Goal: Information Seeking & Learning: Learn about a topic

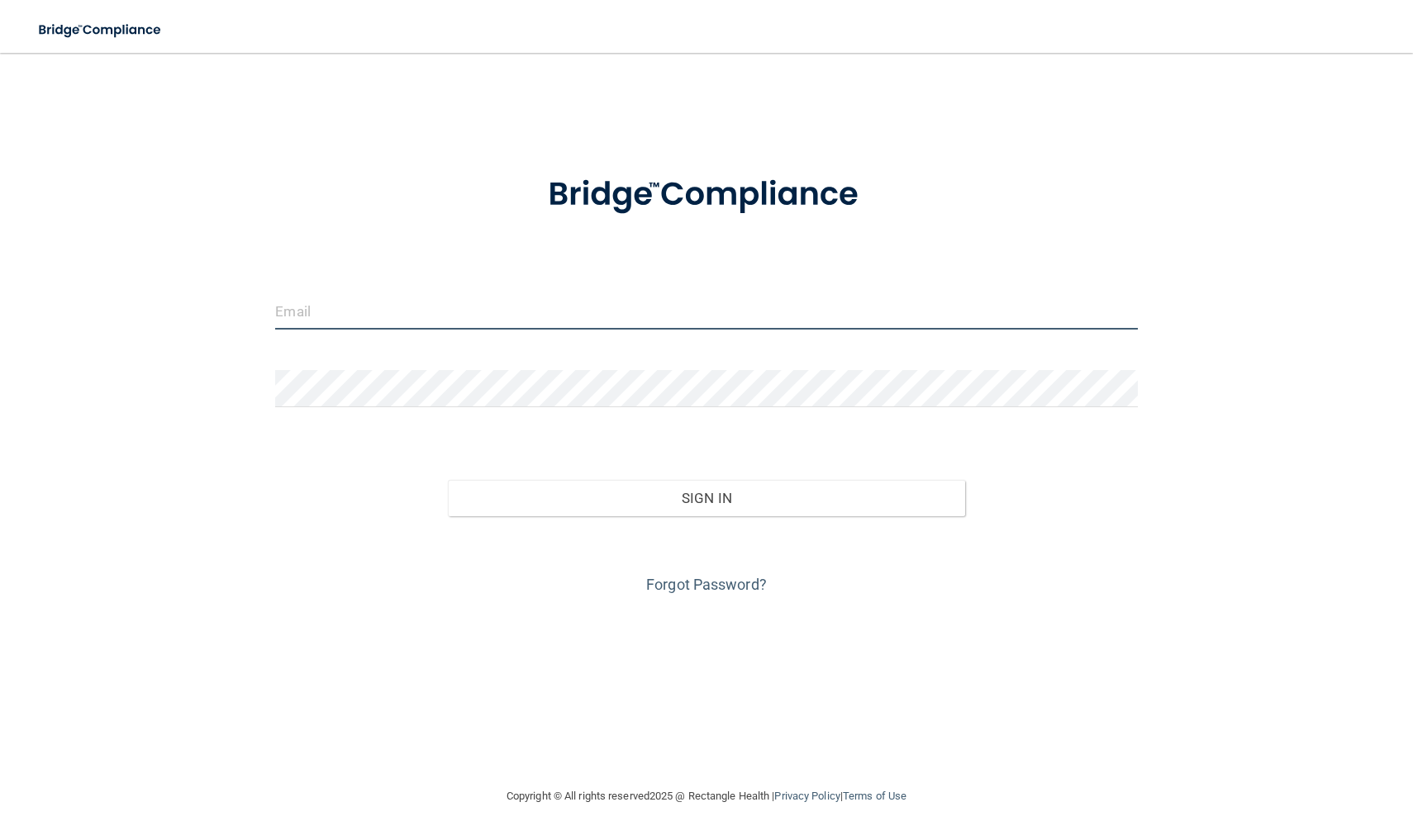
type input "[EMAIL_ADDRESS][DOMAIN_NAME]"
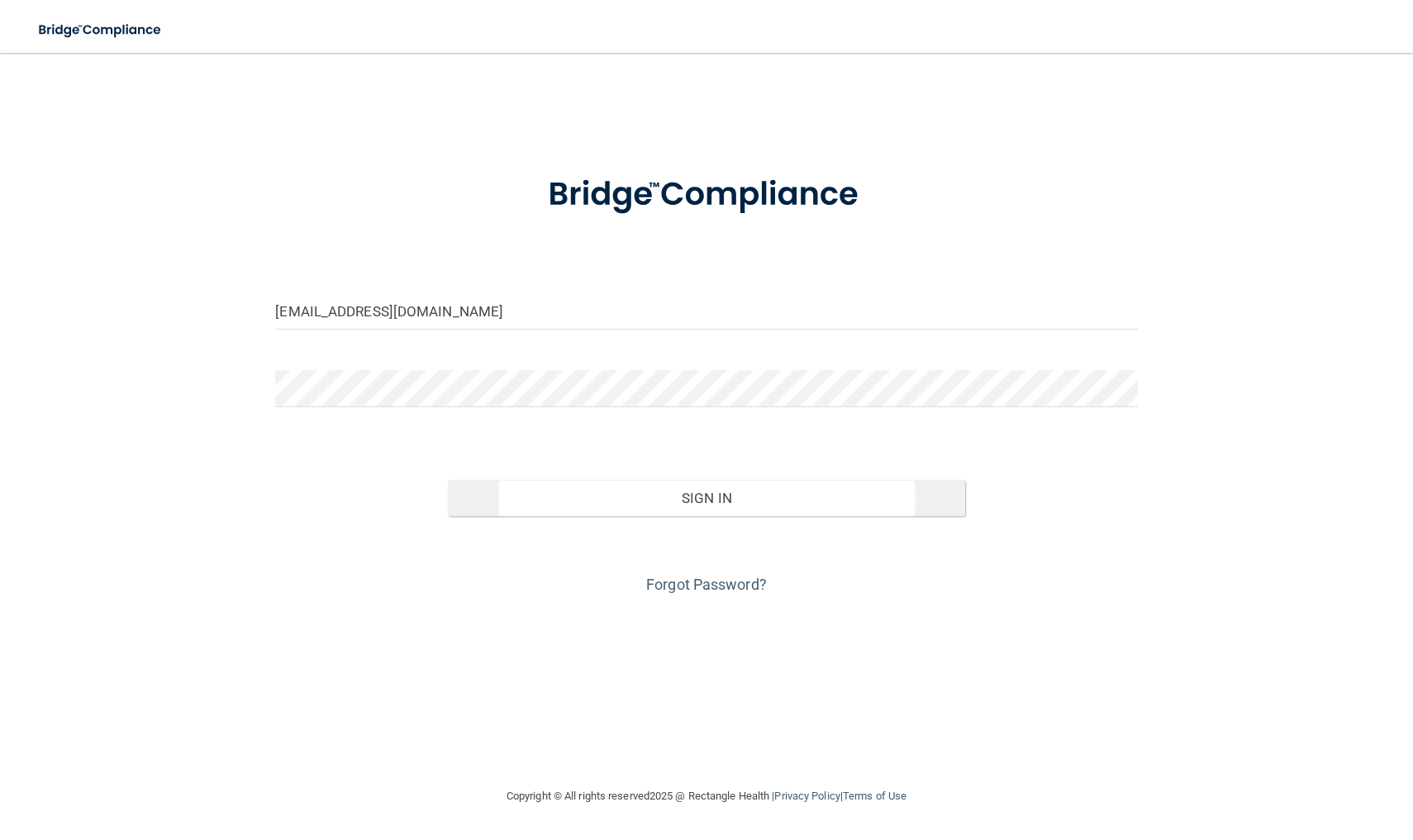
click at [665, 496] on button "Sign In" at bounding box center [706, 497] width 517 height 36
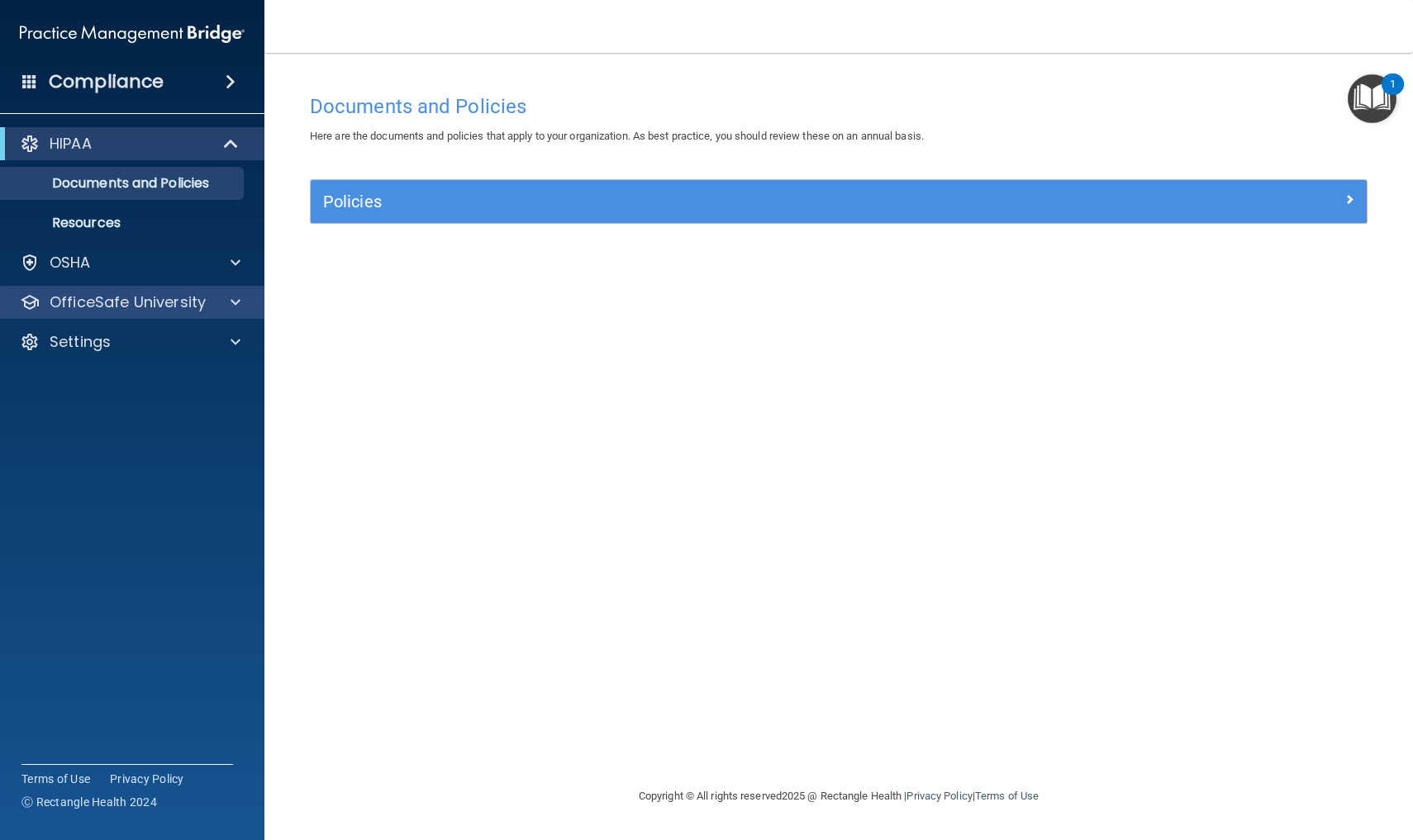
click at [149, 305] on p "OfficeSafe University" at bounding box center [128, 302] width 156 height 20
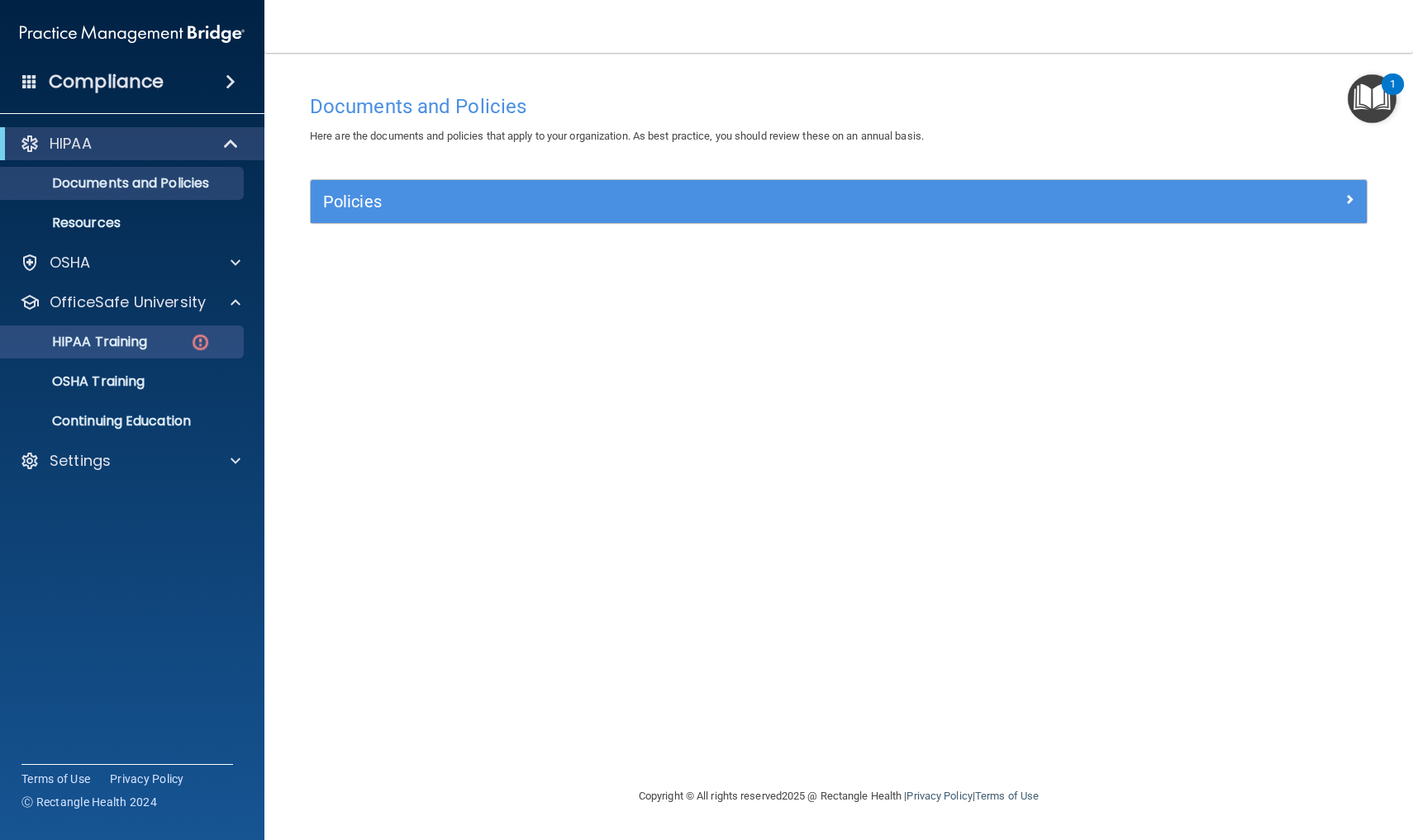
click at [143, 343] on p "HIPAA Training" at bounding box center [79, 342] width 136 height 17
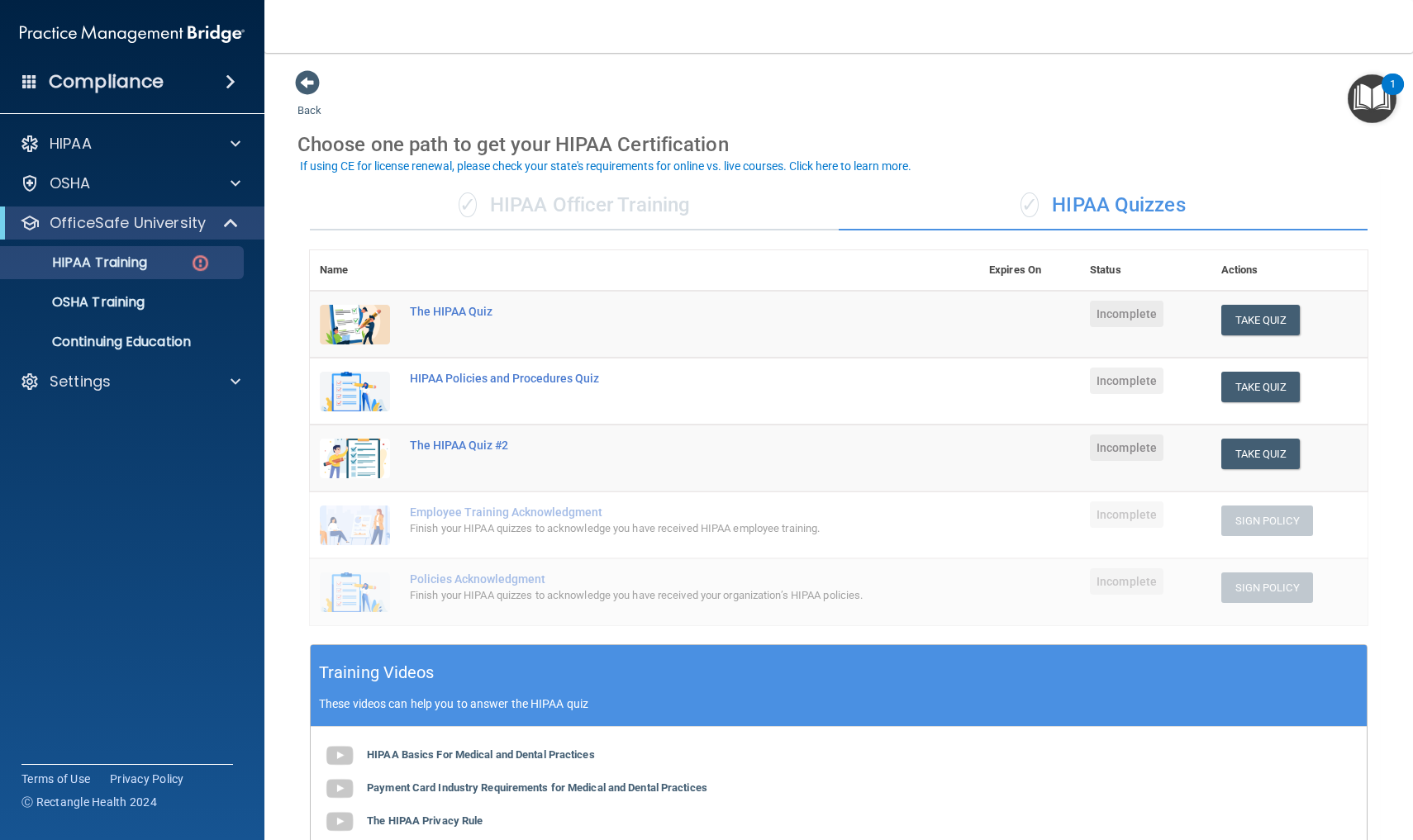
click at [949, 785] on div "HIPAA Basics For Medical and Dental Practices Payment Card Industry Requirement…" at bounding box center [839, 839] width 1056 height 224
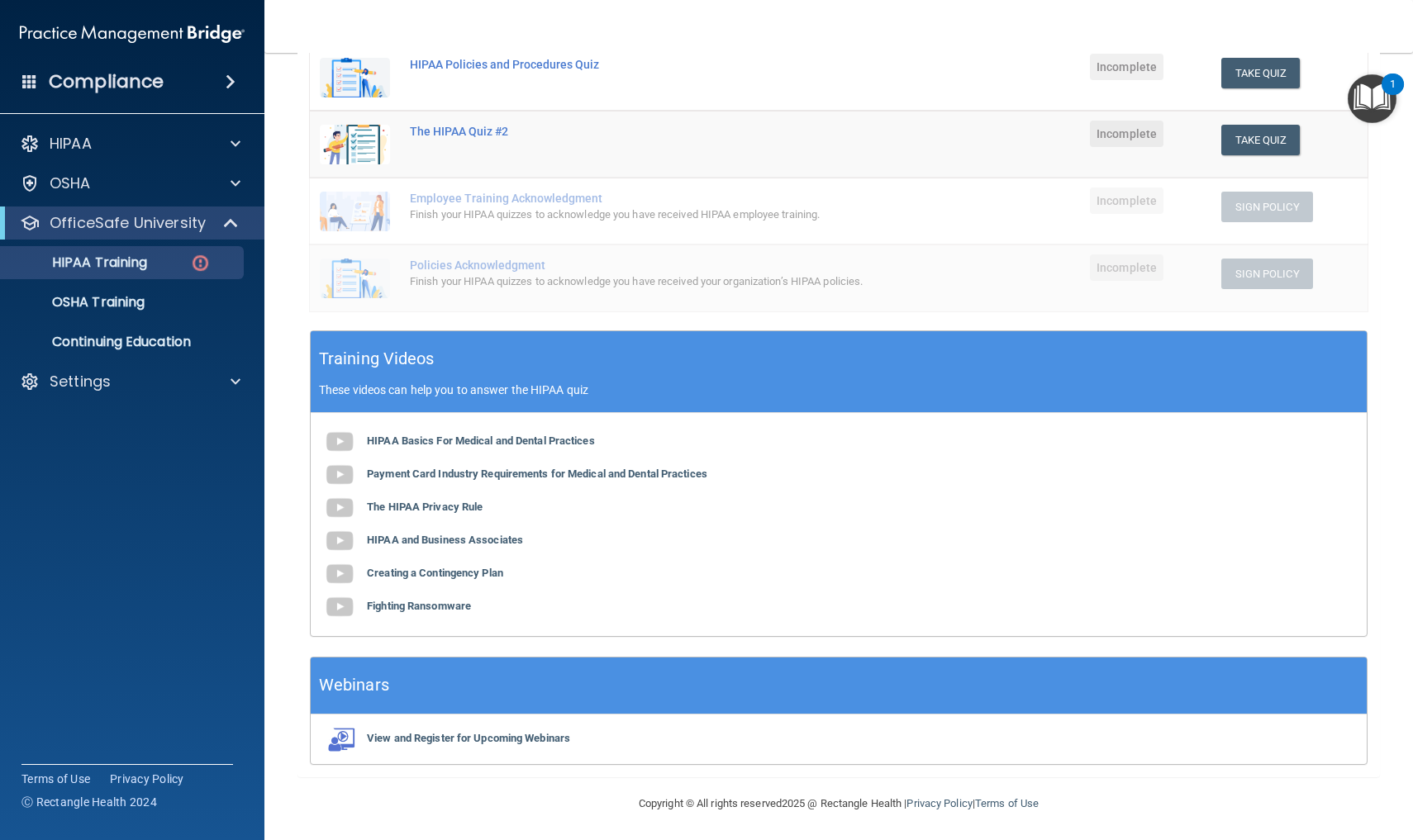
scroll to position [313, 0]
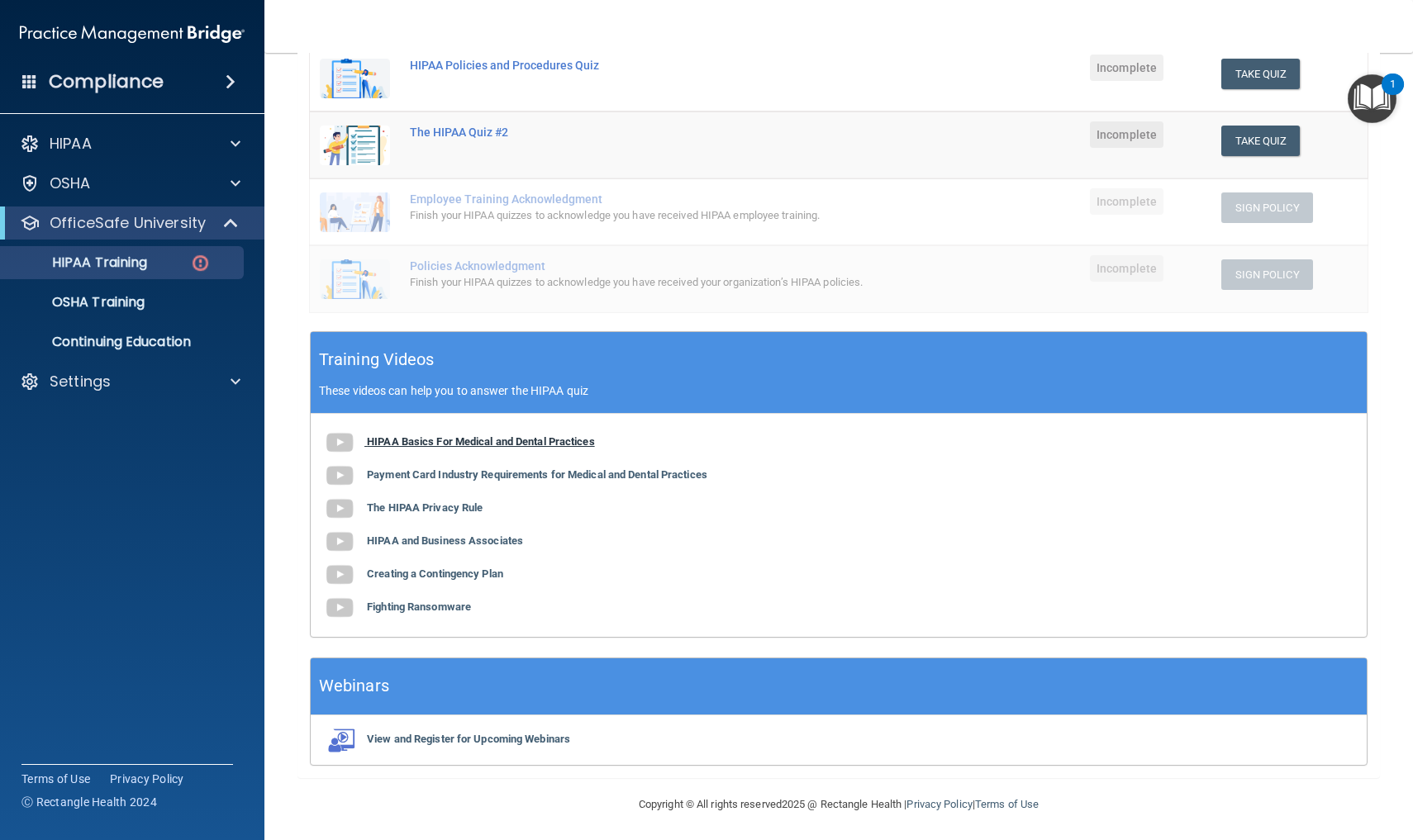
click at [346, 437] on img at bounding box center [339, 442] width 33 height 33
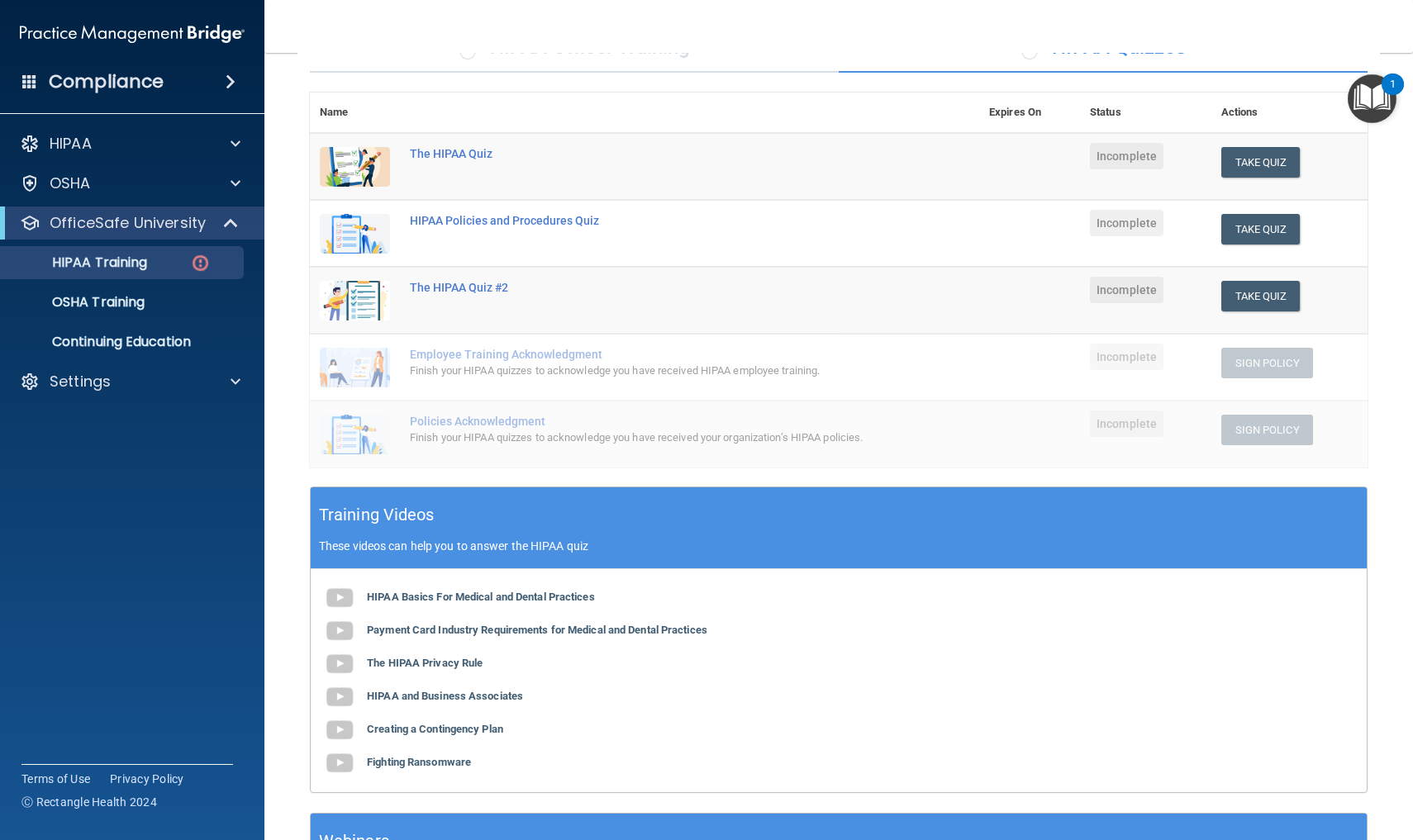
scroll to position [147, 0]
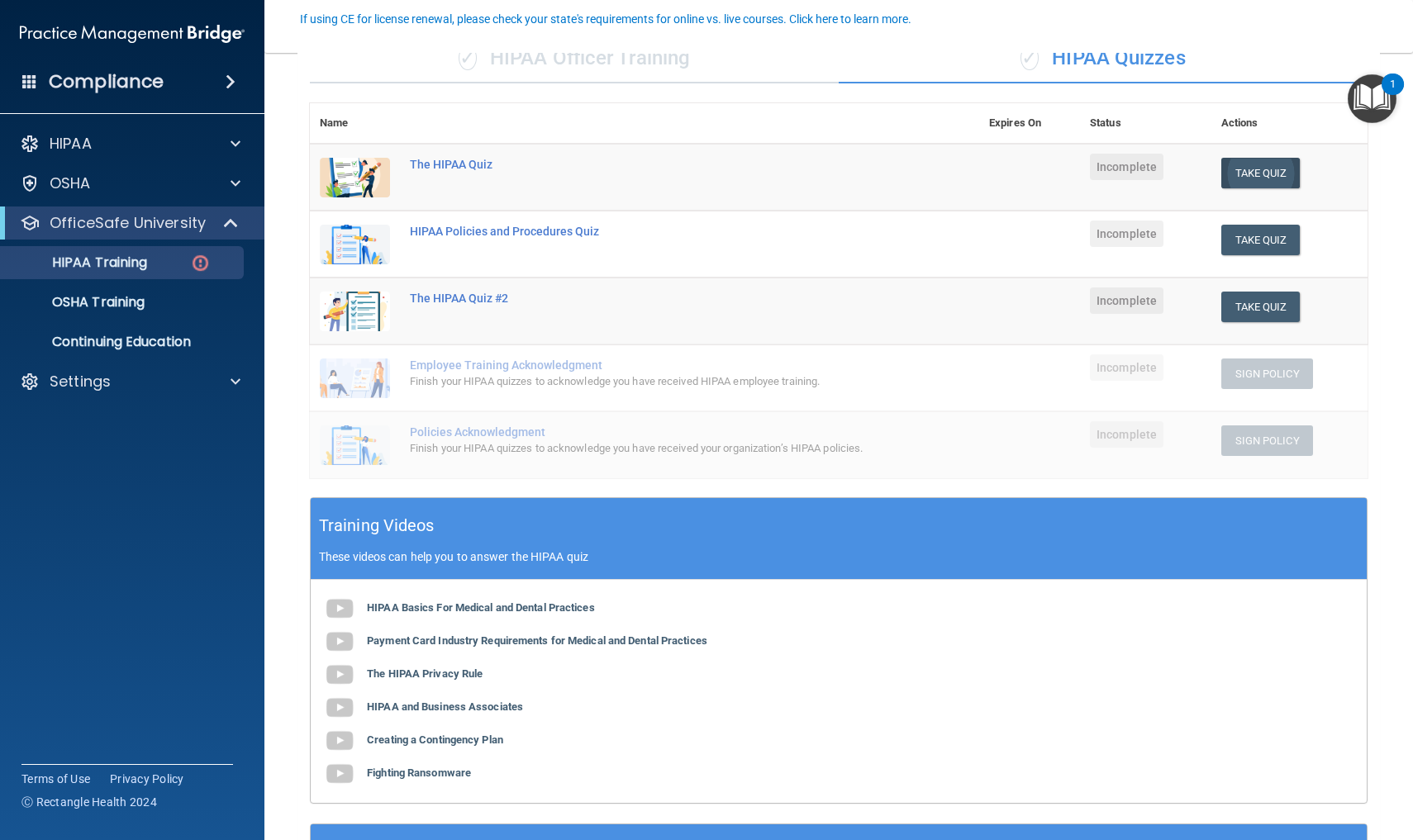
click at [1257, 160] on button "Take Quiz" at bounding box center [1260, 172] width 79 height 31
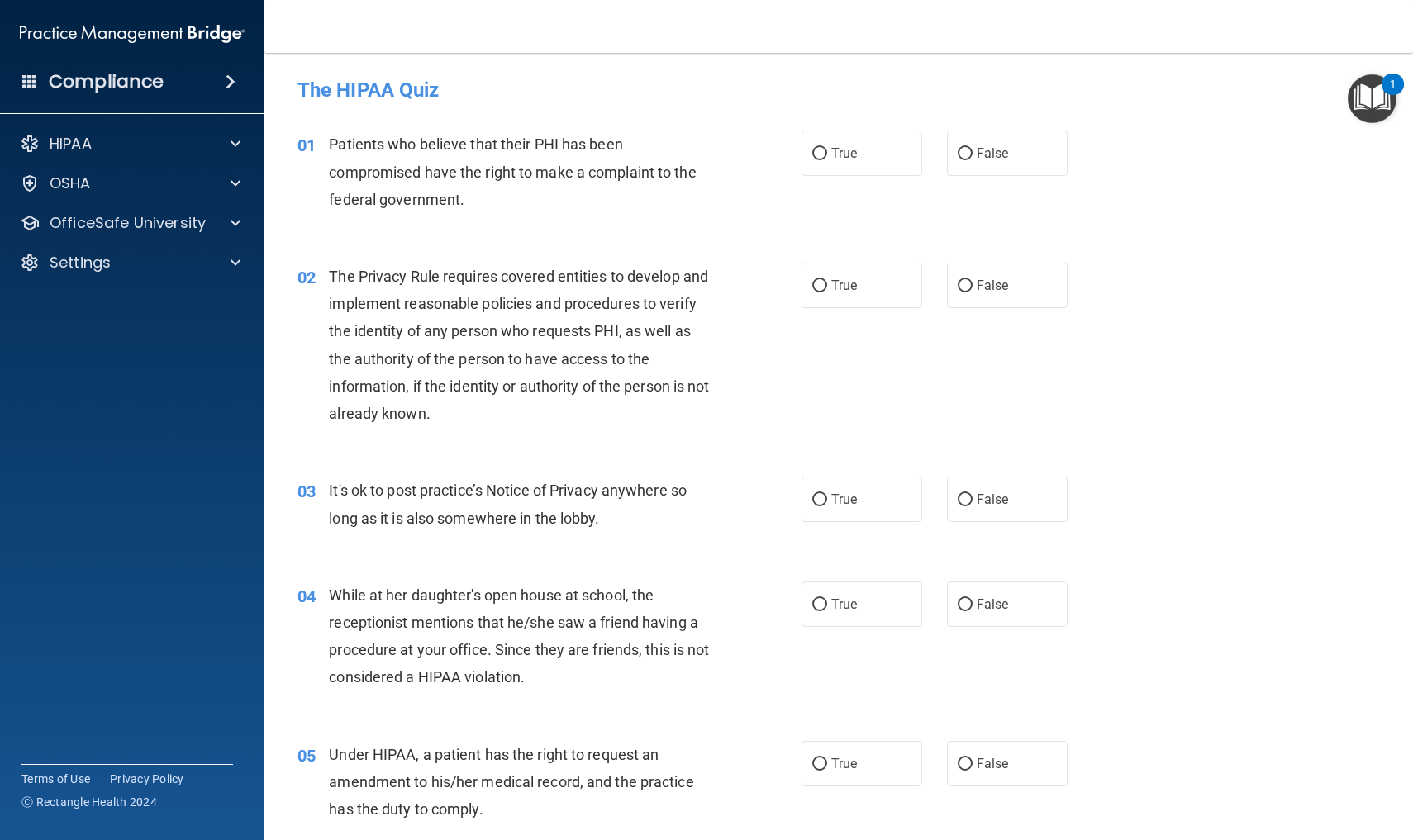
click at [1262, 304] on div "02 The Privacy Rule requires covered entities to develop and implement reasonab…" at bounding box center [838, 349] width 1107 height 214
click at [1143, 757] on div "05 Under HIPAA, a patient has the right to request an amendment to his/her medi…" at bounding box center [838, 787] width 1107 height 132
click at [183, 224] on p "OfficeSafe University" at bounding box center [128, 223] width 156 height 20
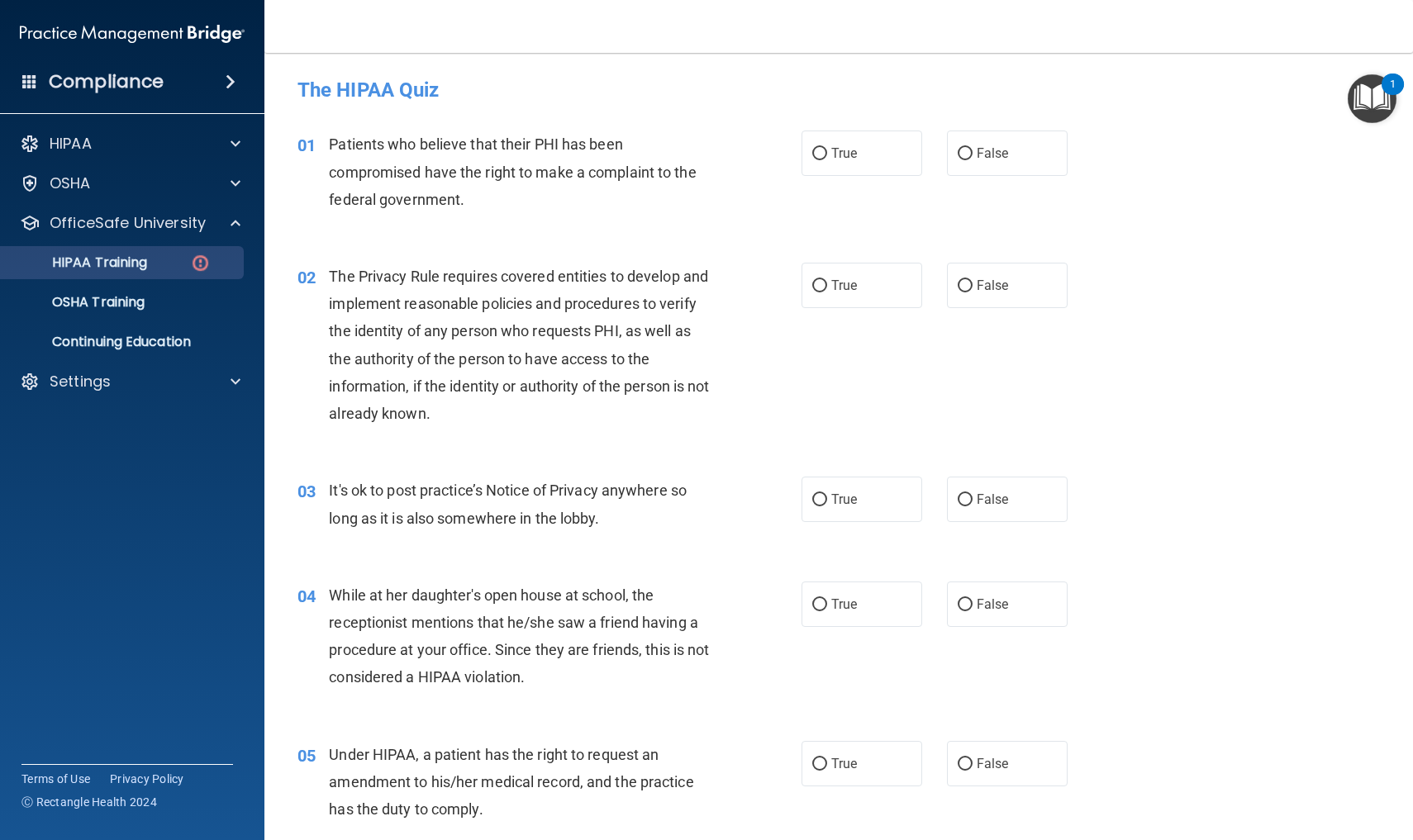
click at [156, 264] on div "HIPAA Training" at bounding box center [124, 263] width 225 height 17
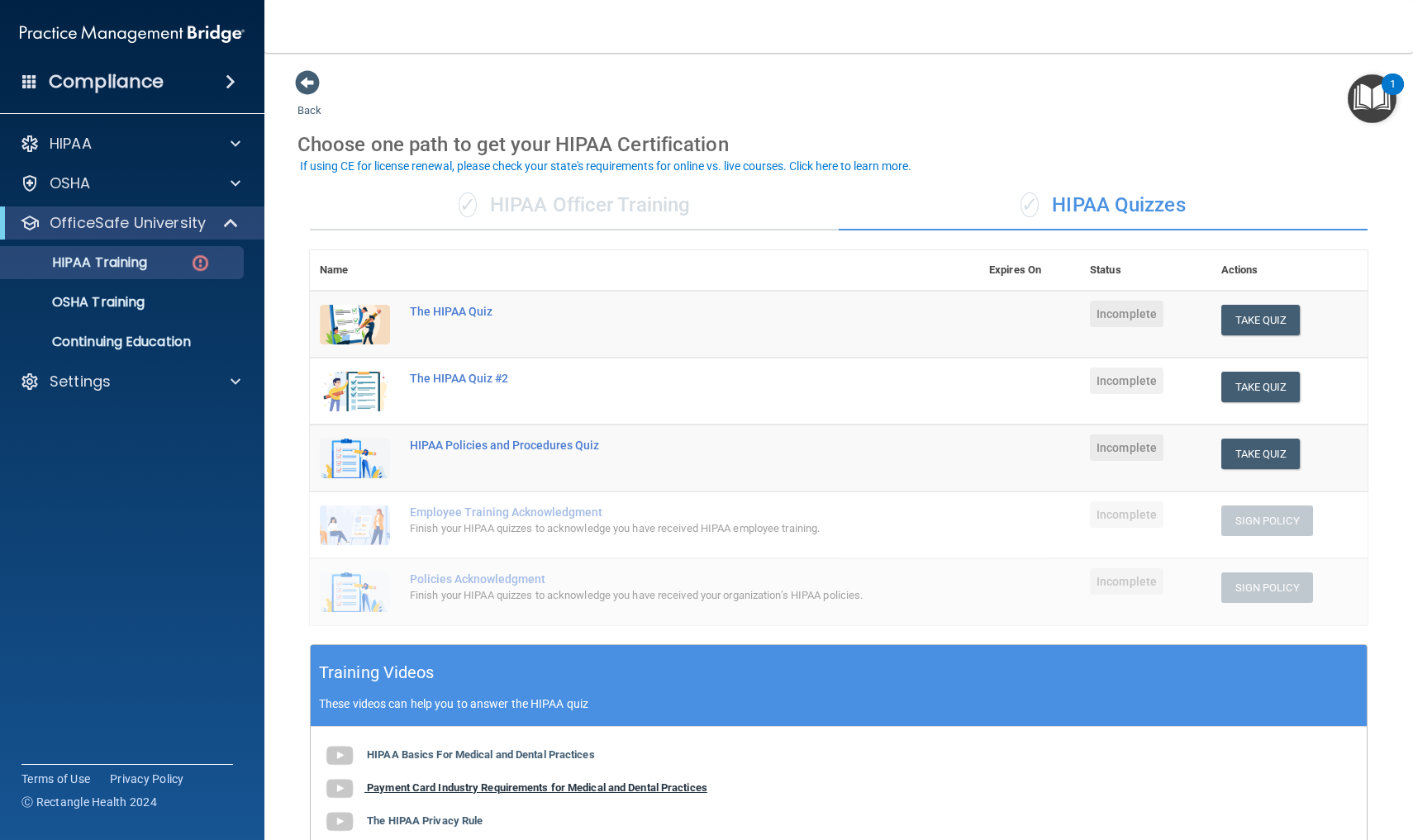
click at [342, 784] on img at bounding box center [339, 788] width 33 height 33
click at [385, 820] on b "The HIPAA Privacy Rule" at bounding box center [425, 820] width 115 height 12
click at [966, 799] on div "HIPAA Basics For Medical and Dental Practices Payment Card Industry Requirement…" at bounding box center [839, 839] width 1056 height 224
click at [908, 791] on div "HIPAA Basics For Medical and Dental Practices Payment Card Industry Requirement…" at bounding box center [839, 839] width 1056 height 224
click at [1360, 765] on div "HIPAA Basics For Medical and Dental Practices Payment Card Industry Requirement…" at bounding box center [839, 839] width 1056 height 224
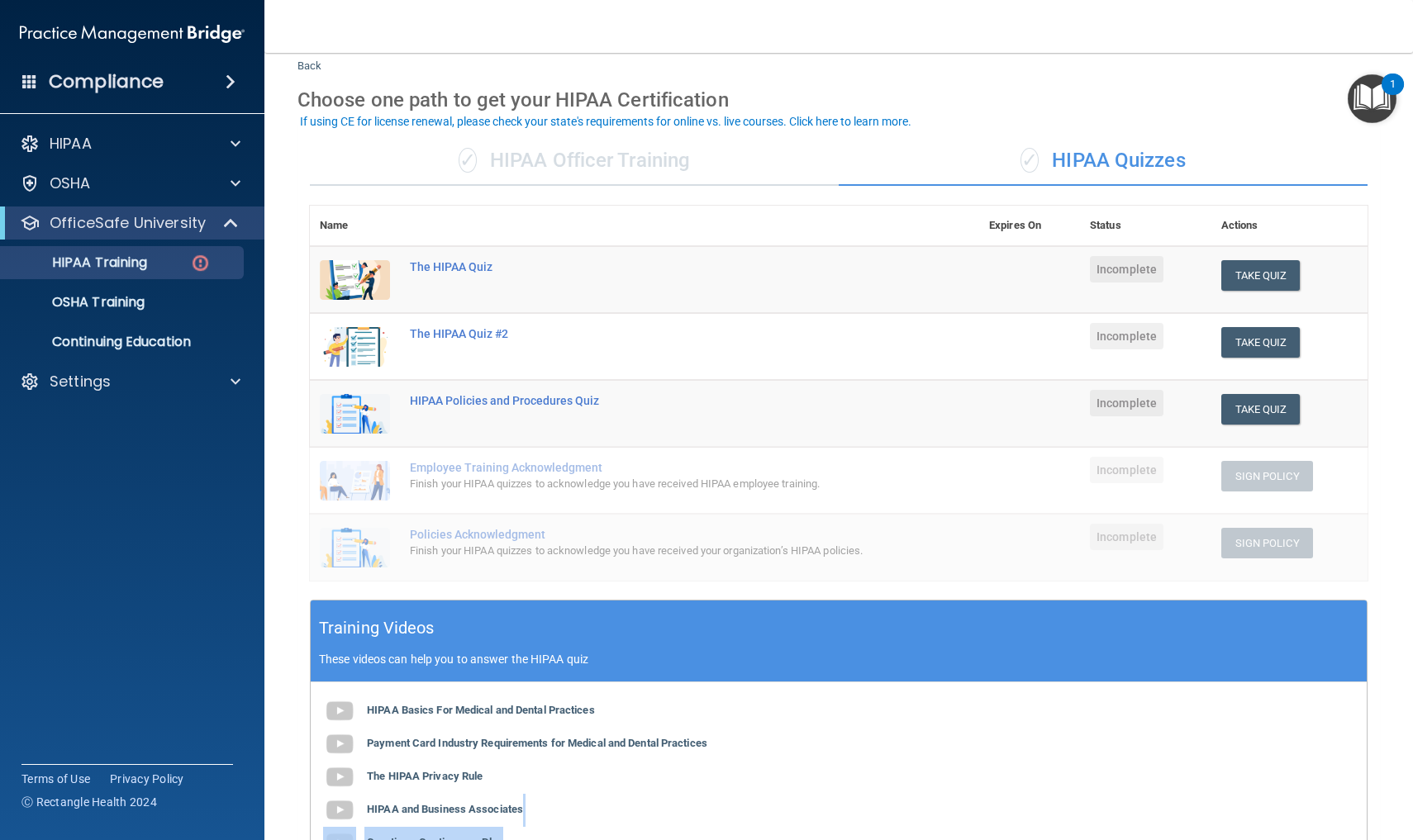
scroll to position [62, 0]
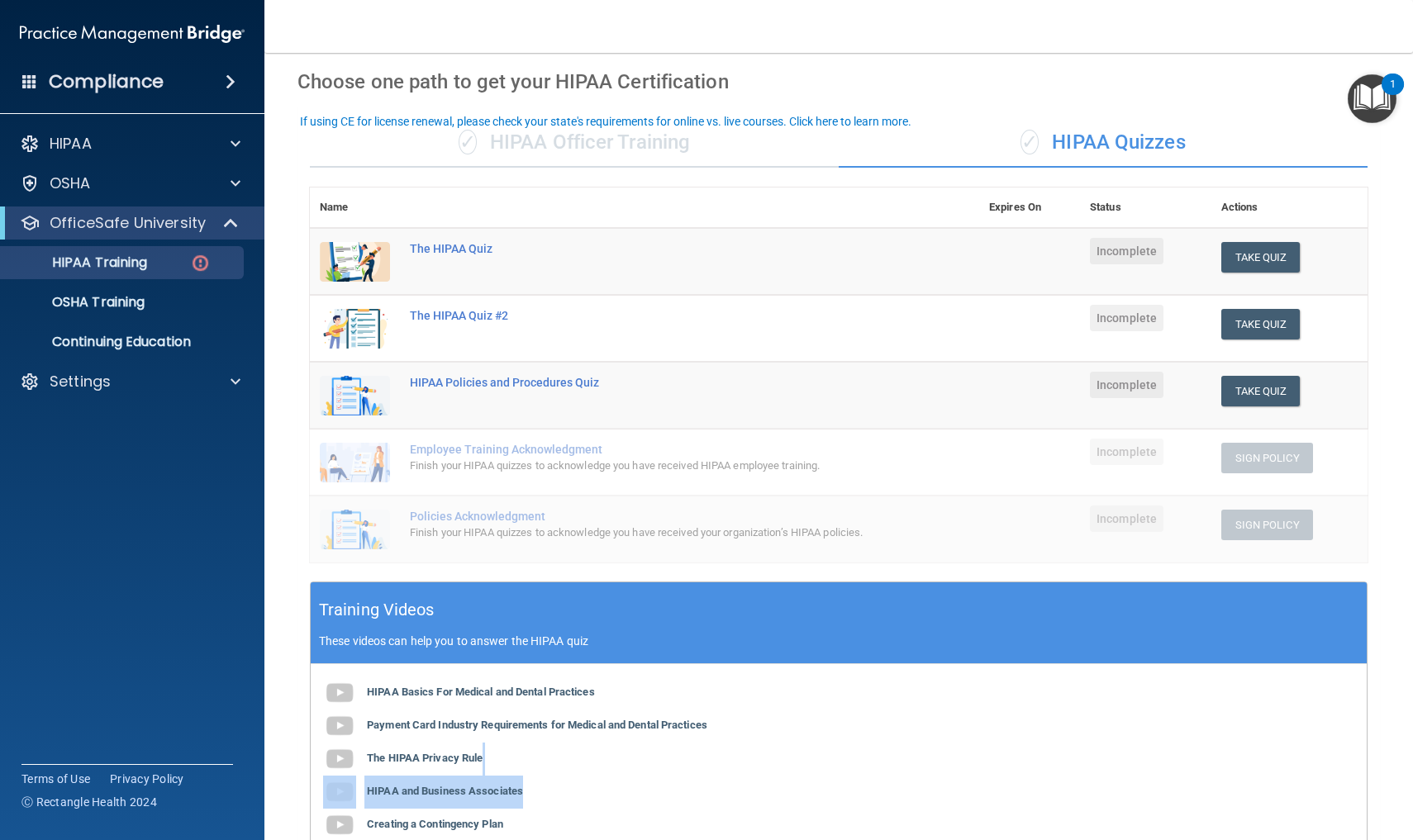
drag, startPoint x: 1282, startPoint y: 839, endPoint x: 1291, endPoint y: 765, distance: 74.5
click at [1291, 765] on div "HIPAA Basics For Medical and Dental Practices Payment Card Industry Requirement…" at bounding box center [839, 776] width 1056 height 224
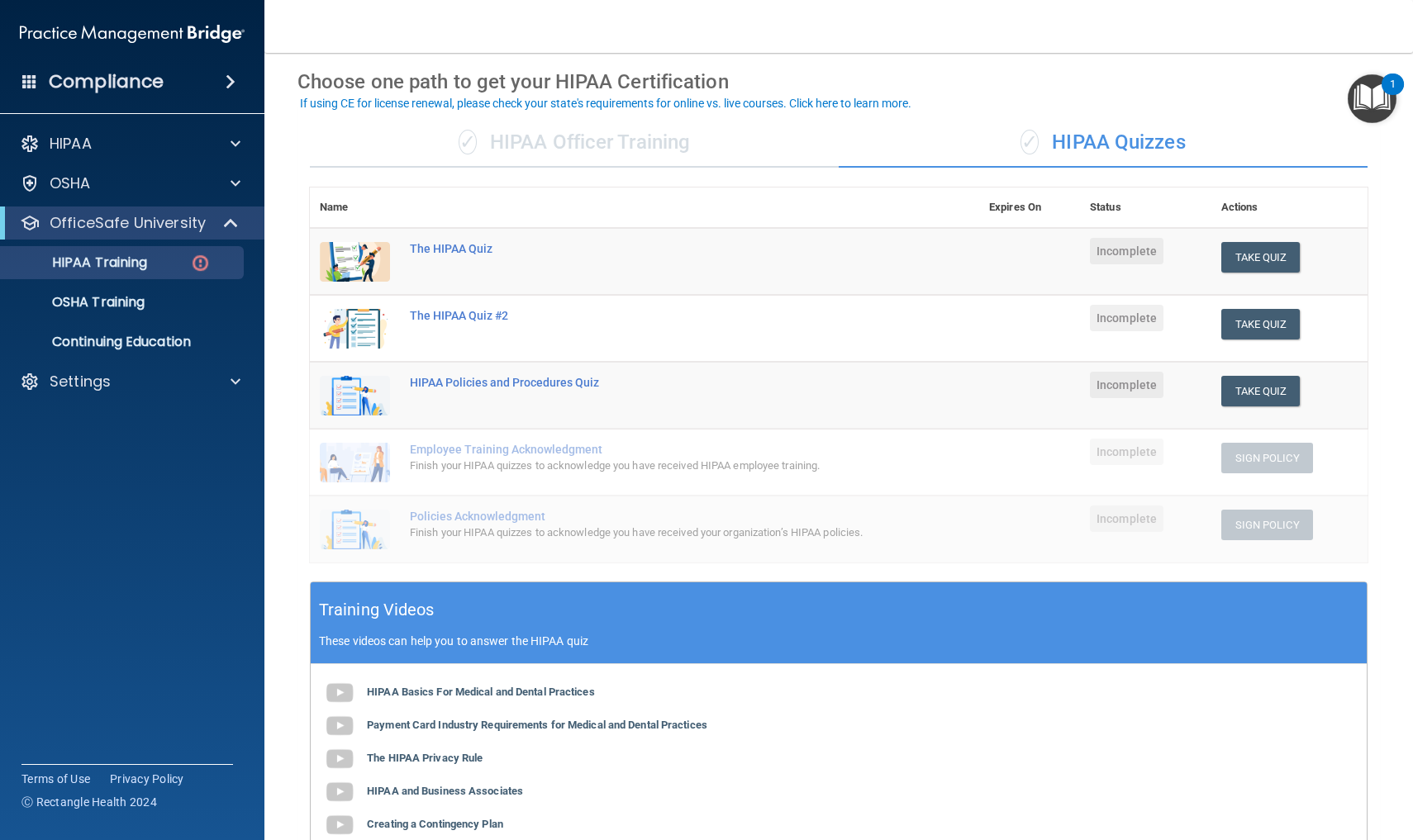
drag, startPoint x: 1284, startPoint y: 807, endPoint x: 1284, endPoint y: 819, distance: 12.0
click at [1284, 819] on div "HIPAA Basics For Medical and Dental Practices Payment Card Industry Requirement…" at bounding box center [839, 776] width 1056 height 224
click at [1289, 756] on div "HIPAA Basics For Medical and Dental Practices Payment Card Industry Requirement…" at bounding box center [839, 776] width 1056 height 224
click at [1264, 772] on div "HIPAA Basics For Medical and Dental Practices Payment Card Industry Requirement…" at bounding box center [839, 776] width 1056 height 224
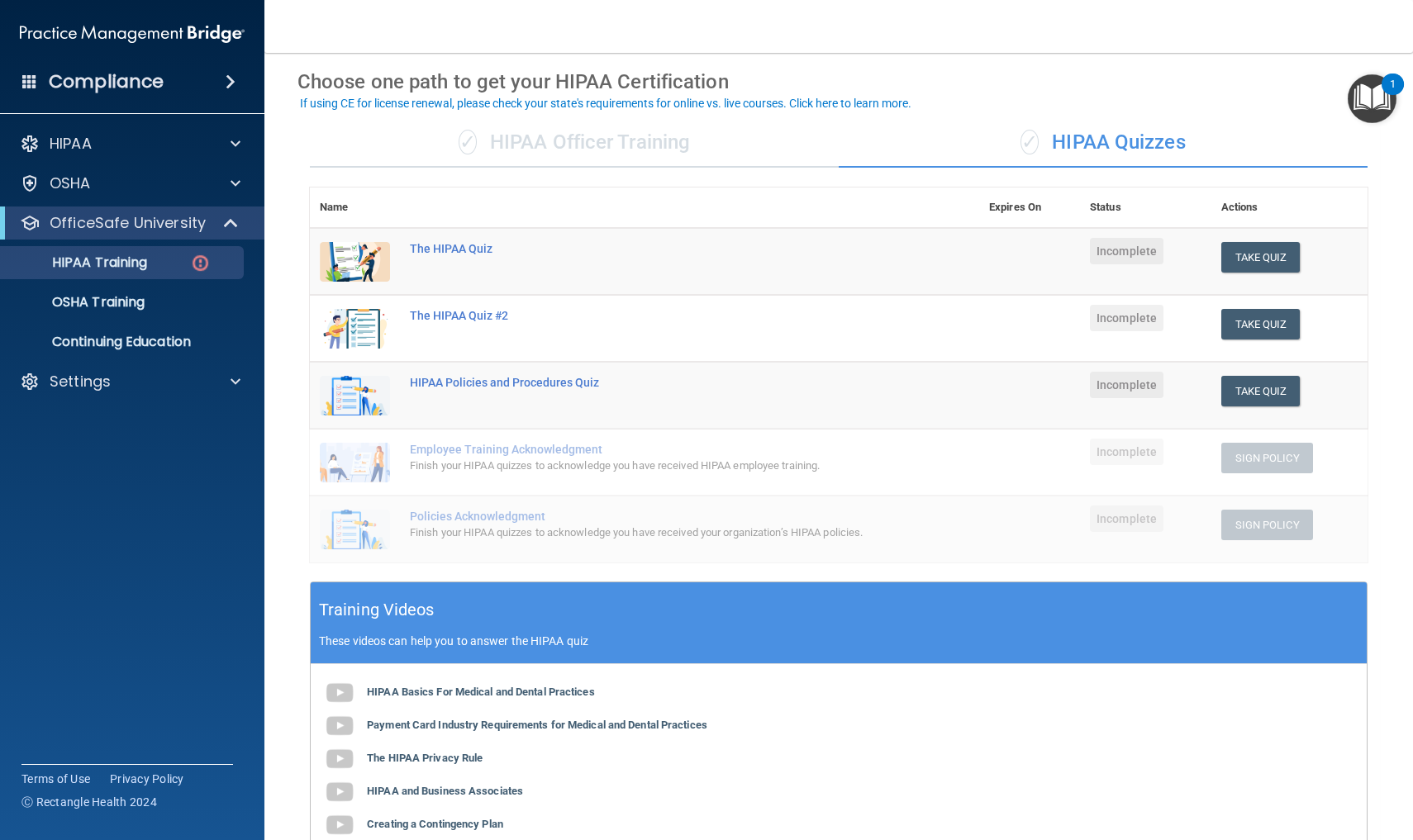
click at [917, 793] on div "HIPAA Basics For Medical and Dental Practices Payment Card Industry Requirement…" at bounding box center [839, 776] width 1056 height 224
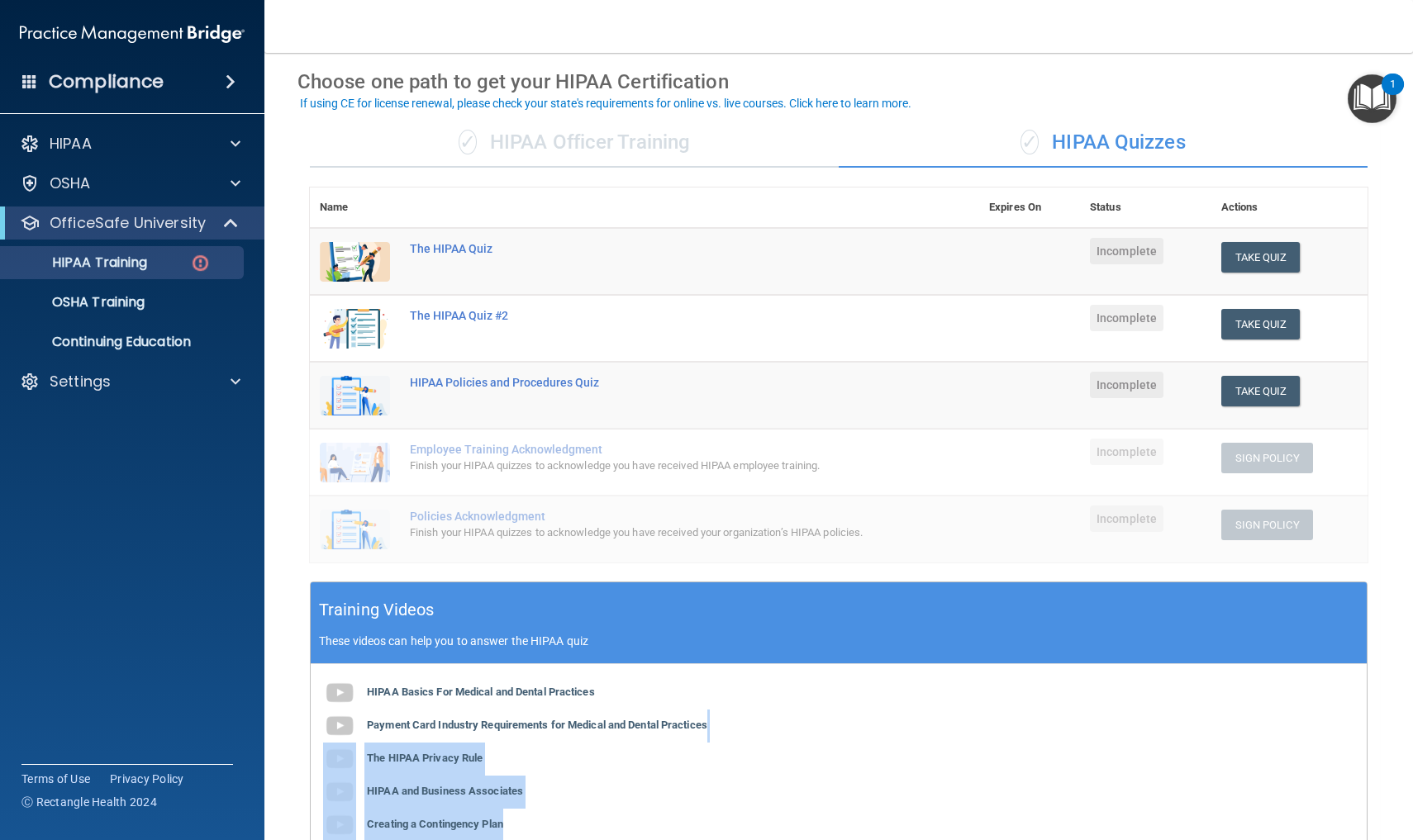
drag, startPoint x: 1365, startPoint y: 736, endPoint x: 1368, endPoint y: 825, distance: 89.1
click at [1368, 825] on div "✓ HIPAA Officer Training ✓ HIPAA Quizzes Name Expires On Status Actions The HIP…" at bounding box center [838, 567] width 1082 height 923
click at [1366, 824] on div "Training Videos These videos can help you to answer the HIPAA quiz HIPAA Basics…" at bounding box center [838, 735] width 1057 height 306
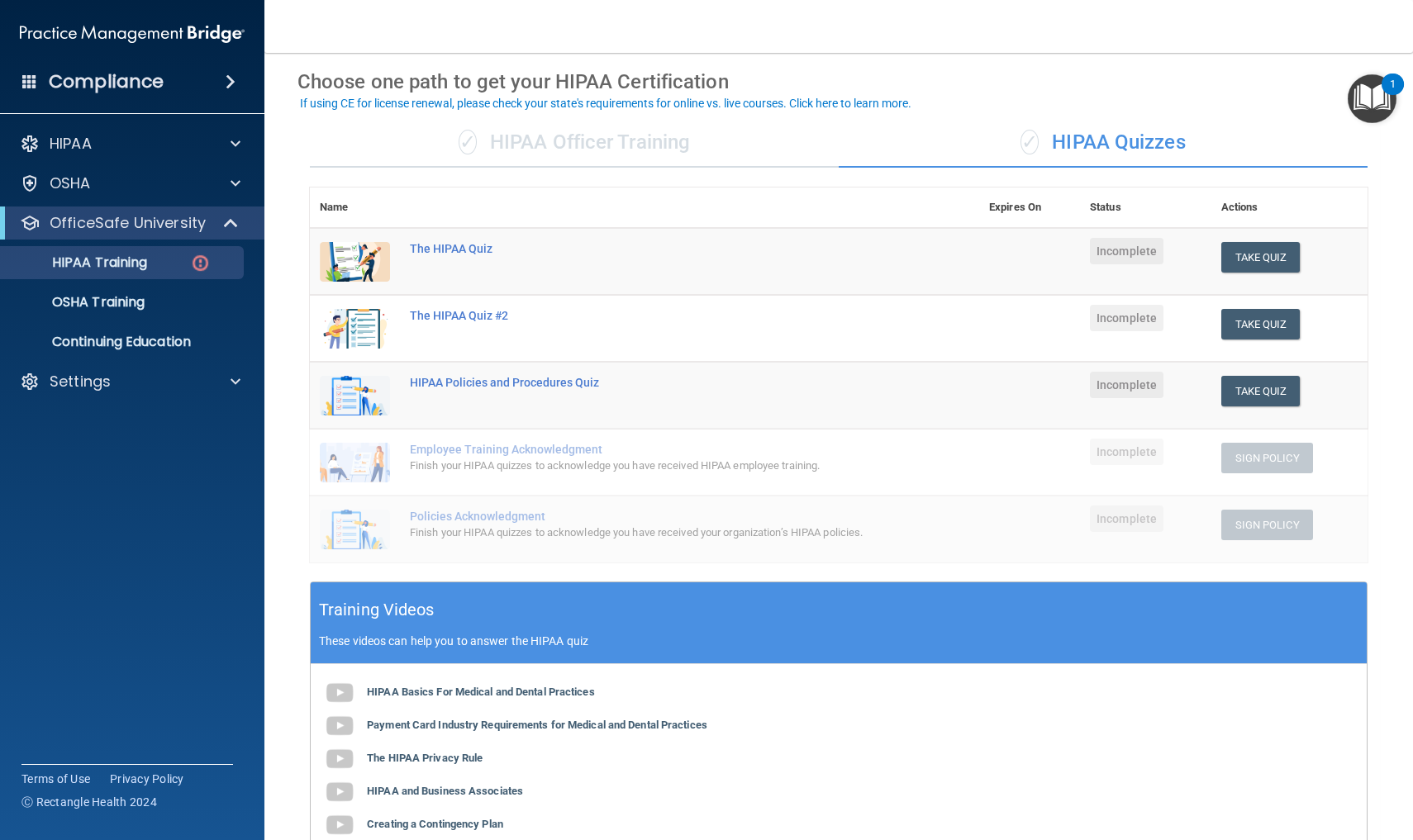
drag, startPoint x: 1336, startPoint y: 795, endPoint x: 1335, endPoint y: 770, distance: 25.0
click at [1335, 771] on div "HIPAA Basics For Medical and Dental Practices Payment Card Industry Requirement…" at bounding box center [839, 776] width 1056 height 224
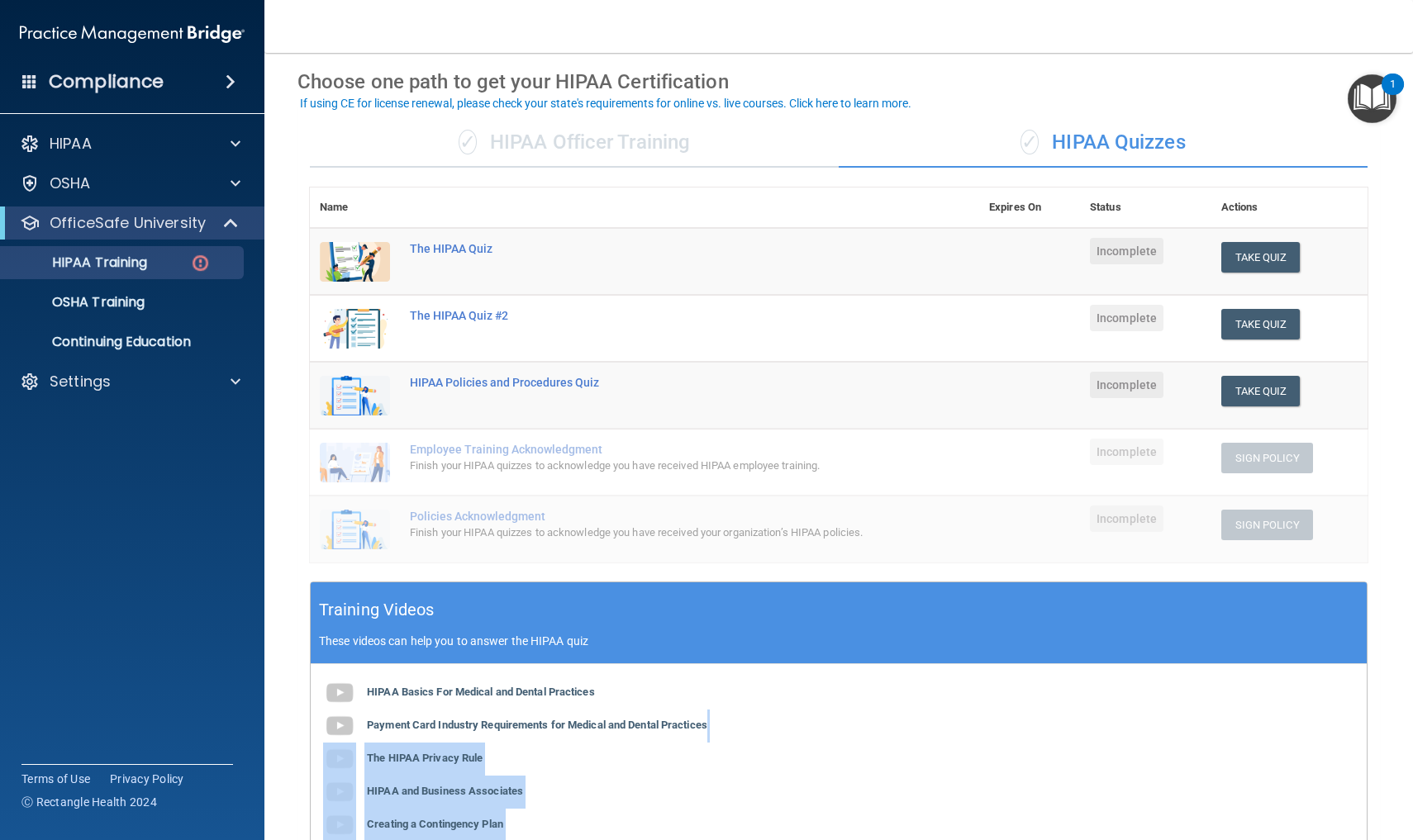
drag, startPoint x: 1334, startPoint y: 710, endPoint x: 1343, endPoint y: 839, distance: 129.3
click at [1343, 839] on div "HIPAA Basics For Medical and Dental Practices Payment Card Industry Requirement…" at bounding box center [839, 776] width 1056 height 224
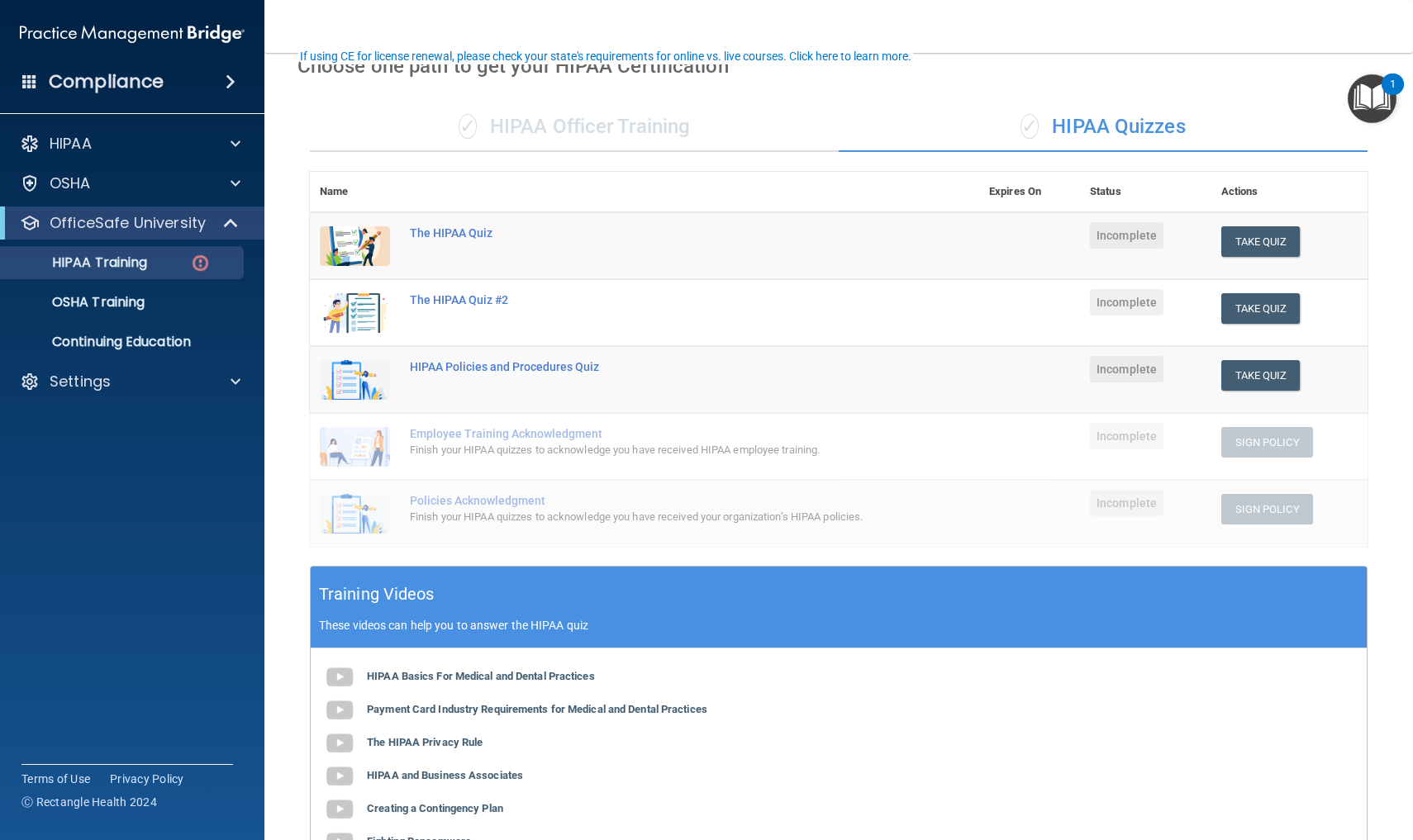
scroll to position [142, 0]
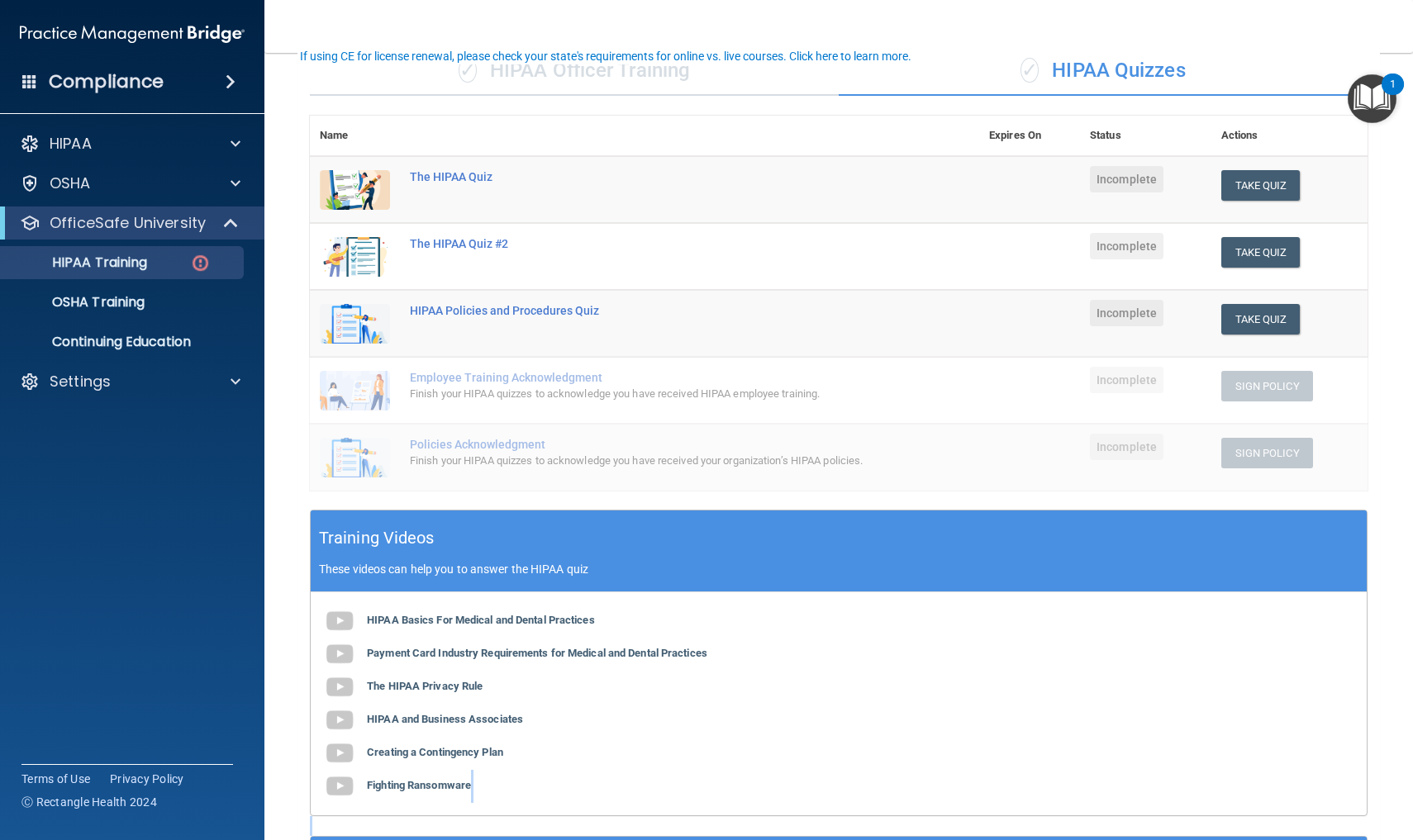
click at [1343, 839] on div "✓ HIPAA Officer Training ✓ HIPAA Quizzes Name Expires On Status Actions The HIP…" at bounding box center [838, 495] width 1082 height 923
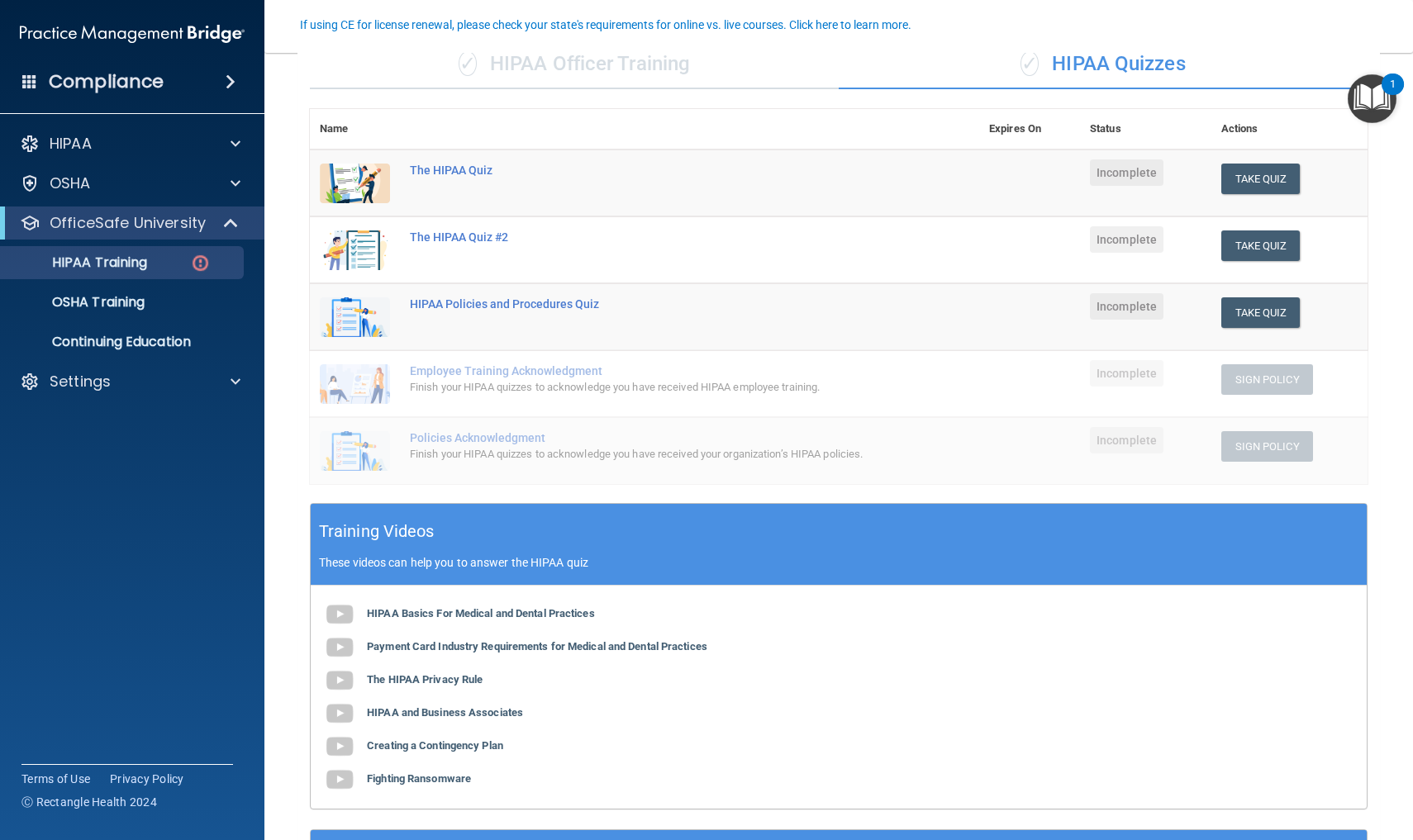
click at [1216, 698] on div "HIPAA Basics For Medical and Dental Practices Payment Card Industry Requirement…" at bounding box center [839, 698] width 1056 height 224
drag, startPoint x: 1071, startPoint y: 751, endPoint x: 1066, endPoint y: 796, distance: 45.3
click at [1066, 796] on div "HIPAA Basics For Medical and Dental Practices Payment Card Industry Requirement…" at bounding box center [839, 698] width 1056 height 224
drag, startPoint x: 1203, startPoint y: 637, endPoint x: 1200, endPoint y: 714, distance: 77.1
click at [1200, 714] on div "HIPAA Basics For Medical and Dental Practices Payment Card Industry Requirement…" at bounding box center [839, 698] width 1056 height 224
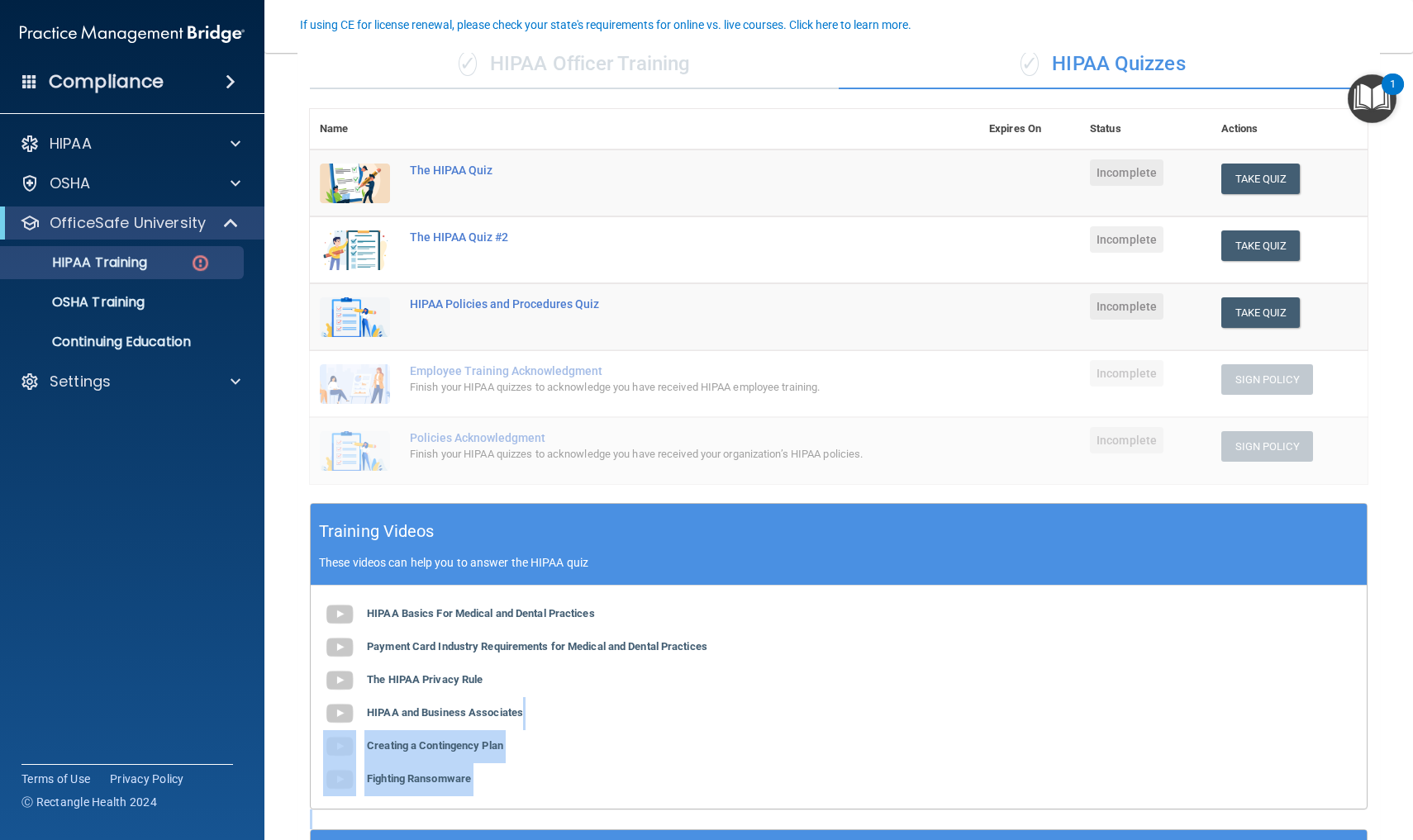
drag, startPoint x: 1200, startPoint y: 714, endPoint x: 1185, endPoint y: 833, distance: 119.9
click at [1185, 839] on div "✓ HIPAA Officer Training ✓ HIPAA Quizzes Name Expires On Status Actions The HIP…" at bounding box center [838, 488] width 1082 height 923
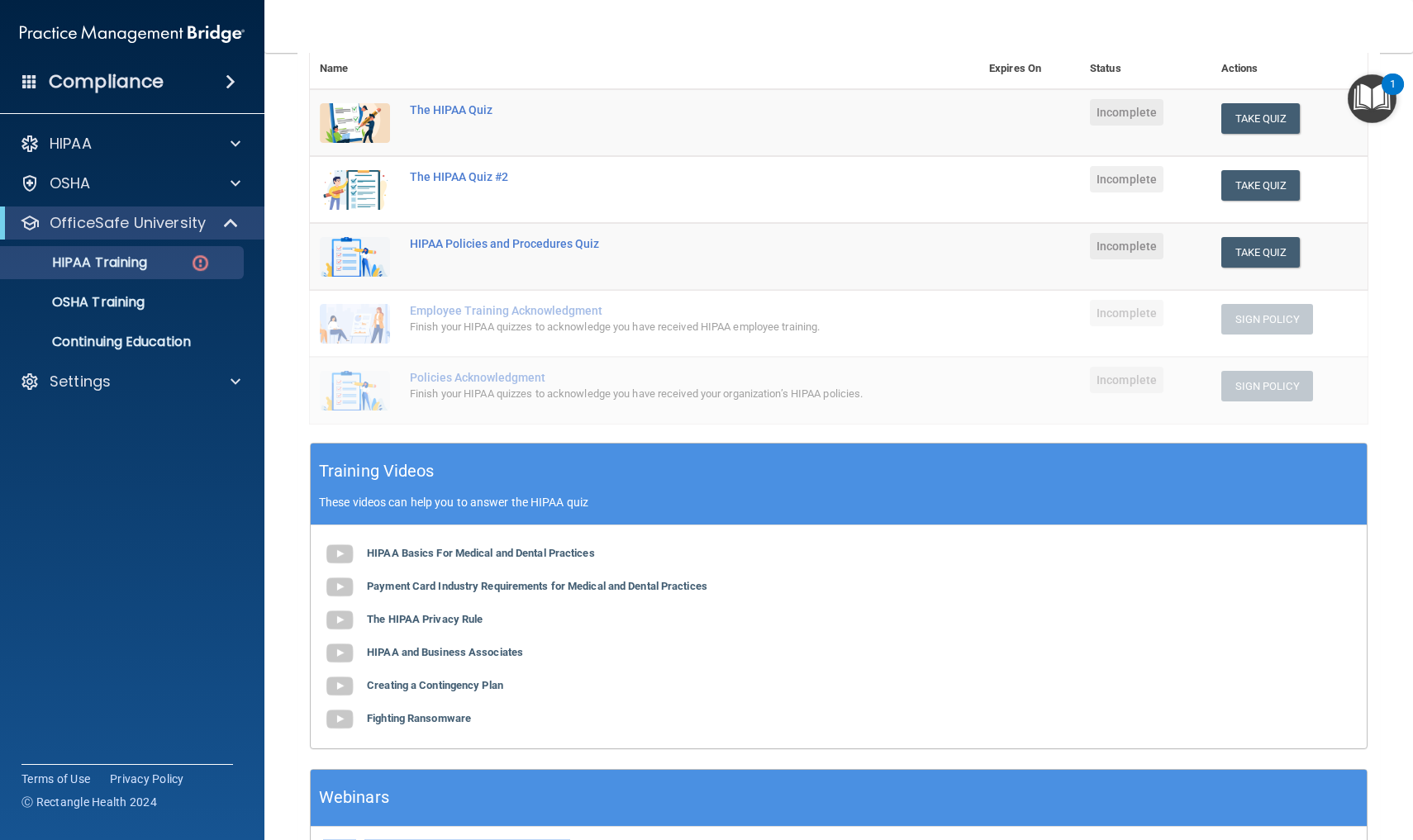
click at [1186, 839] on div "Webinars View and Register for Upcoming Webinars" at bounding box center [838, 823] width 1057 height 108
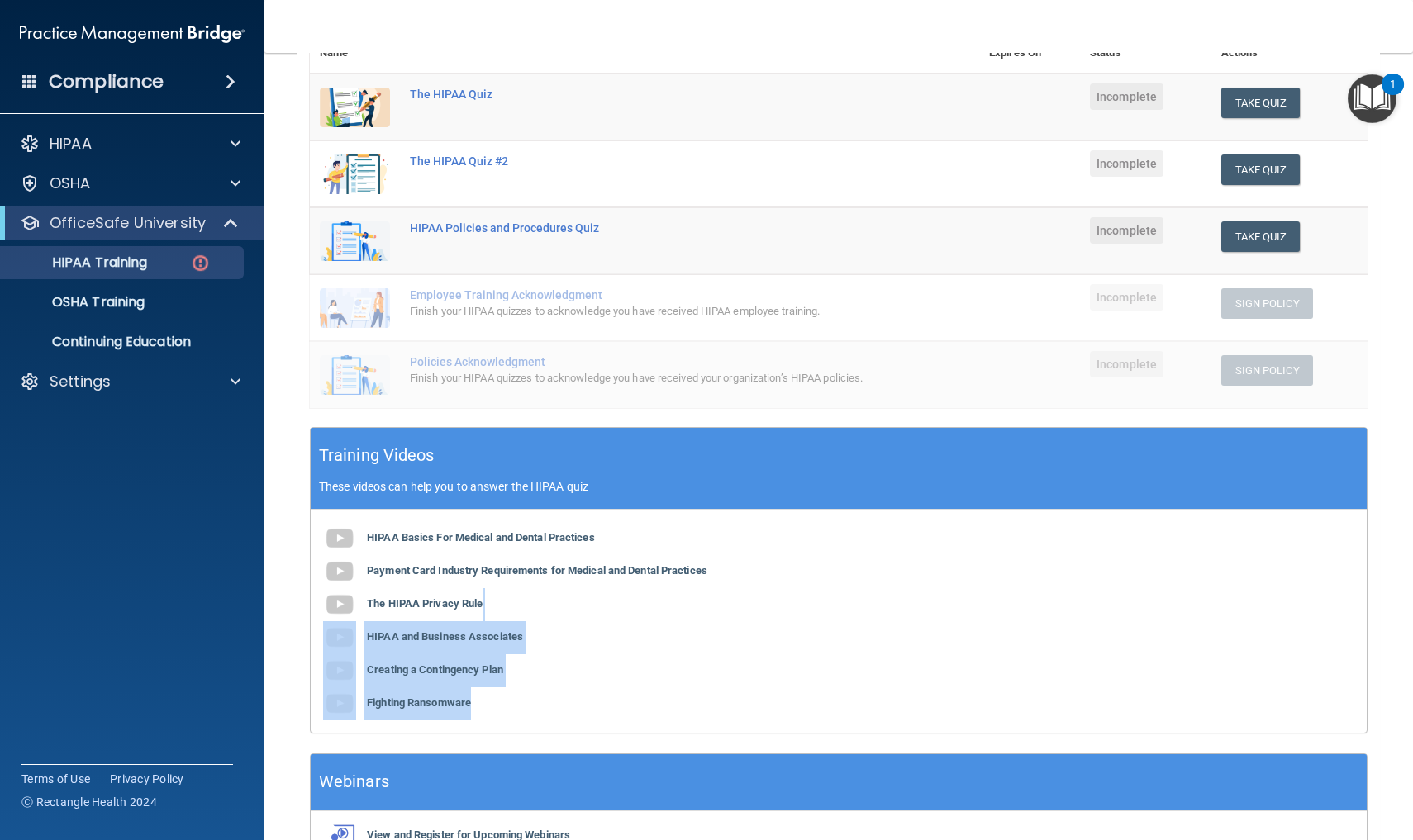
drag, startPoint x: 1182, startPoint y: 679, endPoint x: 1182, endPoint y: 721, distance: 42.0
click at [1182, 721] on div "HIPAA Basics For Medical and Dental Practices Payment Card Industry Requirement…" at bounding box center [839, 621] width 1056 height 224
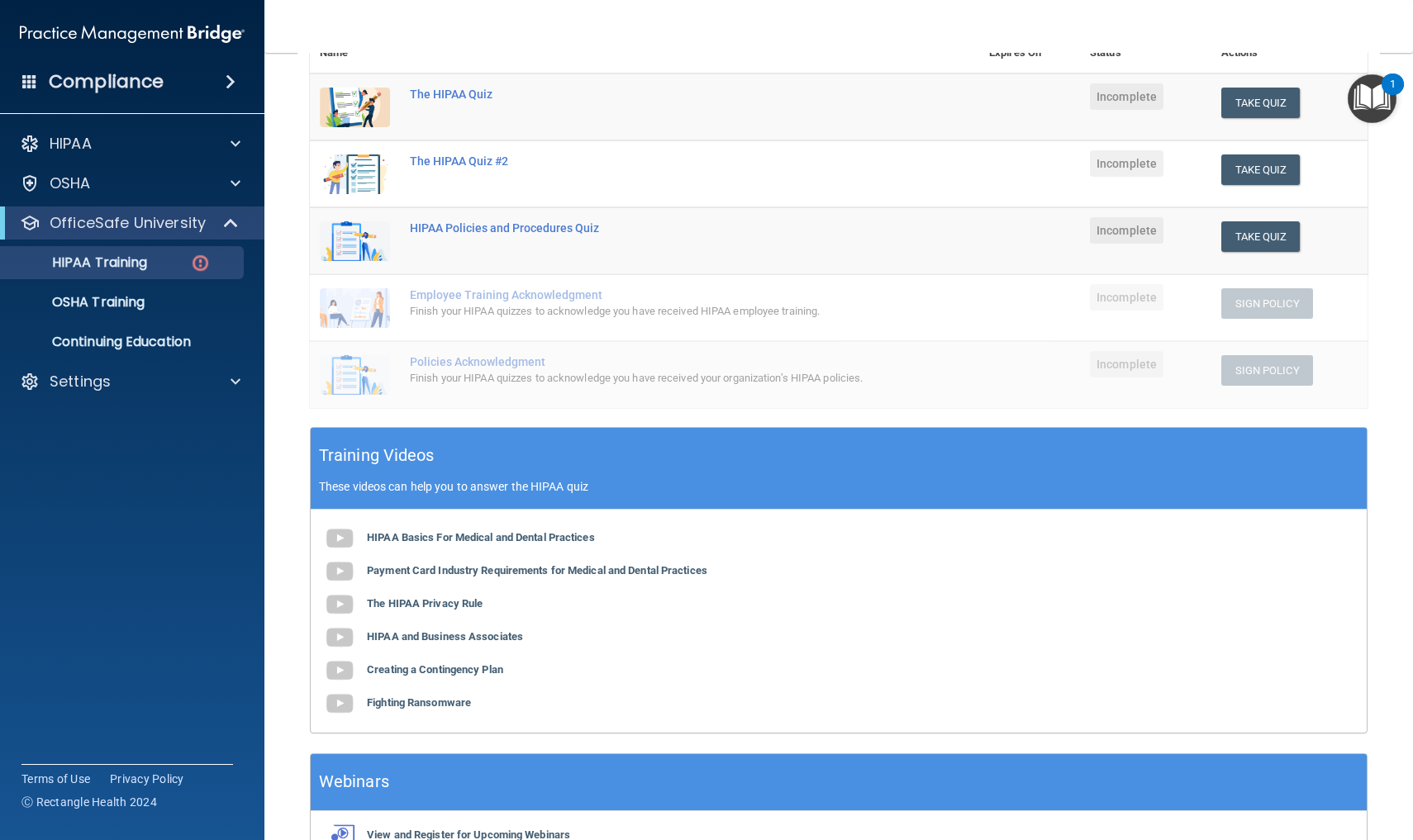
drag, startPoint x: 1182, startPoint y: 736, endPoint x: 1189, endPoint y: 670, distance: 66.4
click at [1188, 670] on div "HIPAA Basics For Medical and Dental Practices Payment Card Industry Requirement…" at bounding box center [839, 621] width 1056 height 224
click at [1197, 618] on div "HIPAA Basics For Medical and Dental Practices Payment Card Industry Requirement…" at bounding box center [839, 621] width 1056 height 224
drag, startPoint x: 1197, startPoint y: 688, endPoint x: 1197, endPoint y: 800, distance: 112.0
click at [1197, 800] on div "✓ HIPAA Officer Training ✓ HIPAA Quizzes Name Expires On Status Actions The HIP…" at bounding box center [838, 413] width 1082 height 923
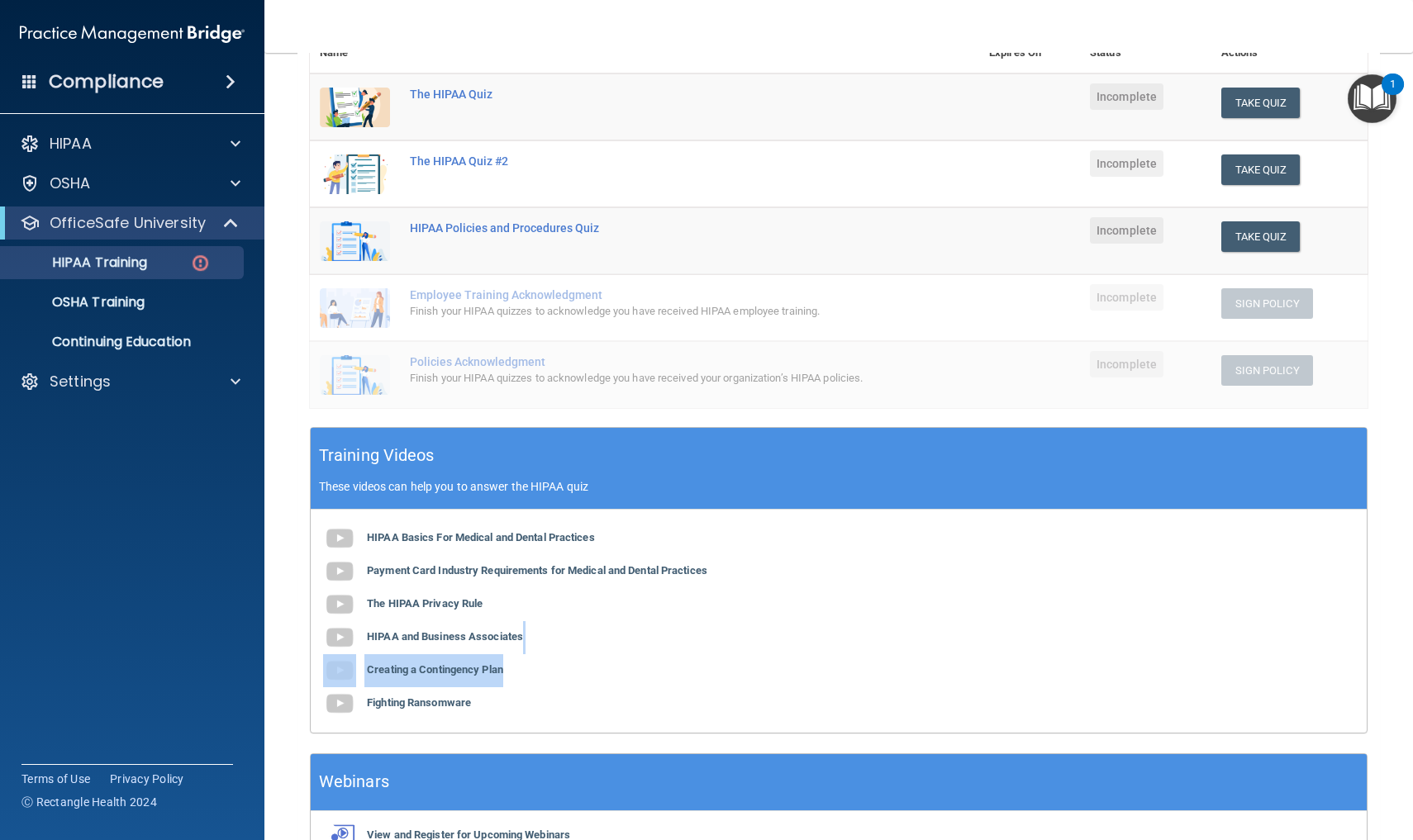
drag, startPoint x: 1199, startPoint y: 647, endPoint x: 1199, endPoint y: 636, distance: 11.0
click at [1199, 636] on div "HIPAA Basics For Medical and Dental Practices Payment Card Industry Requirement…" at bounding box center [839, 621] width 1056 height 224
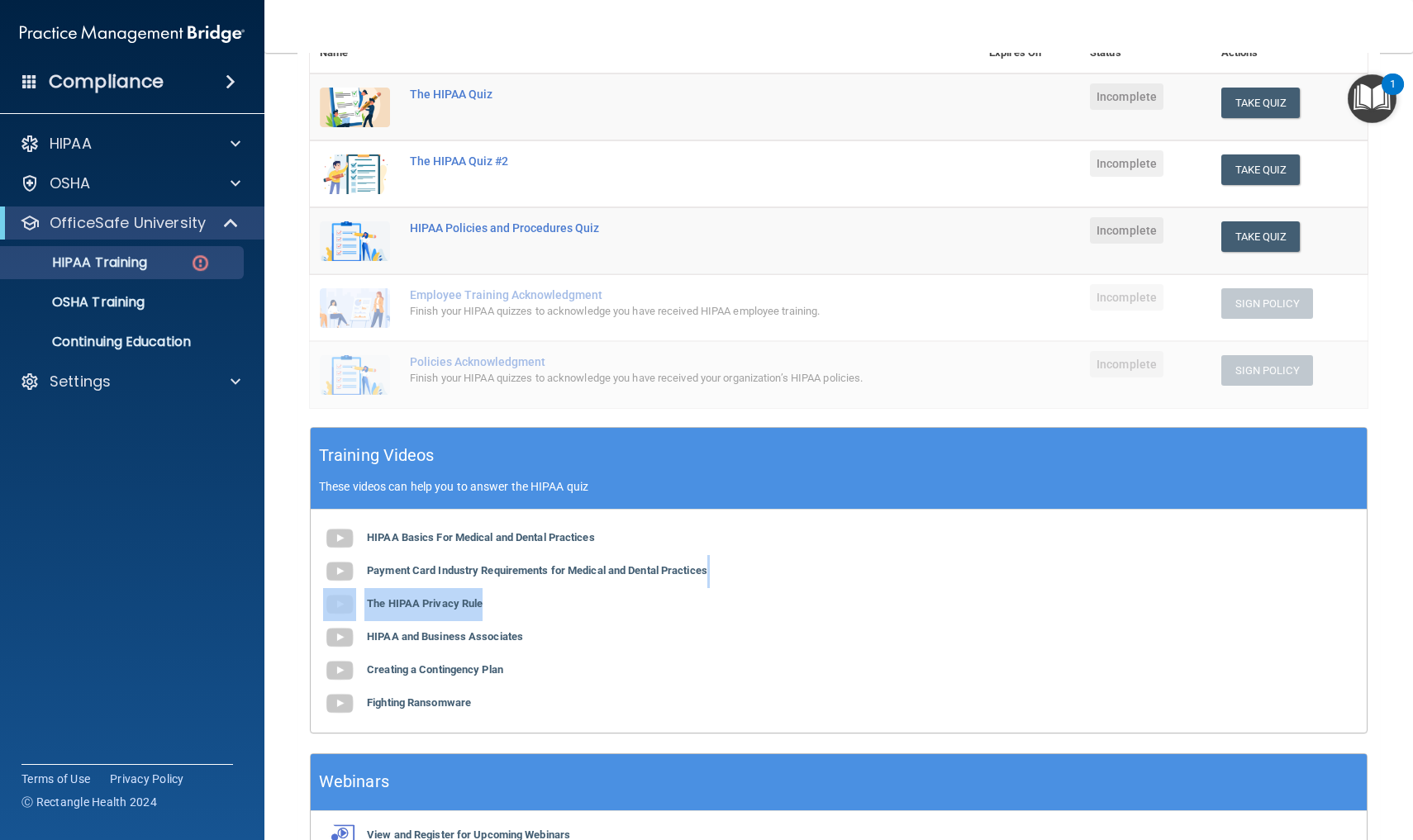
click at [1197, 584] on div "HIPAA Basics For Medical and Dental Practices Payment Card Industry Requirement…" at bounding box center [839, 621] width 1056 height 224
click at [1197, 585] on div "HIPAA Basics For Medical and Dental Practices Payment Card Industry Requirement…" at bounding box center [839, 621] width 1056 height 224
click at [1197, 581] on div "HIPAA Basics For Medical and Dental Practices Payment Card Industry Requirement…" at bounding box center [839, 621] width 1056 height 224
click at [1383, 590] on main "Back Choose one path to get your HIPAA Certification ✓ HIPAA Officer Training ✓…" at bounding box center [838, 446] width 1148 height 787
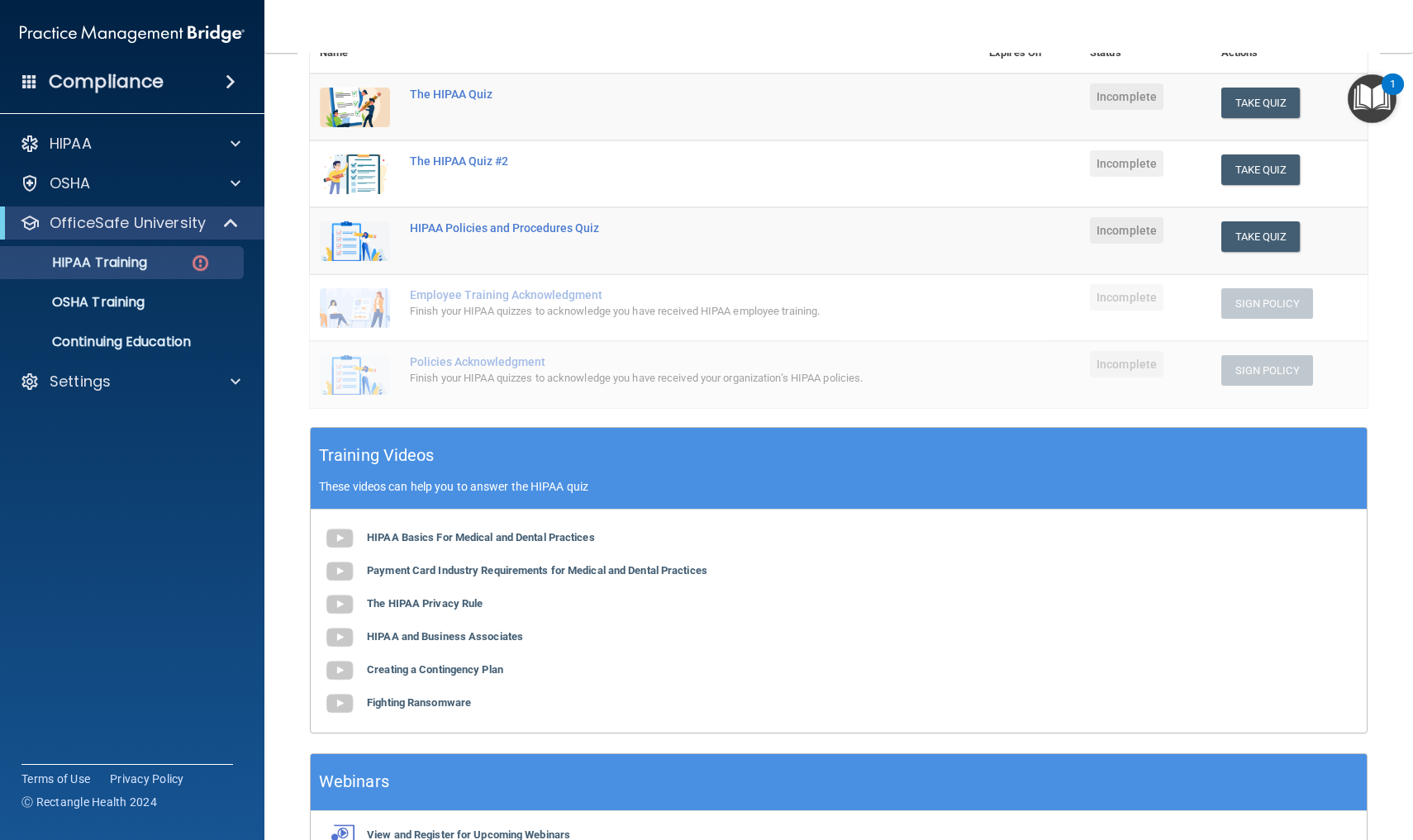
click at [1195, 622] on div "HIPAA Basics For Medical and Dental Practices Payment Card Industry Requirement…" at bounding box center [839, 621] width 1056 height 224
click at [337, 634] on img at bounding box center [339, 637] width 33 height 33
click at [1247, 103] on button "Take Quiz" at bounding box center [1260, 102] width 79 height 31
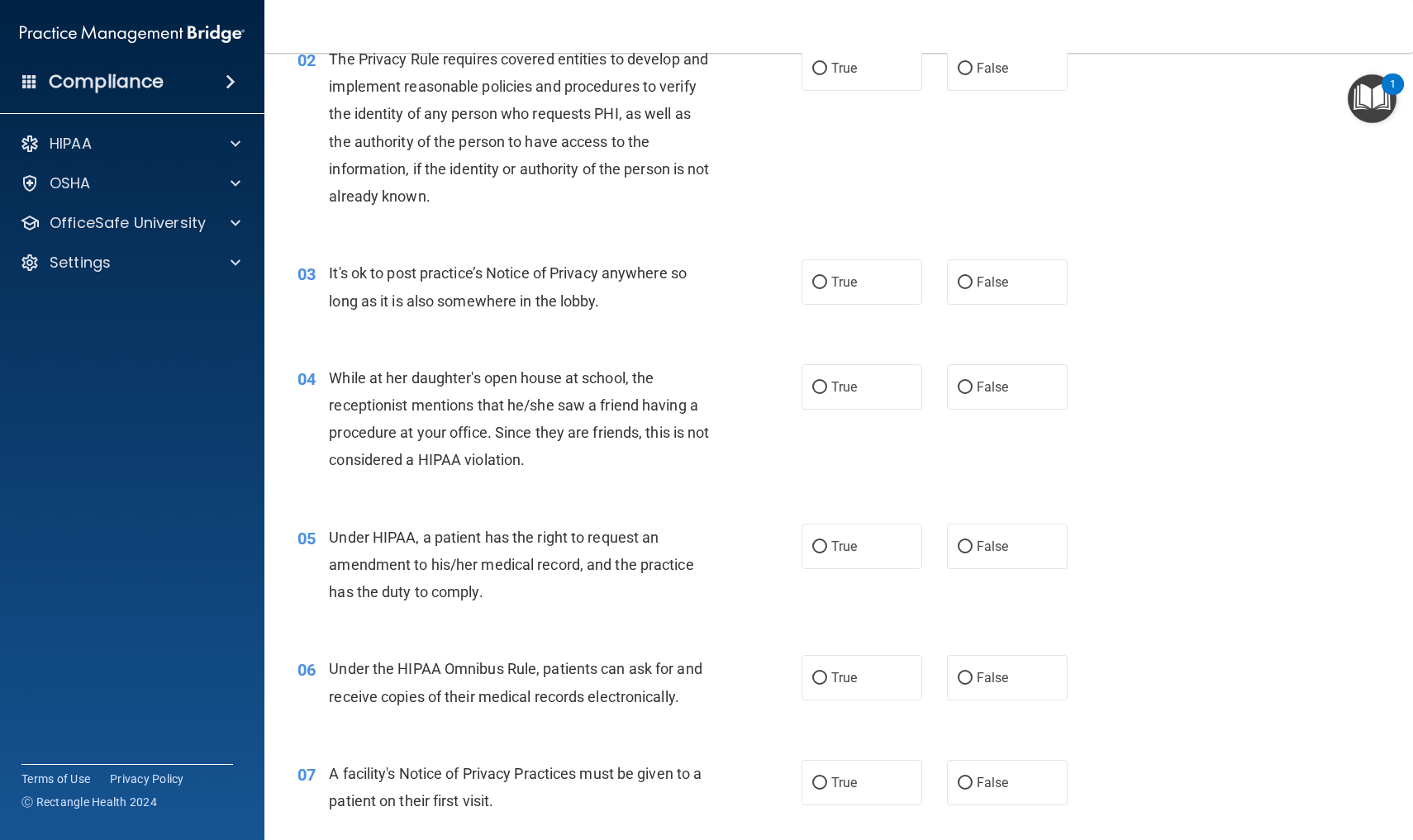
click at [1192, 157] on div "02 The Privacy Rule requires covered entities to develop and implement reasonab…" at bounding box center [838, 132] width 1107 height 214
click at [1142, 102] on div "02 The Privacy Rule requires covered entities to develop and implement reasonab…" at bounding box center [838, 132] width 1107 height 214
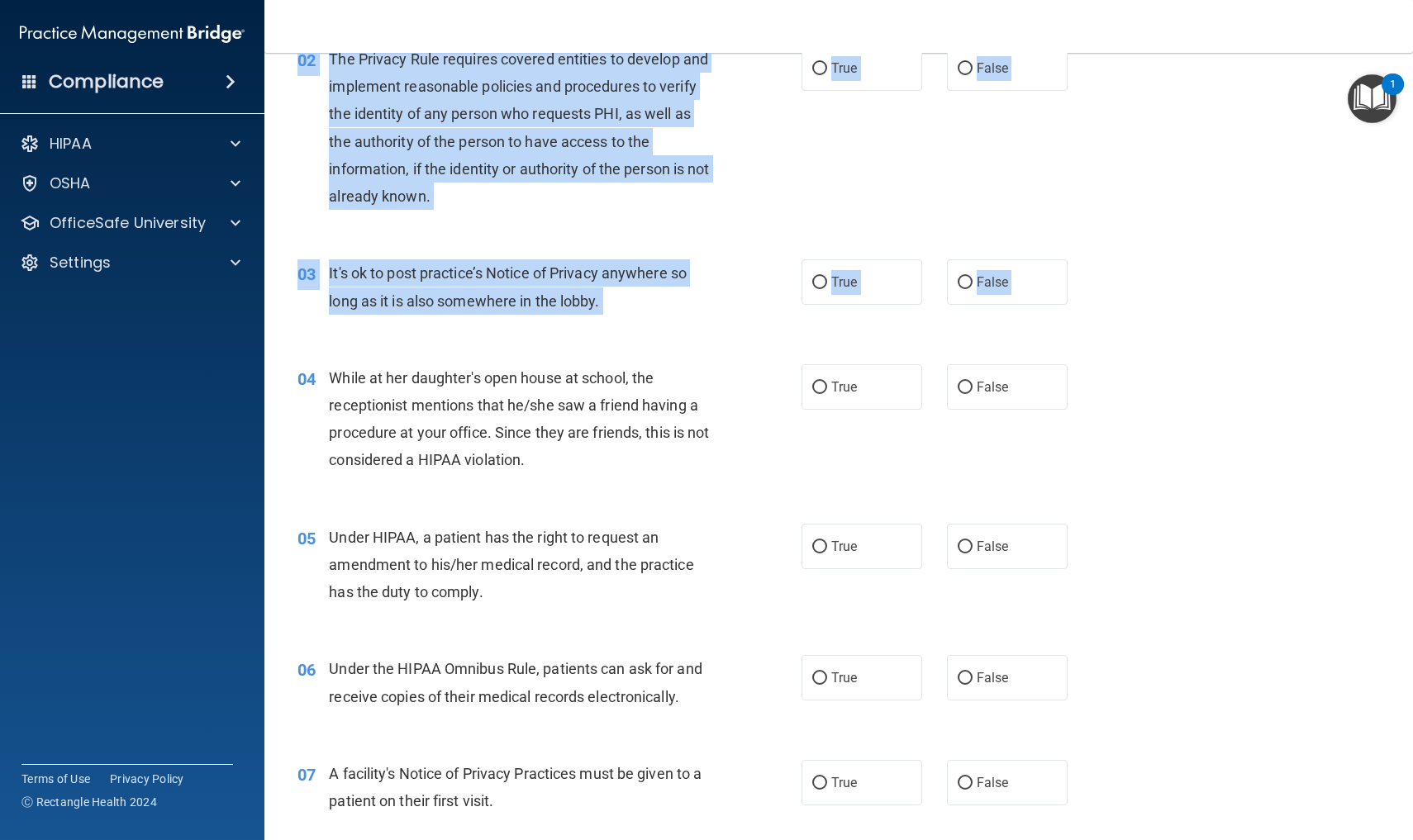
drag, startPoint x: 1142, startPoint y: 244, endPoint x: 1122, endPoint y: 533, distance: 289.7
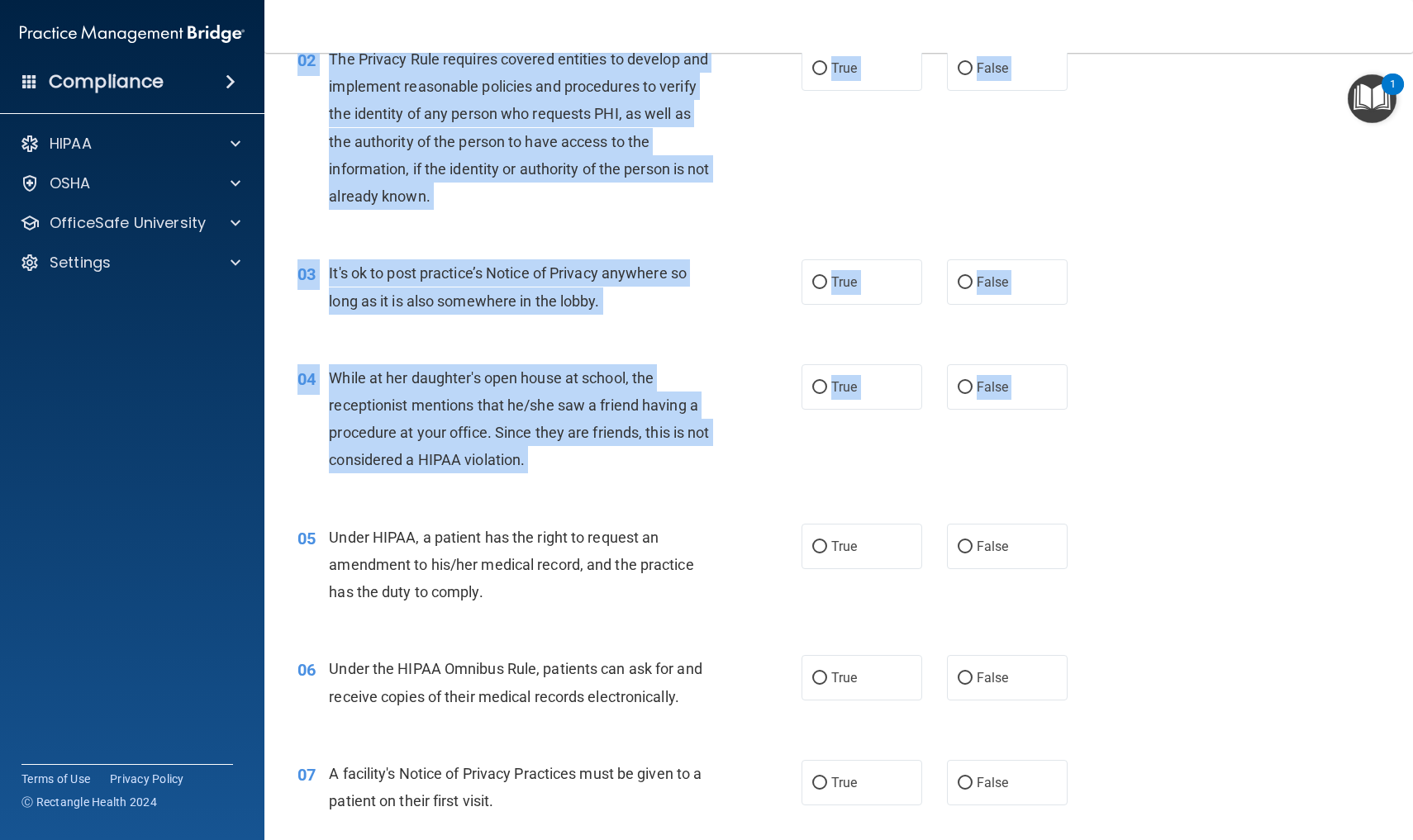
click at [1159, 131] on div "02 The Privacy Rule requires covered entities to develop and implement reasonab…" at bounding box center [838, 132] width 1107 height 214
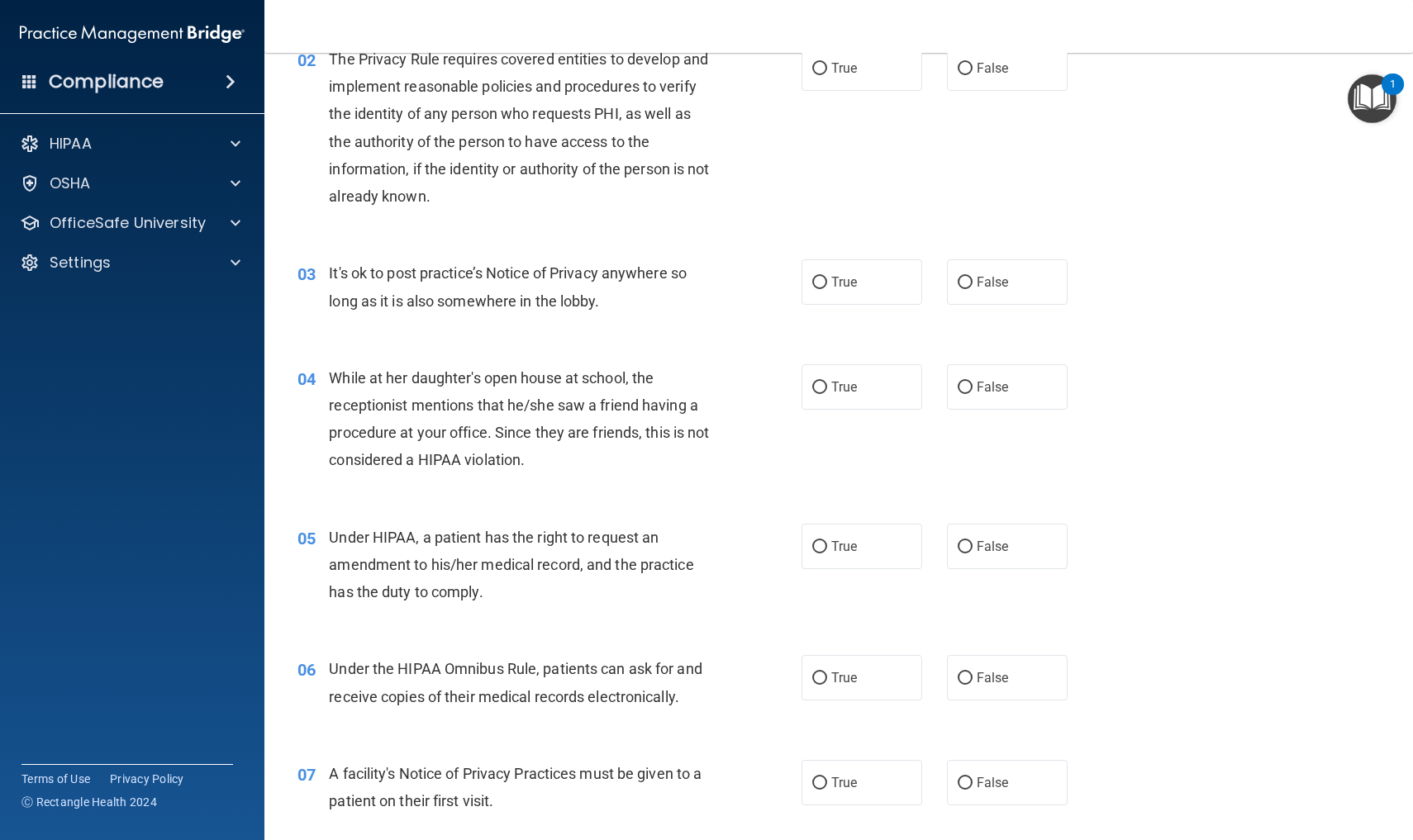
drag, startPoint x: 1160, startPoint y: 116, endPoint x: 1160, endPoint y: 96, distance: 20.0
click at [1160, 97] on div "02 The Privacy Rule requires covered entities to develop and implement reasonab…" at bounding box center [838, 132] width 1107 height 214
drag, startPoint x: 1159, startPoint y: 141, endPoint x: 1157, endPoint y: 52, distance: 89.0
click at [1157, 52] on div "Toggle navigation Laurie Crews flipnfunlc@gmail.com Manage My Enterprise The To…" at bounding box center [838, 420] width 1148 height 840
click at [1185, 135] on div "02 The Privacy Rule requires covered entities to develop and implement reasonab…" at bounding box center [838, 132] width 1107 height 214
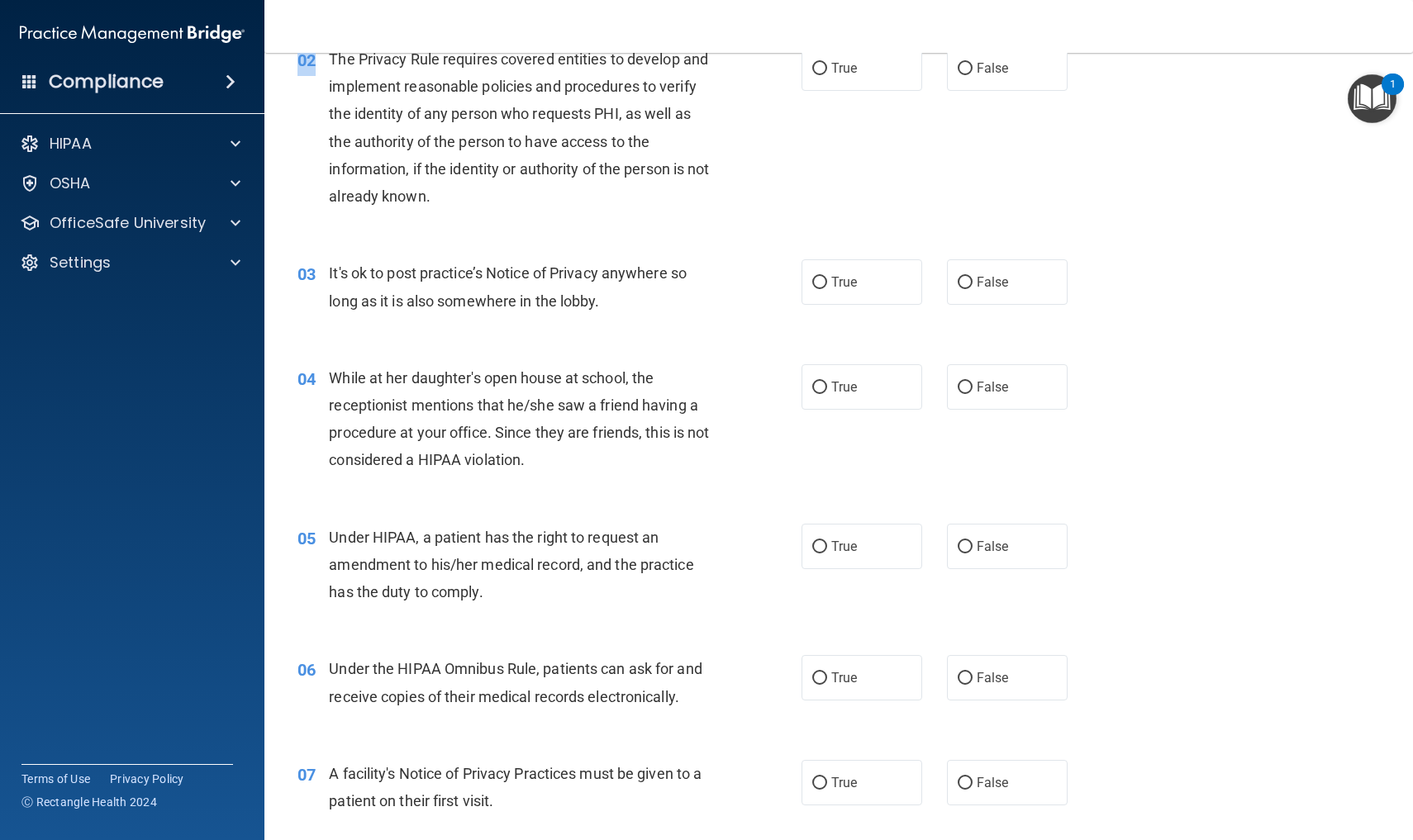
click at [1185, 135] on div "02 The Privacy Rule requires covered entities to develop and implement reasonab…" at bounding box center [838, 132] width 1107 height 214
click at [1176, 142] on div "02 The Privacy Rule requires covered entities to develop and implement reasonab…" at bounding box center [838, 132] width 1107 height 214
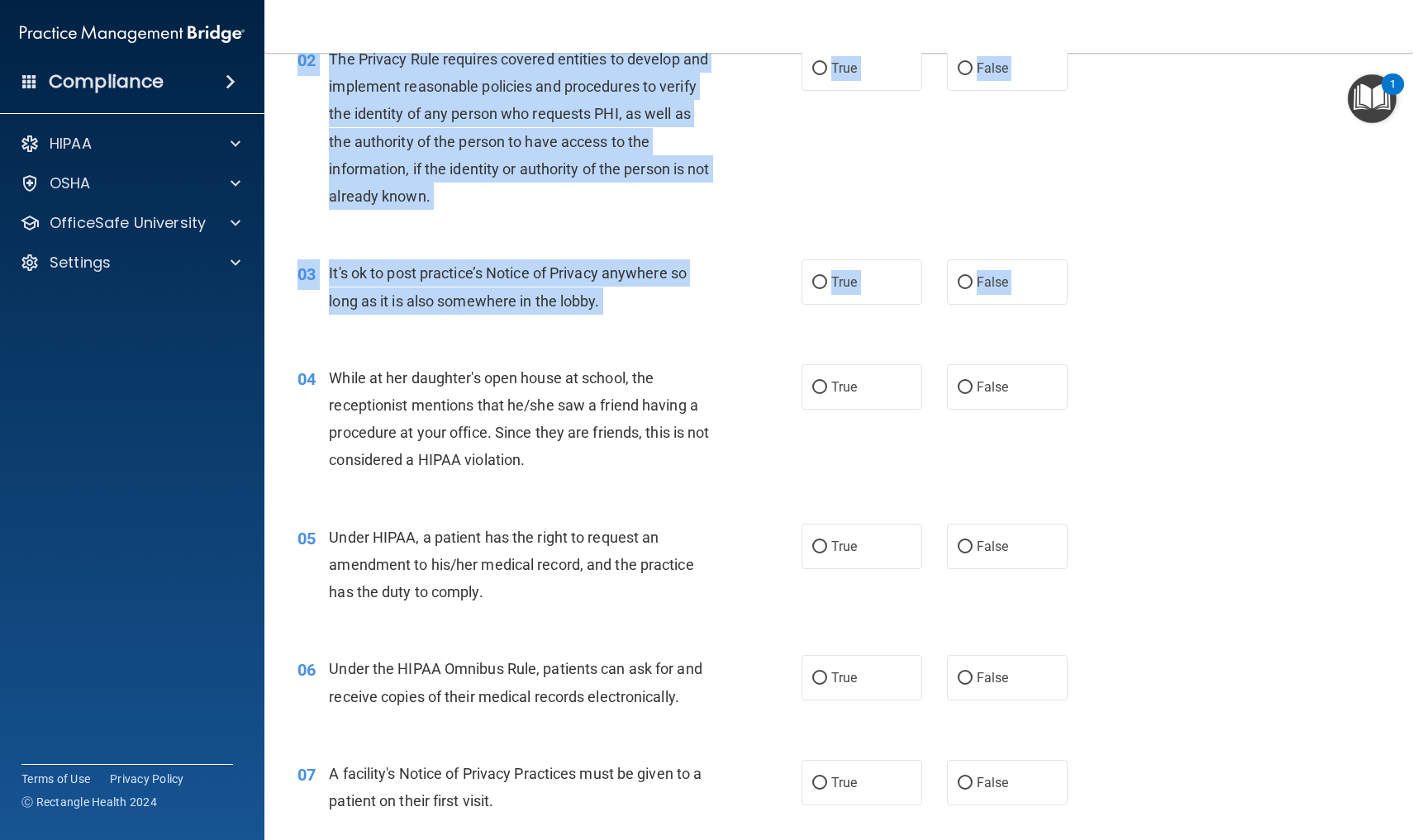
drag, startPoint x: 1176, startPoint y: 153, endPoint x: 1118, endPoint y: 459, distance: 311.4
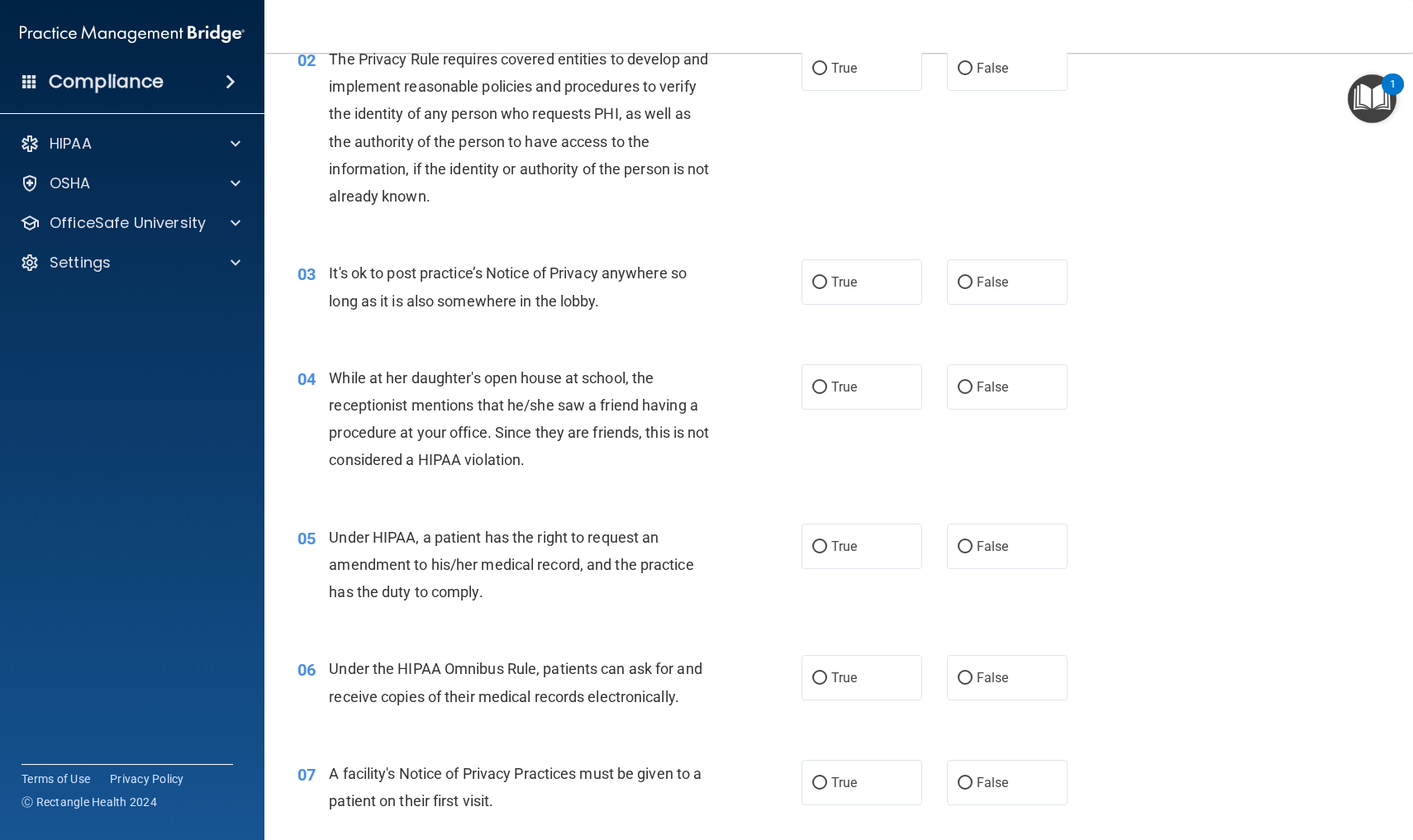
drag, startPoint x: 1105, startPoint y: 596, endPoint x: 1117, endPoint y: 578, distance: 21.6
click at [1106, 594] on div "05 Under HIPAA, a patient has the right to request an amendment to his/her medi…" at bounding box center [838, 569] width 1107 height 132
drag, startPoint x: 1123, startPoint y: 467, endPoint x: 1125, endPoint y: 440, distance: 27.1
click at [1124, 440] on div "04 While at her daughter's open house at school, the receptionist mentions that…" at bounding box center [838, 423] width 1107 height 159
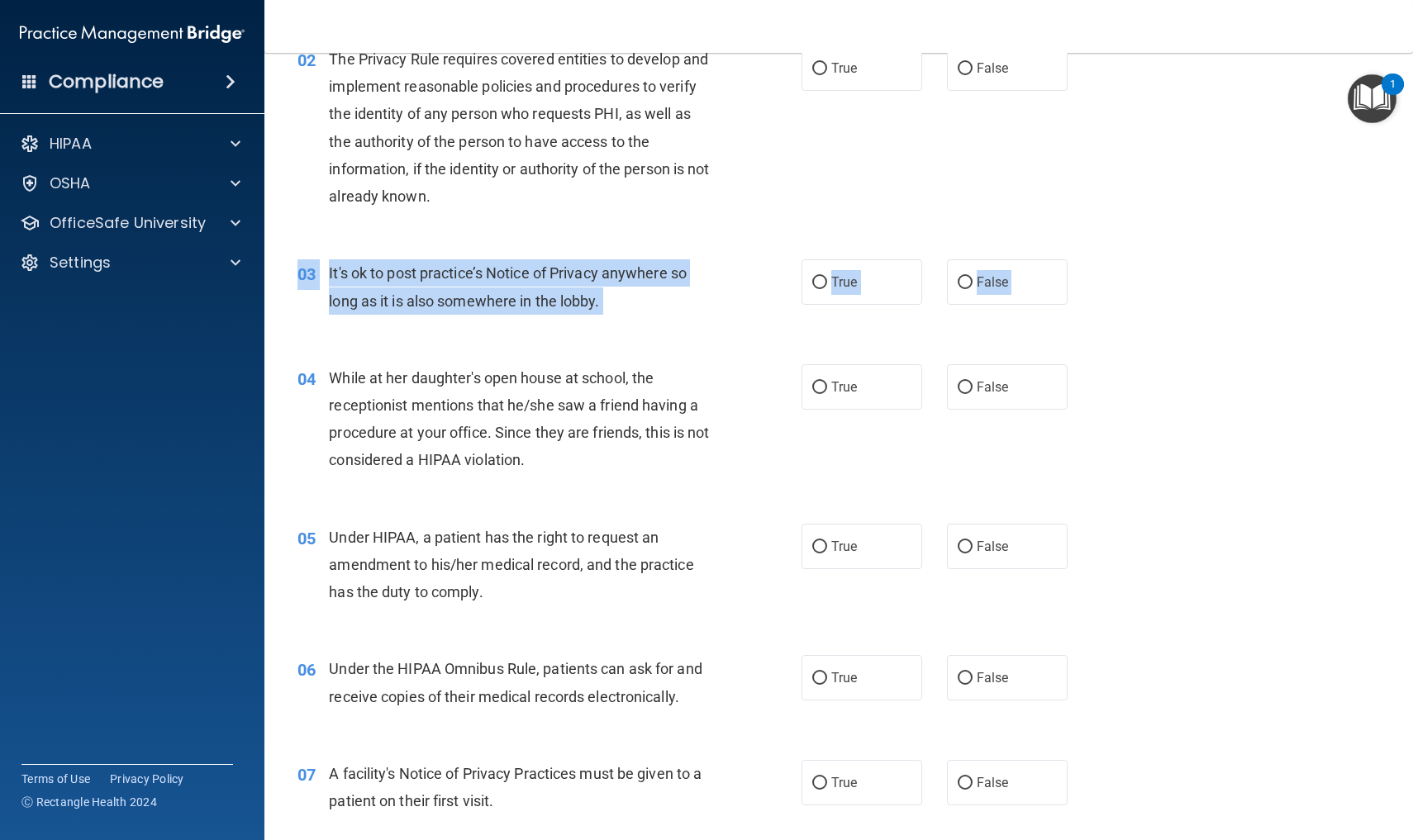
drag, startPoint x: 1111, startPoint y: 360, endPoint x: 1133, endPoint y: 275, distance: 87.8
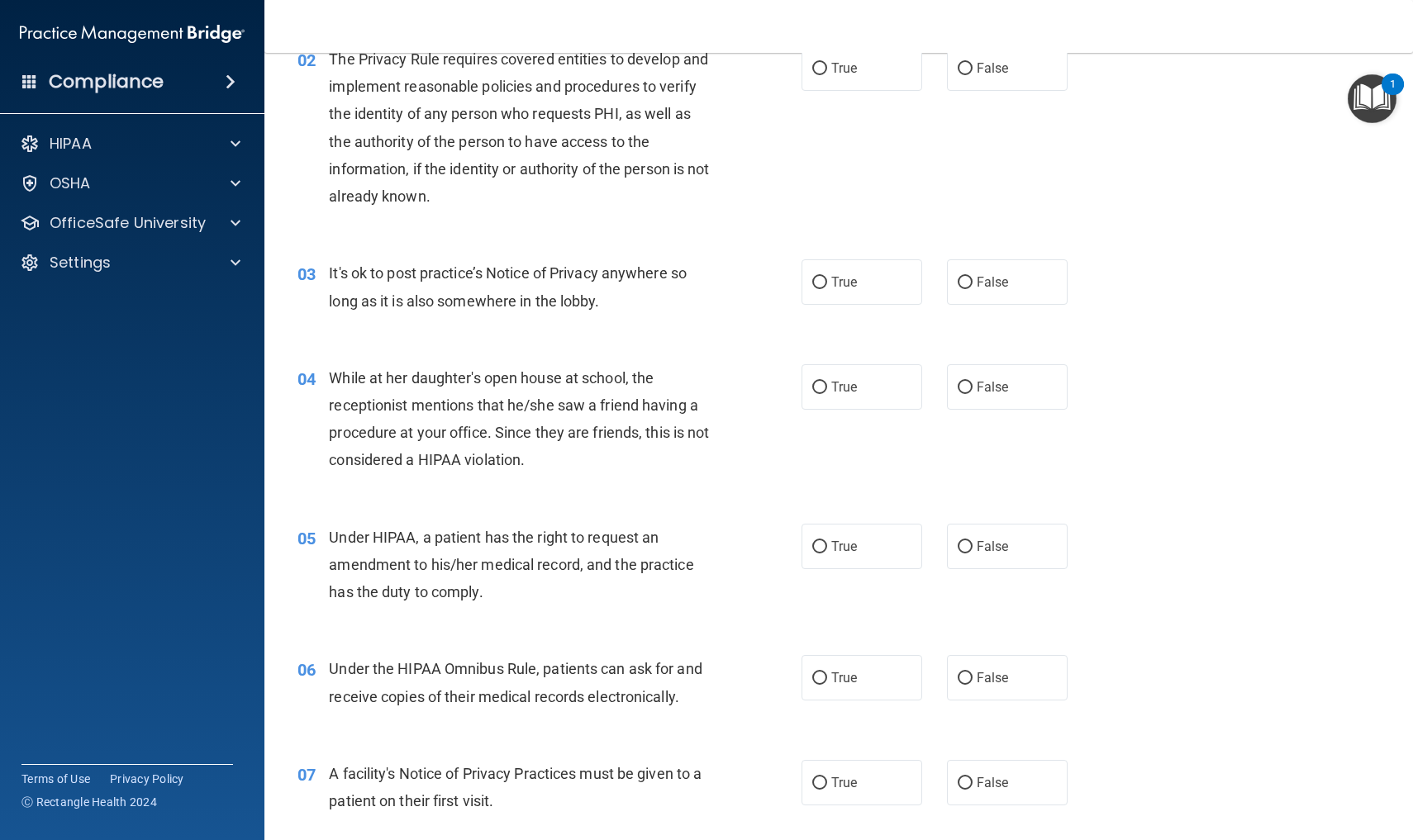
click at [1137, 245] on div "03 It's ok to post practice’s Notice of Privacy anywhere so long as it is also …" at bounding box center [838, 291] width 1107 height 104
click at [230, 224] on div at bounding box center [233, 223] width 41 height 20
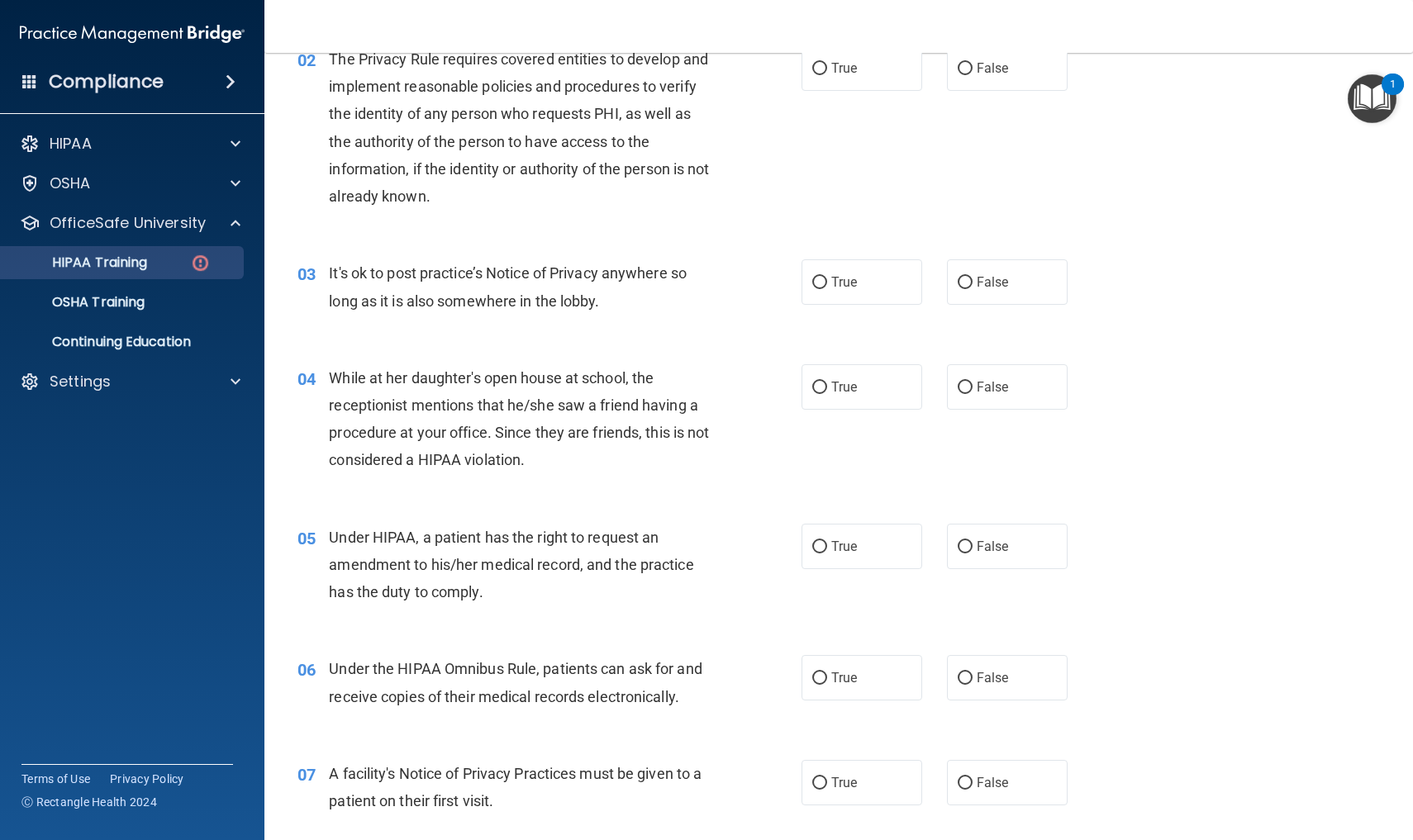
click at [197, 260] on img at bounding box center [200, 263] width 20 height 20
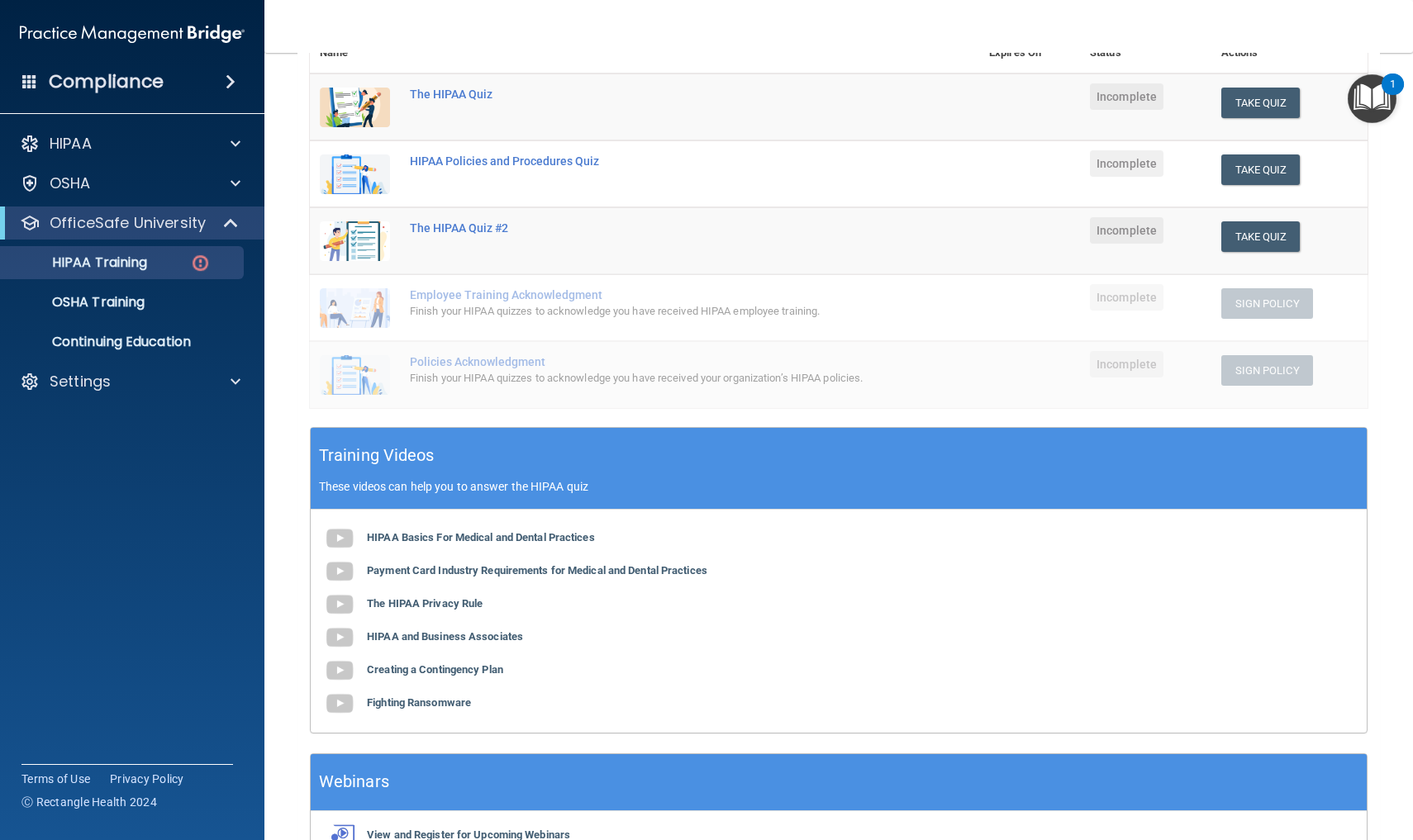
drag, startPoint x: 276, startPoint y: 159, endPoint x: 299, endPoint y: 208, distance: 54.1
click at [302, 207] on main "Back Choose one path to get your HIPAA Certification ✓ HIPAA Officer Training ✓…" at bounding box center [838, 446] width 1148 height 787
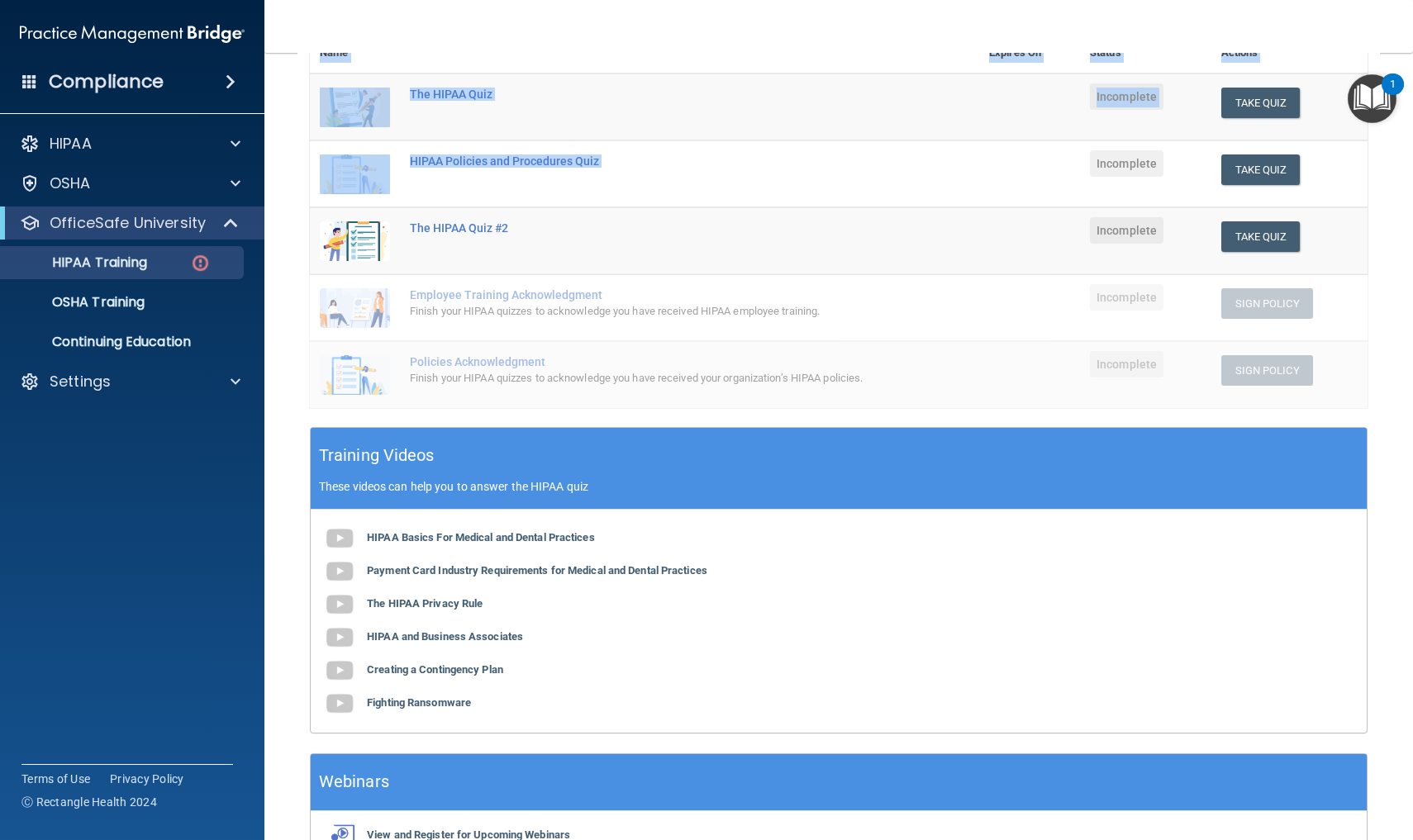
drag, startPoint x: 1094, startPoint y: 143, endPoint x: 1098, endPoint y: 39, distance: 104.1
click at [1096, 46] on div "Toggle navigation Laurie Crews flipnfunlc@gmail.com Manage My Enterprise The To…" at bounding box center [838, 420] width 1148 height 840
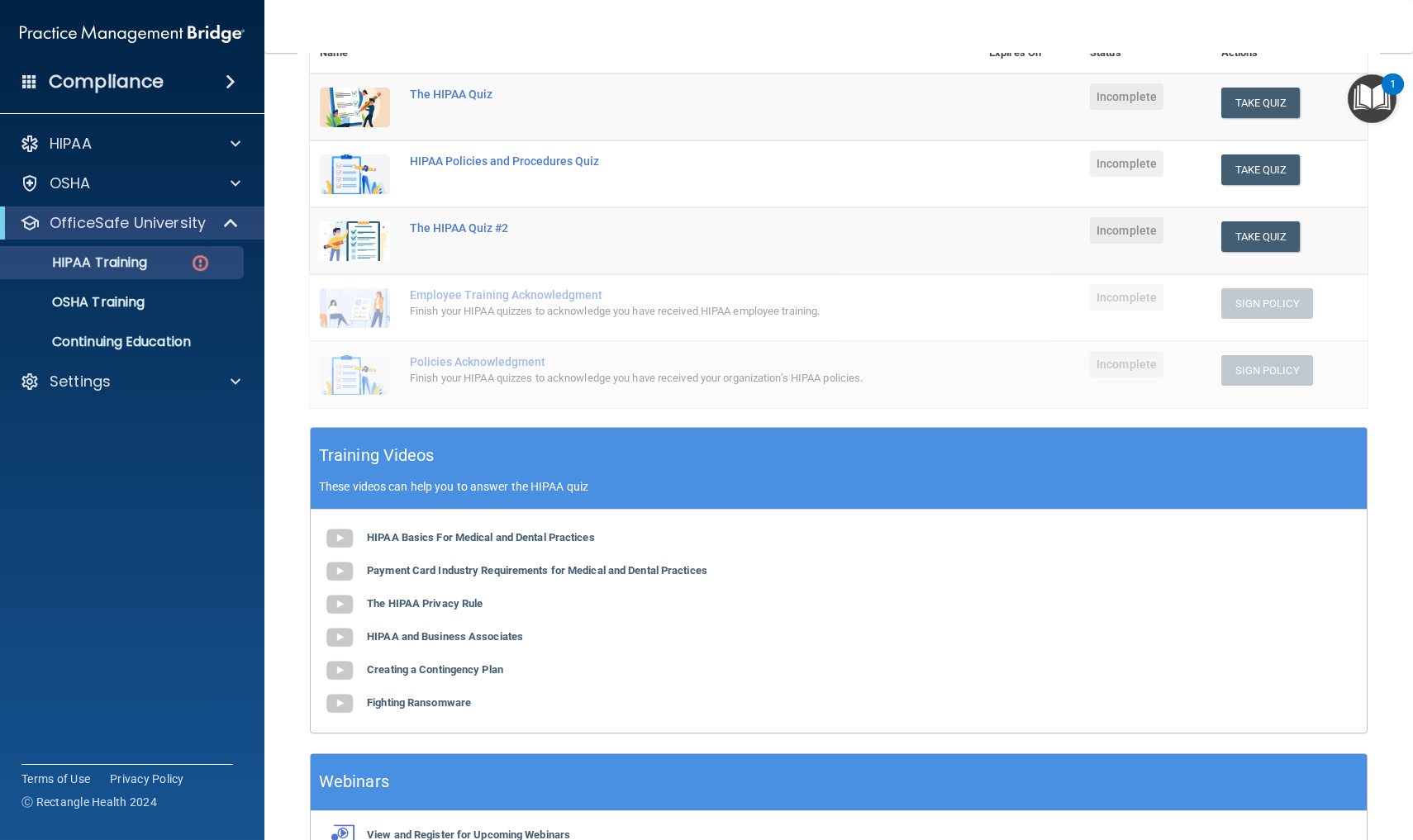
drag, startPoint x: 1098, startPoint y: 28, endPoint x: 1098, endPoint y: 19, distance: 9.0
click at [1098, 20] on nav "Toggle navigation Laurie Crews flipnfunlc@gmail.com Manage My Enterprise The To…" at bounding box center [838, 26] width 1148 height 53
drag, startPoint x: 1366, startPoint y: 171, endPoint x: 1347, endPoint y: 91, distance: 82.2
click at [1347, 91] on tbody "The HIPAA Quiz Incomplete Take Quiz Download Certificate HIPAA Policies and Pro…" at bounding box center [838, 240] width 1057 height 334
click at [1365, 188] on td "Take Quiz Download Certificate" at bounding box center [1289, 174] width 156 height 67
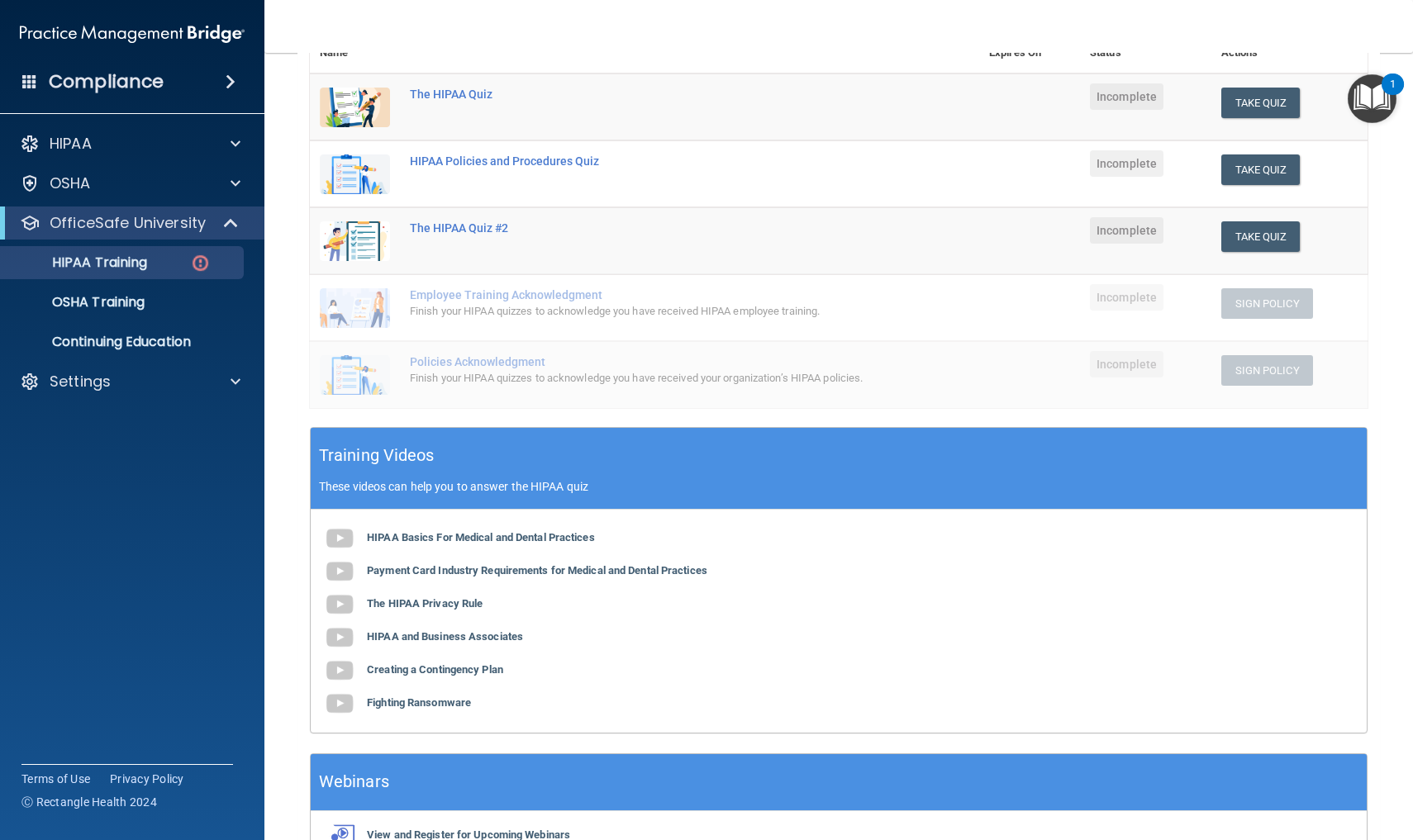
scroll to position [92, 0]
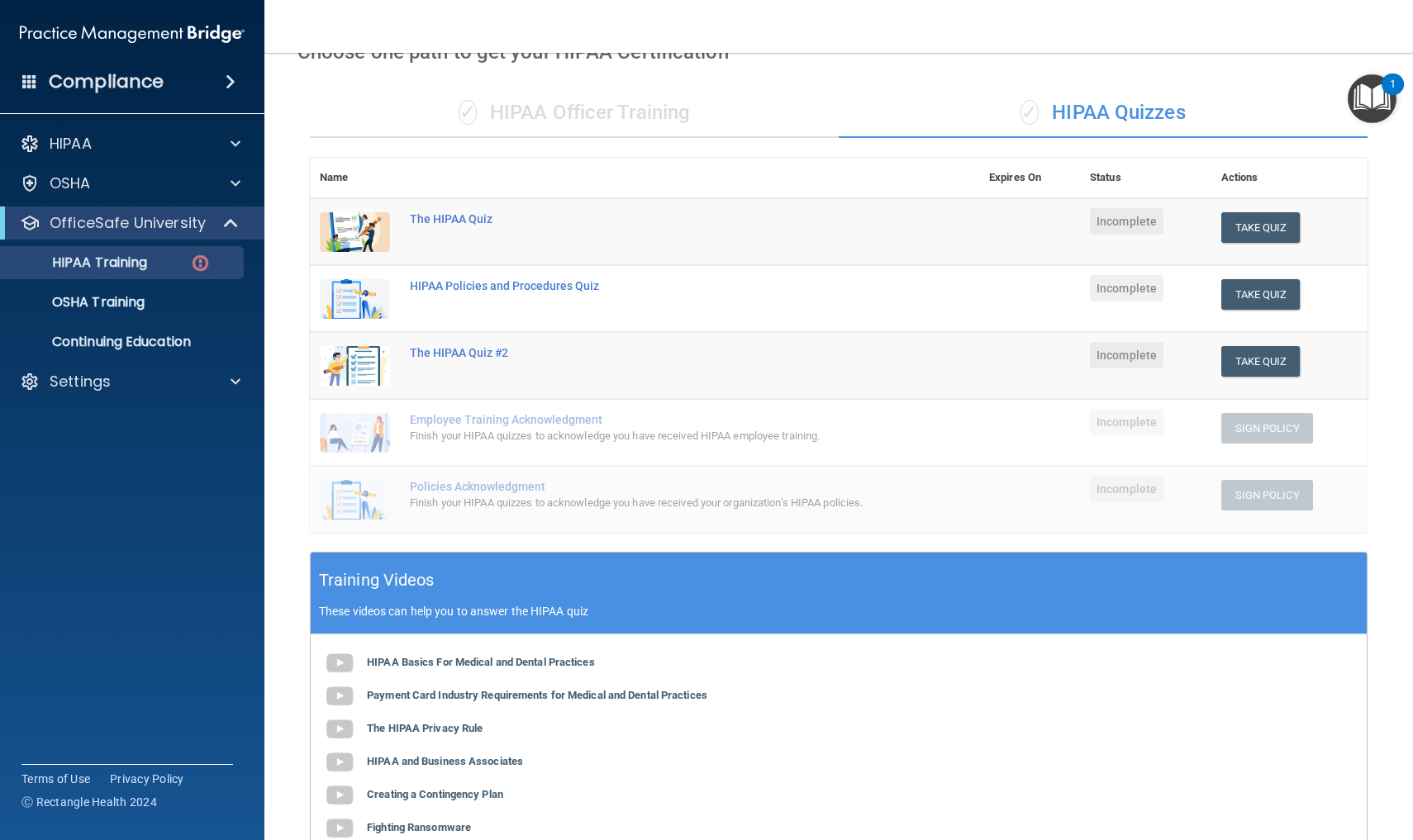
drag, startPoint x: 296, startPoint y: 80, endPoint x: 487, endPoint y: -8, distance: 210.3
click at [487, 0] on html "Compliance HIPAA Documents and Policies Report an Incident Business Associates …" at bounding box center [706, 420] width 1413 height 840
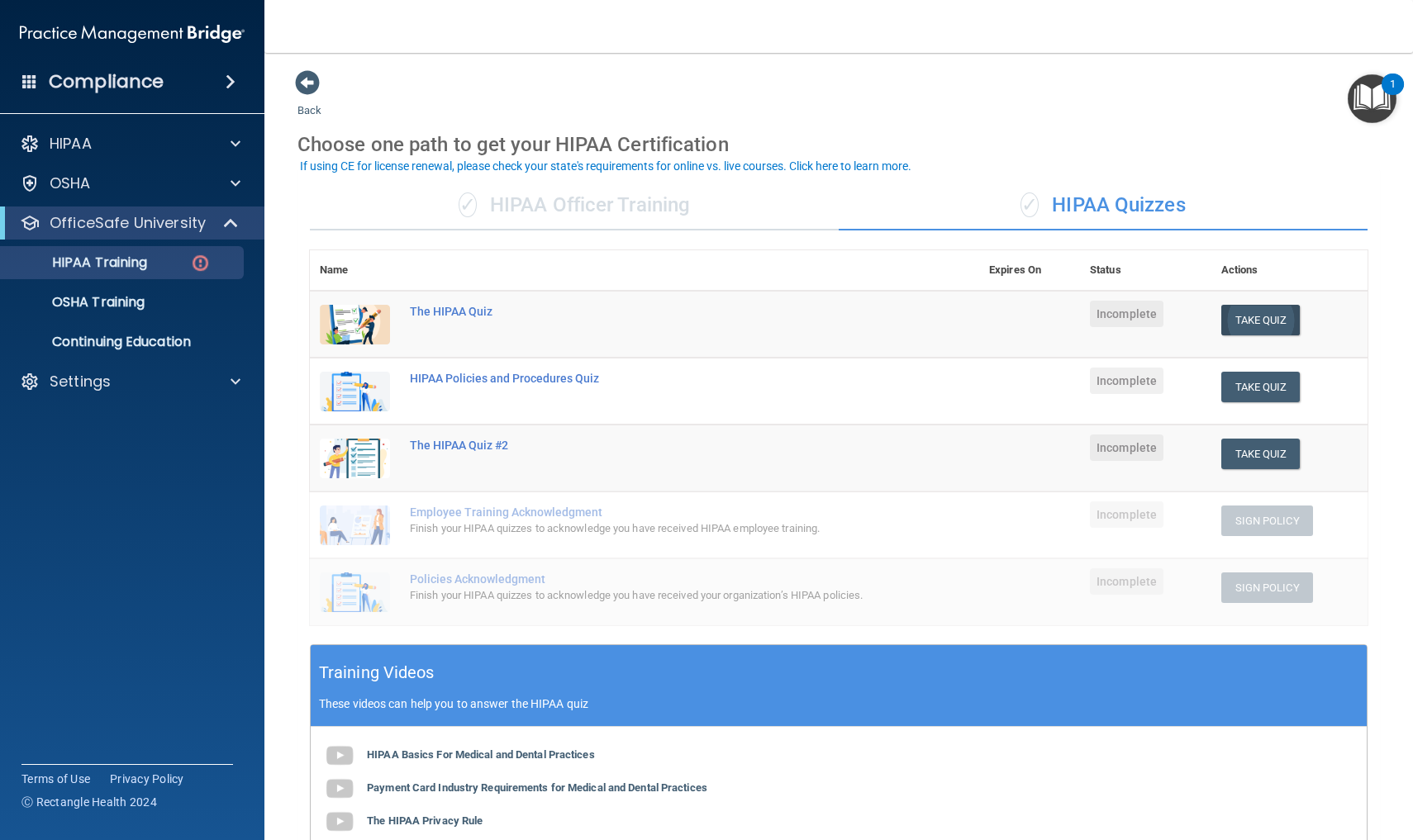
click at [1265, 318] on button "Take Quiz" at bounding box center [1260, 319] width 79 height 31
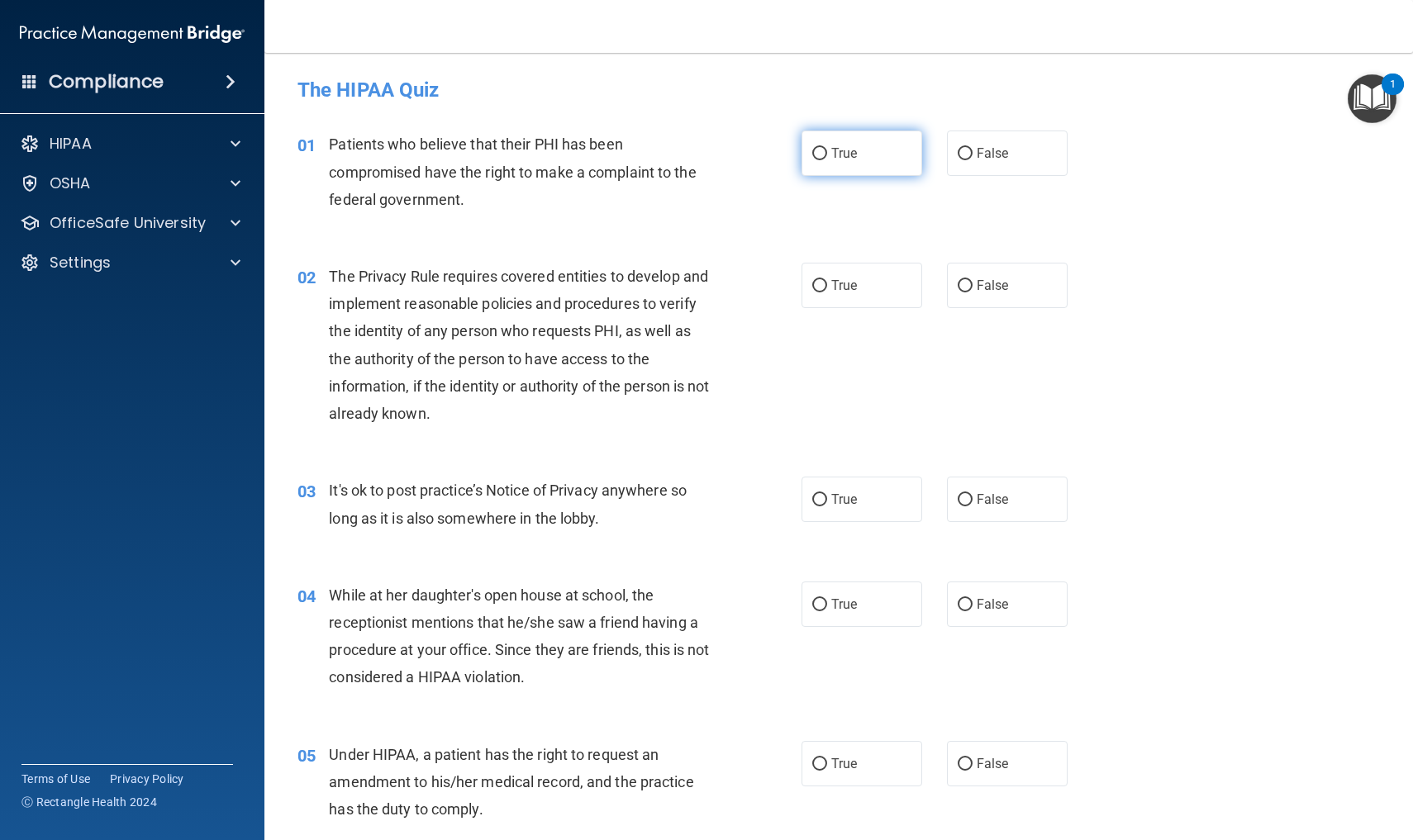
click at [818, 154] on input "True" at bounding box center [820, 154] width 15 height 12
radio input "true"
click at [820, 285] on input "True" at bounding box center [820, 286] width 15 height 12
radio input "true"
click at [962, 502] on input "False" at bounding box center [965, 499] width 15 height 12
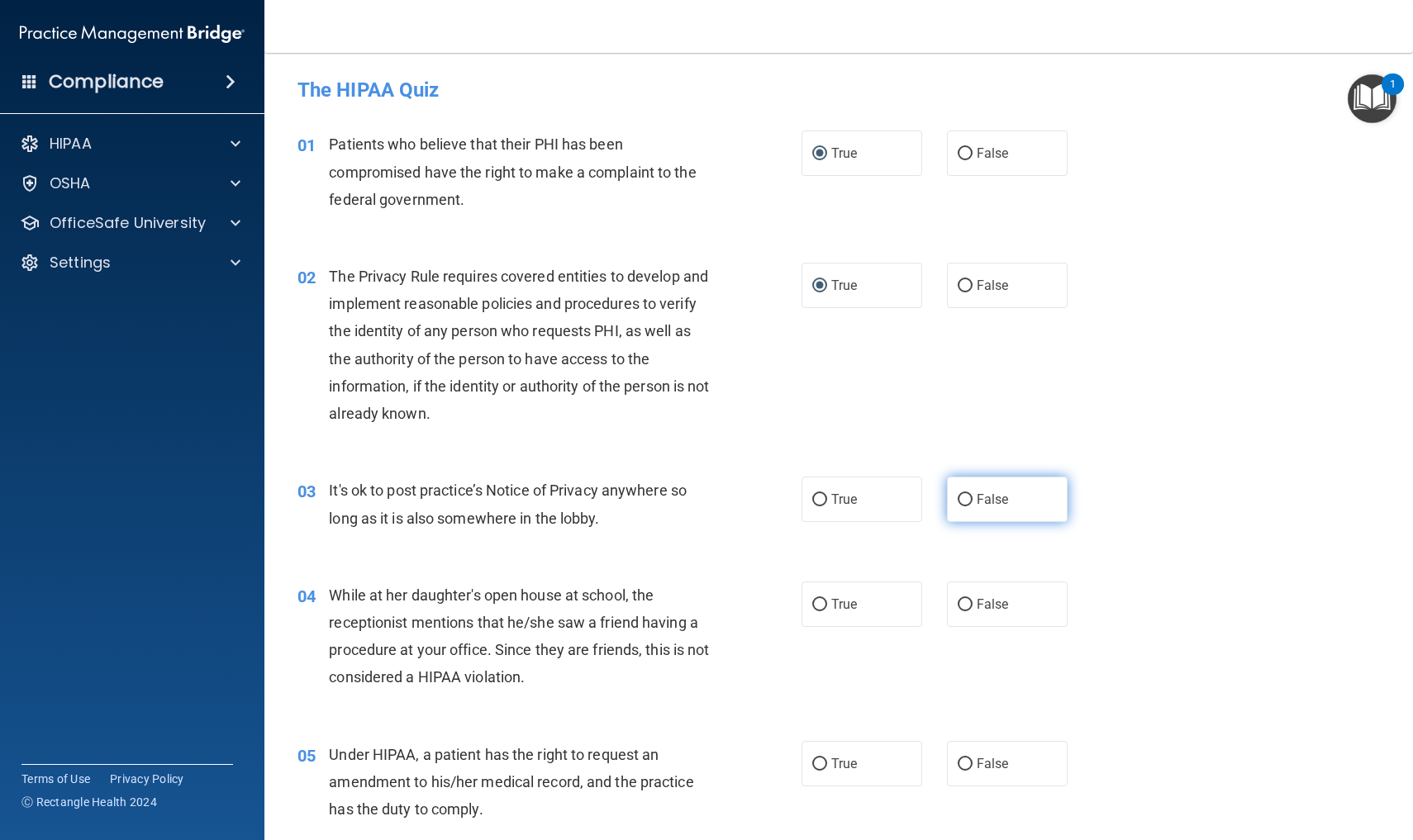
radio input "true"
click at [965, 600] on input "False" at bounding box center [965, 604] width 15 height 12
radio input "true"
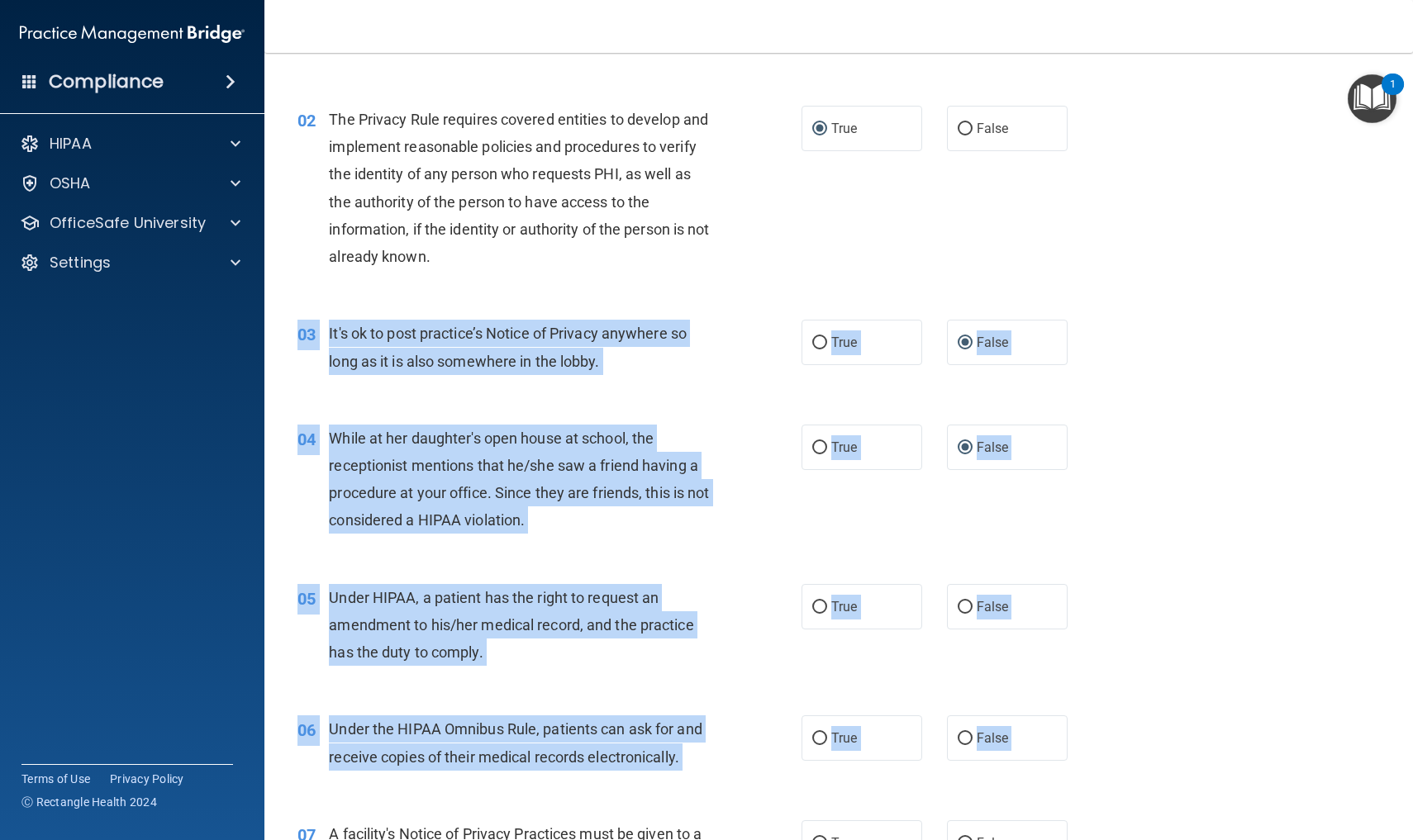
scroll to position [188, 0]
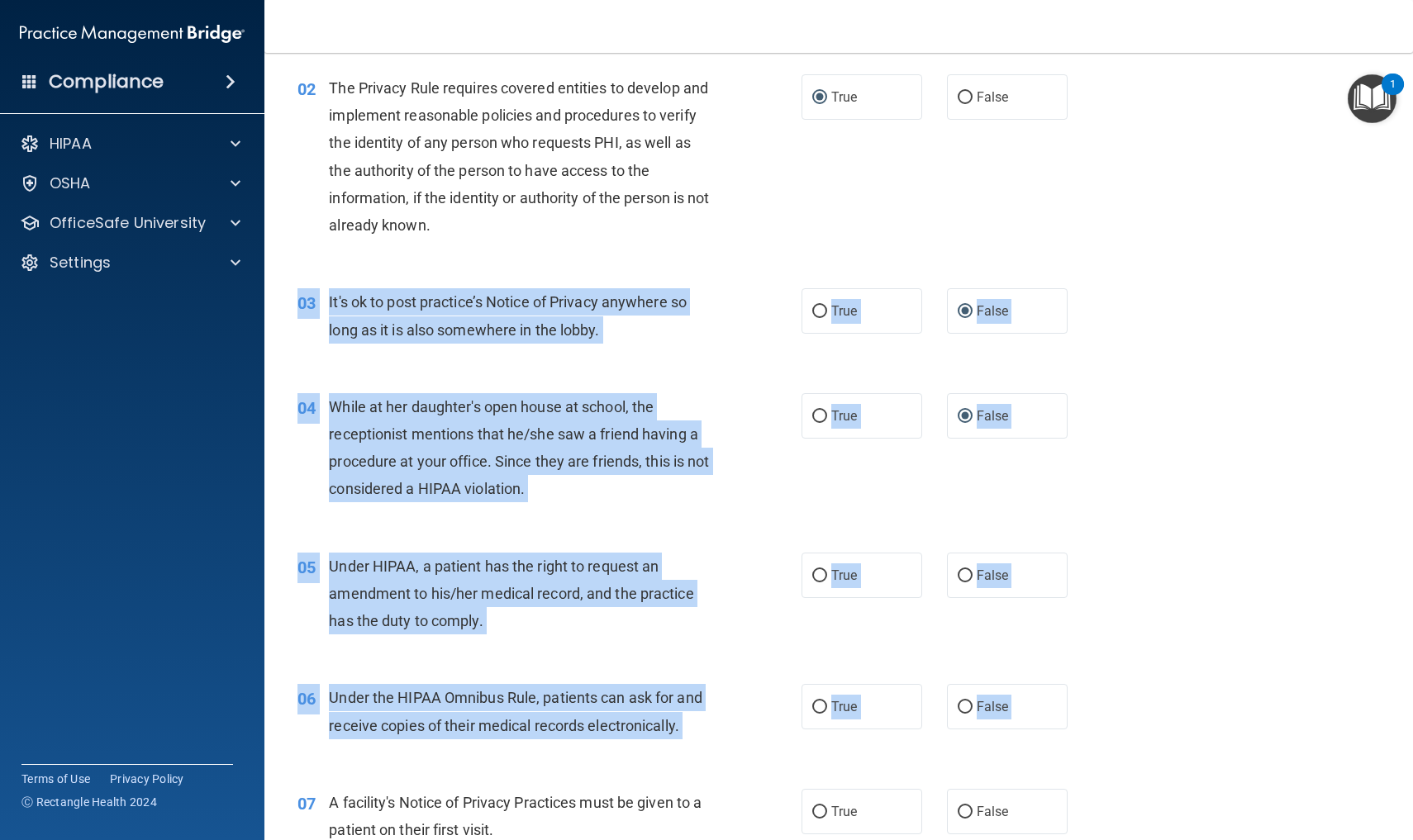
drag, startPoint x: 1192, startPoint y: 460, endPoint x: 1201, endPoint y: 839, distance: 379.1
click at [818, 570] on input "True" at bounding box center [820, 576] width 15 height 12
radio input "true"
click at [762, 676] on div "06 Under the HIPAA Omnibus Rule, patients can ask for and receive copies of the…" at bounding box center [838, 715] width 1107 height 104
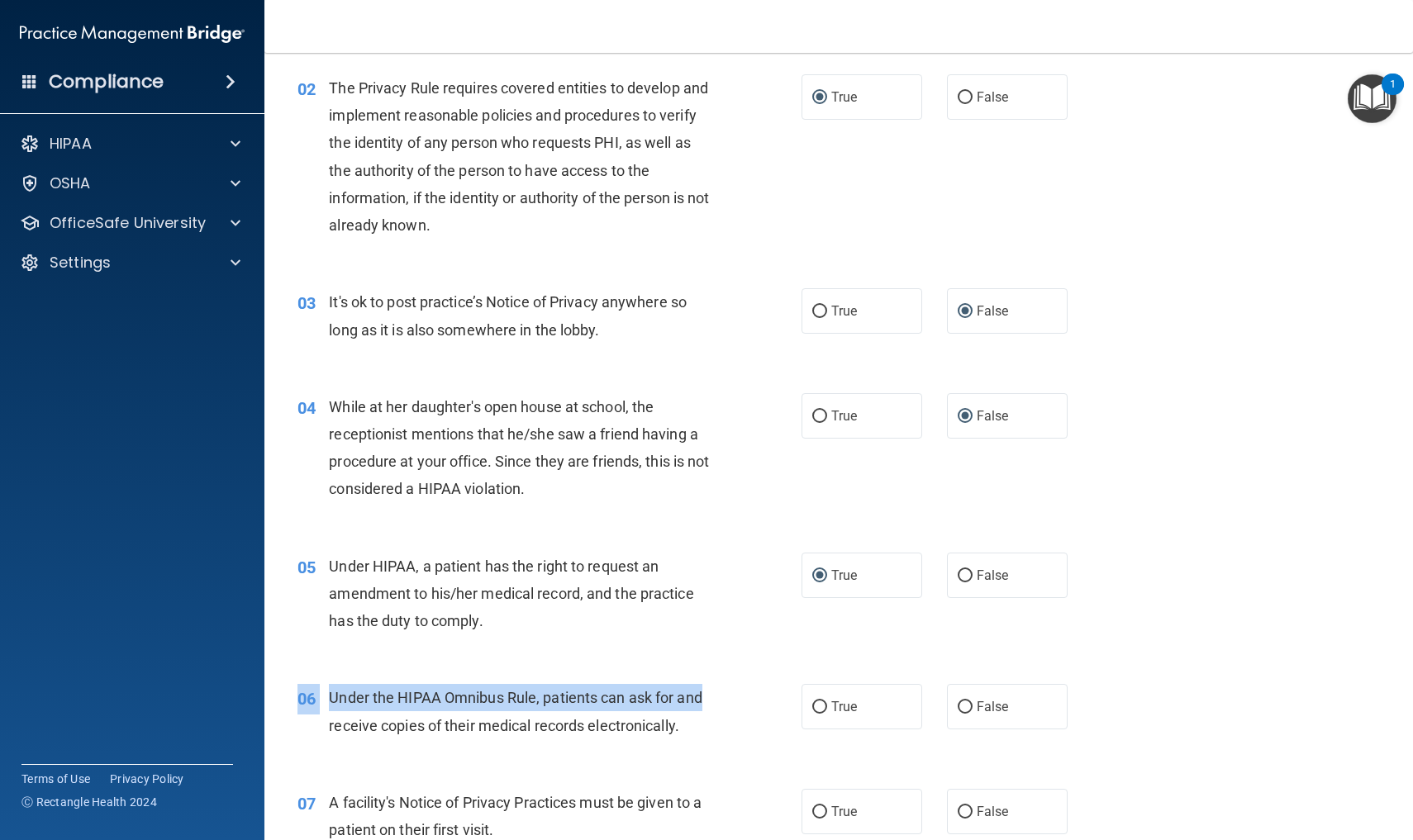
drag, startPoint x: 762, startPoint y: 676, endPoint x: 781, endPoint y: 691, distance: 24.2
click at [781, 691] on div "06 Under the HIPAA Omnibus Rule, patients can ask for and receive copies of the…" at bounding box center [838, 715] width 1107 height 104
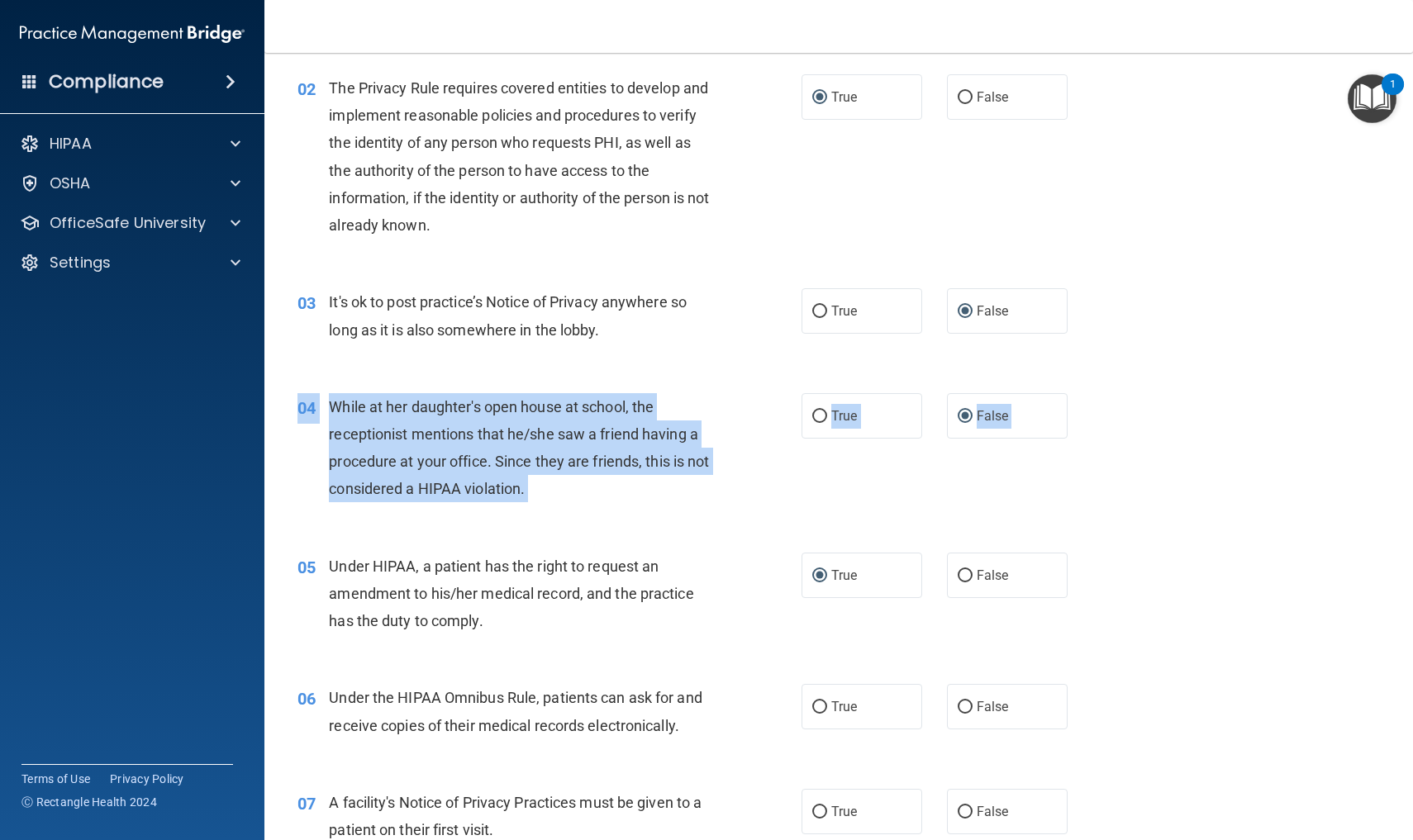
drag, startPoint x: 1290, startPoint y: 591, endPoint x: 1305, endPoint y: 391, distance: 200.6
click at [1291, 467] on div "04 While at her daughter's open house at school, the receptionist mentions that…" at bounding box center [838, 452] width 1107 height 159
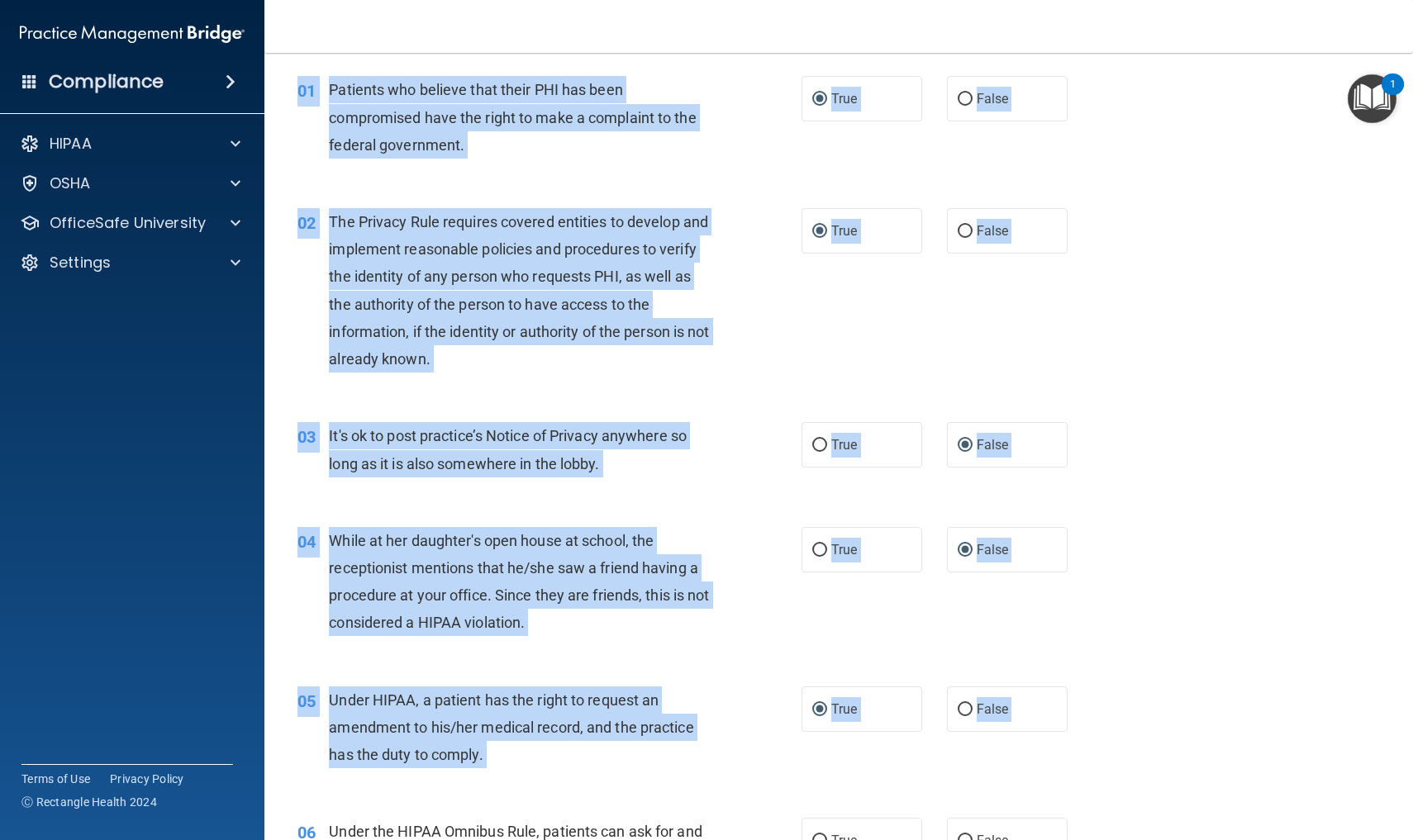
drag, startPoint x: 1165, startPoint y: 666, endPoint x: 1244, endPoint y: 47, distance: 624.0
click at [1244, 47] on div "Toggle navigation Laurie Crews flipnfunlc@gmail.com Manage My Enterprise The To…" at bounding box center [838, 420] width 1148 height 840
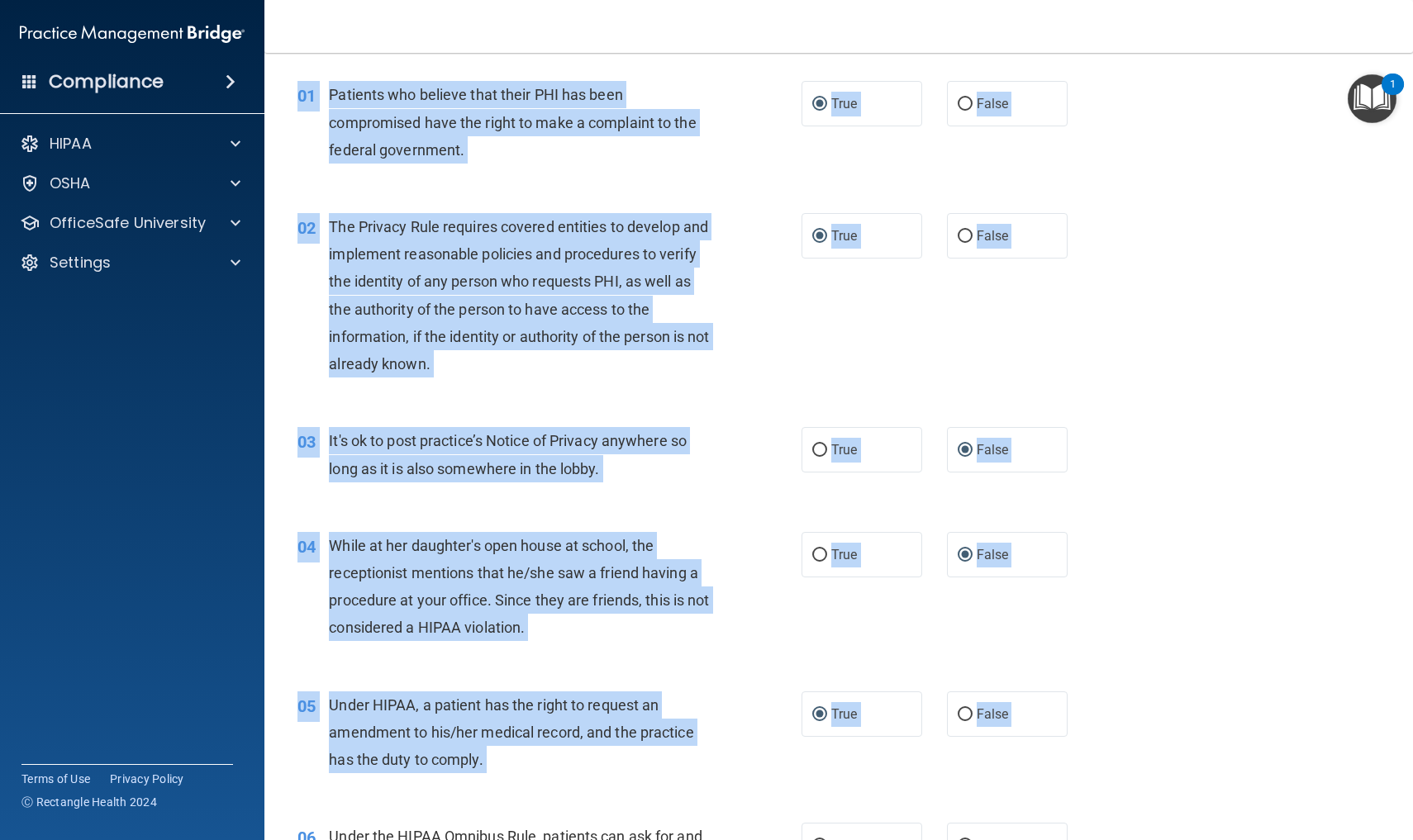
drag, startPoint x: 1172, startPoint y: 676, endPoint x: 1189, endPoint y: 751, distance: 76.9
click at [1191, 736] on div "05 Under HIPAA, a patient has the right to request an amendment to his/her medi…" at bounding box center [838, 737] width 1107 height 132
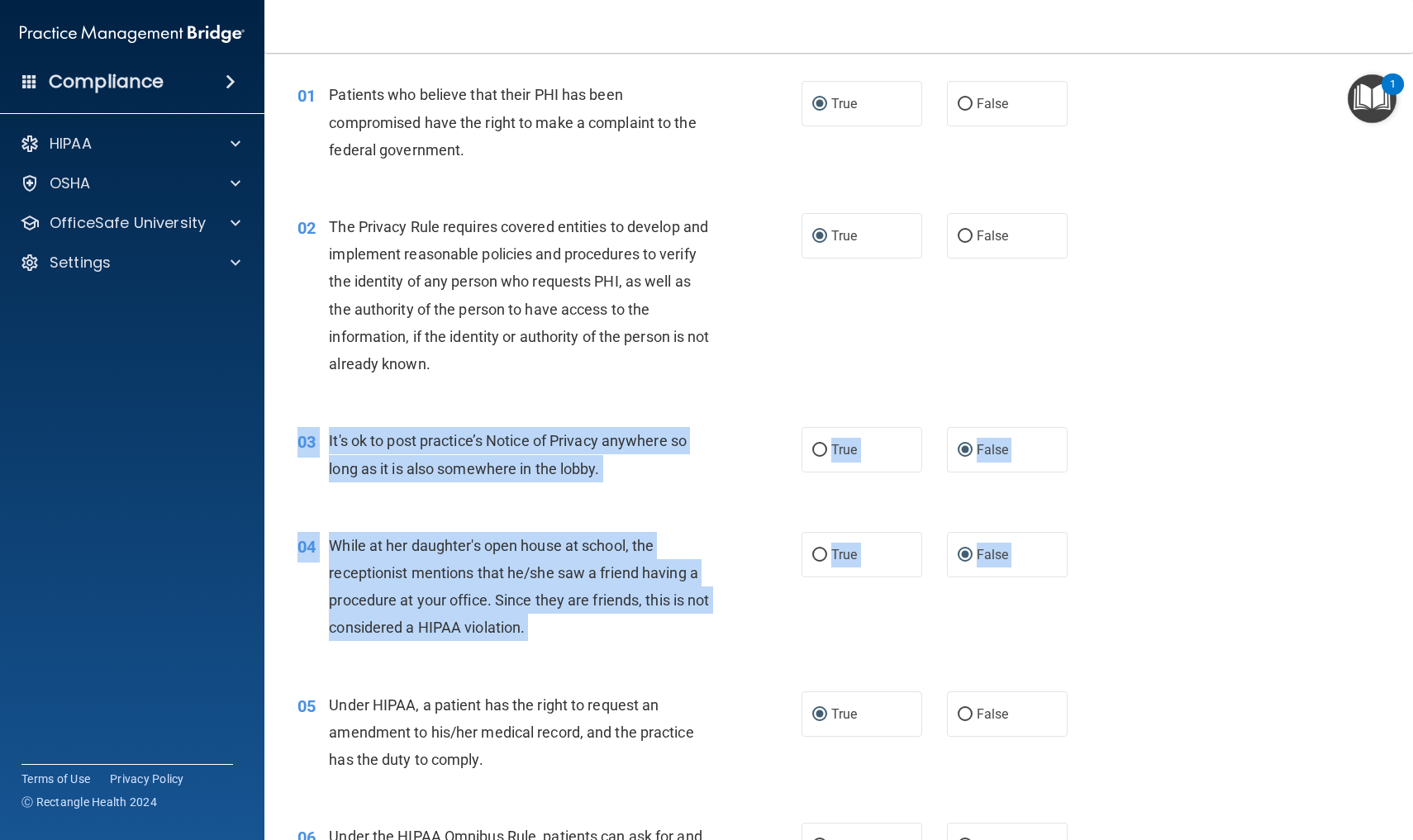
drag, startPoint x: 1191, startPoint y: 736, endPoint x: 1209, endPoint y: 480, distance: 256.6
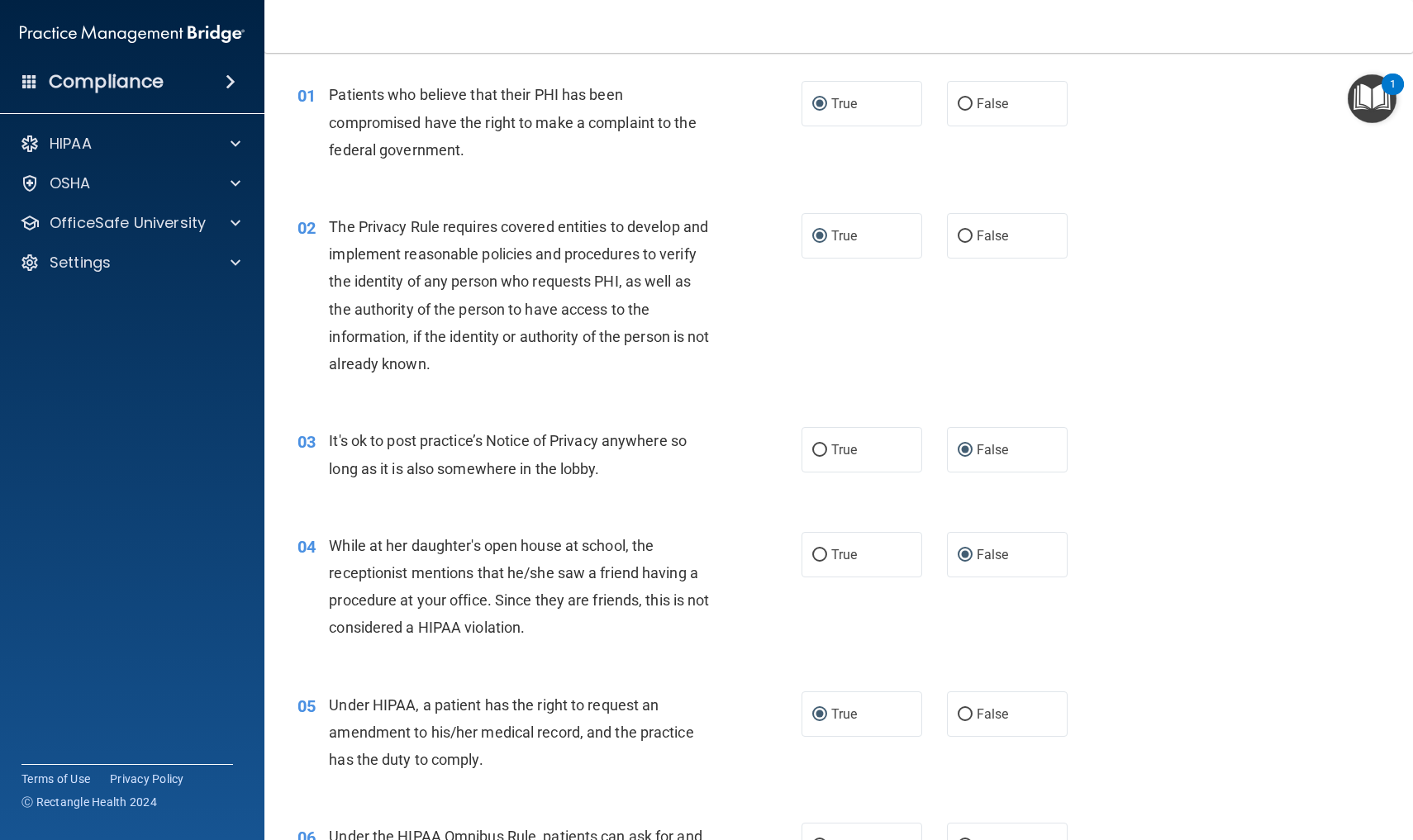
click at [1176, 775] on div "05 Under HIPAA, a patient has the right to request an amendment to his/her medi…" at bounding box center [838, 737] width 1107 height 132
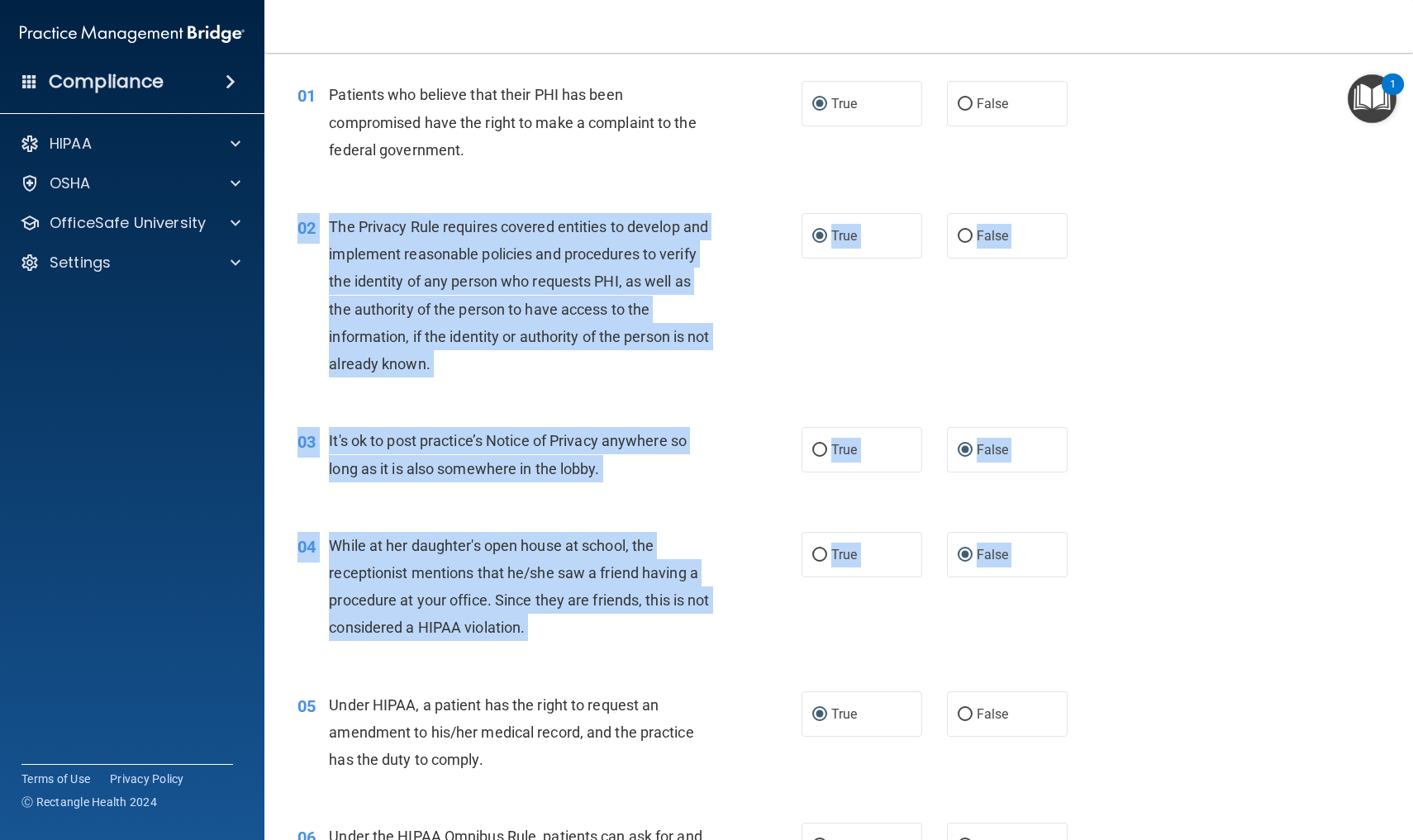
drag, startPoint x: 1176, startPoint y: 775, endPoint x: 1032, endPoint y: 404, distance: 398.0
click at [1032, 403] on div "02 The Privacy Rule requires covered entities to develop and implement reasonab…" at bounding box center [838, 300] width 1107 height 214
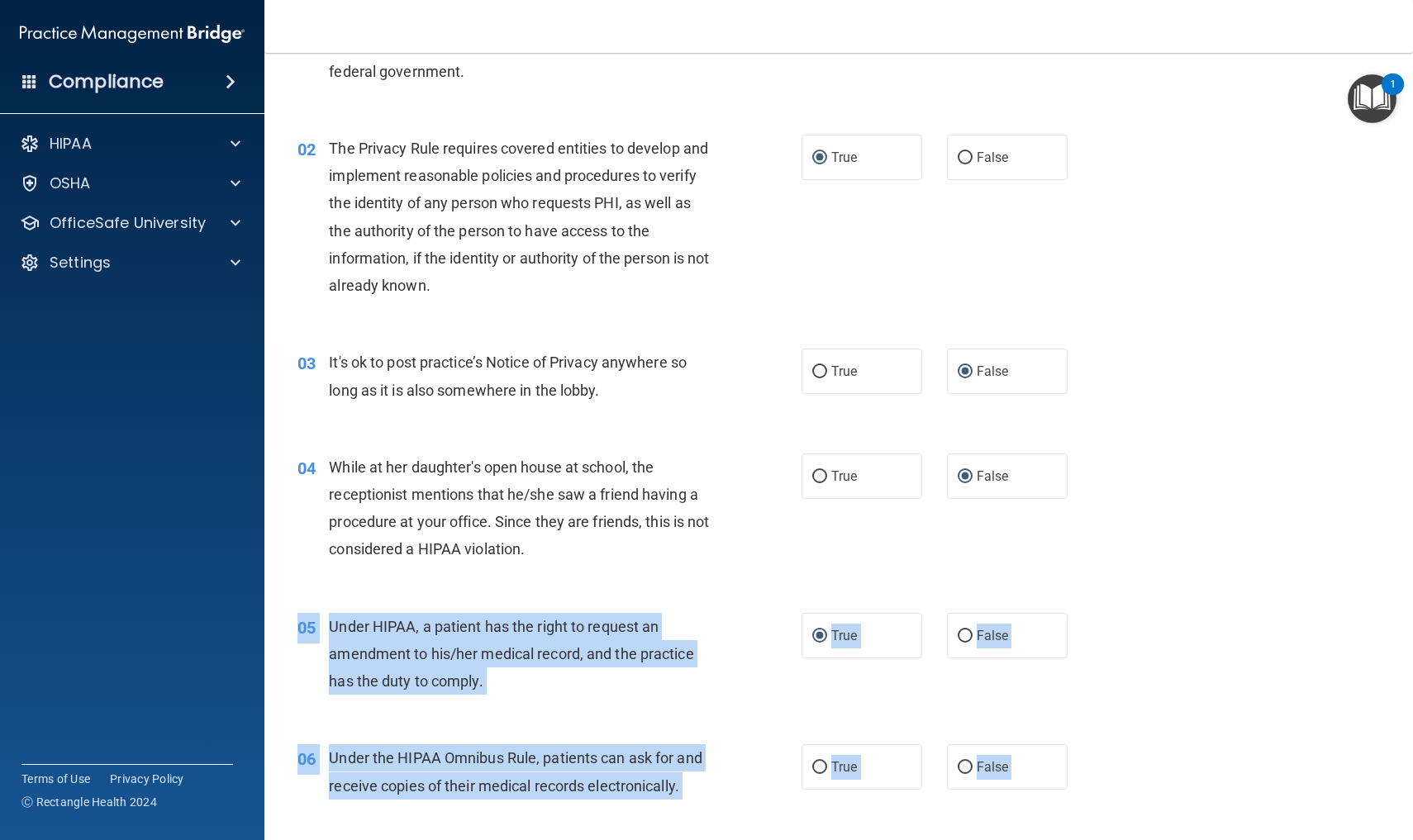
drag, startPoint x: 1167, startPoint y: 771, endPoint x: 1158, endPoint y: 839, distance: 68.6
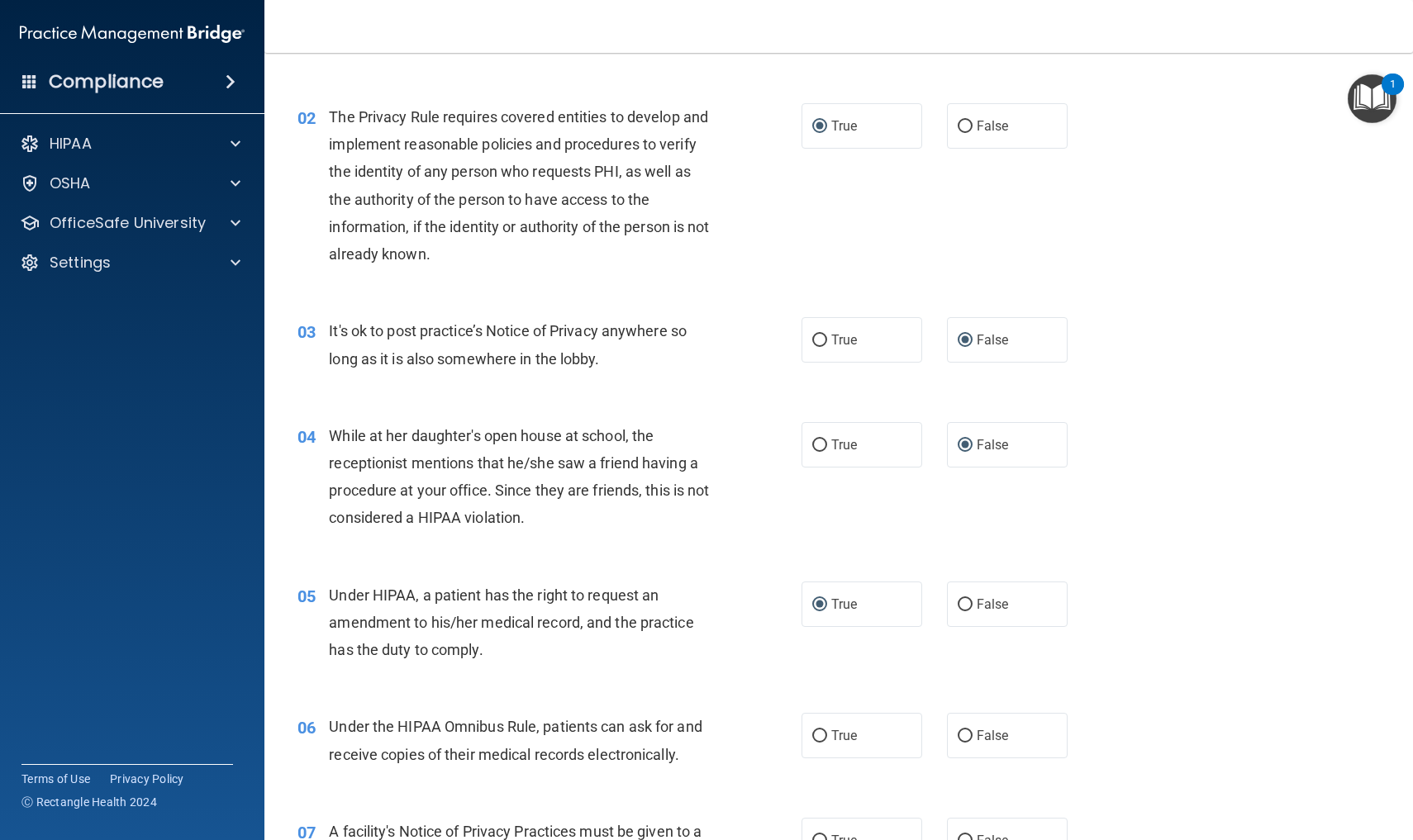
scroll to position [160, 0]
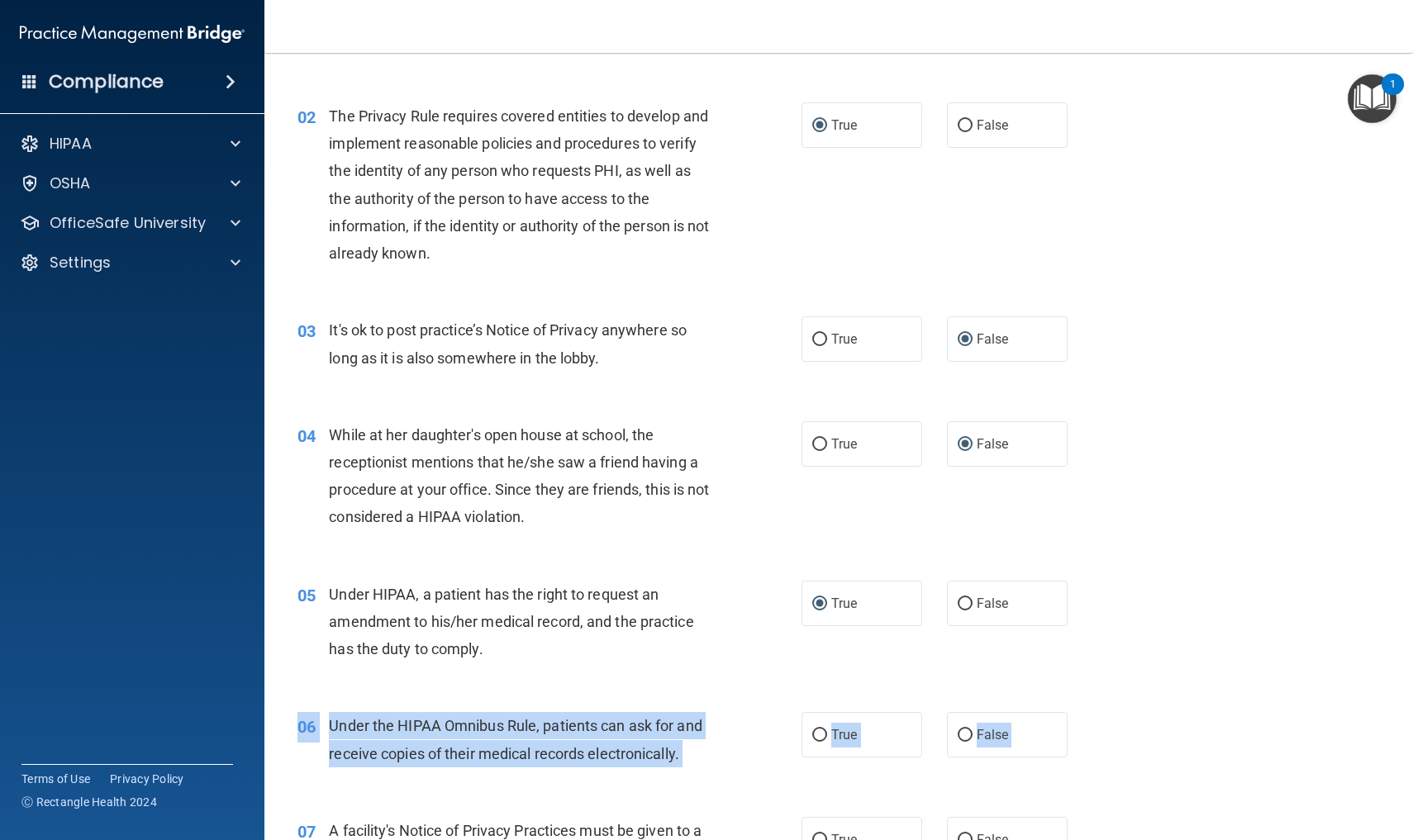
drag, startPoint x: 1158, startPoint y: 839, endPoint x: 1205, endPoint y: 744, distance: 106.0
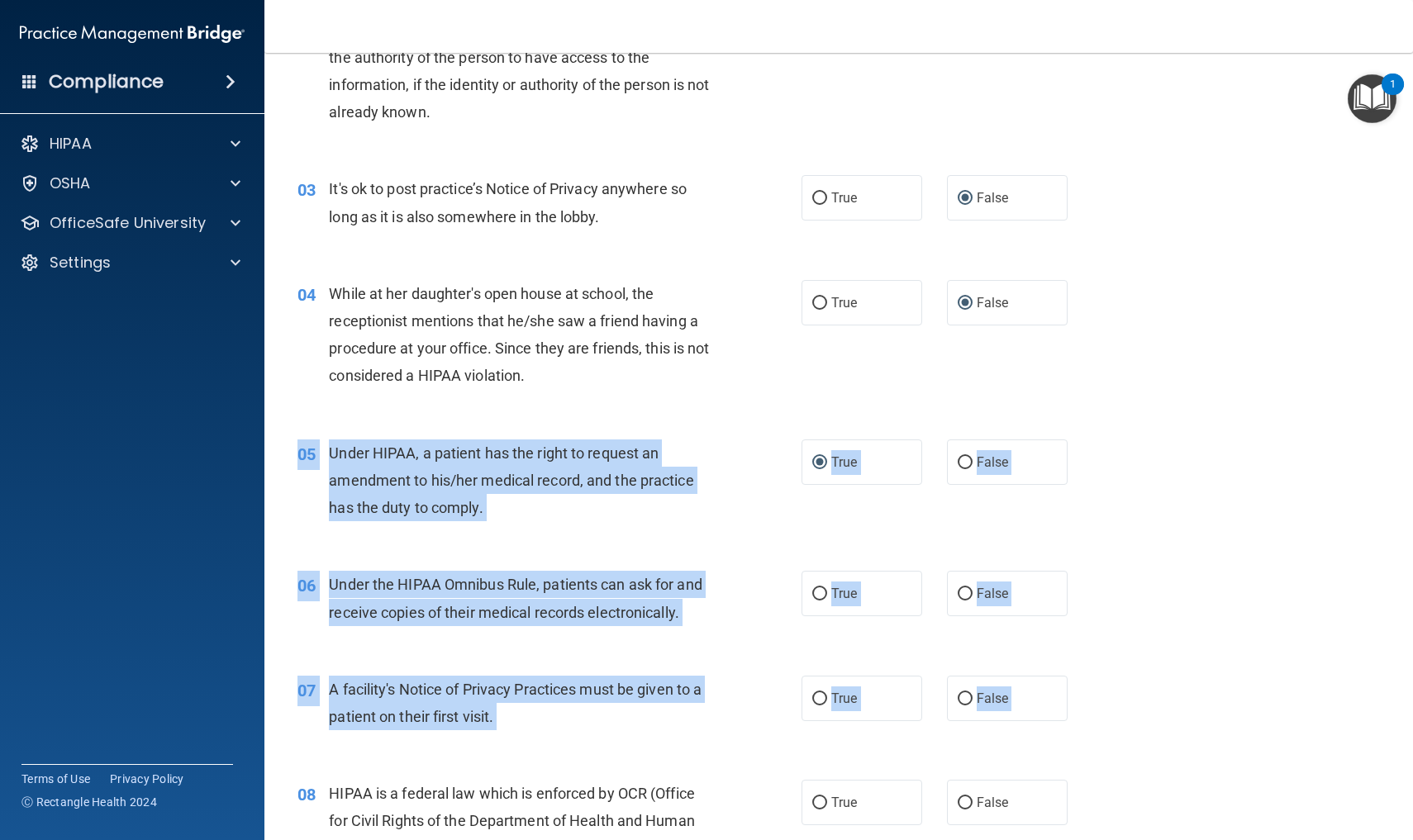
drag, startPoint x: 1203, startPoint y: 648, endPoint x: 1175, endPoint y: 839, distance: 193.0
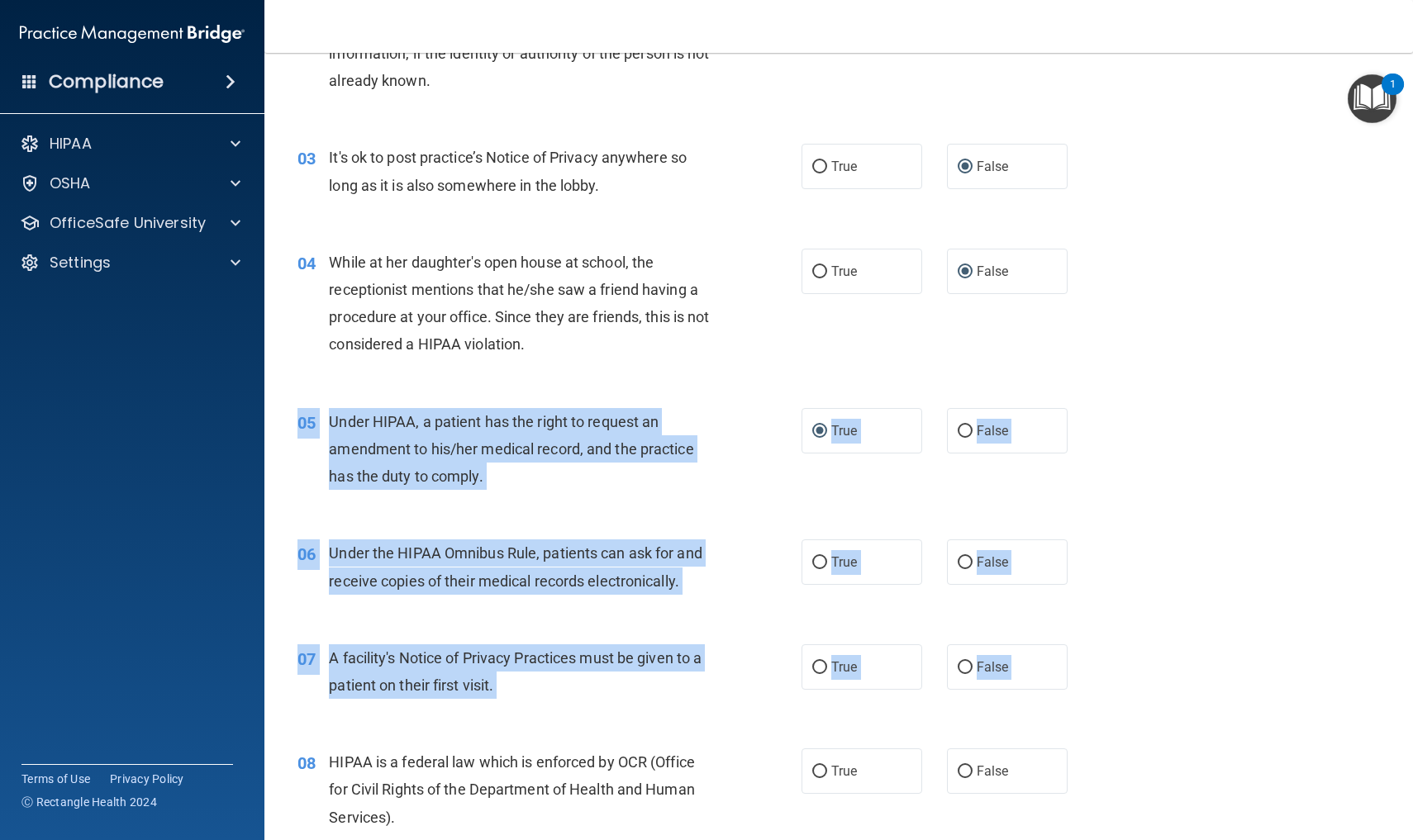
click at [1191, 414] on div "05 Under HIPAA, a patient has the right to request an amendment to his/her medi…" at bounding box center [838, 454] width 1107 height 132
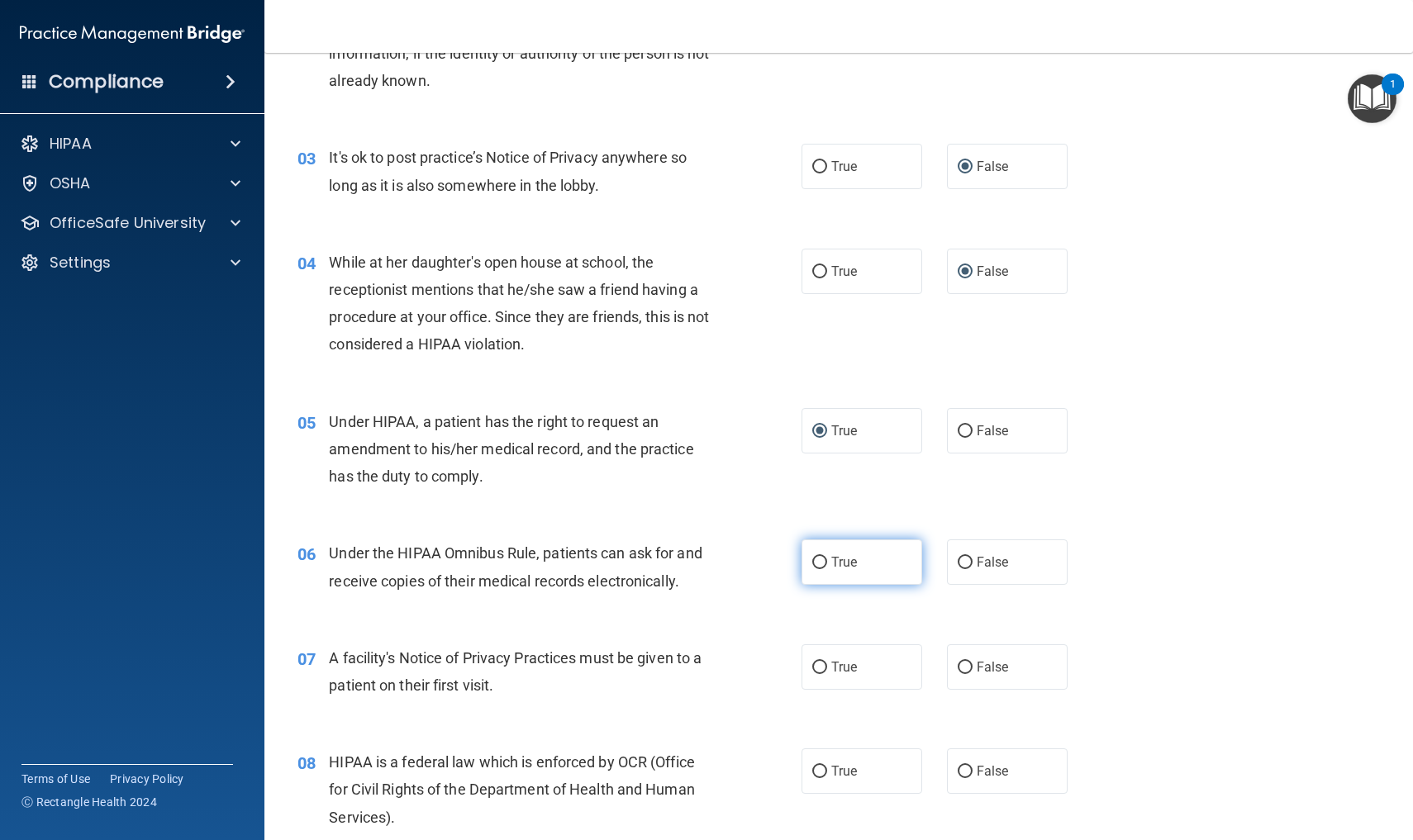
click at [822, 560] on input "True" at bounding box center [820, 562] width 15 height 12
radio input "true"
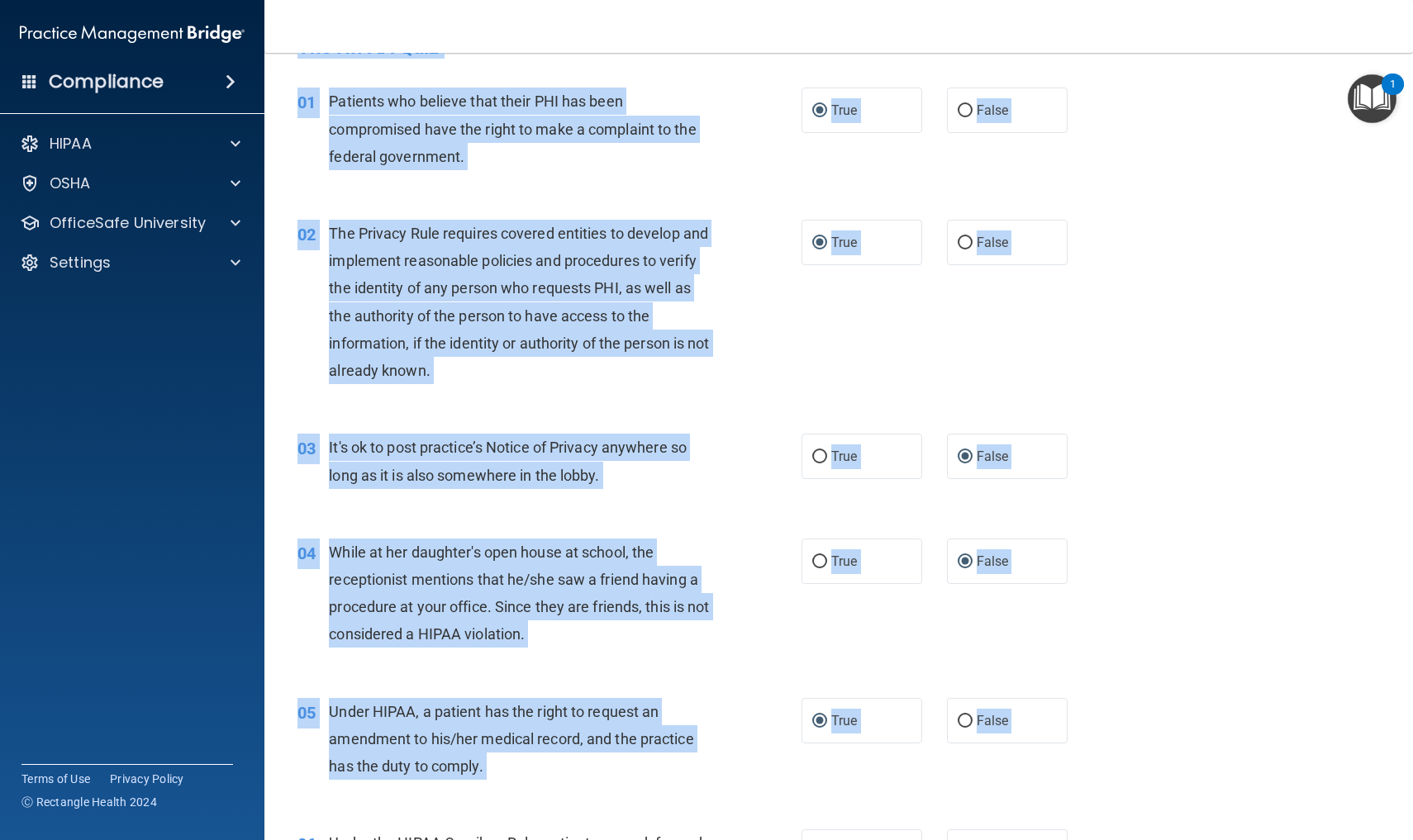
scroll to position [0, 0]
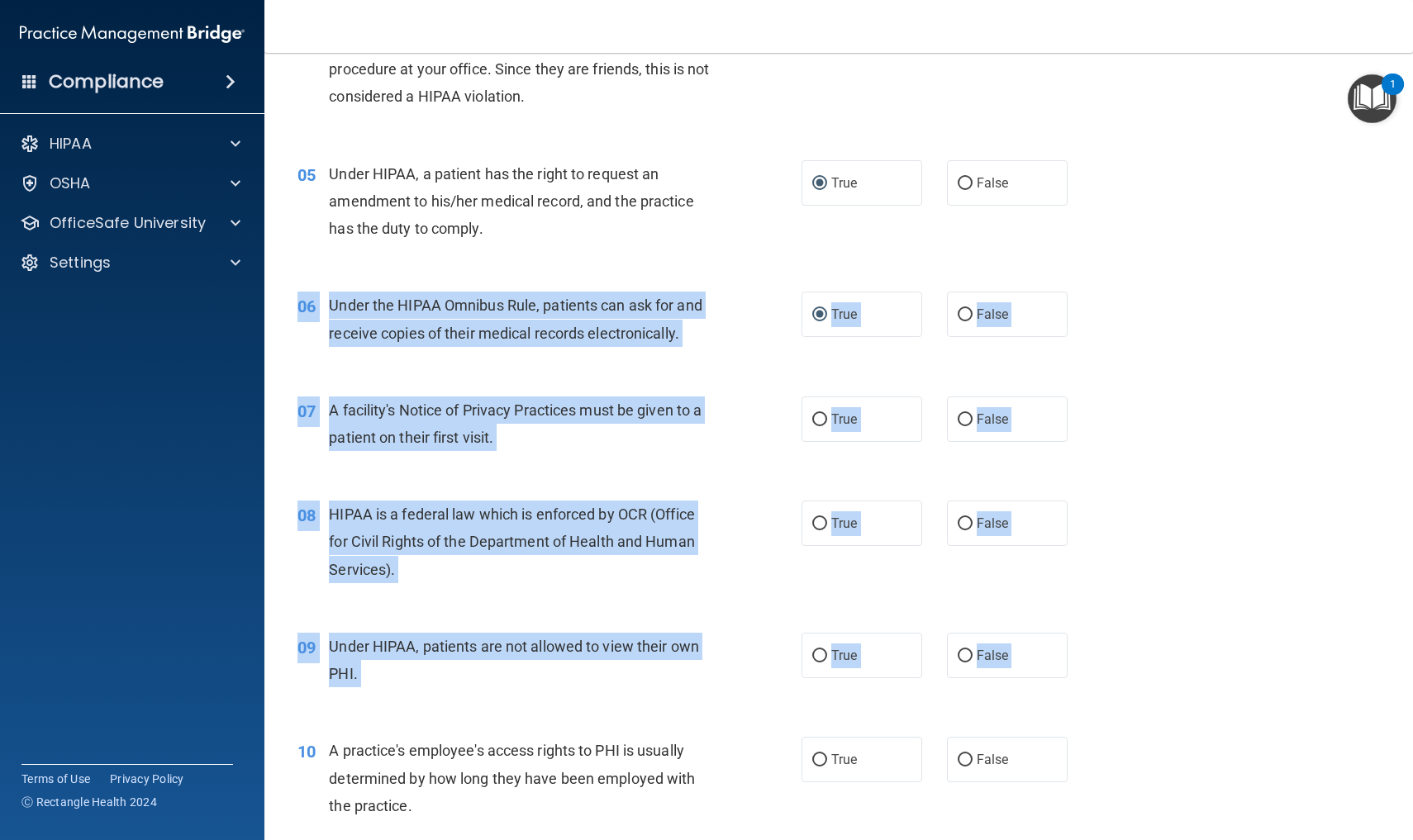
drag, startPoint x: 1225, startPoint y: 569, endPoint x: 1366, endPoint y: 839, distance: 304.6
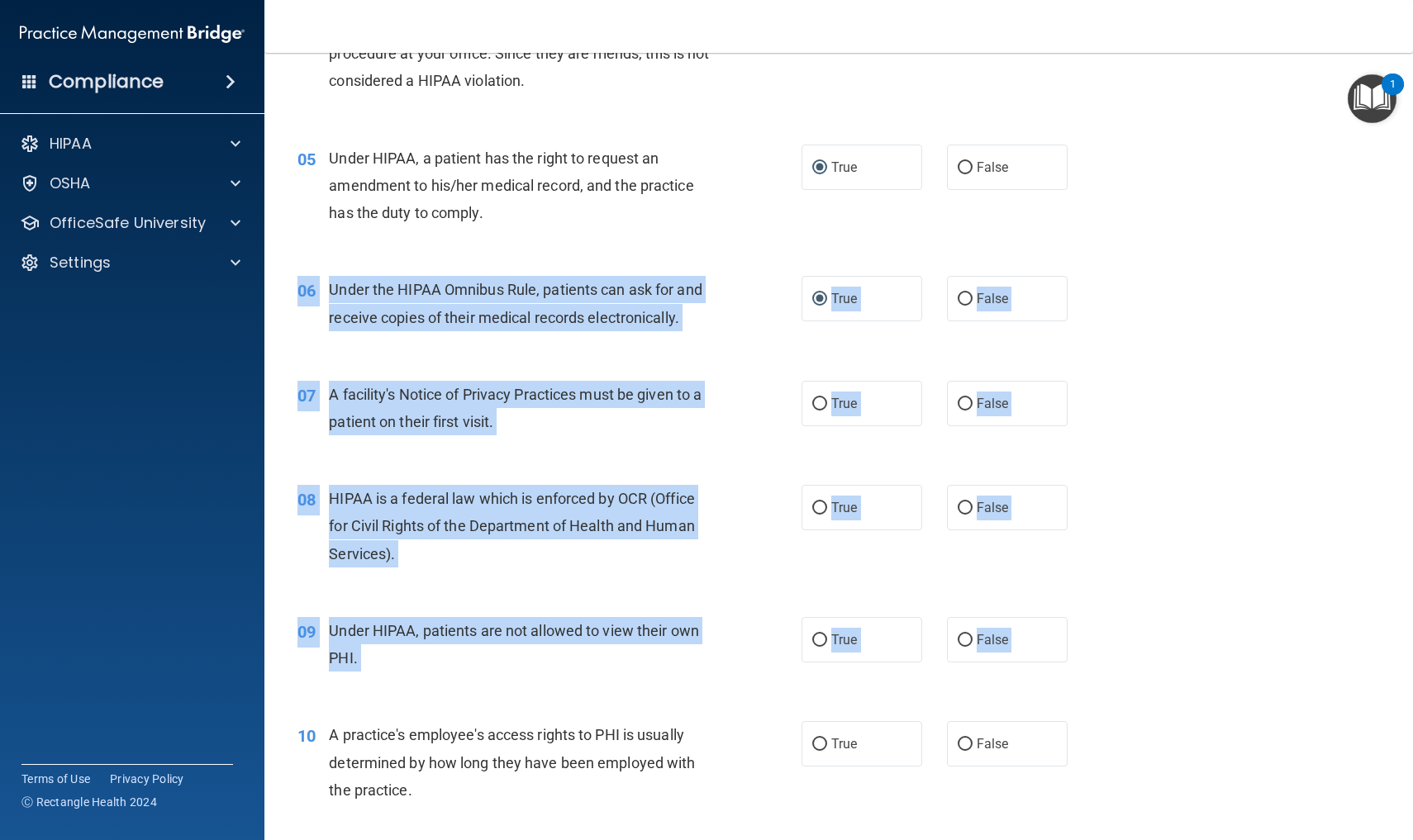
click at [1285, 277] on div "06 Under the HIPAA Omnibus Rule, patients can ask for and receive copies of the…" at bounding box center [838, 307] width 1107 height 104
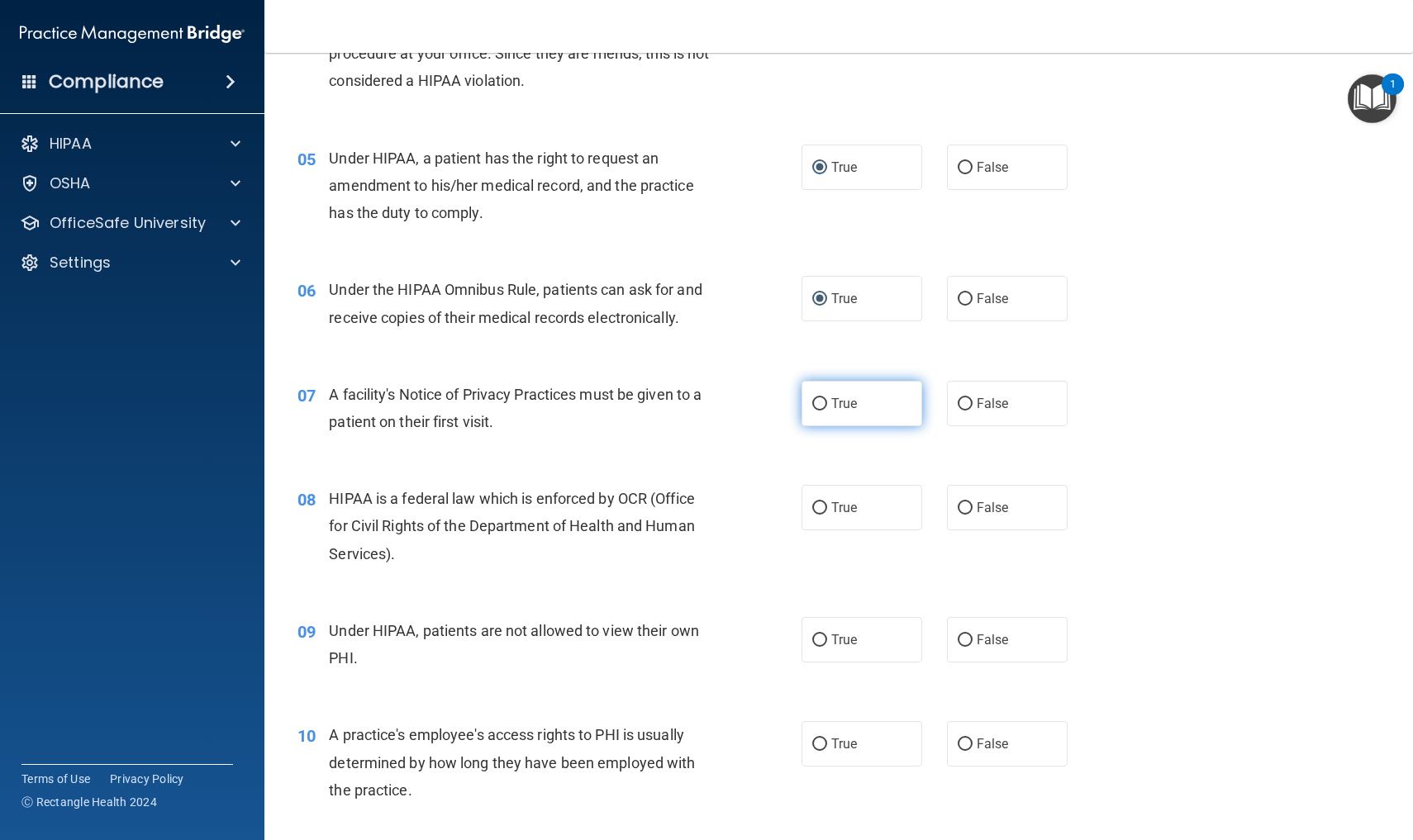
click at [821, 400] on input "True" at bounding box center [820, 404] width 15 height 12
radio input "true"
click at [817, 503] on input "True" at bounding box center [820, 508] width 15 height 12
radio input "true"
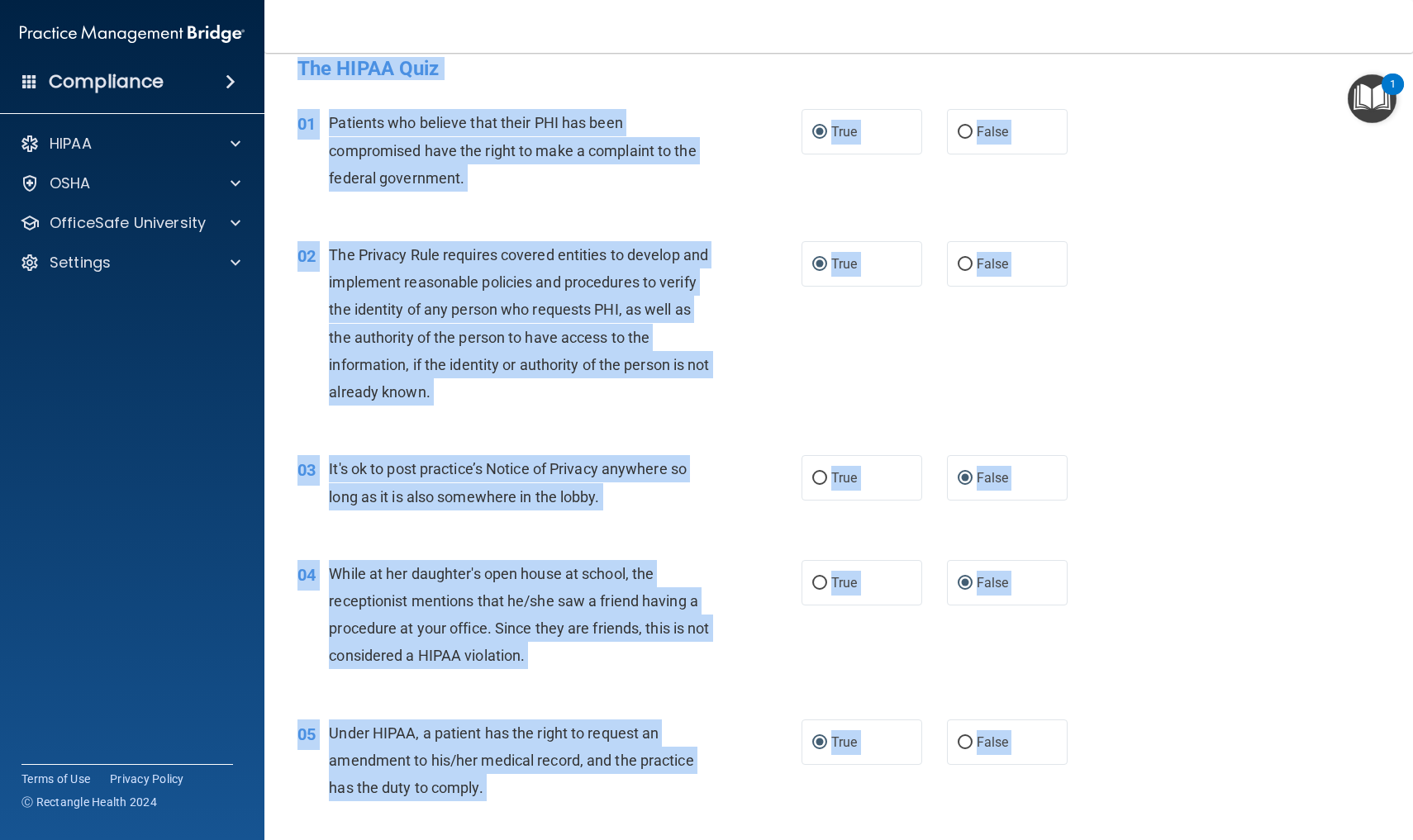
scroll to position [0, 0]
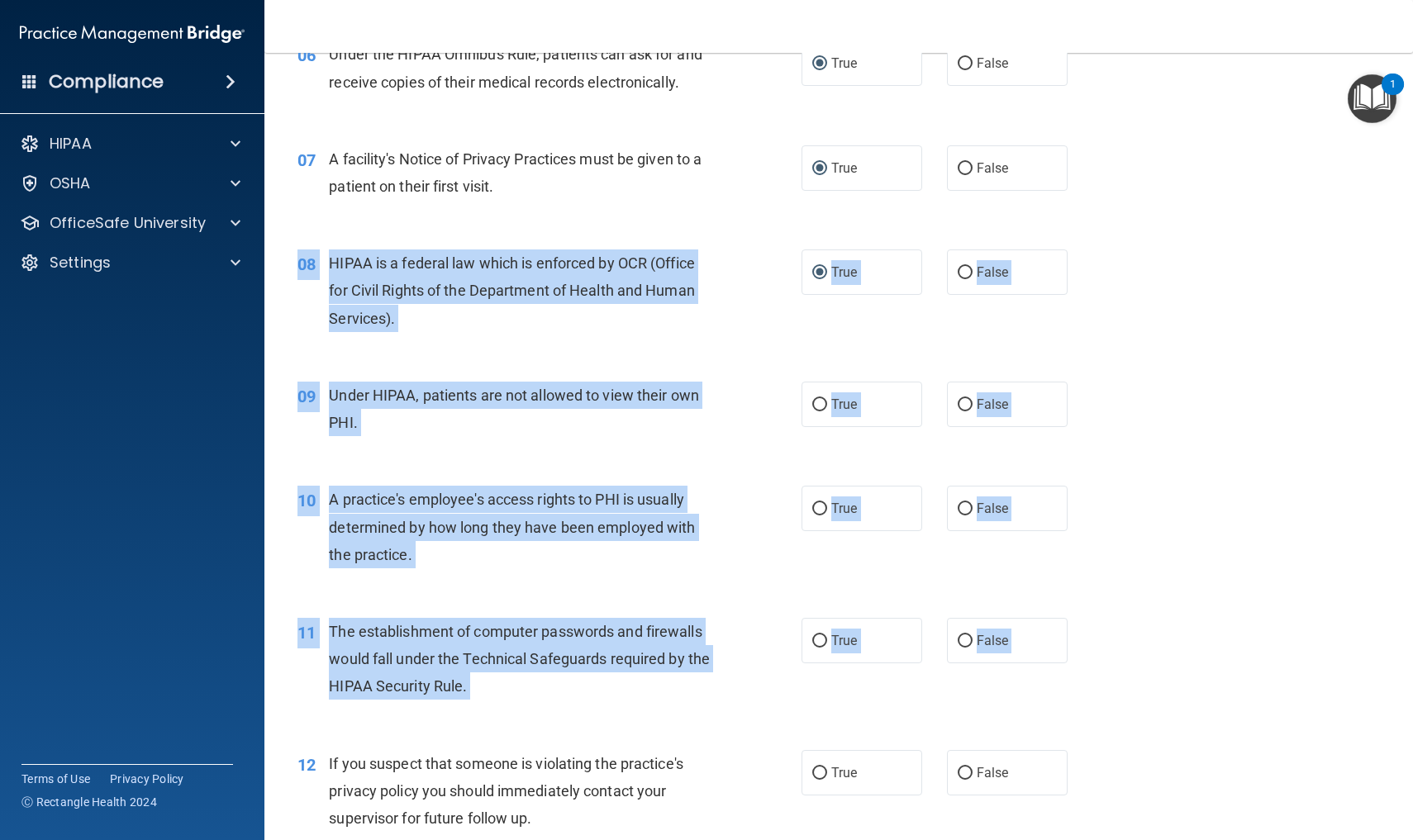
drag, startPoint x: 1104, startPoint y: 551, endPoint x: 1269, endPoint y: 839, distance: 331.9
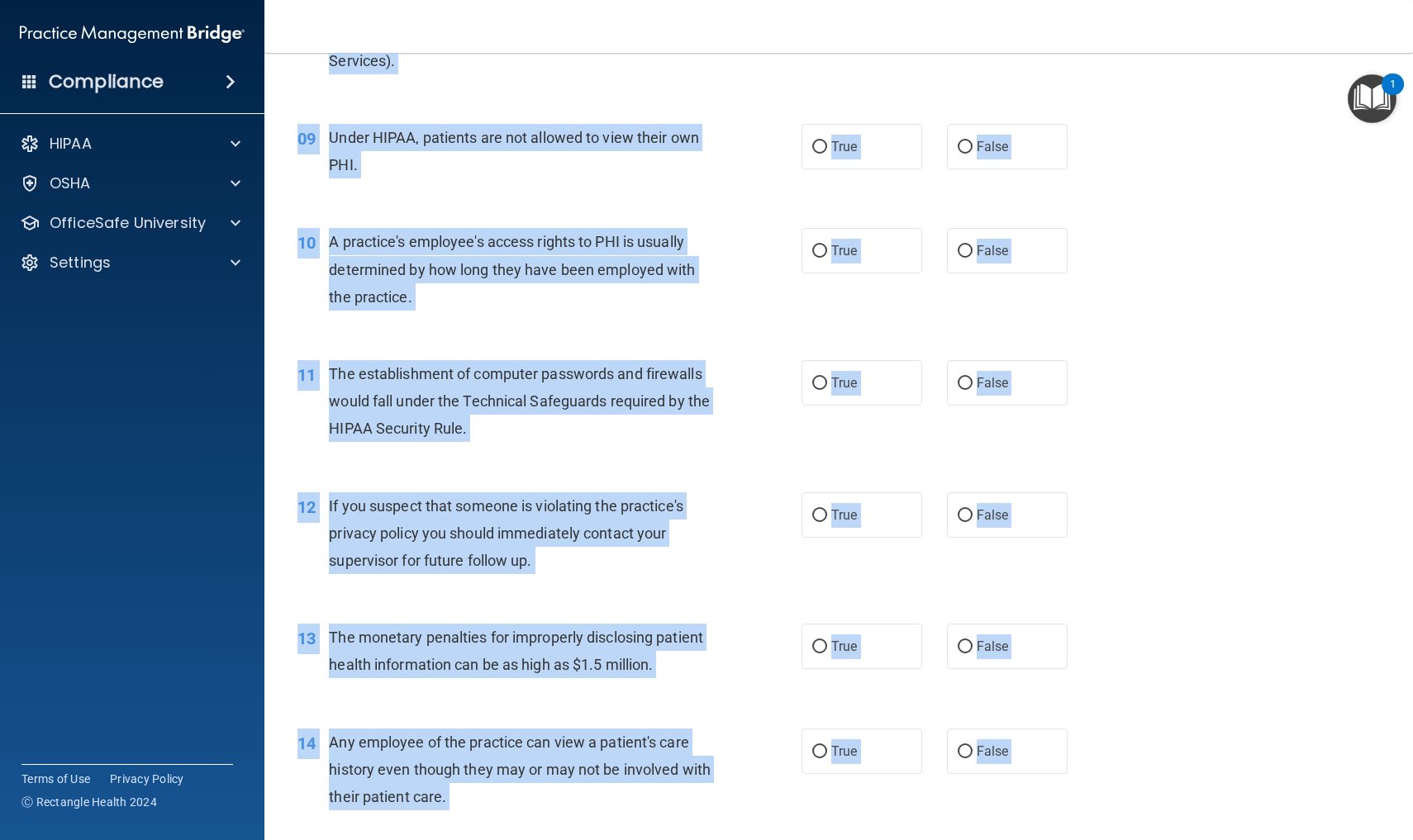
scroll to position [1010, 0]
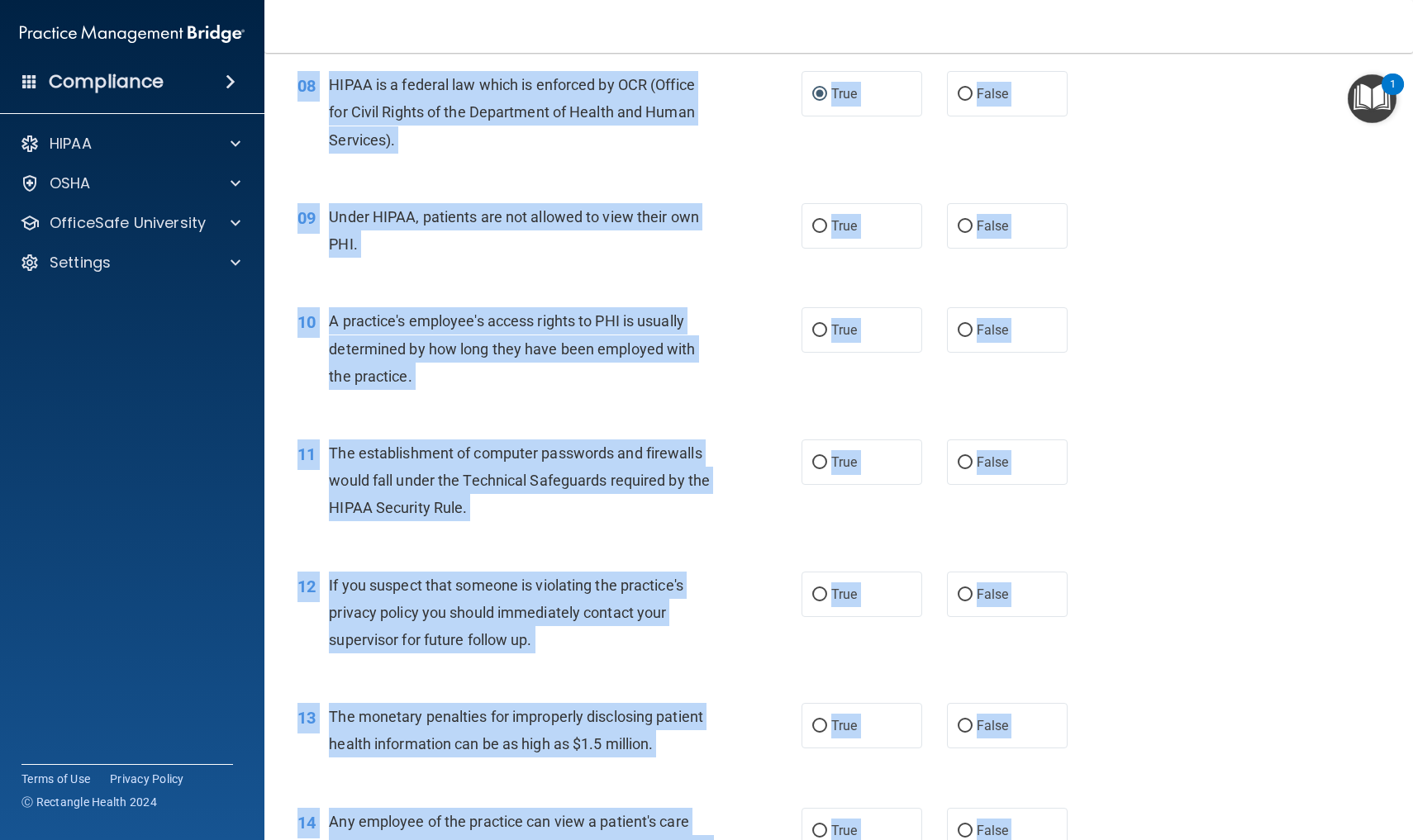
drag, startPoint x: 1277, startPoint y: 839, endPoint x: 1291, endPoint y: 26, distance: 813.1
click at [1291, 26] on div "Toggle navigation Laurie Crews flipnfunlc@gmail.com Manage My Enterprise The To…" at bounding box center [838, 420] width 1148 height 840
click at [734, 271] on div "09 Under HIPAA, patients are not allowed to view their own PHI. True False" at bounding box center [838, 235] width 1107 height 104
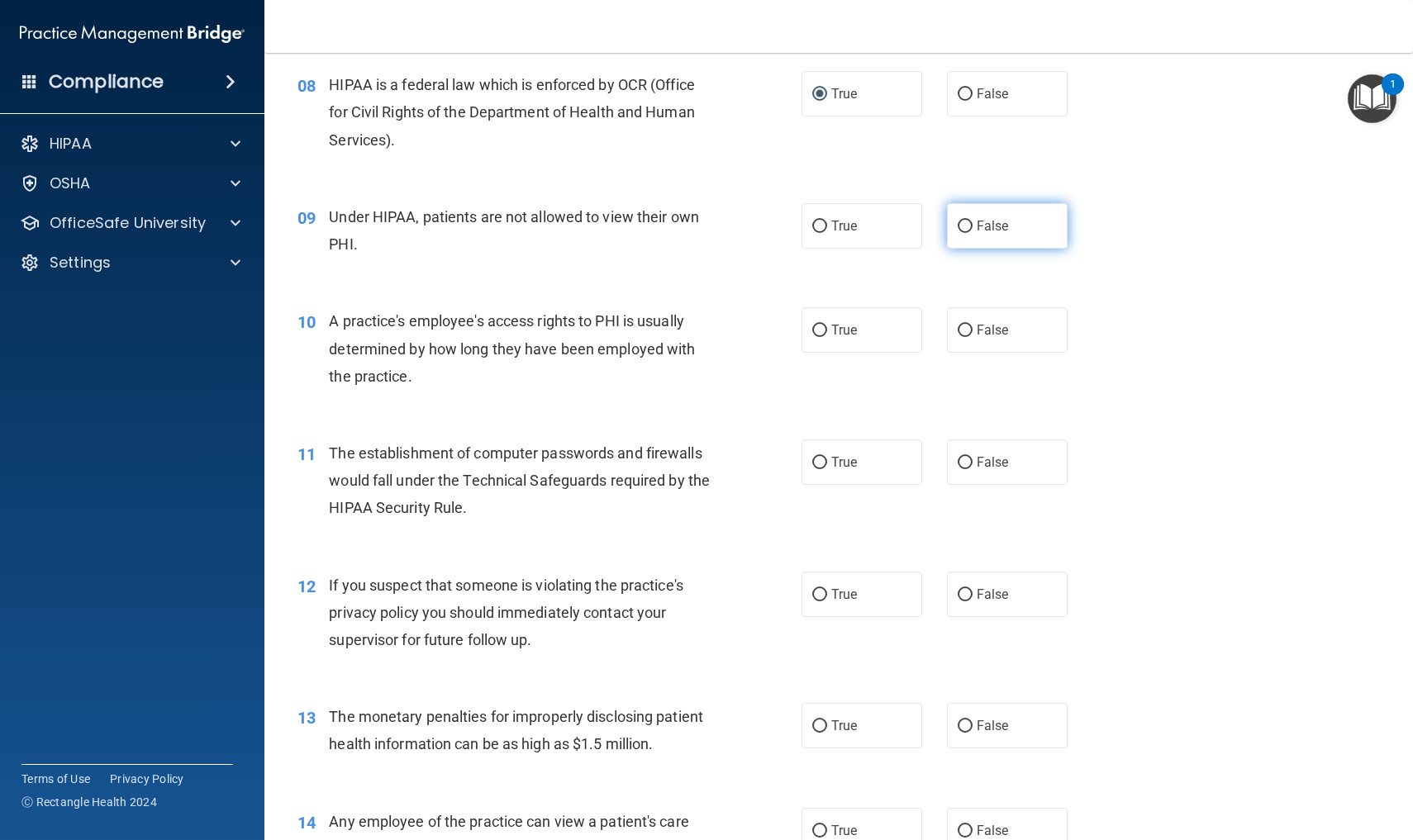
click at [970, 221] on input "False" at bounding box center [965, 226] width 15 height 12
radio input "true"
click at [964, 325] on input "False" at bounding box center [965, 331] width 15 height 12
radio input "true"
click at [821, 457] on input "True" at bounding box center [820, 463] width 15 height 12
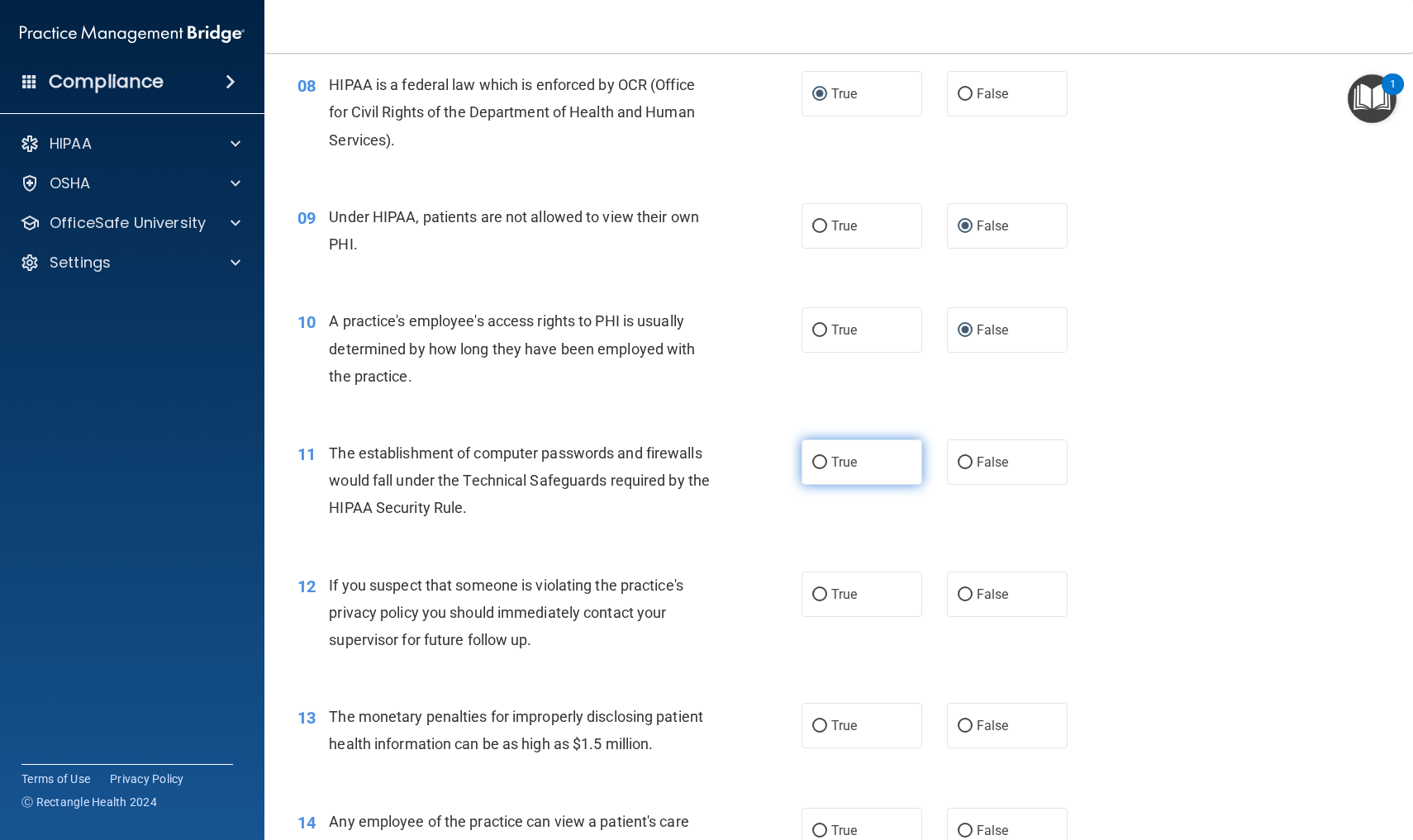
radio input "true"
click at [821, 589] on input "True" at bounding box center [820, 595] width 15 height 12
radio input "true"
click at [822, 721] on input "True" at bounding box center [820, 726] width 15 height 12
radio input "true"
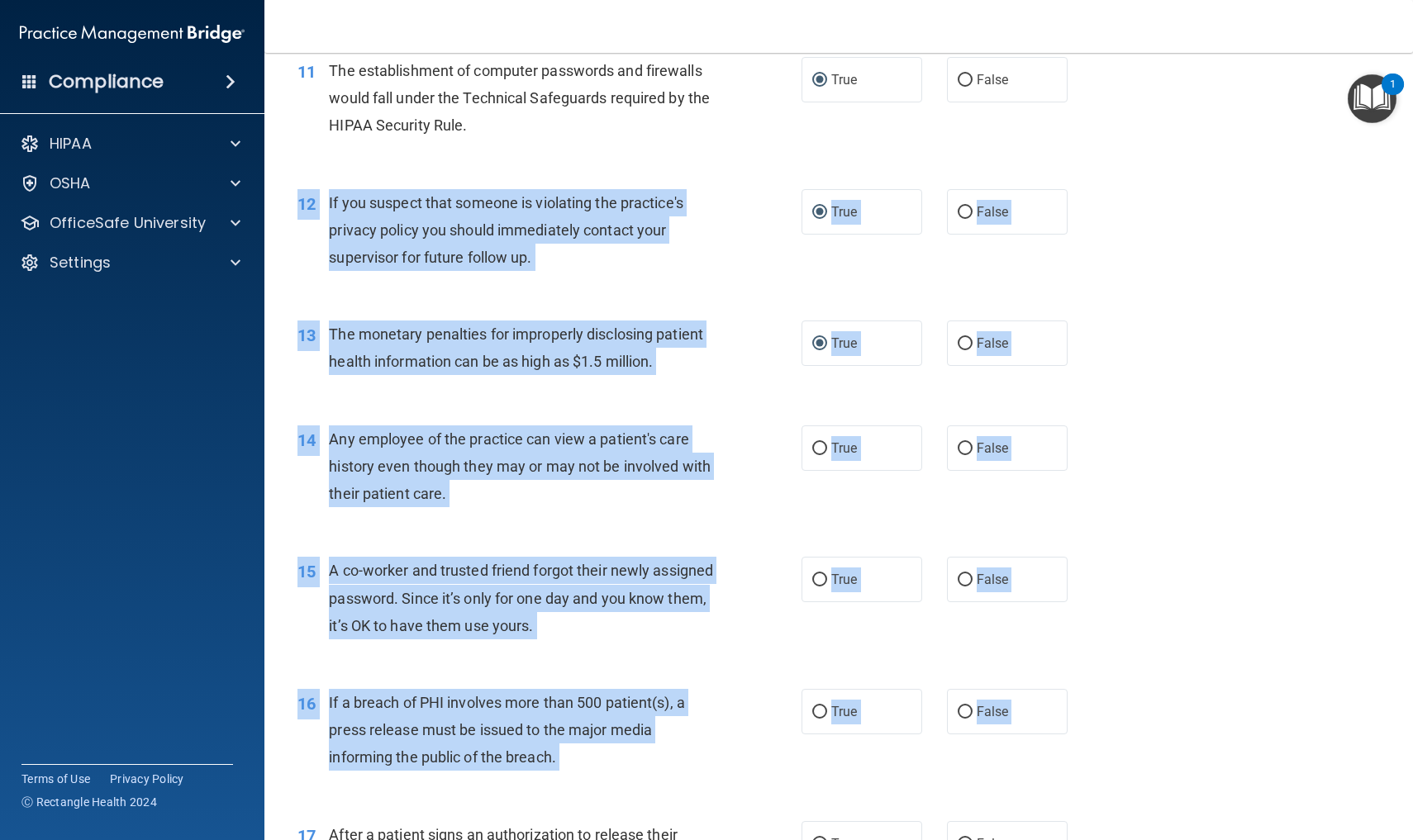
scroll to position [1456, 0]
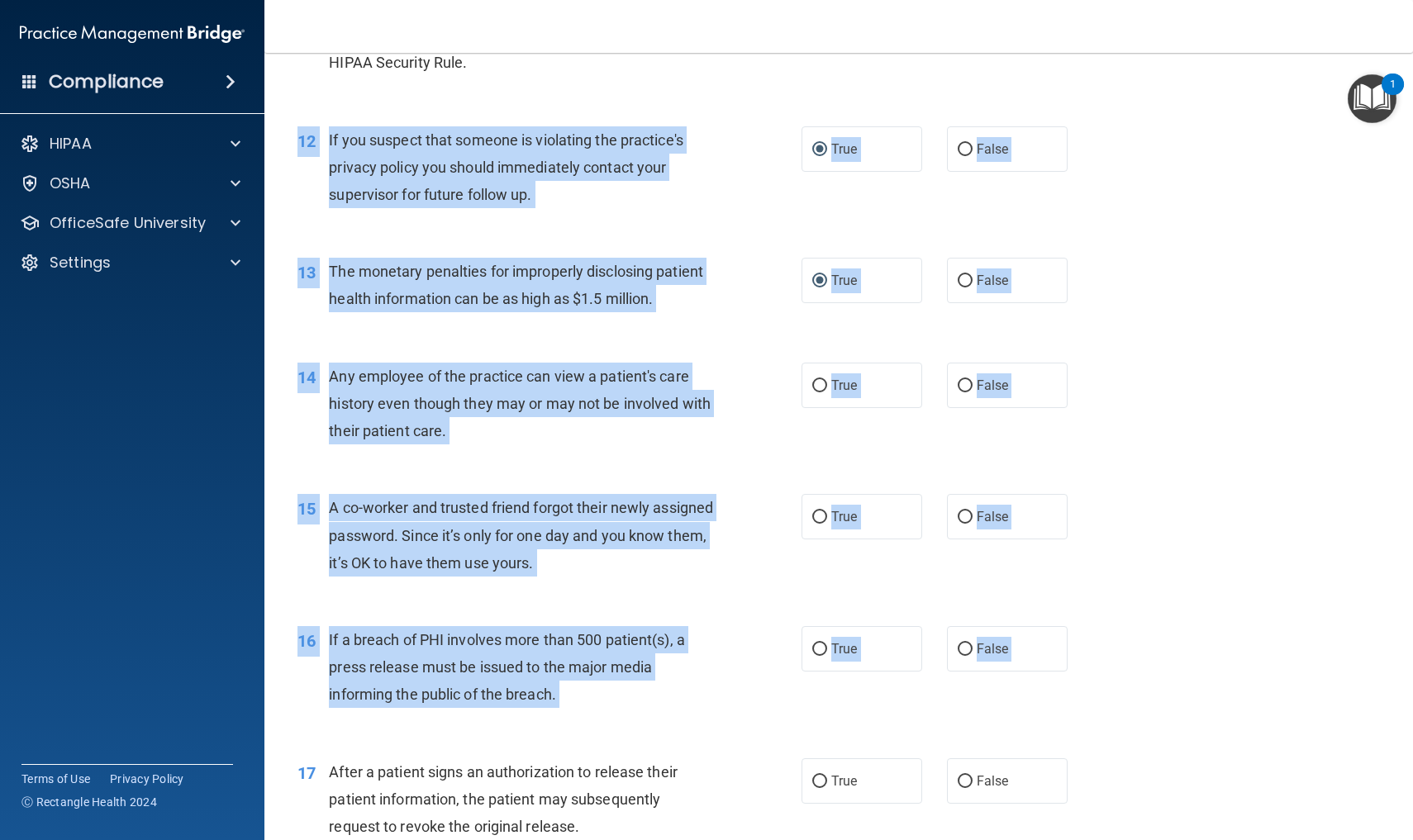
drag, startPoint x: 1271, startPoint y: 626, endPoint x: 1264, endPoint y: 839, distance: 213.1
click at [1264, 839] on div "01 Patients who believe that their PHI has been compromised have the right to m…" at bounding box center [838, 646] width 1107 height 3984
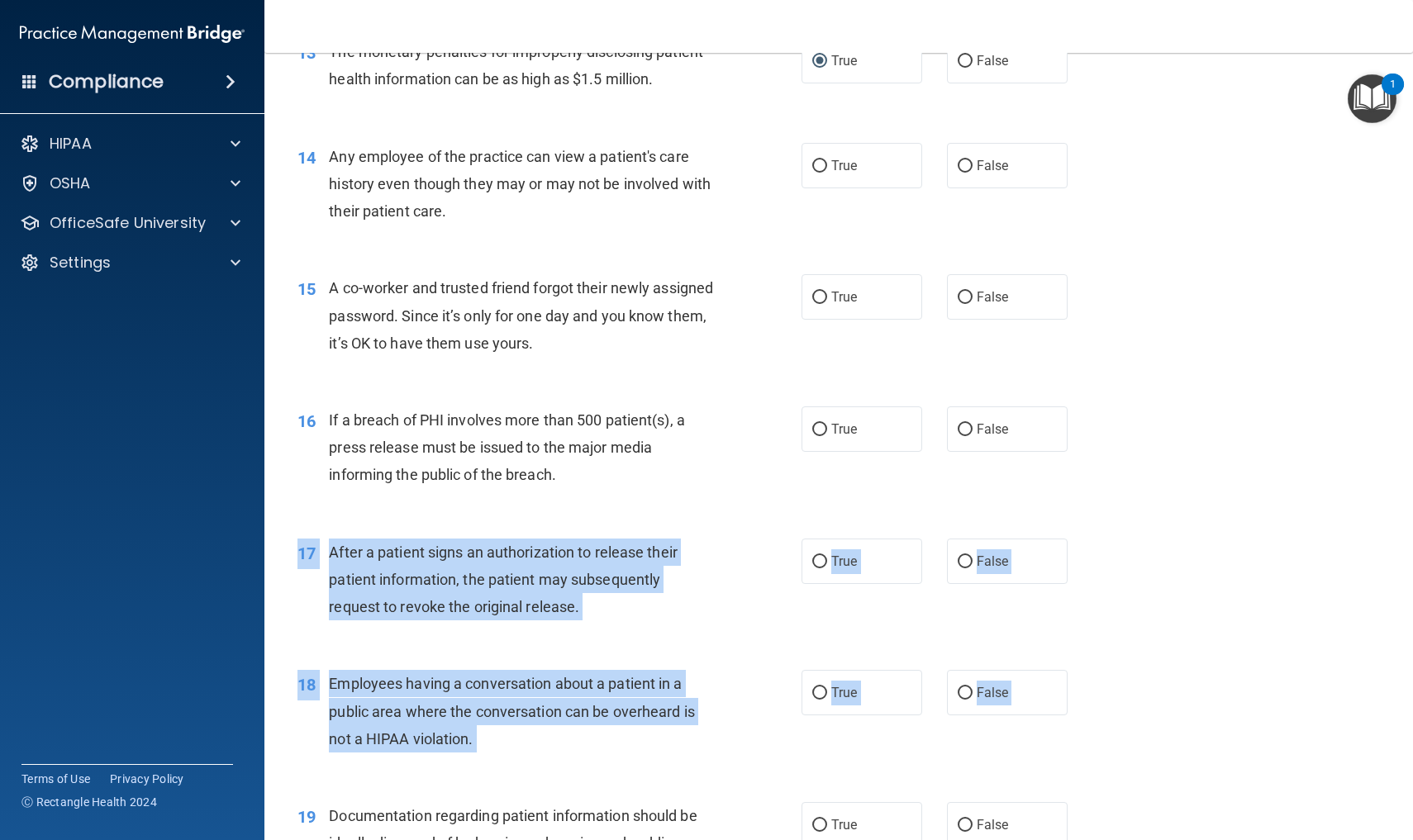
click at [1270, 839] on div "01 Patients who believe that their PHI has been compromised have the right to m…" at bounding box center [838, 427] width 1107 height 3984
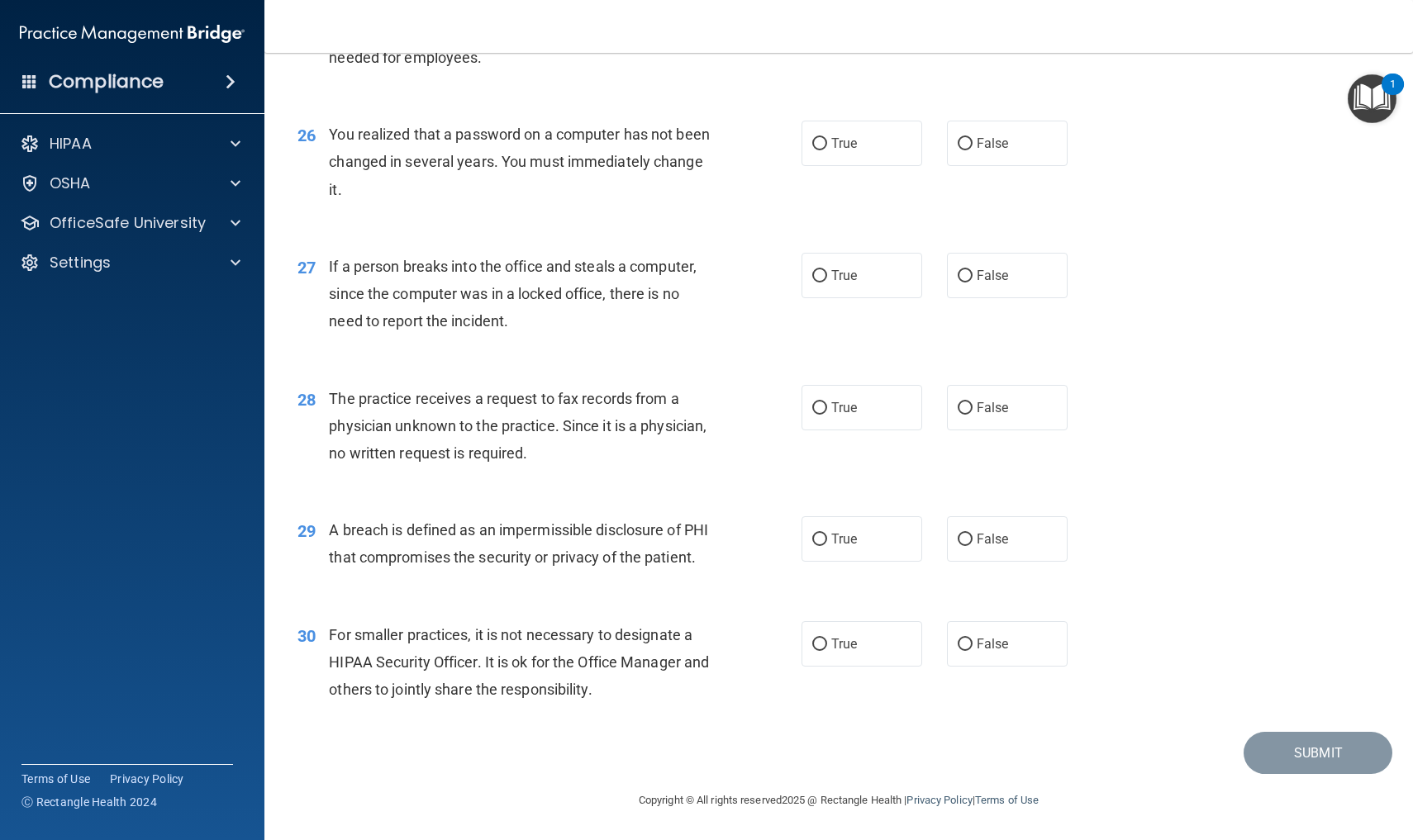
scroll to position [3399, 0]
click at [1277, 839] on main "- The HIPAA Quiz This quiz doesn’t expire until . Are you sure you want to take…" at bounding box center [838, 446] width 1148 height 787
click at [1200, 377] on div "28 The practice receives a request to fax records from a physician unknown to t…" at bounding box center [838, 430] width 1107 height 132
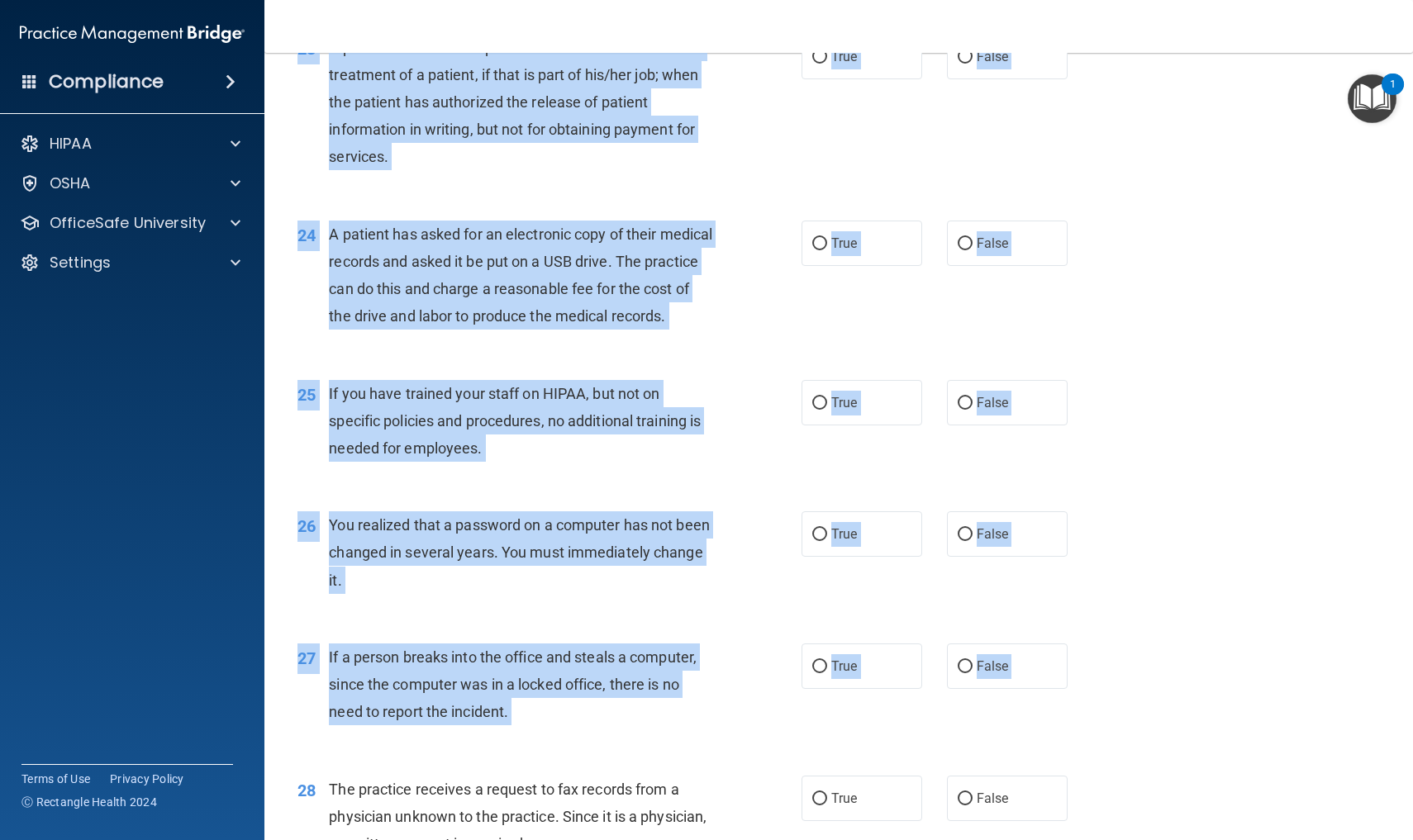
scroll to position [2677, 0]
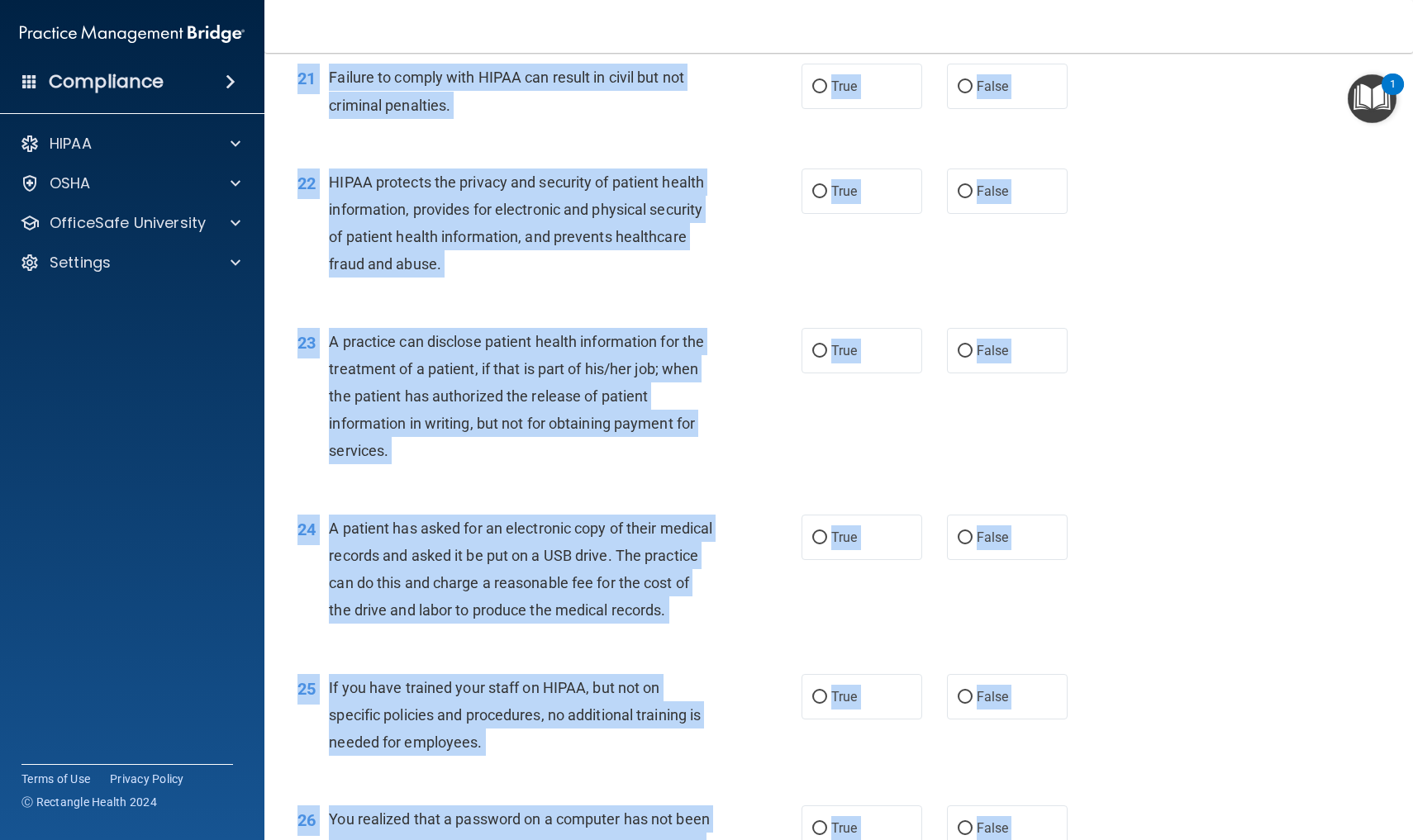
drag, startPoint x: 1170, startPoint y: 462, endPoint x: 1247, endPoint y: -20, distance: 488.1
click at [1247, 0] on html "Compliance HIPAA Documents and Policies Report an Incident Business Associates …" at bounding box center [706, 420] width 1413 height 840
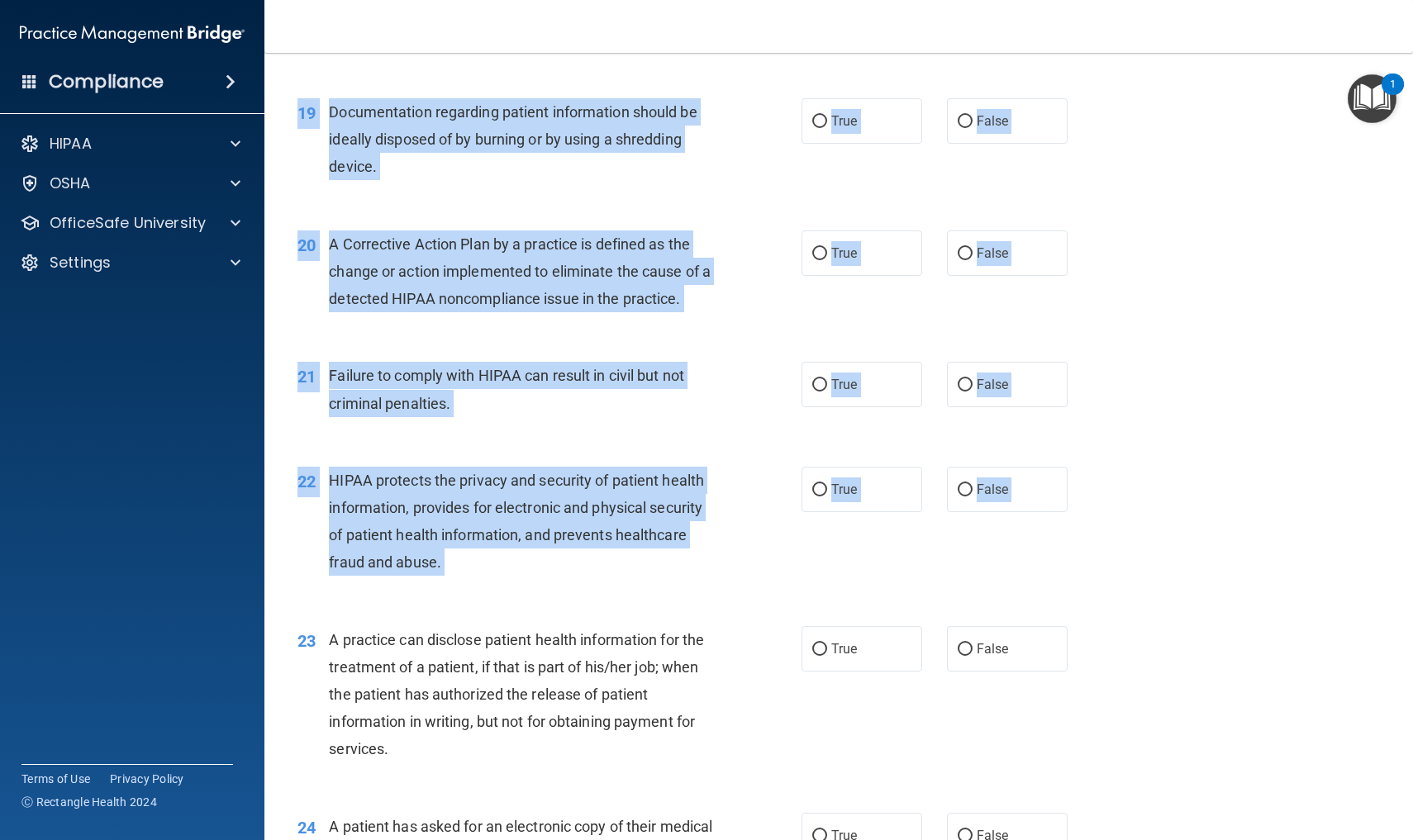
scroll to position [2307, 0]
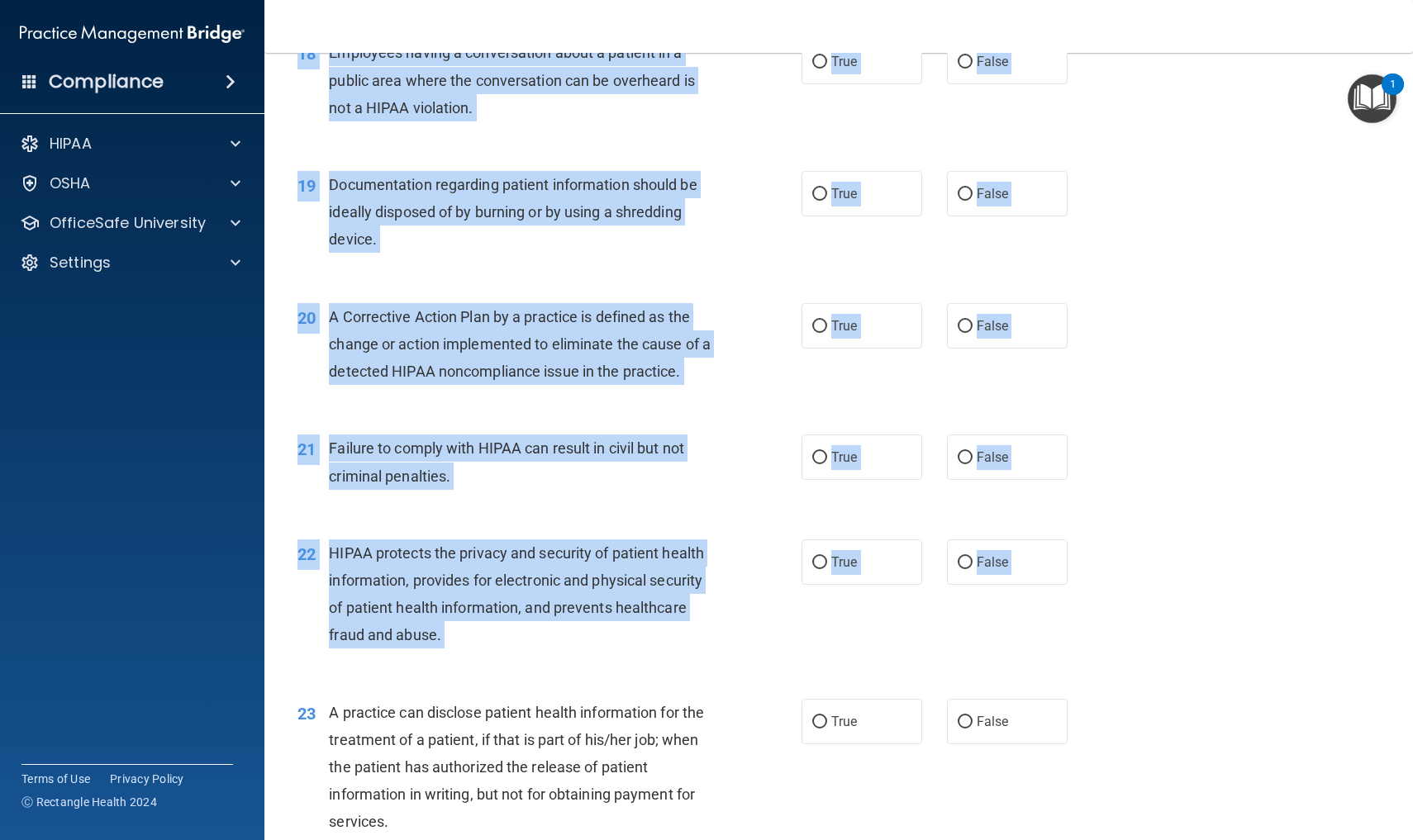
drag, startPoint x: 1230, startPoint y: 444, endPoint x: 1243, endPoint y: 17, distance: 427.2
click at [1243, 17] on div "Toggle navigation Laurie Crews flipnfunlc@gmail.com Manage My Enterprise The To…" at bounding box center [838, 420] width 1148 height 840
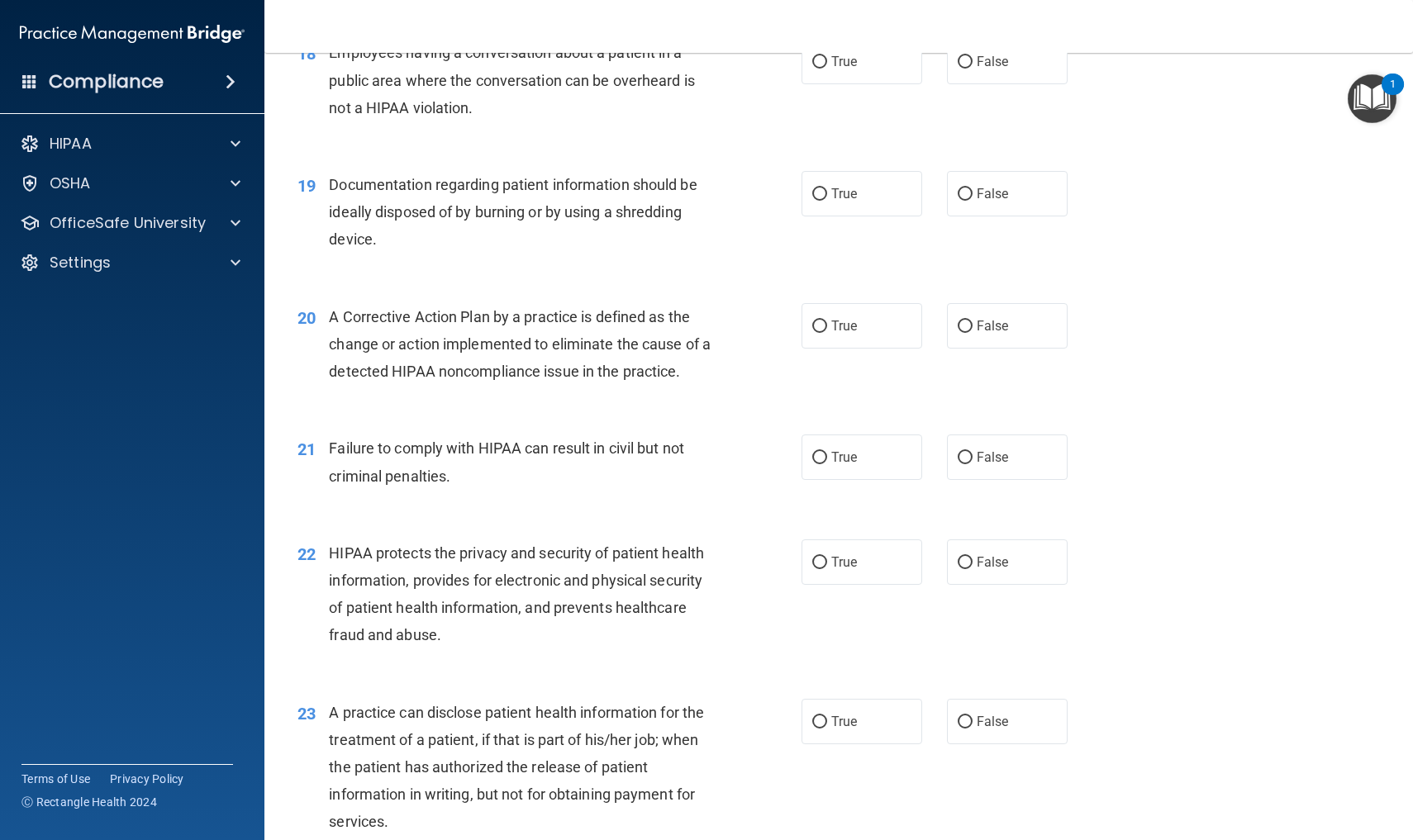
click at [1271, 304] on div "20 A Corrective Action Plan by a practice is defined as the change or action im…" at bounding box center [838, 348] width 1107 height 132
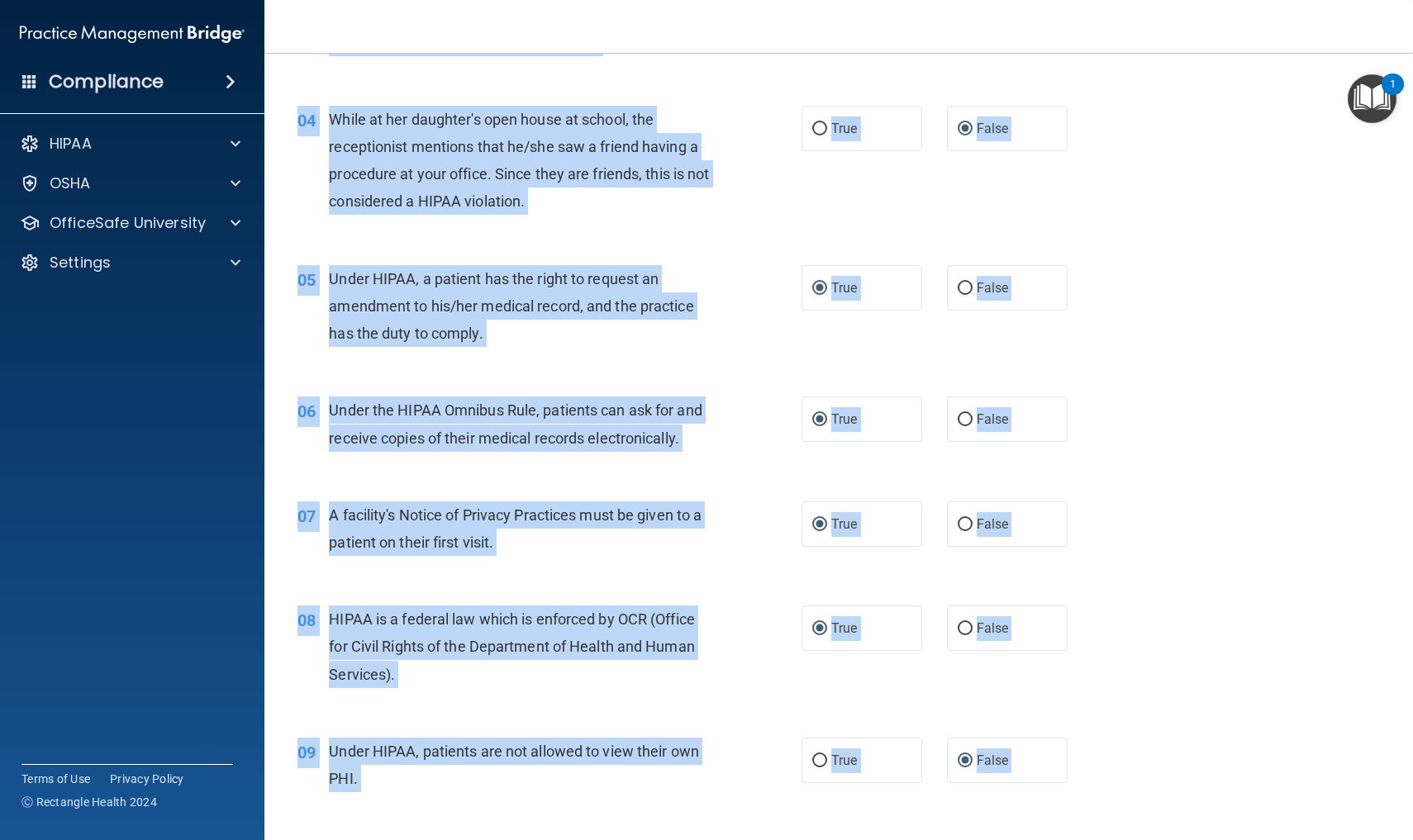
scroll to position [0, 0]
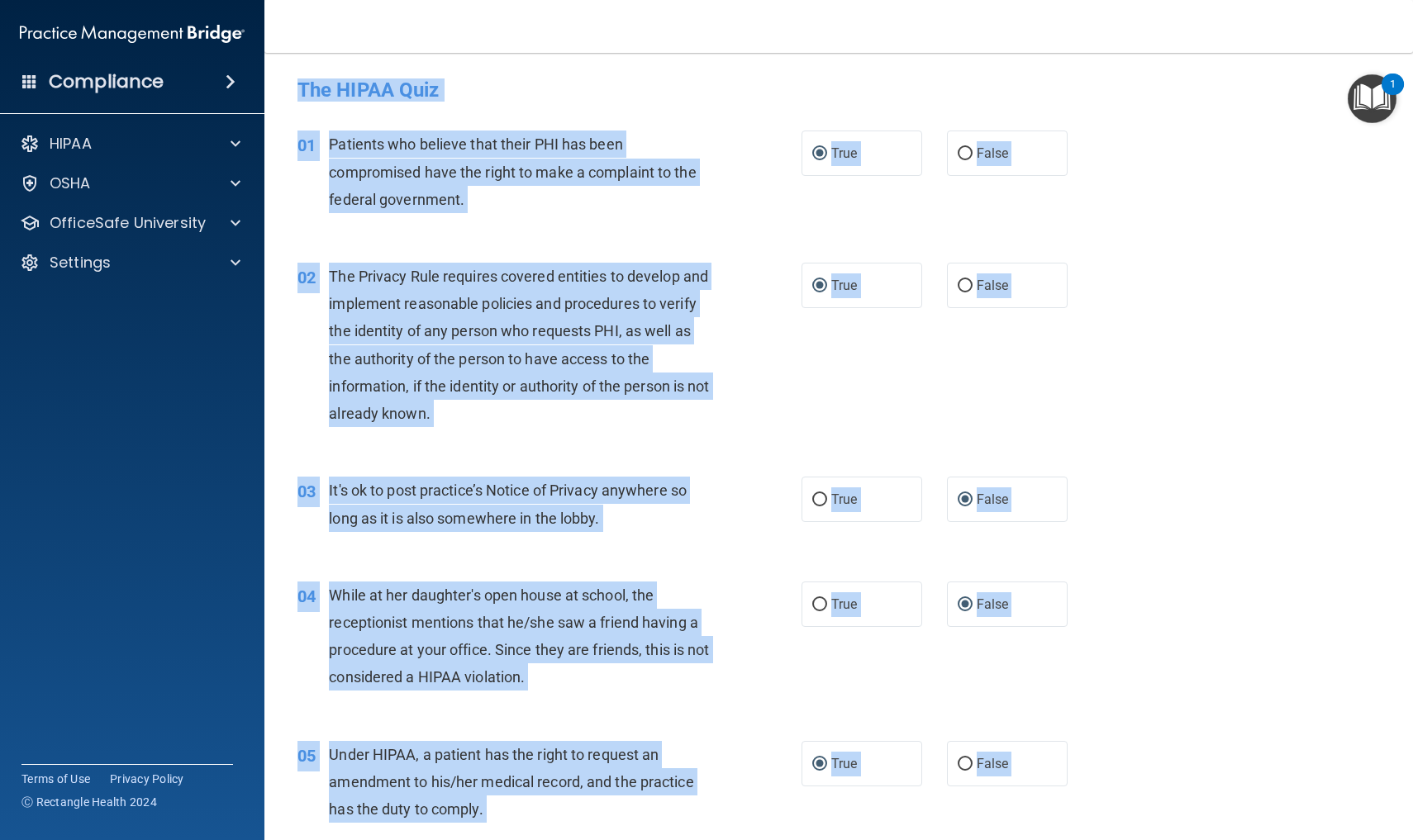
drag, startPoint x: 1271, startPoint y: 304, endPoint x: 1230, endPoint y: -75, distance: 381.2
click at [1230, 0] on html "Compliance HIPAA Documents and Policies Report an Incident Business Associates …" at bounding box center [706, 420] width 1413 height 840
click at [1192, 624] on div "04 While at her daughter's open house at school, the receptionist mentions that…" at bounding box center [838, 640] width 1107 height 159
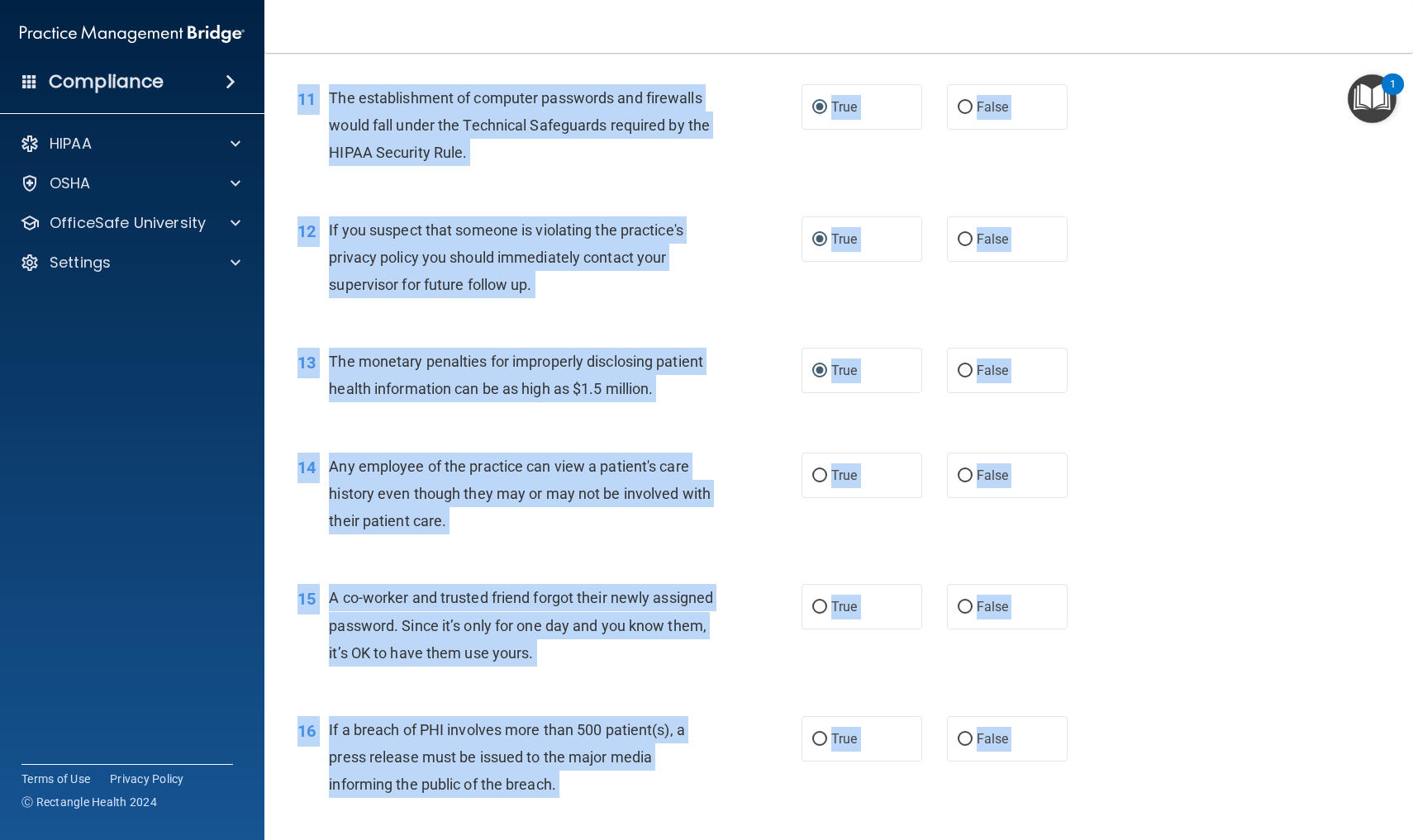
scroll to position [1429, 0]
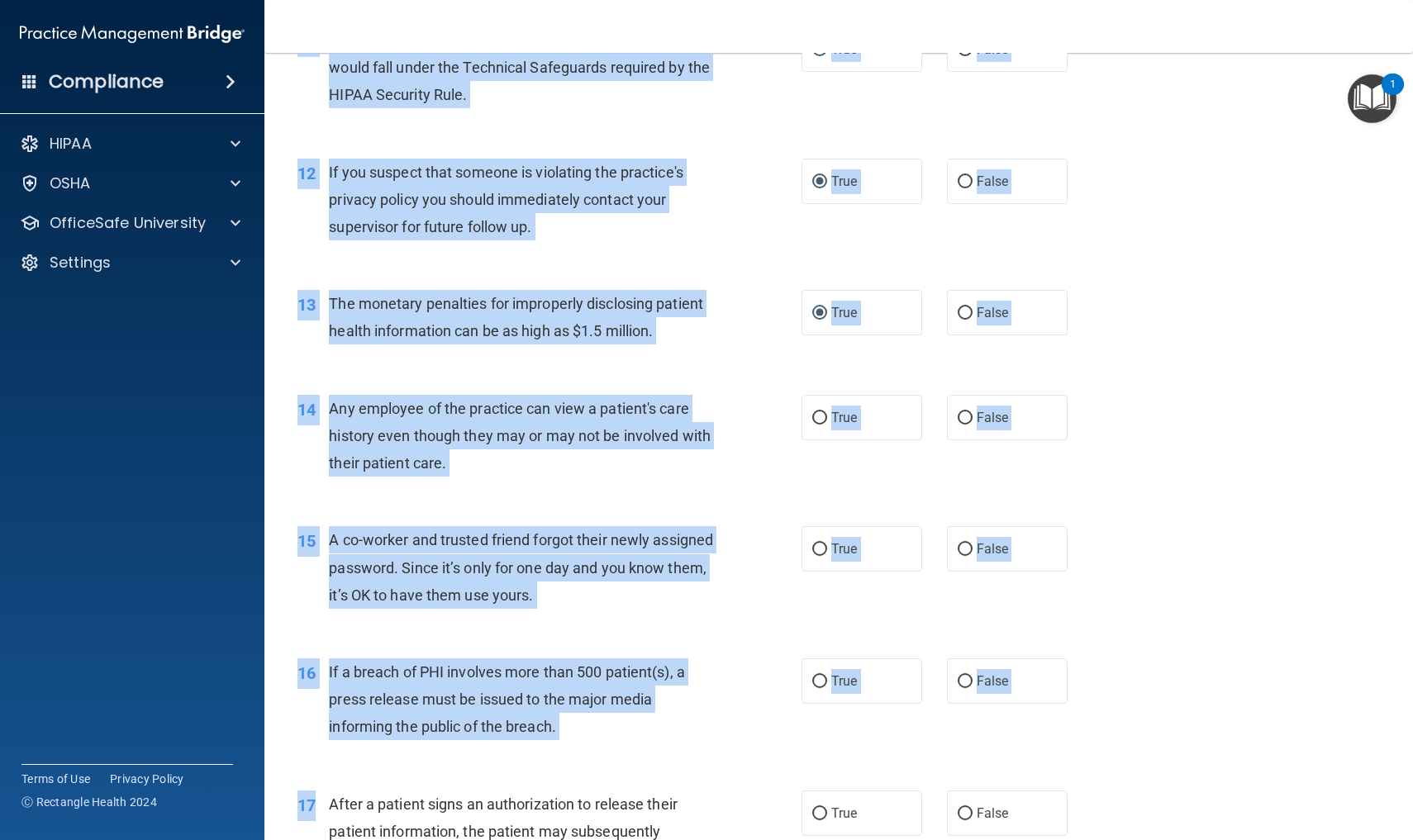
drag, startPoint x: 1192, startPoint y: 624, endPoint x: 1246, endPoint y: 839, distance: 221.7
click at [1246, 839] on div "01 Patients who believe that their PHI has been compromised have the right to m…" at bounding box center [838, 679] width 1107 height 3984
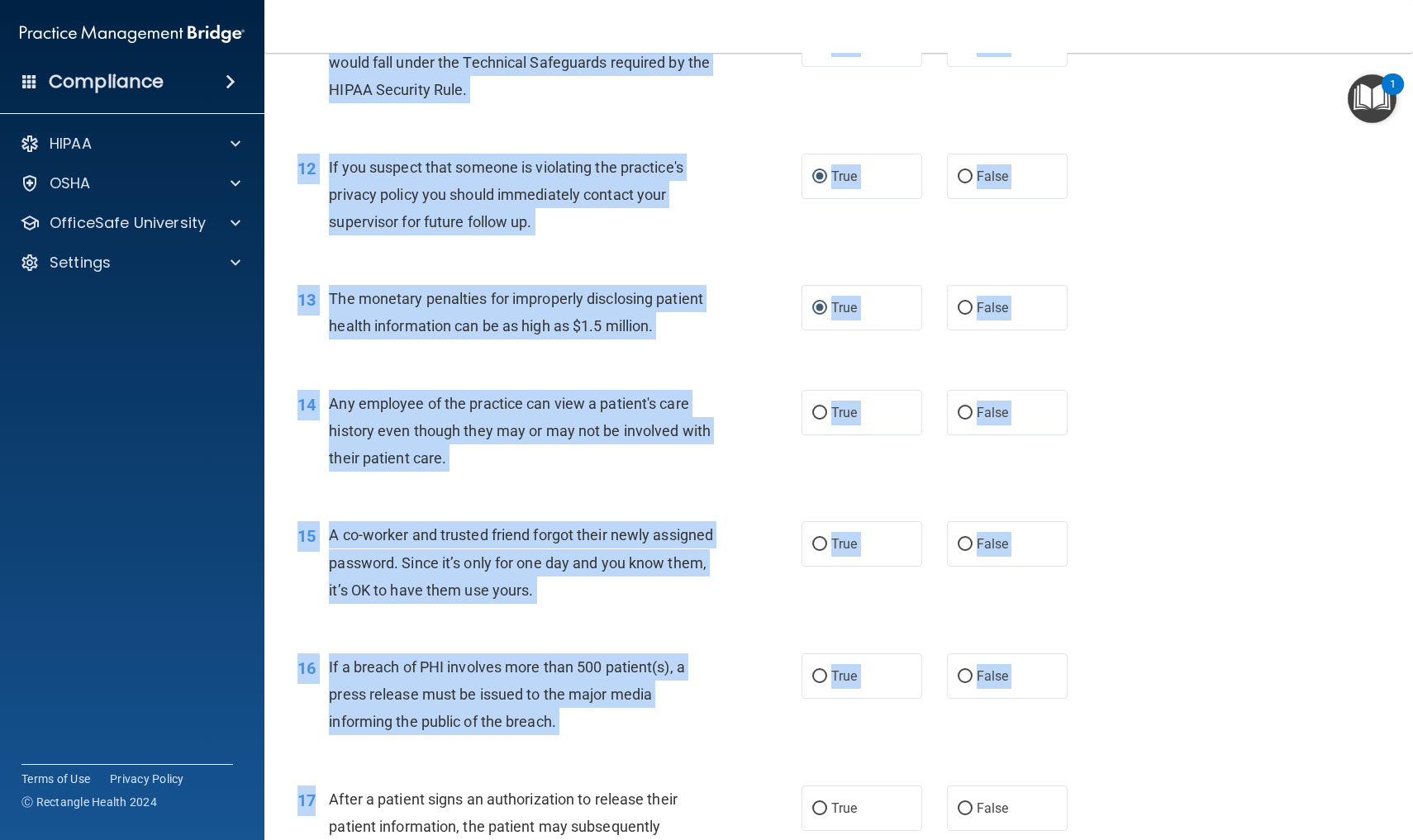
click at [1163, 421] on div "14 Any employee of the practice can view a patient's care history even though t…" at bounding box center [838, 436] width 1107 height 132
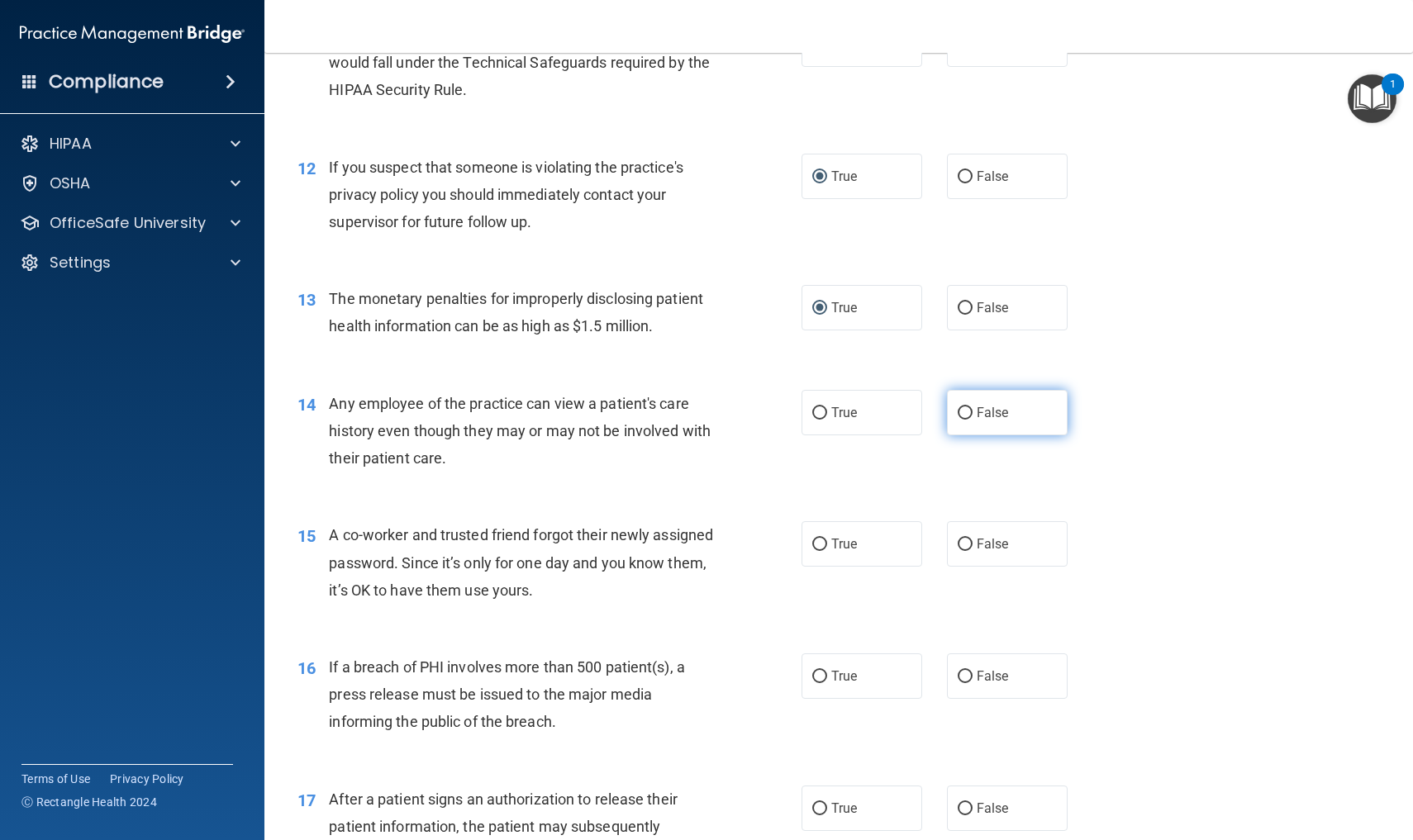
click at [969, 407] on input "False" at bounding box center [965, 413] width 15 height 12
radio input "true"
click at [965, 538] on input "False" at bounding box center [965, 544] width 15 height 12
radio input "true"
click at [822, 671] on input "True" at bounding box center [820, 676] width 15 height 12
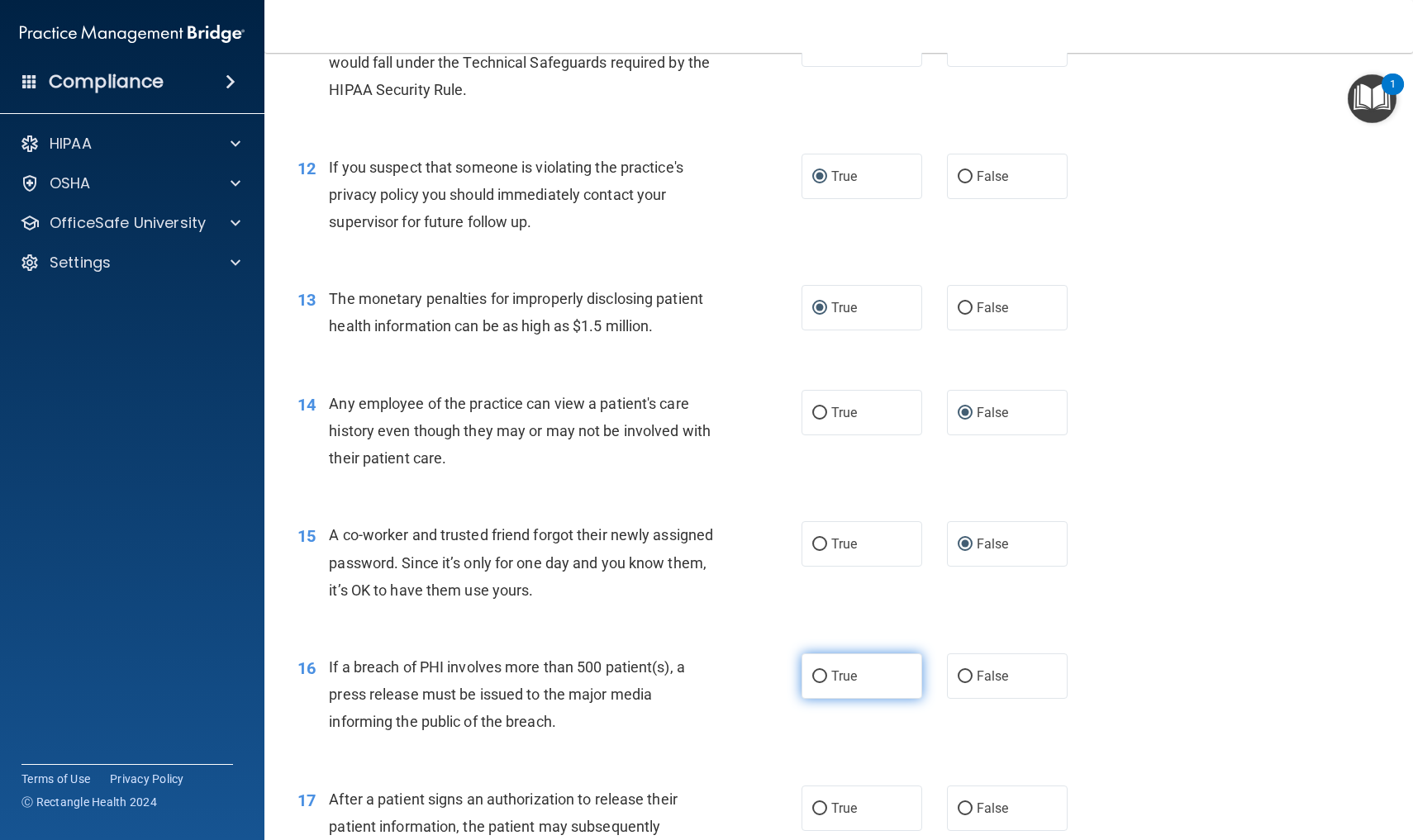
radio input "true"
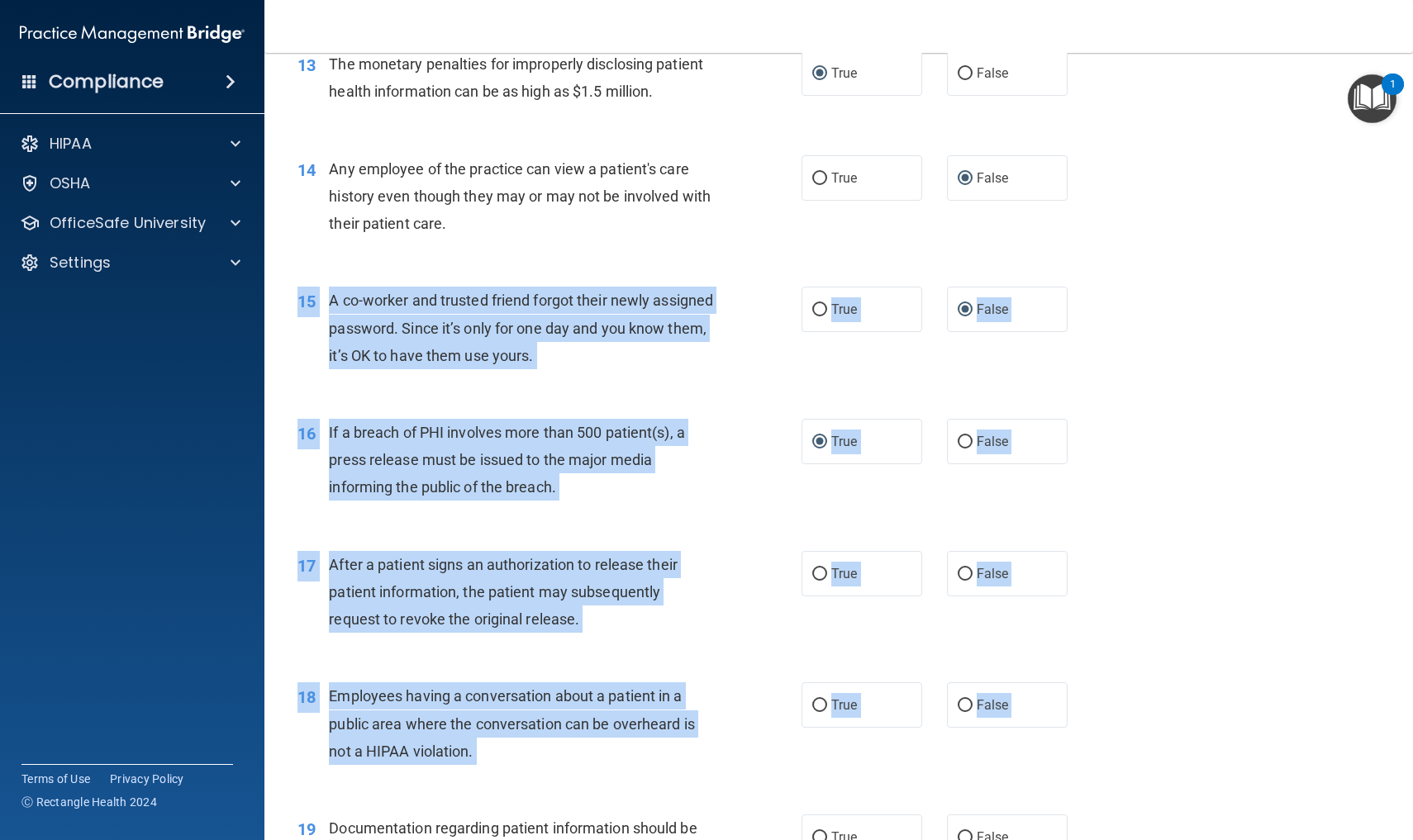
scroll to position [1726, 0]
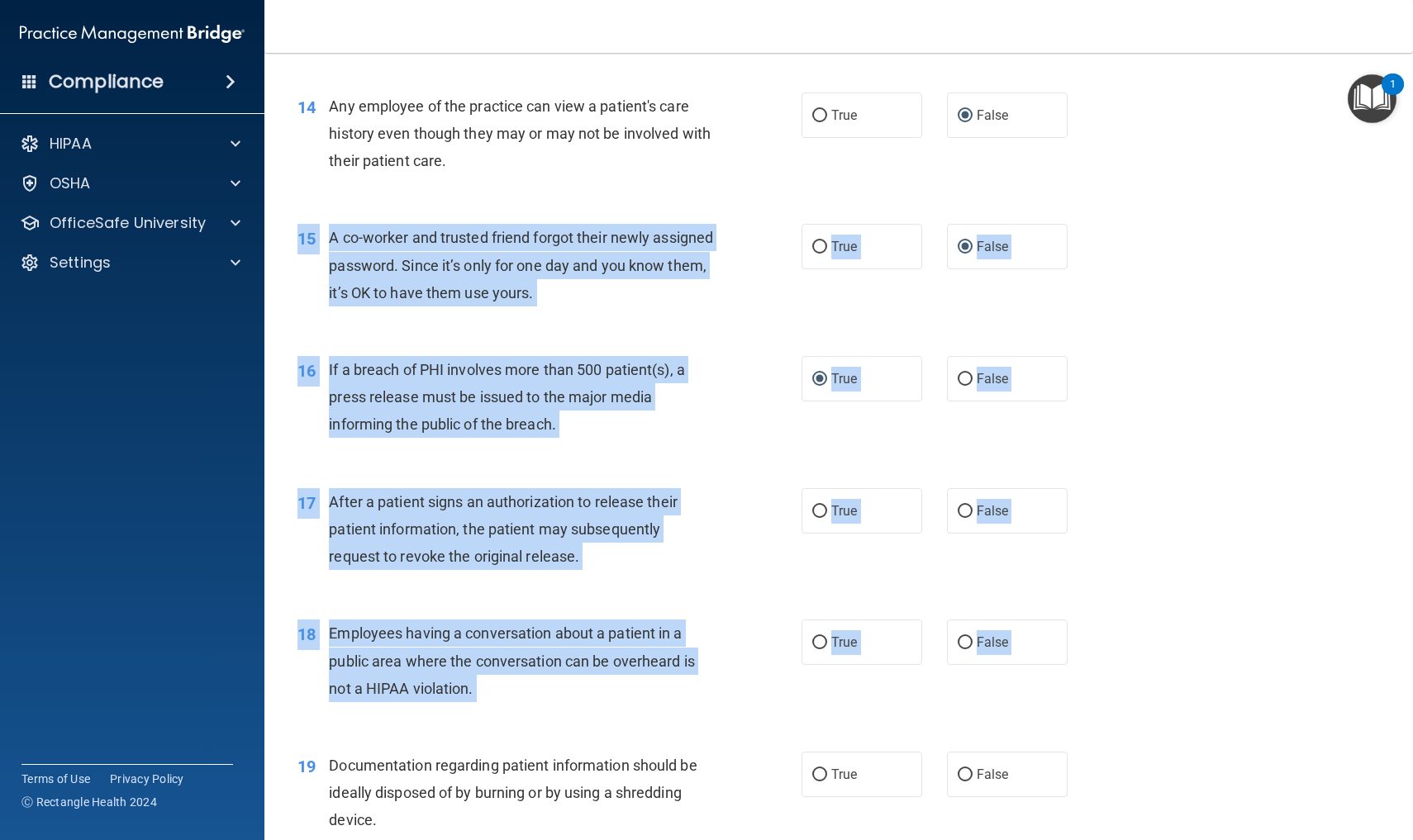
drag, startPoint x: 1218, startPoint y: 594, endPoint x: 1216, endPoint y: 839, distance: 245.0
click at [1216, 839] on div "01 Patients who believe that their PHI has been compromised have the right to m…" at bounding box center [838, 376] width 1107 height 3984
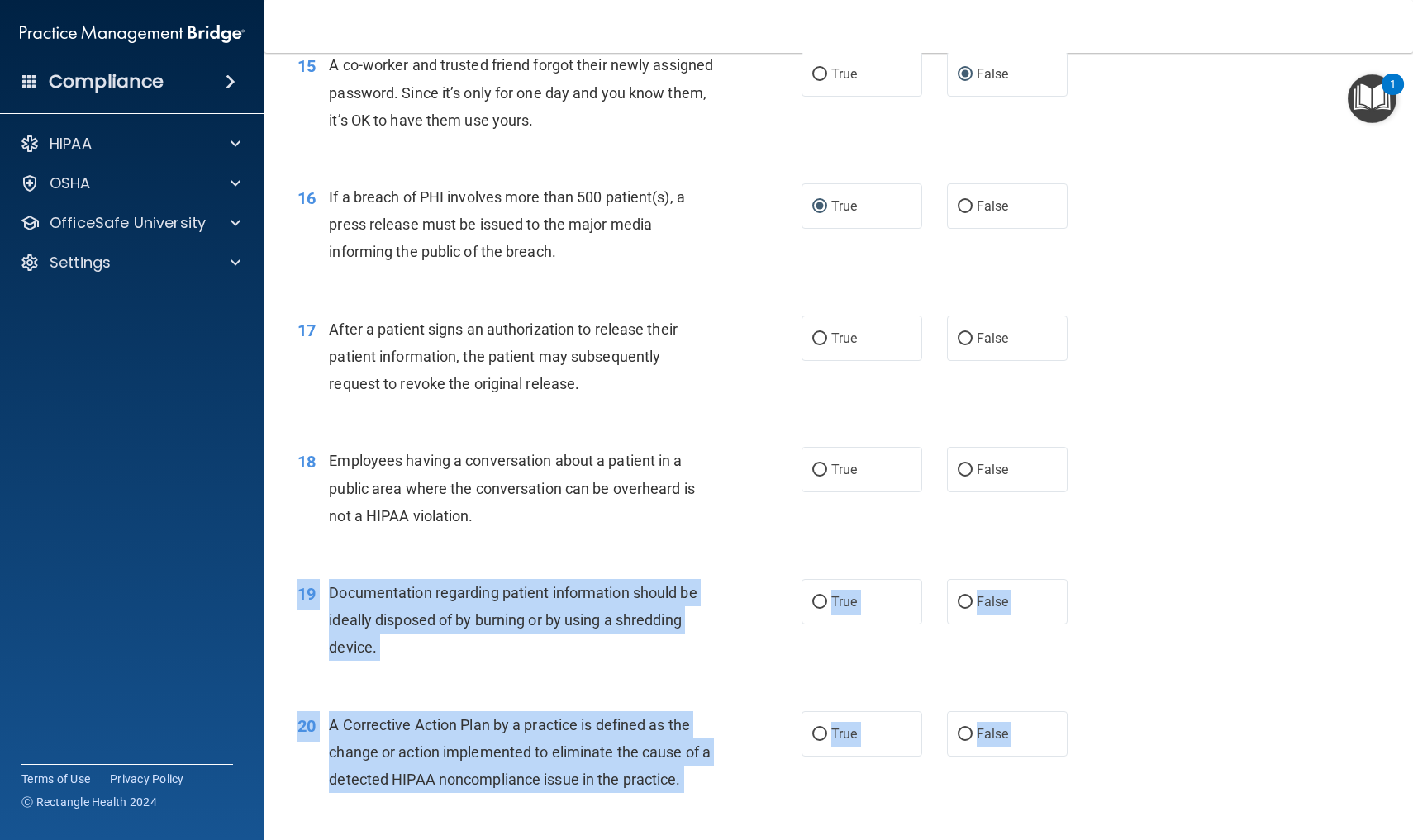
scroll to position [1945, 0]
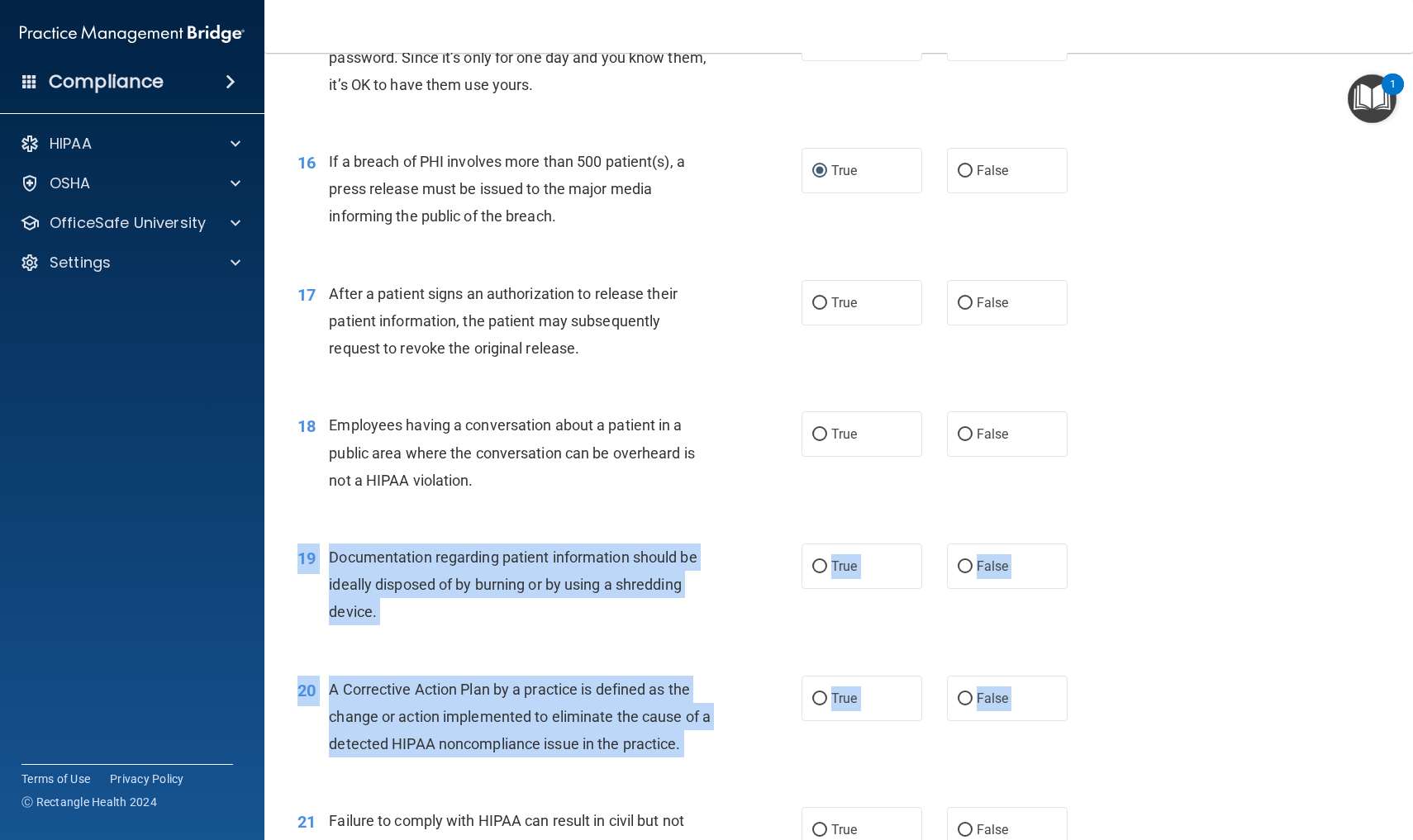
click at [1217, 839] on div "01 Patients who believe that their PHI has been compromised have the right to m…" at bounding box center [838, 168] width 1107 height 3984
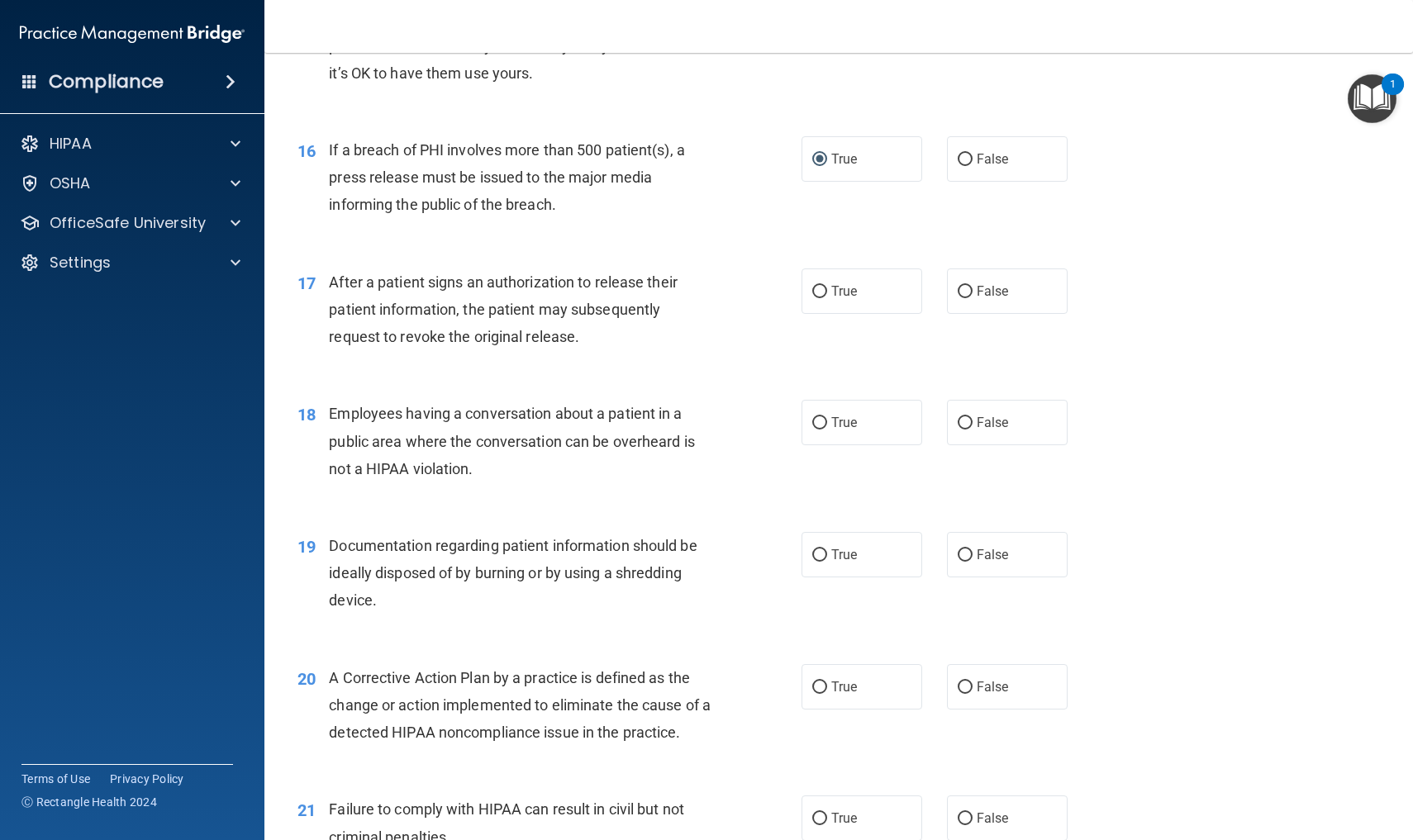
click at [1239, 487] on div "18 Employees having a conversation about a patient in a public area where the c…" at bounding box center [838, 445] width 1107 height 132
click at [821, 286] on input "True" at bounding box center [820, 291] width 15 height 12
radio input "true"
click at [966, 417] on input "False" at bounding box center [965, 423] width 15 height 12
radio input "true"
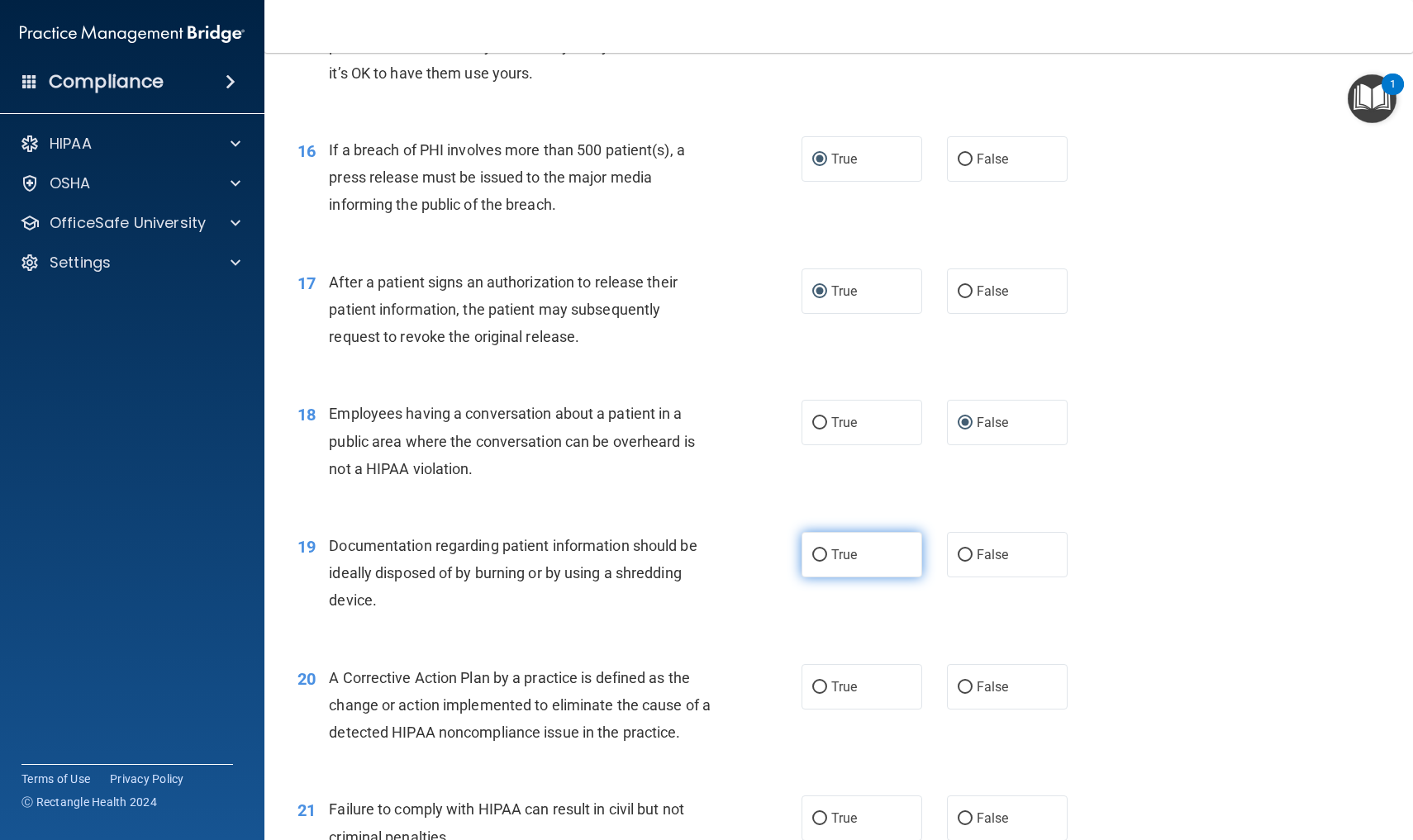
click at [820, 549] on input "True" at bounding box center [820, 555] width 15 height 12
radio input "true"
click at [818, 682] on input "True" at bounding box center [820, 687] width 15 height 12
radio input "true"
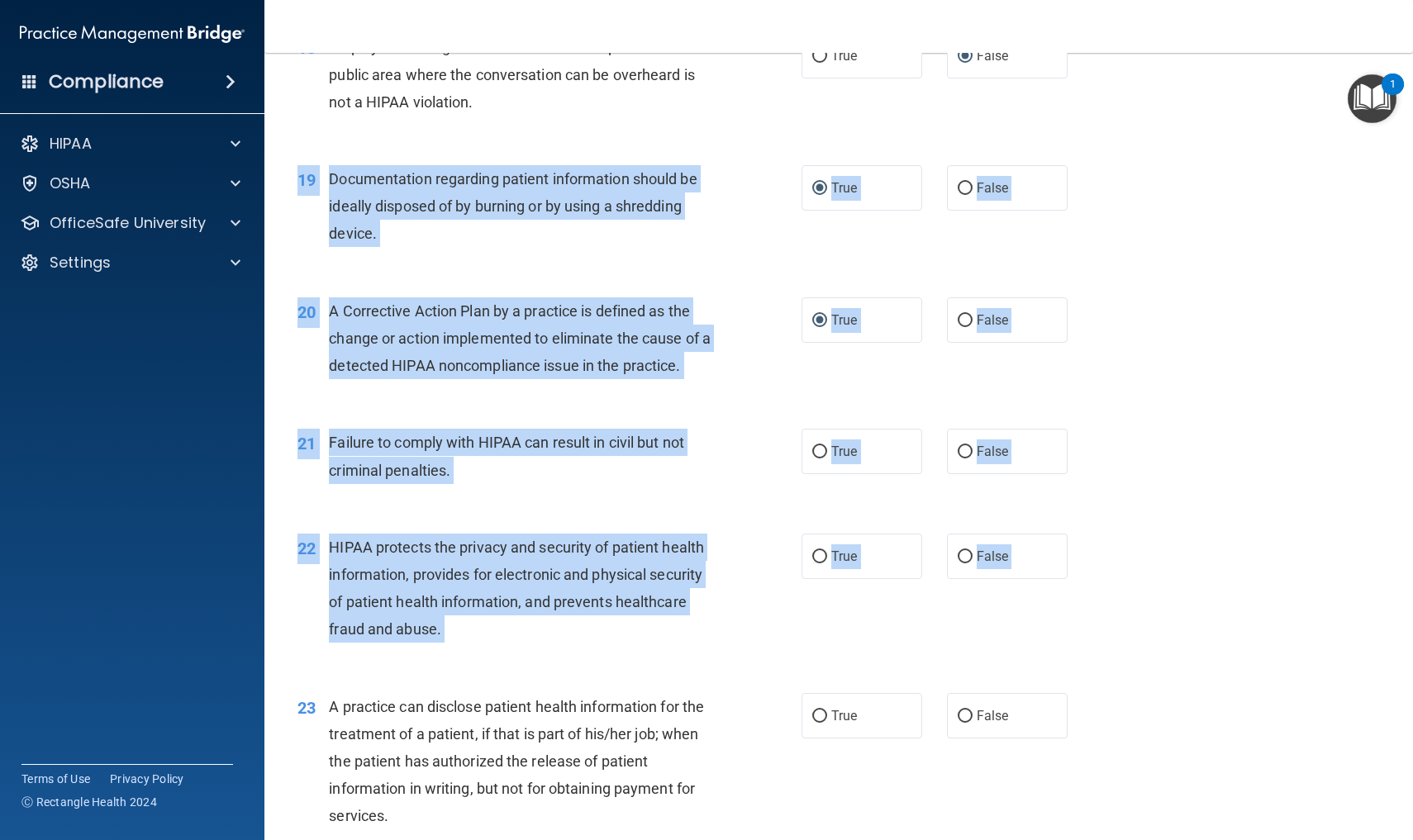
drag, startPoint x: 1233, startPoint y: 630, endPoint x: 1233, endPoint y: 839, distance: 209.0
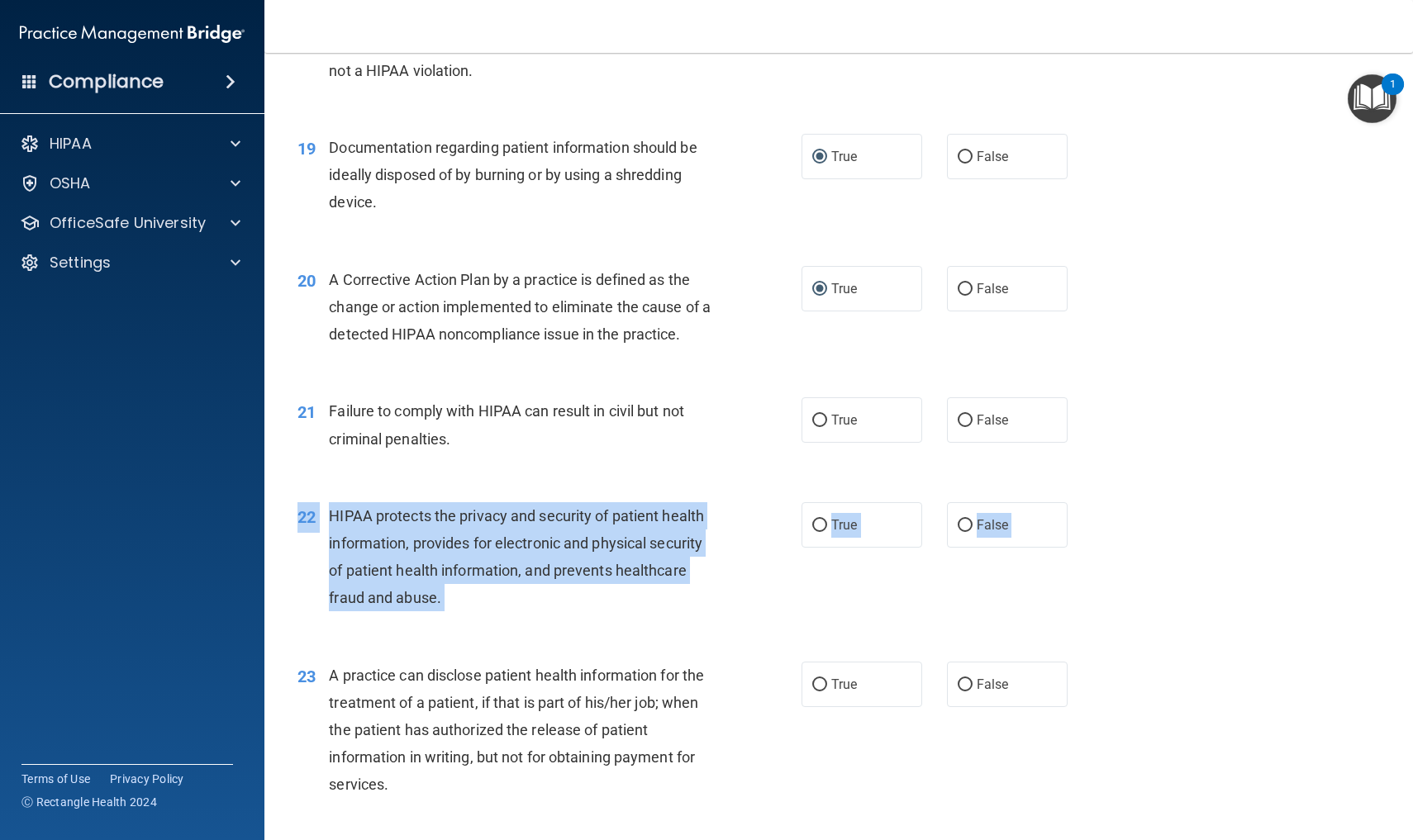
drag, startPoint x: 1258, startPoint y: 582, endPoint x: 1276, endPoint y: 706, distance: 125.3
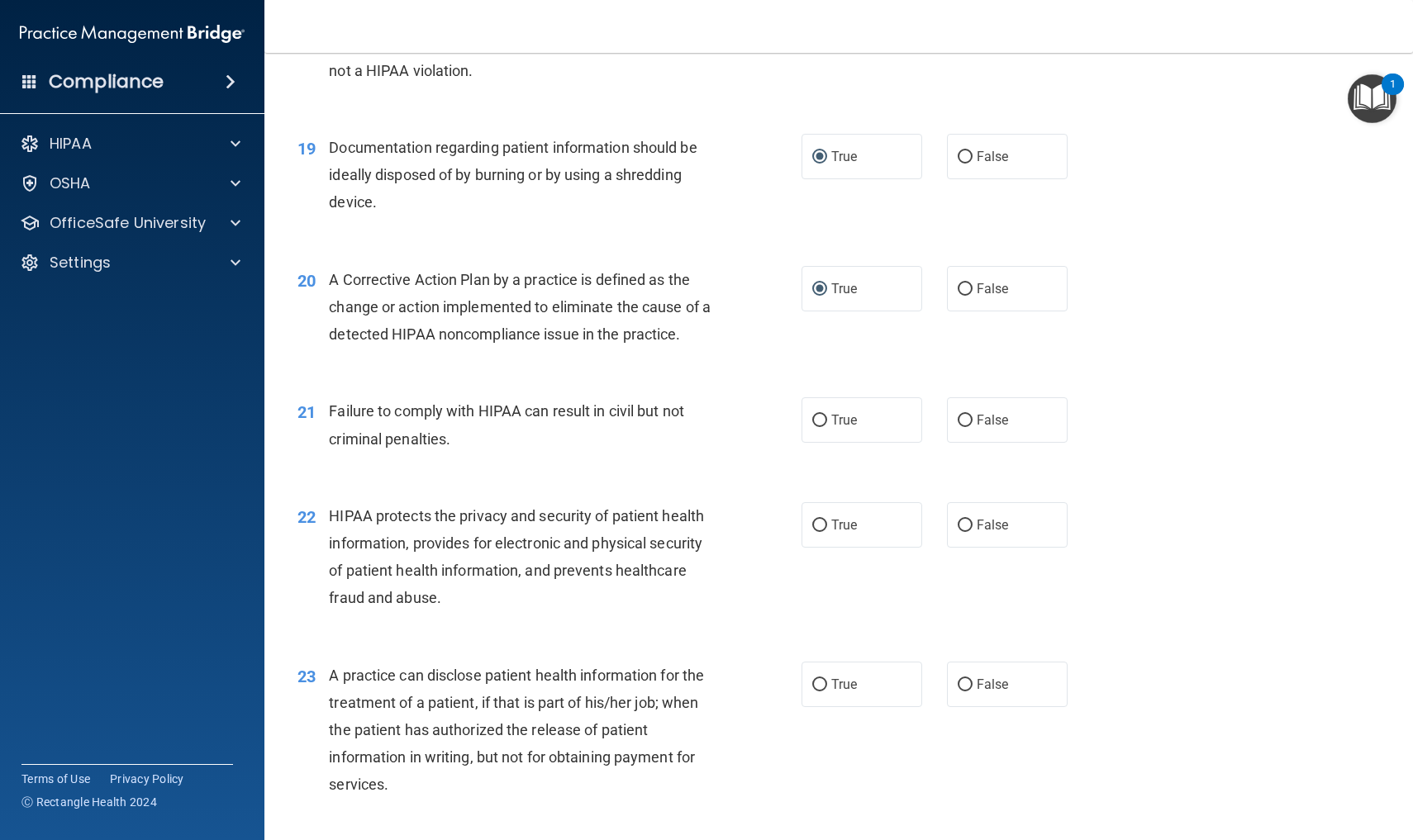
click at [1240, 525] on div "22 HIPAA protects the privacy and security of patient health information, provi…" at bounding box center [838, 561] width 1107 height 159
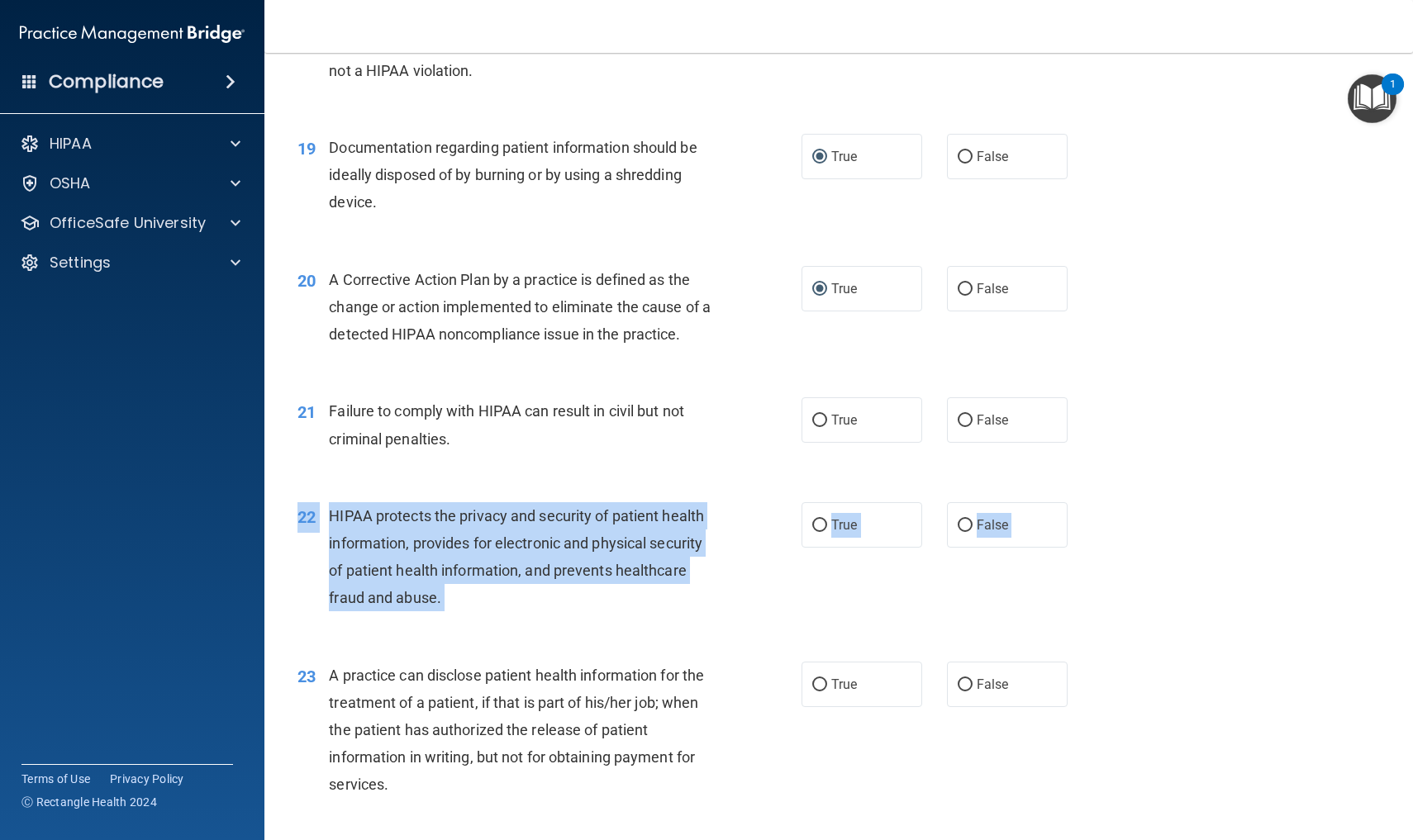
drag, startPoint x: 1240, startPoint y: 525, endPoint x: 1222, endPoint y: 688, distance: 164.0
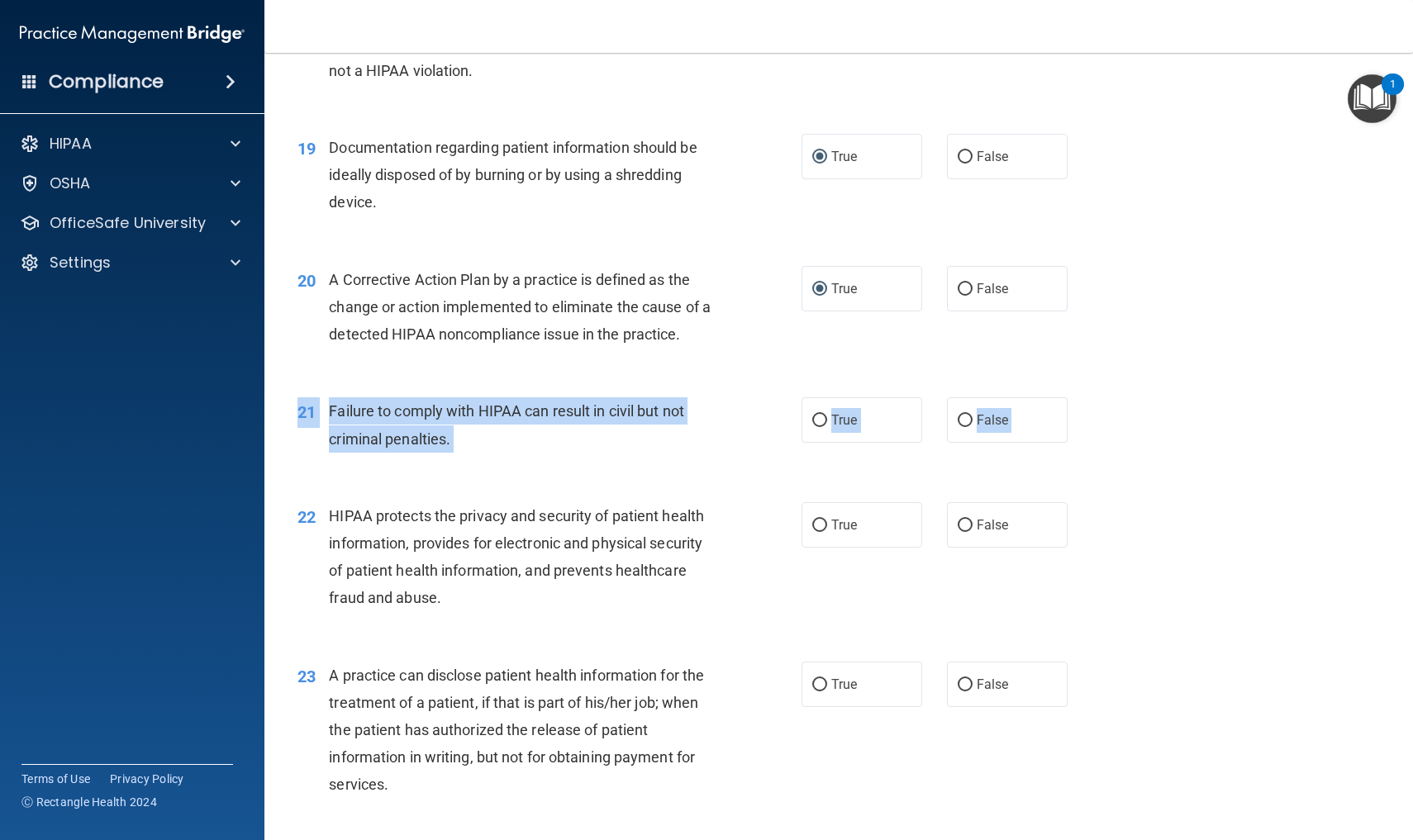
drag, startPoint x: 1218, startPoint y: 393, endPoint x: 1233, endPoint y: 553, distance: 160.7
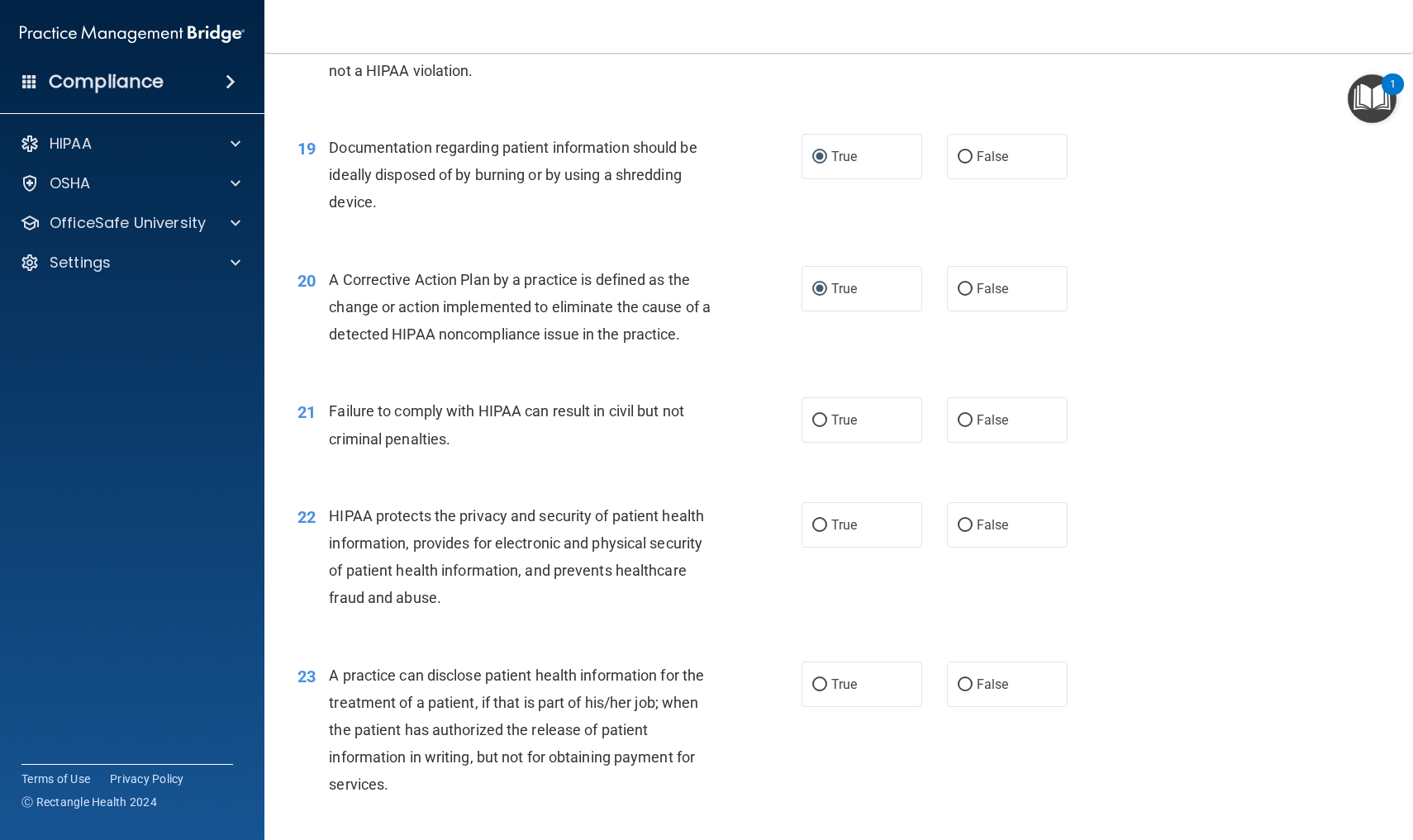
click at [1230, 378] on div "21 Failure to comply with HIPAA can result in civil but not criminal penalties.…" at bounding box center [838, 429] width 1107 height 104
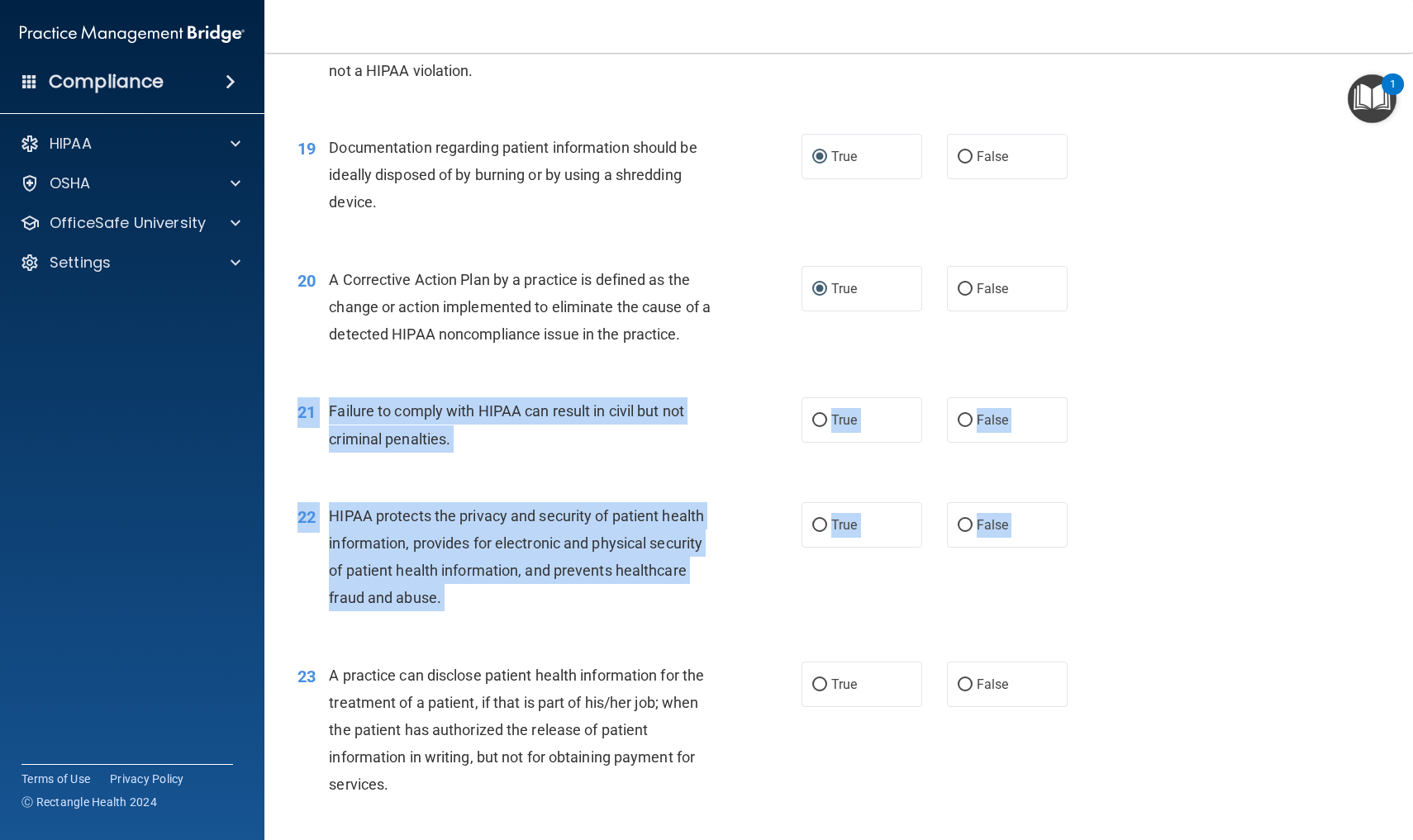
drag, startPoint x: 1230, startPoint y: 378, endPoint x: 1190, endPoint y: 697, distance: 321.5
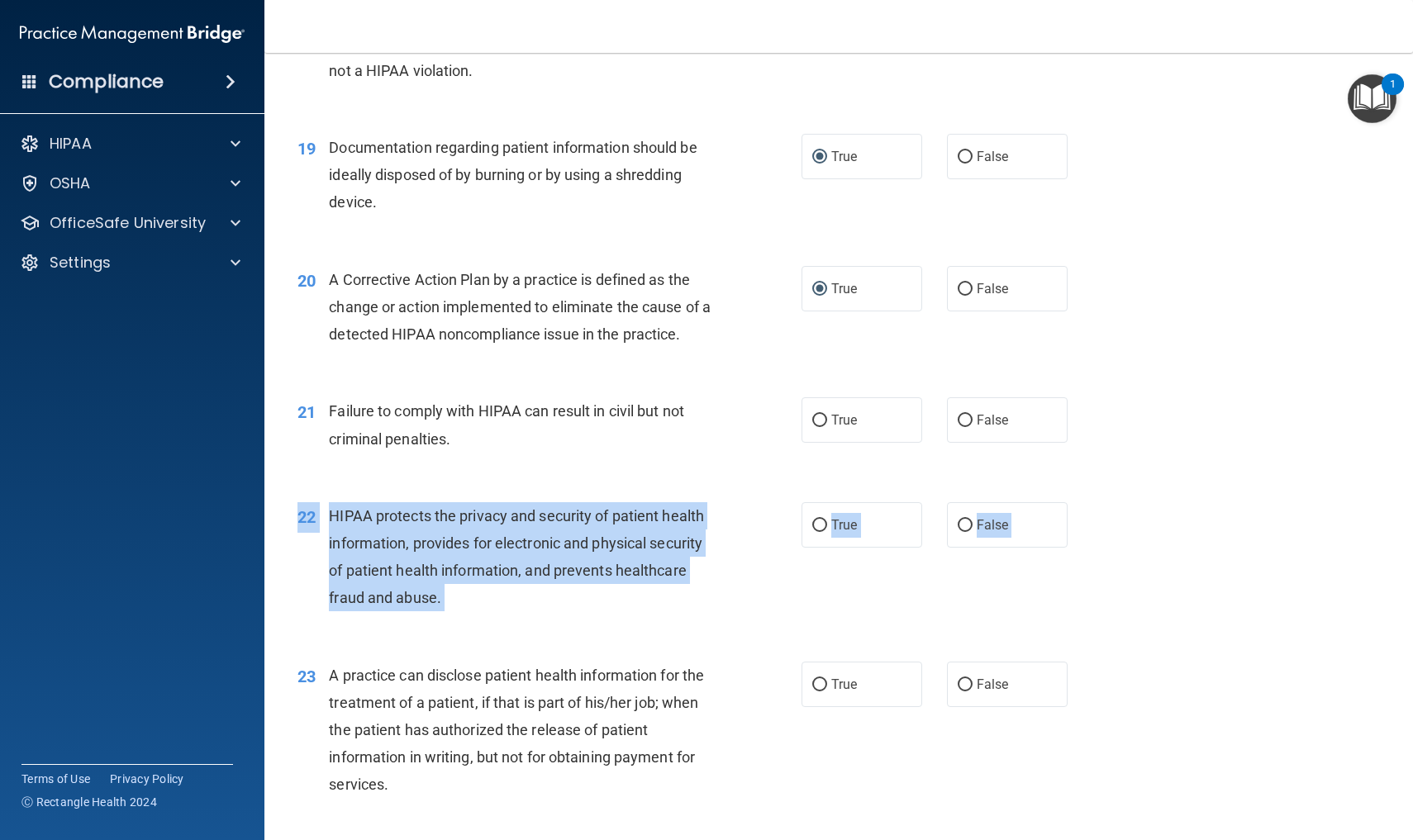
drag, startPoint x: 1190, startPoint y: 697, endPoint x: 1223, endPoint y: 622, distance: 81.9
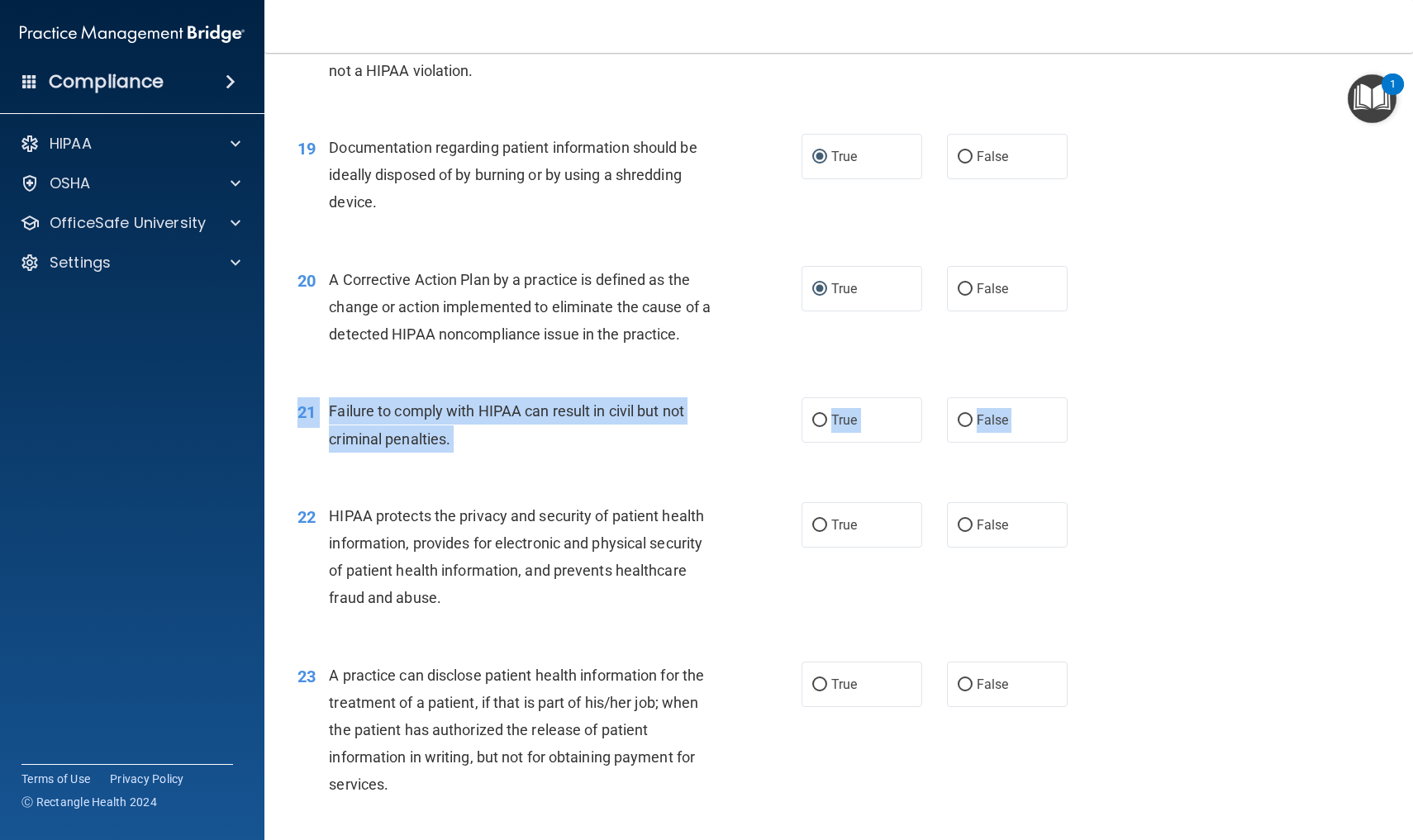
drag, startPoint x: 1218, startPoint y: 473, endPoint x: 1213, endPoint y: 430, distance: 43.3
click at [1213, 430] on div "21 Failure to comply with HIPAA can result in civil but not criminal penalties.…" at bounding box center [838, 429] width 1107 height 104
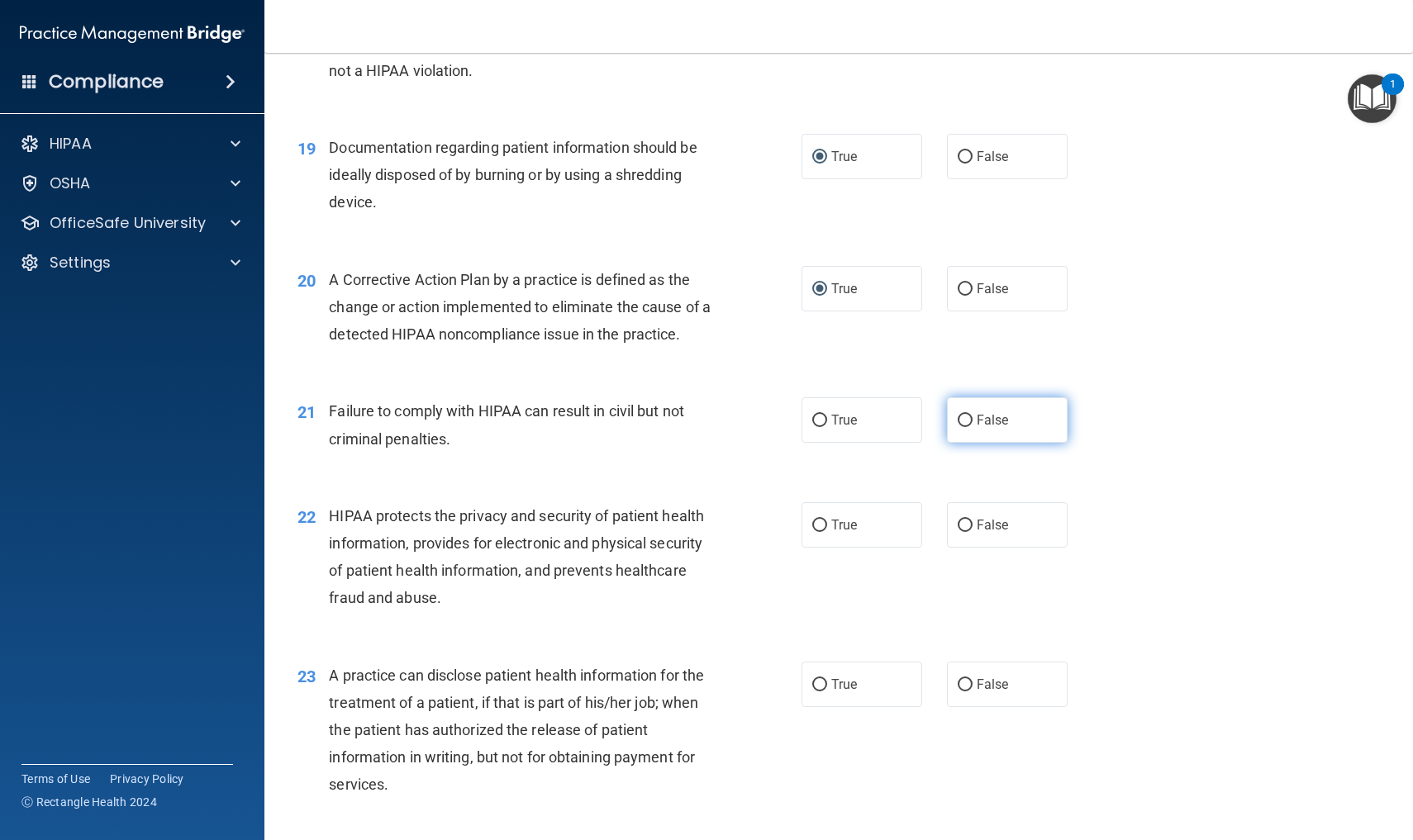
click at [967, 414] on input "False" at bounding box center [965, 420] width 15 height 12
radio input "true"
click at [821, 520] on input "True" at bounding box center [820, 525] width 15 height 12
radio input "true"
click at [966, 679] on input "False" at bounding box center [965, 684] width 15 height 12
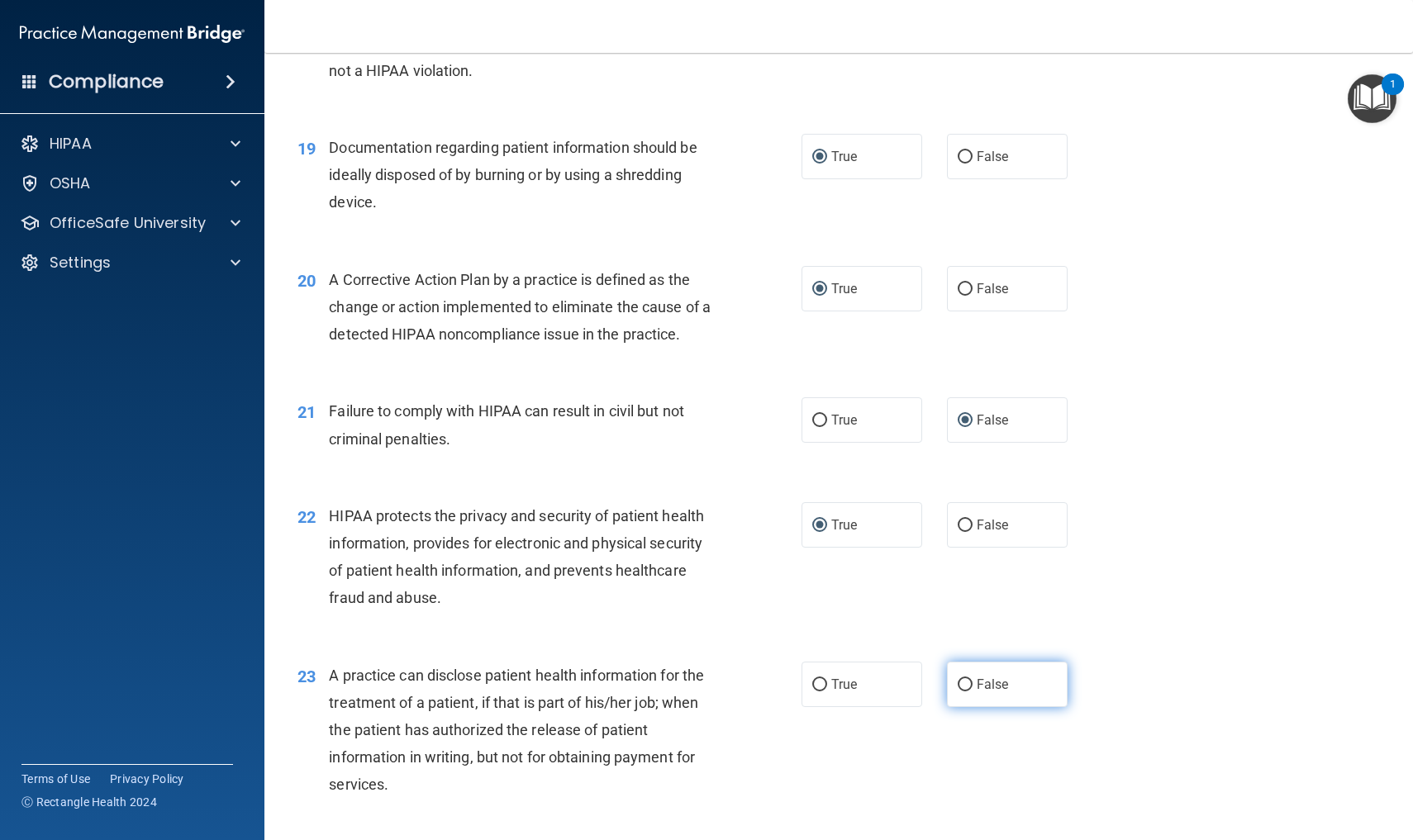
radio input "true"
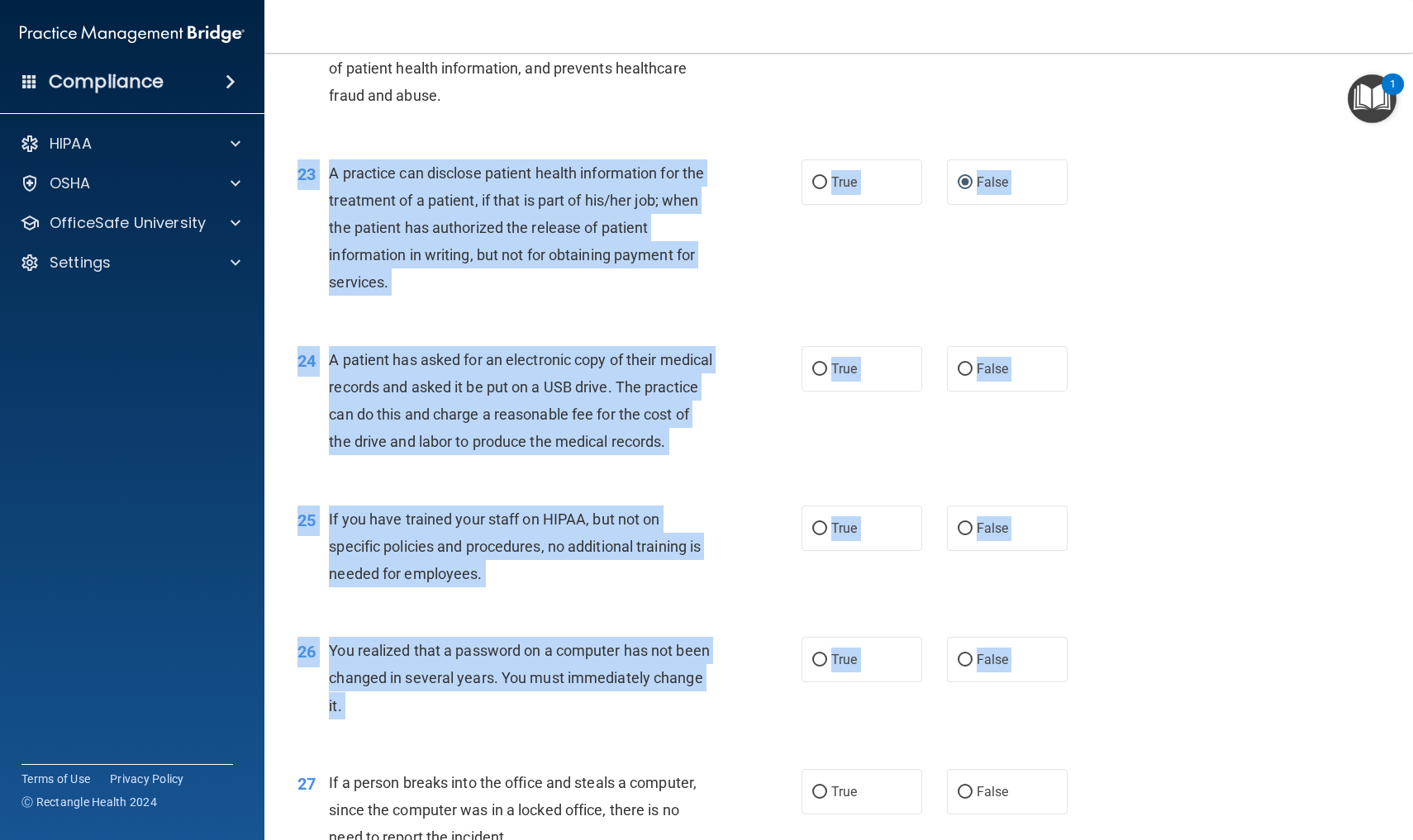
drag, startPoint x: 1160, startPoint y: 703, endPoint x: 1079, endPoint y: 839, distance: 158.3
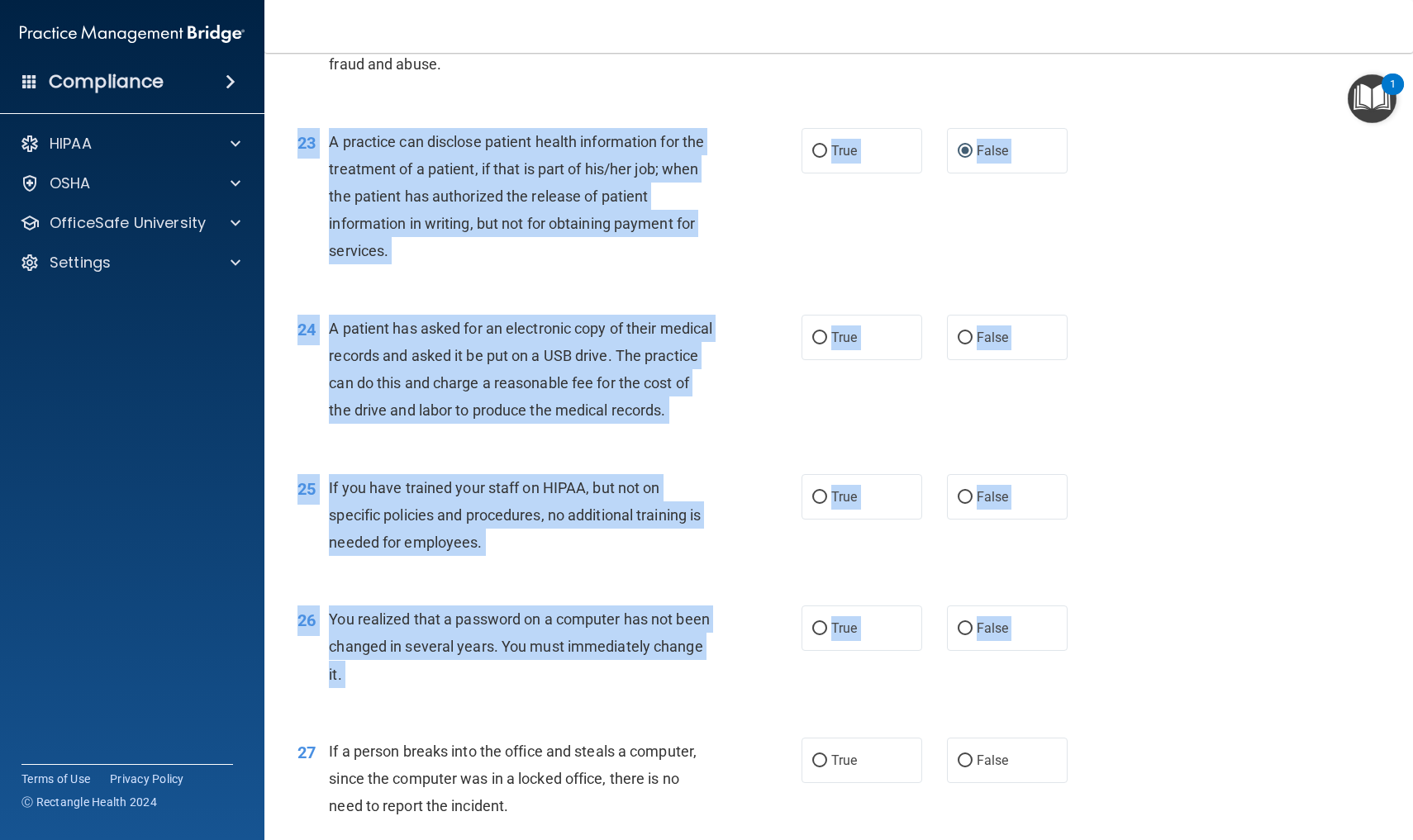
click at [1157, 400] on div "24 A patient has asked for an electronic copy of their medical records and aske…" at bounding box center [838, 373] width 1107 height 159
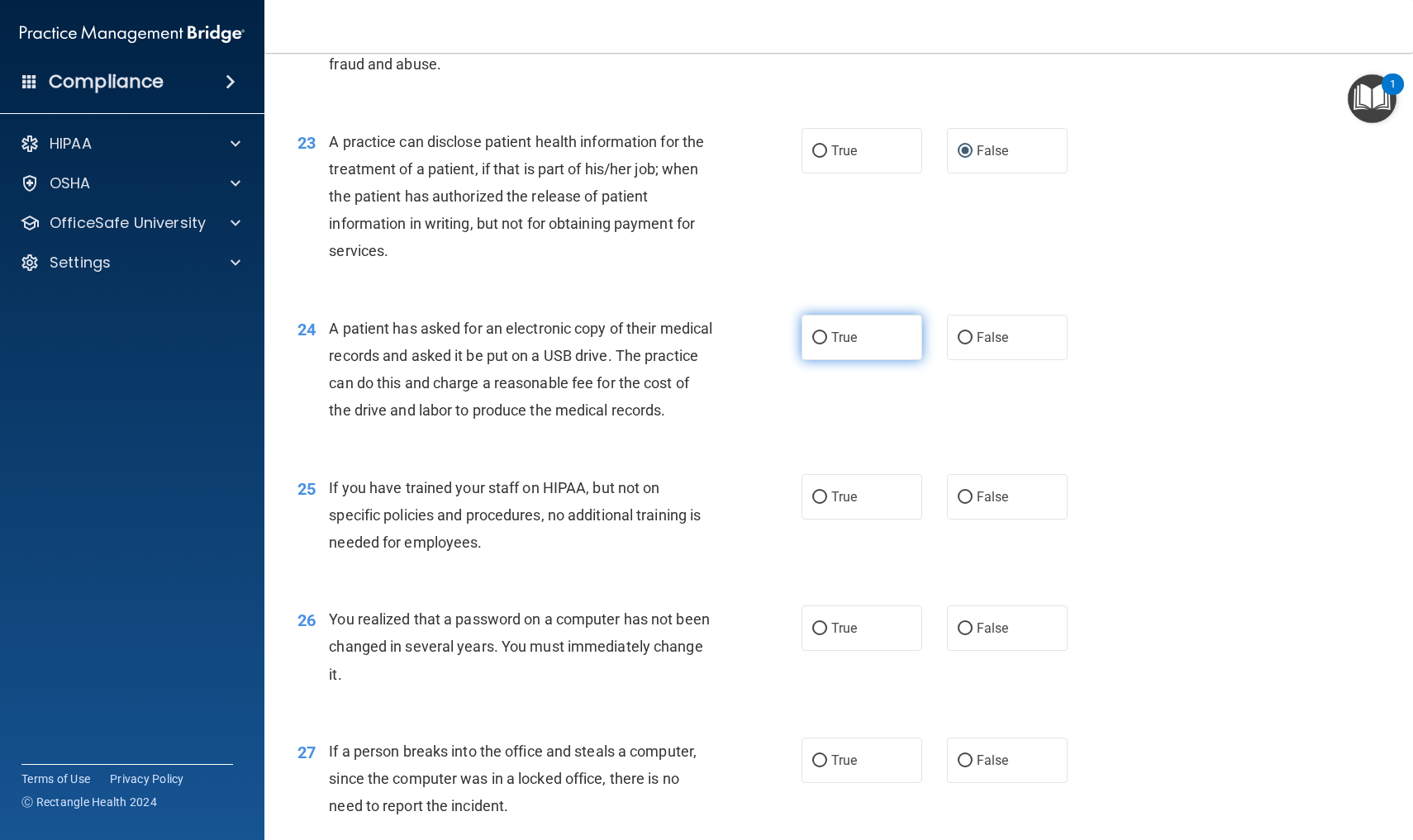
click at [822, 332] on input "True" at bounding box center [820, 338] width 15 height 12
radio input "true"
click at [962, 504] on input "False" at bounding box center [965, 497] width 15 height 12
radio input "true"
click at [822, 635] on input "True" at bounding box center [820, 629] width 15 height 12
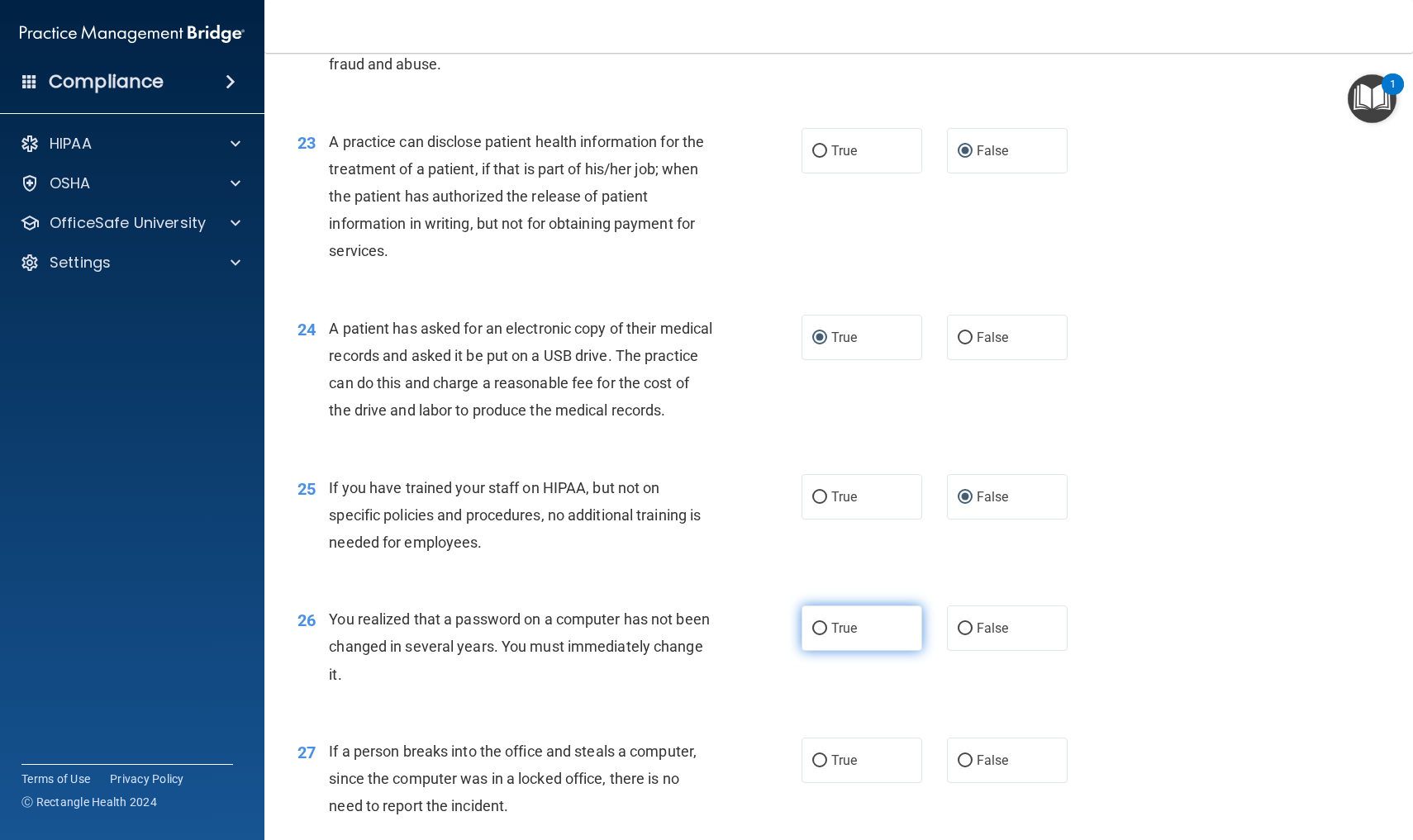
radio input "true"
click at [967, 767] on input "False" at bounding box center [965, 761] width 15 height 12
radio input "true"
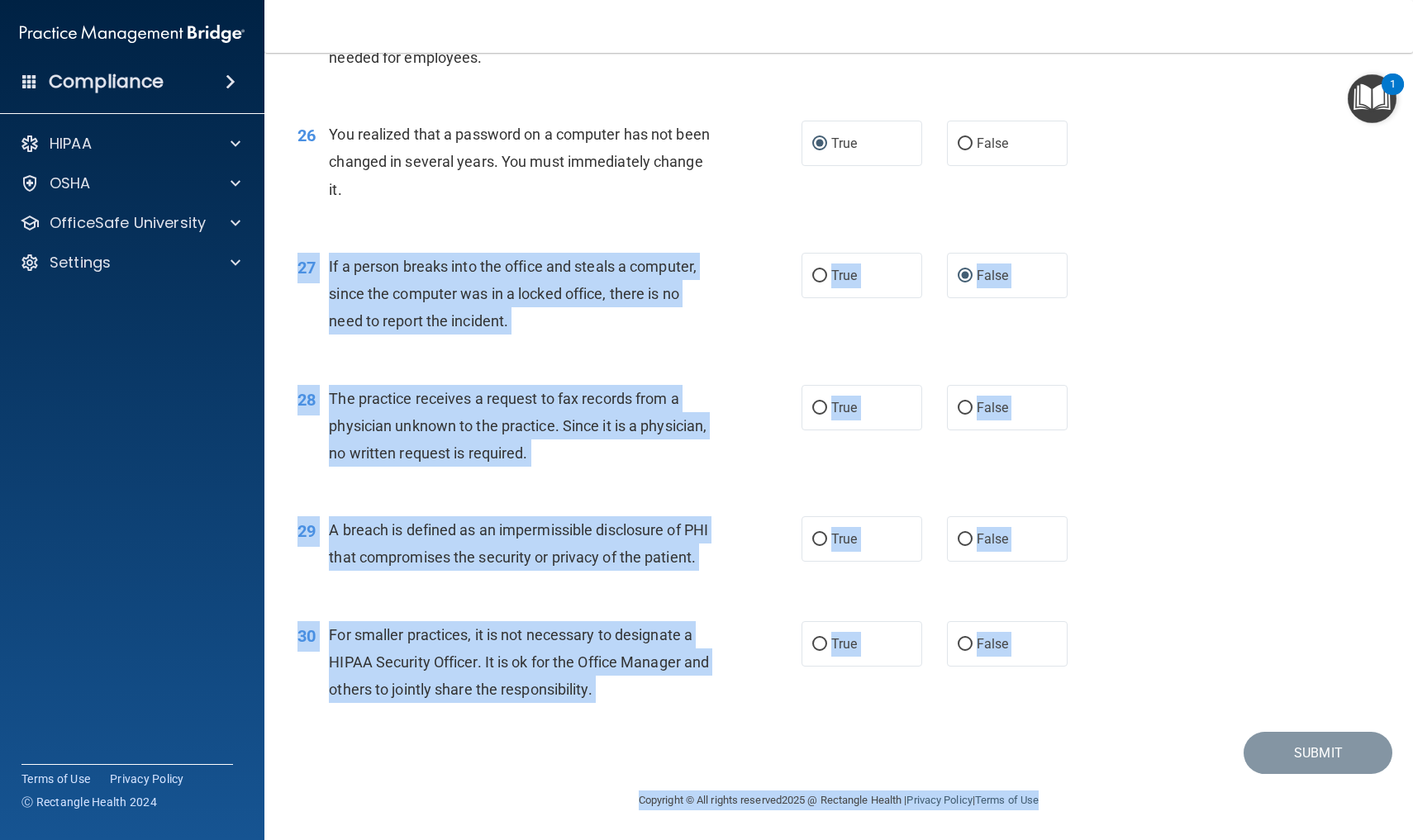
scroll to position [3399, 0]
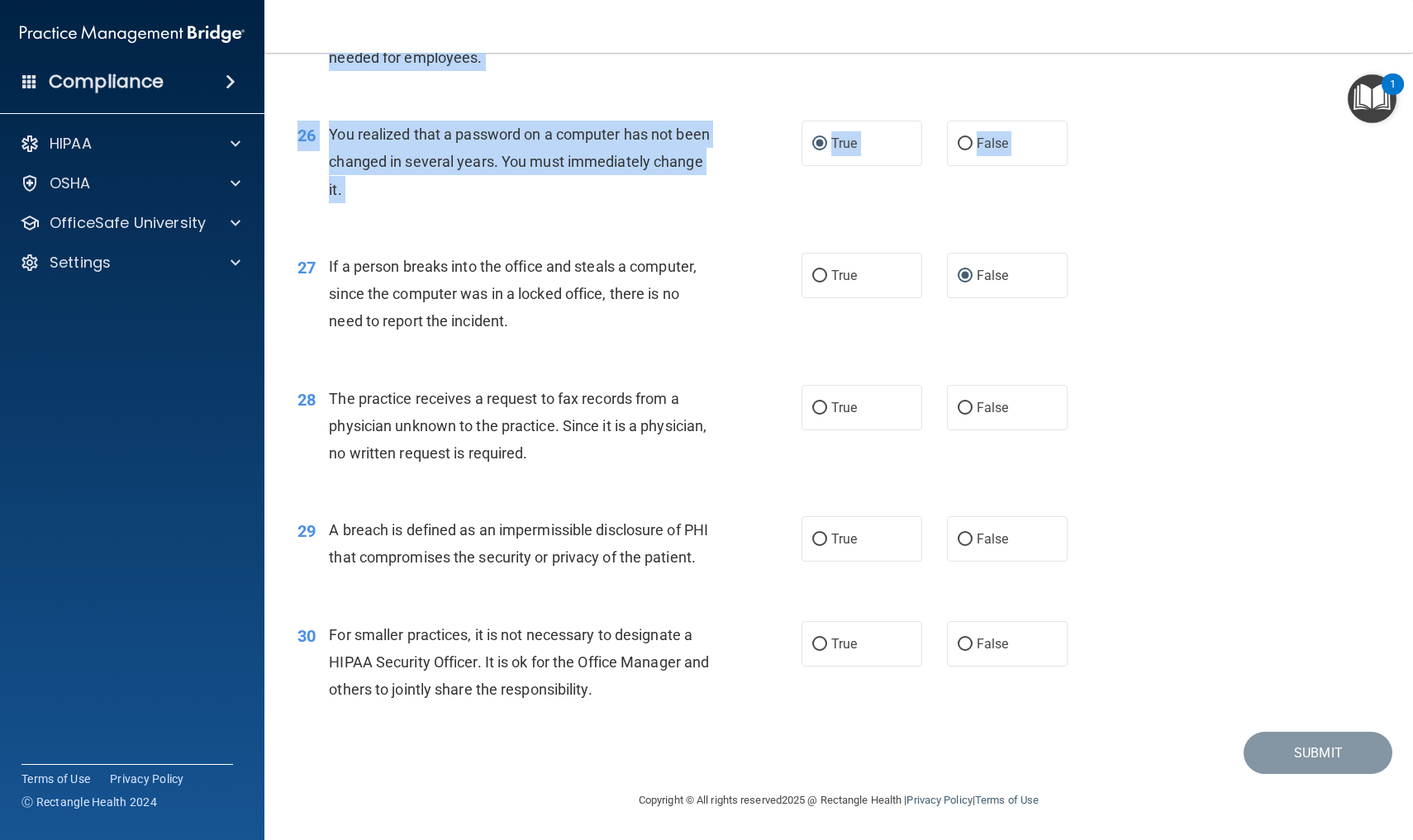
drag, startPoint x: 1169, startPoint y: 757, endPoint x: 1155, endPoint y: 839, distance: 83.2
click at [1155, 839] on main "- The HIPAA Quiz This quiz doesn’t expire until . Are you sure you want to take…" at bounding box center [838, 446] width 1148 height 787
click at [966, 402] on input "False" at bounding box center [965, 408] width 15 height 12
radio input "true"
click at [822, 534] on input "True" at bounding box center [820, 539] width 15 height 12
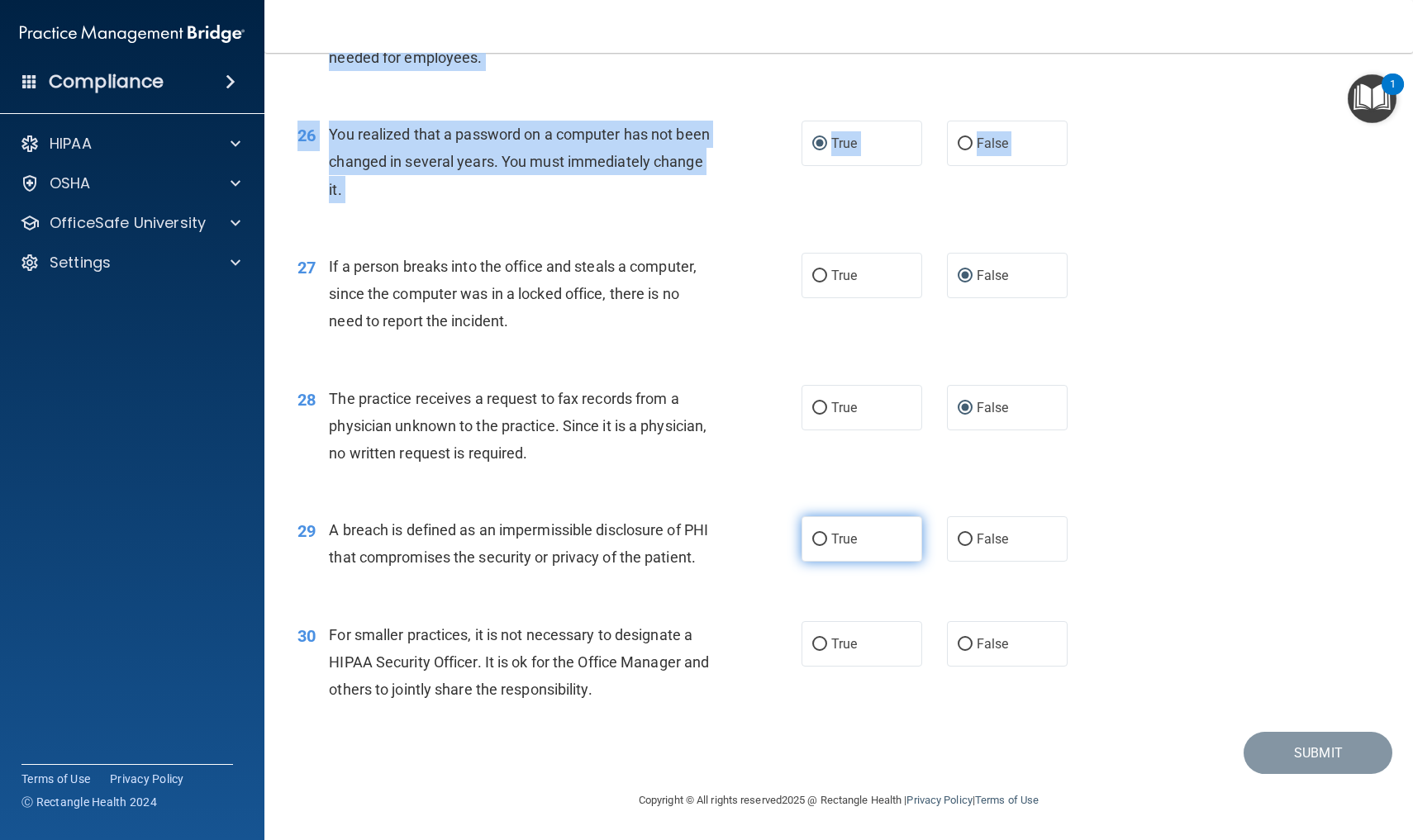
radio input "true"
click at [969, 645] on input "False" at bounding box center [965, 644] width 15 height 12
radio input "true"
click at [1310, 749] on button "Submit" at bounding box center [1318, 752] width 149 height 42
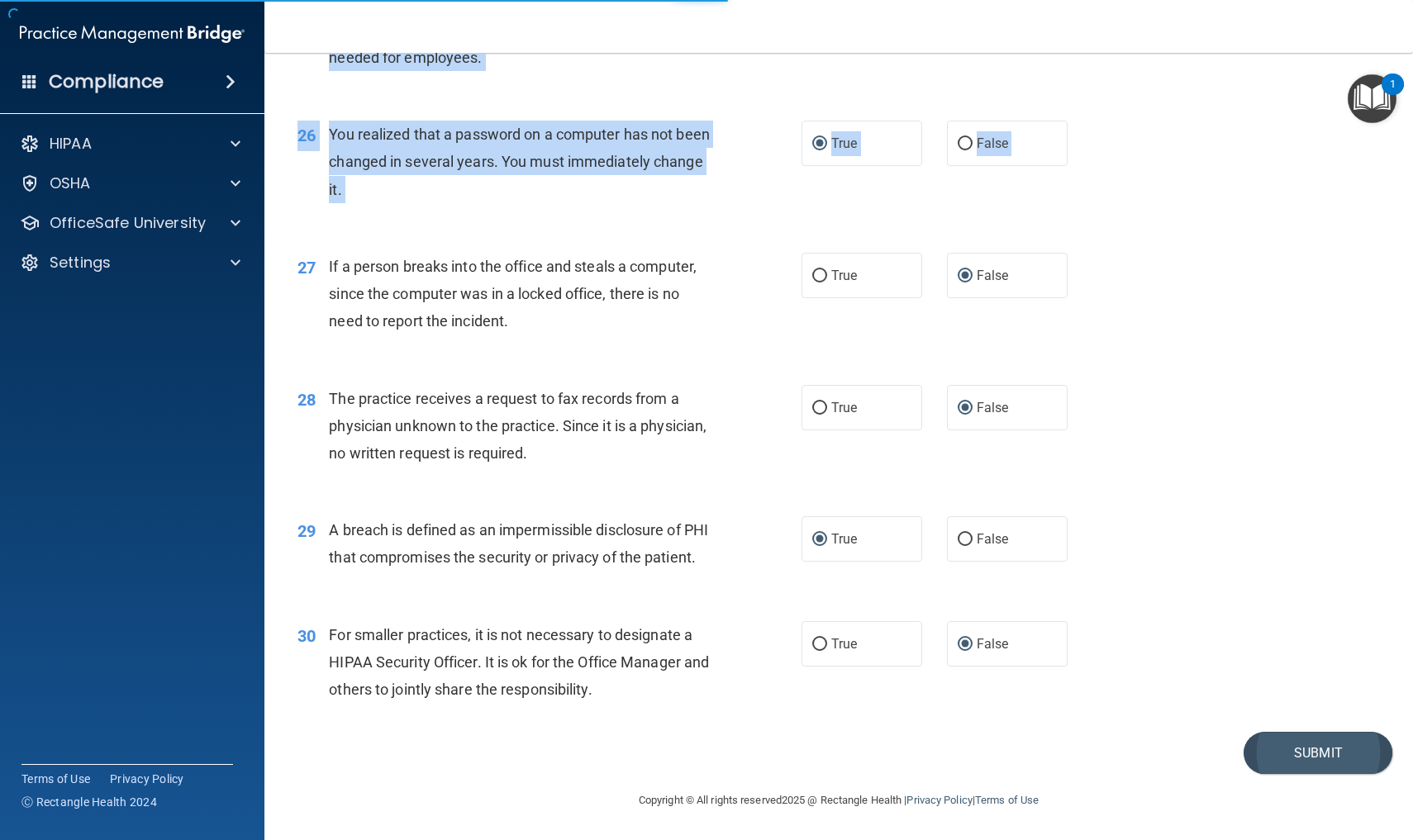
click at [1316, 748] on button "Submit" at bounding box center [1318, 752] width 149 height 42
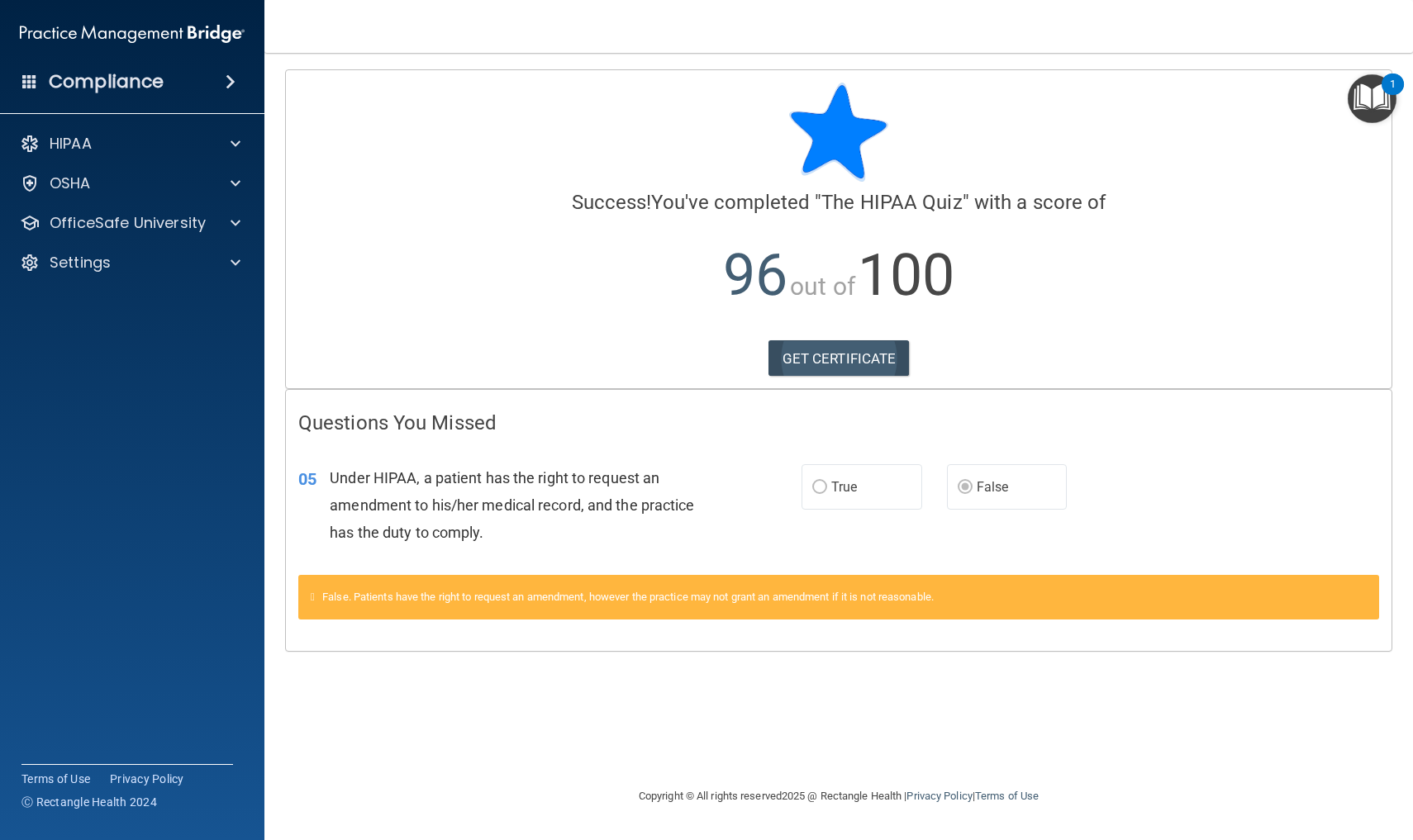
click at [823, 357] on link "GET CERTIFICATE" at bounding box center [839, 358] width 142 height 36
click at [235, 224] on span at bounding box center [236, 223] width 10 height 20
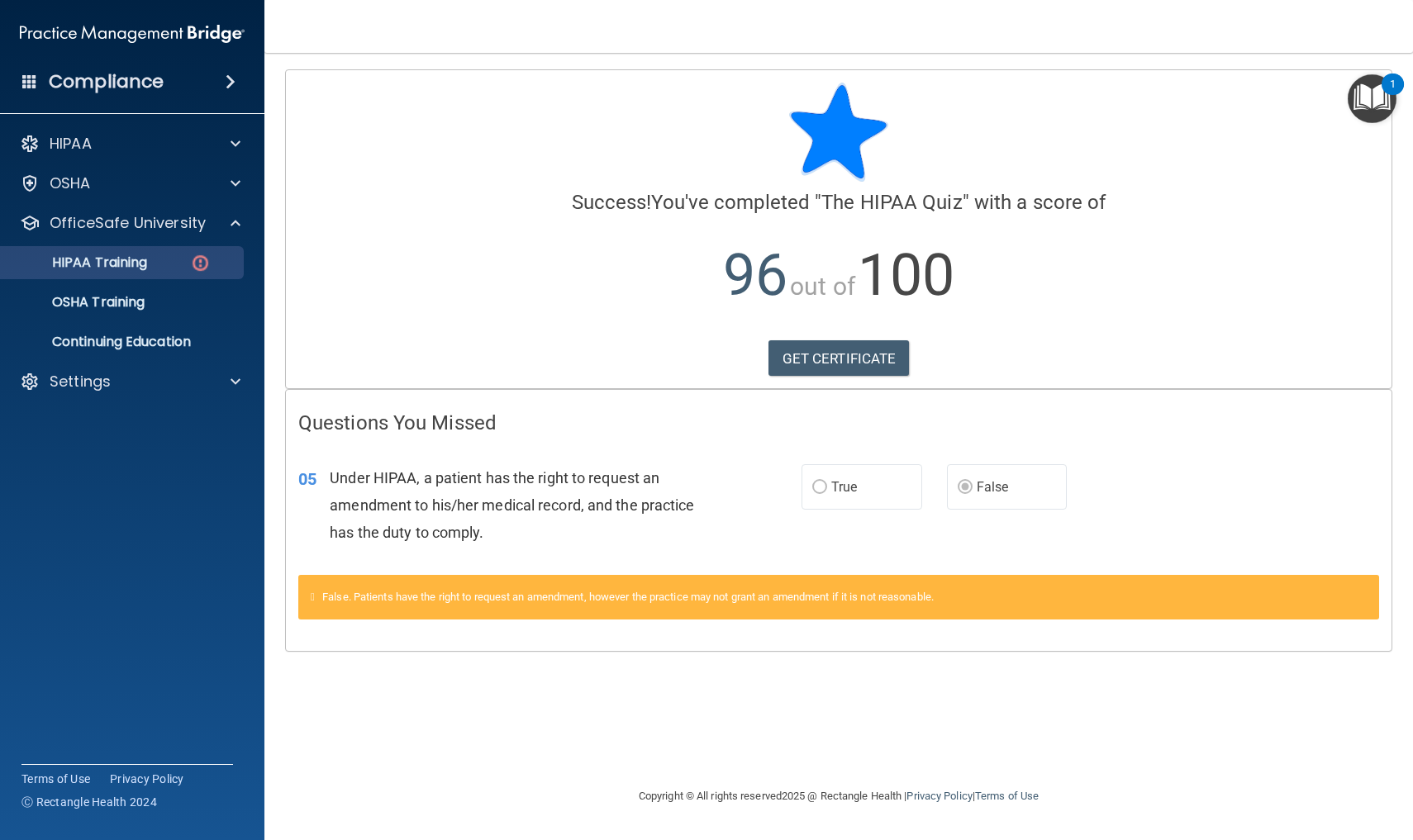
click at [201, 260] on img at bounding box center [200, 263] width 20 height 20
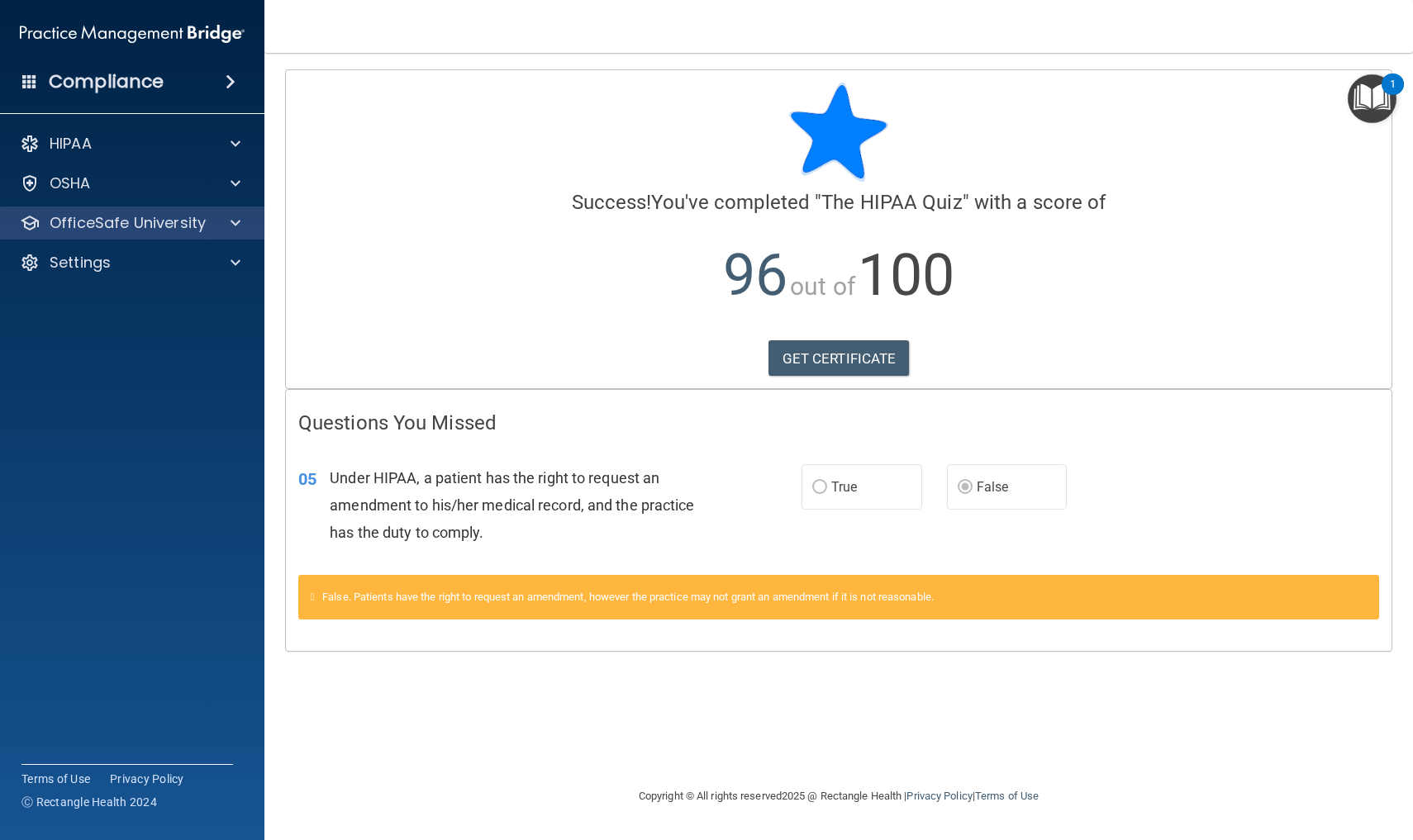
click at [200, 223] on p "OfficeSafe University" at bounding box center [128, 223] width 156 height 20
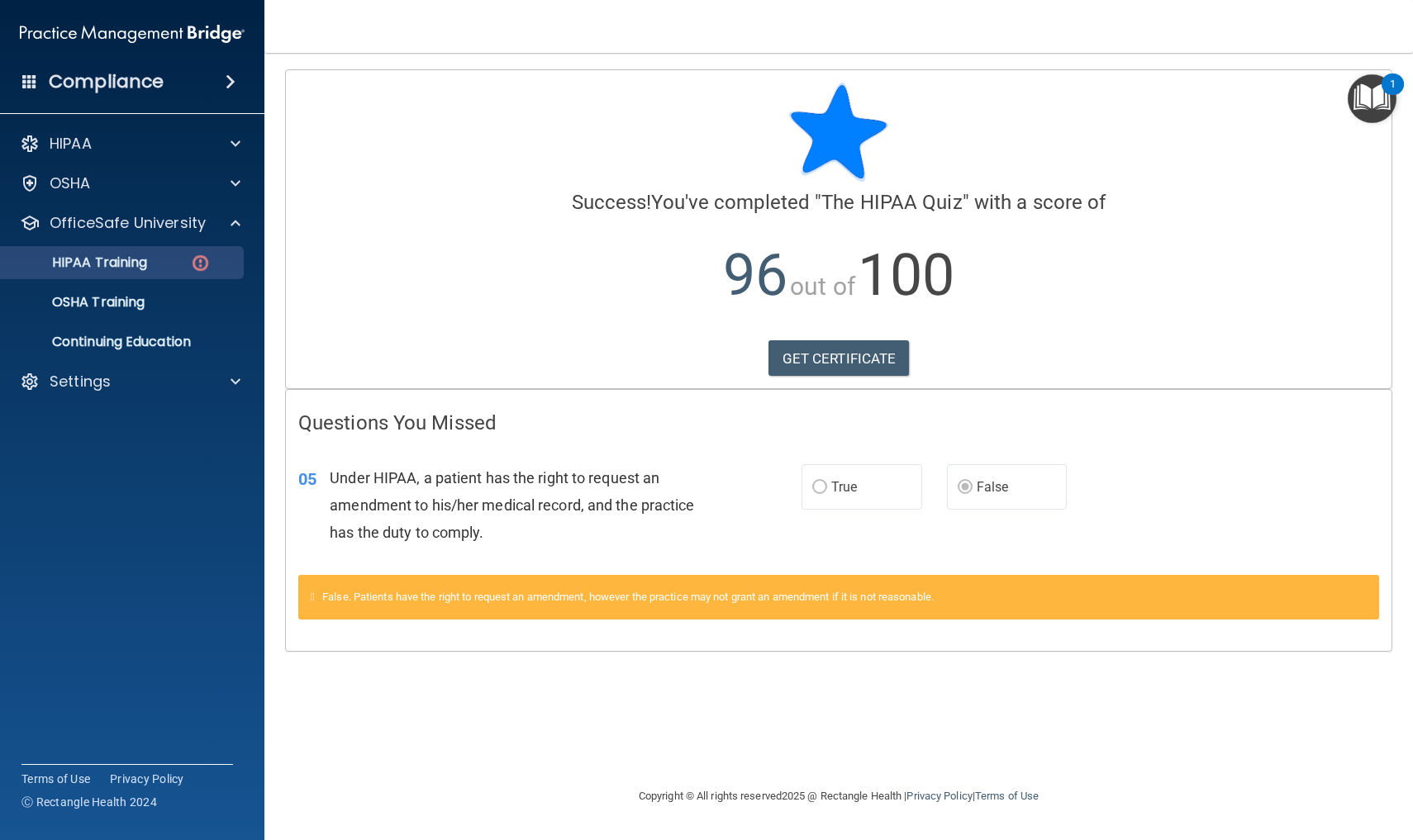
click at [174, 259] on div "HIPAA Training" at bounding box center [124, 263] width 225 height 17
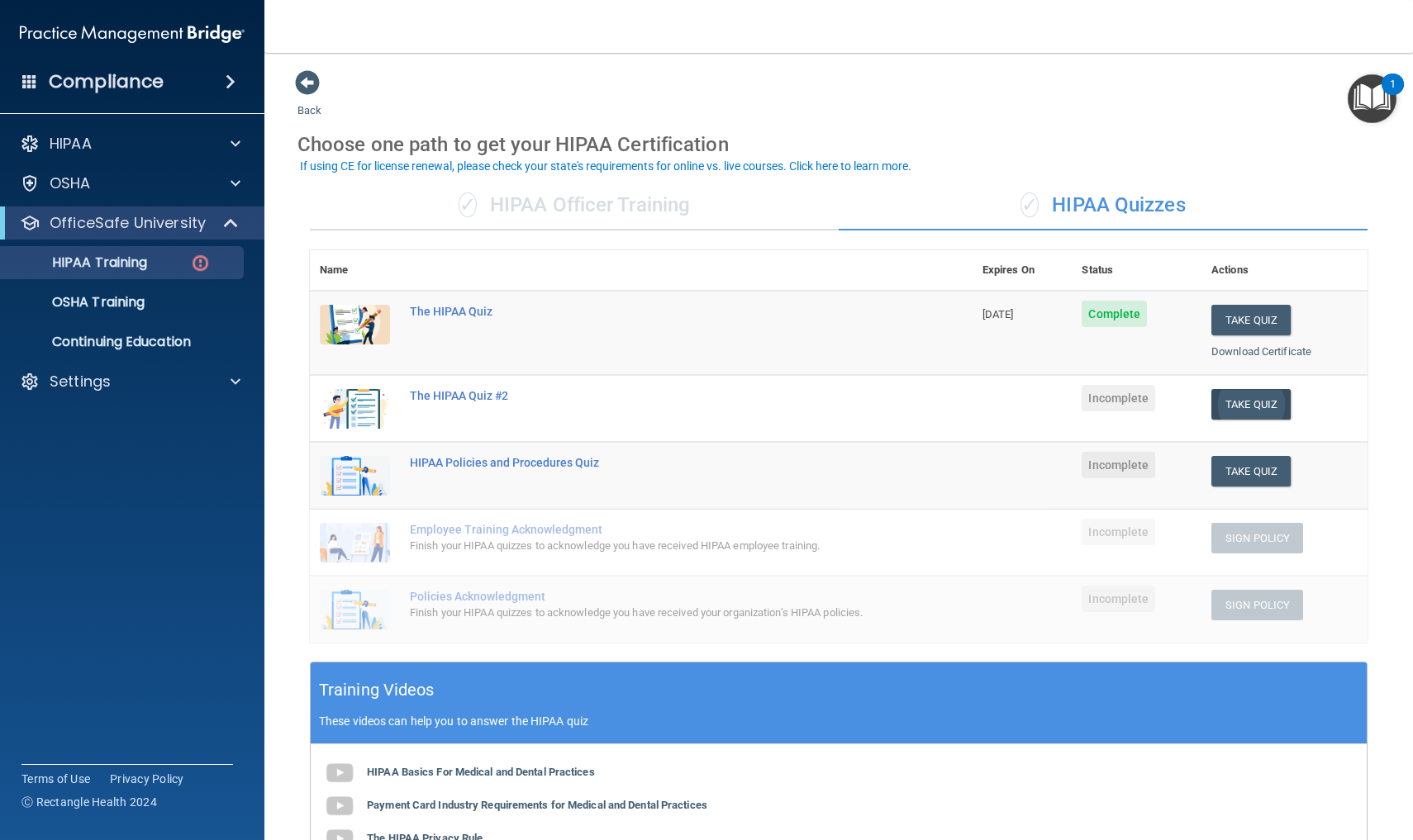
click at [1243, 402] on button "Take Quiz" at bounding box center [1250, 404] width 79 height 31
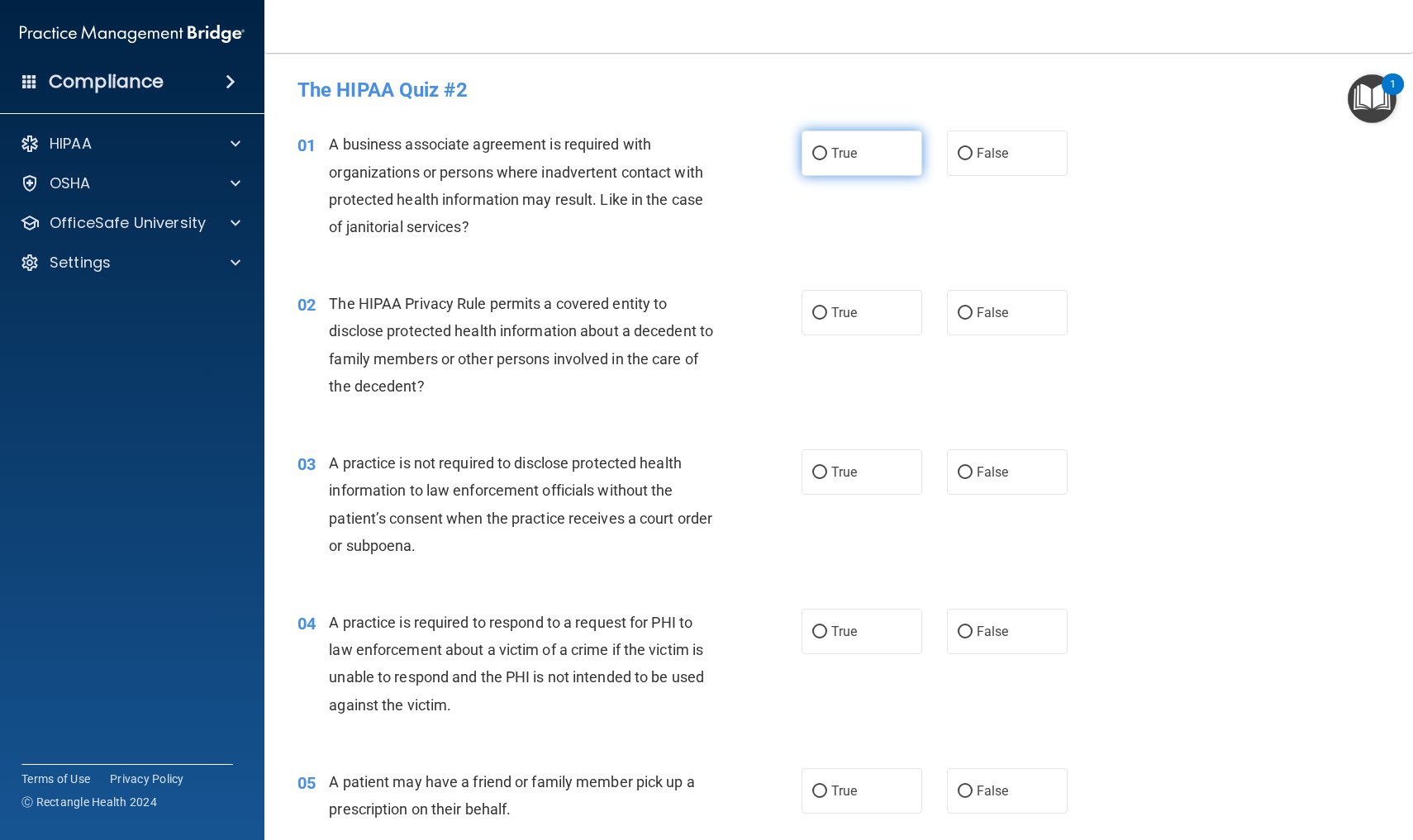
click at [818, 153] on input "True" at bounding box center [820, 154] width 15 height 12
radio input "true"
click at [820, 313] on input "True" at bounding box center [820, 313] width 15 height 12
radio input "true"
click at [965, 473] on input "False" at bounding box center [965, 472] width 15 height 12
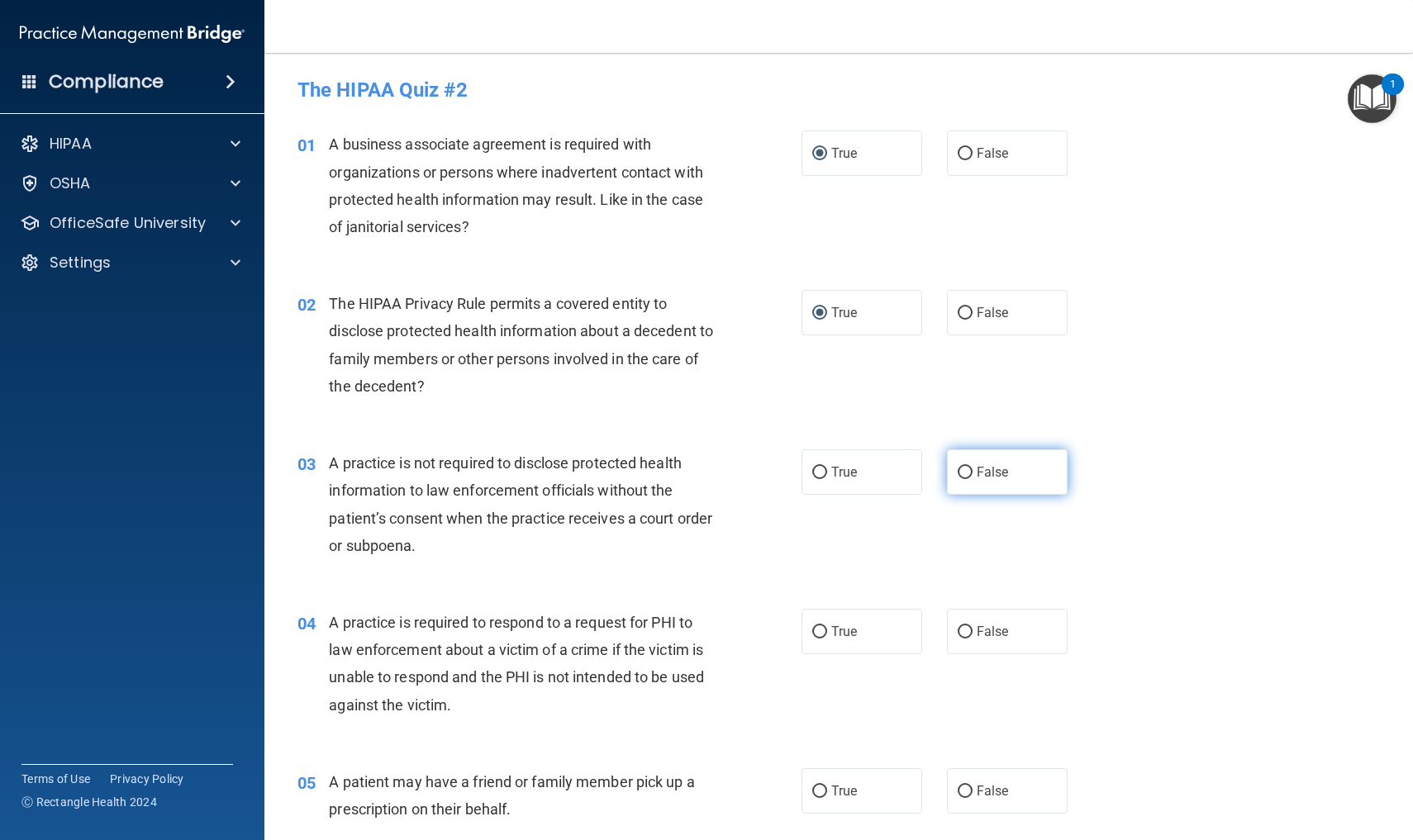
radio input "true"
click at [965, 630] on input "False" at bounding box center [965, 631] width 15 height 12
radio input "true"
click at [817, 787] on input "True" at bounding box center [820, 792] width 15 height 12
radio input "true"
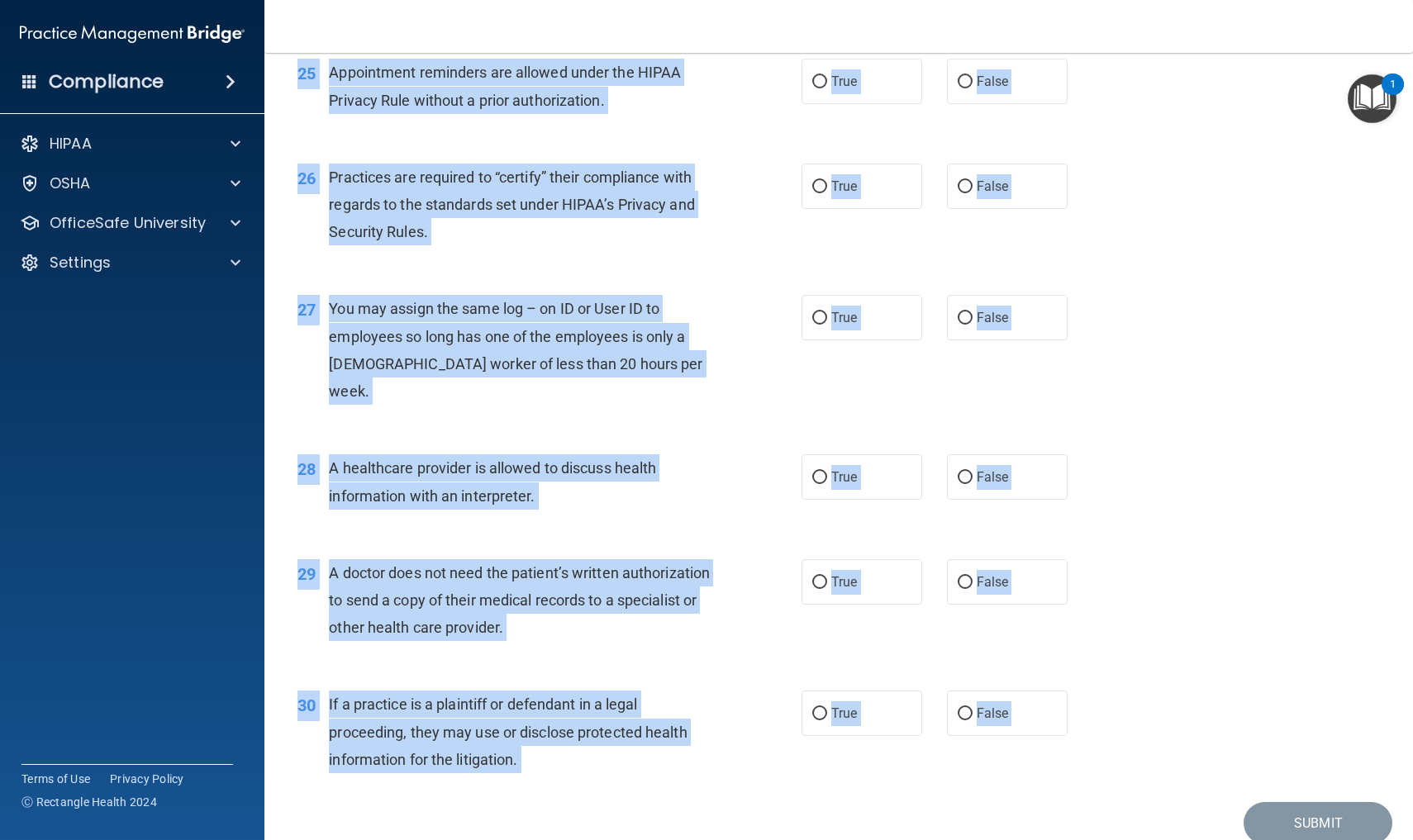
scroll to position [3290, 0]
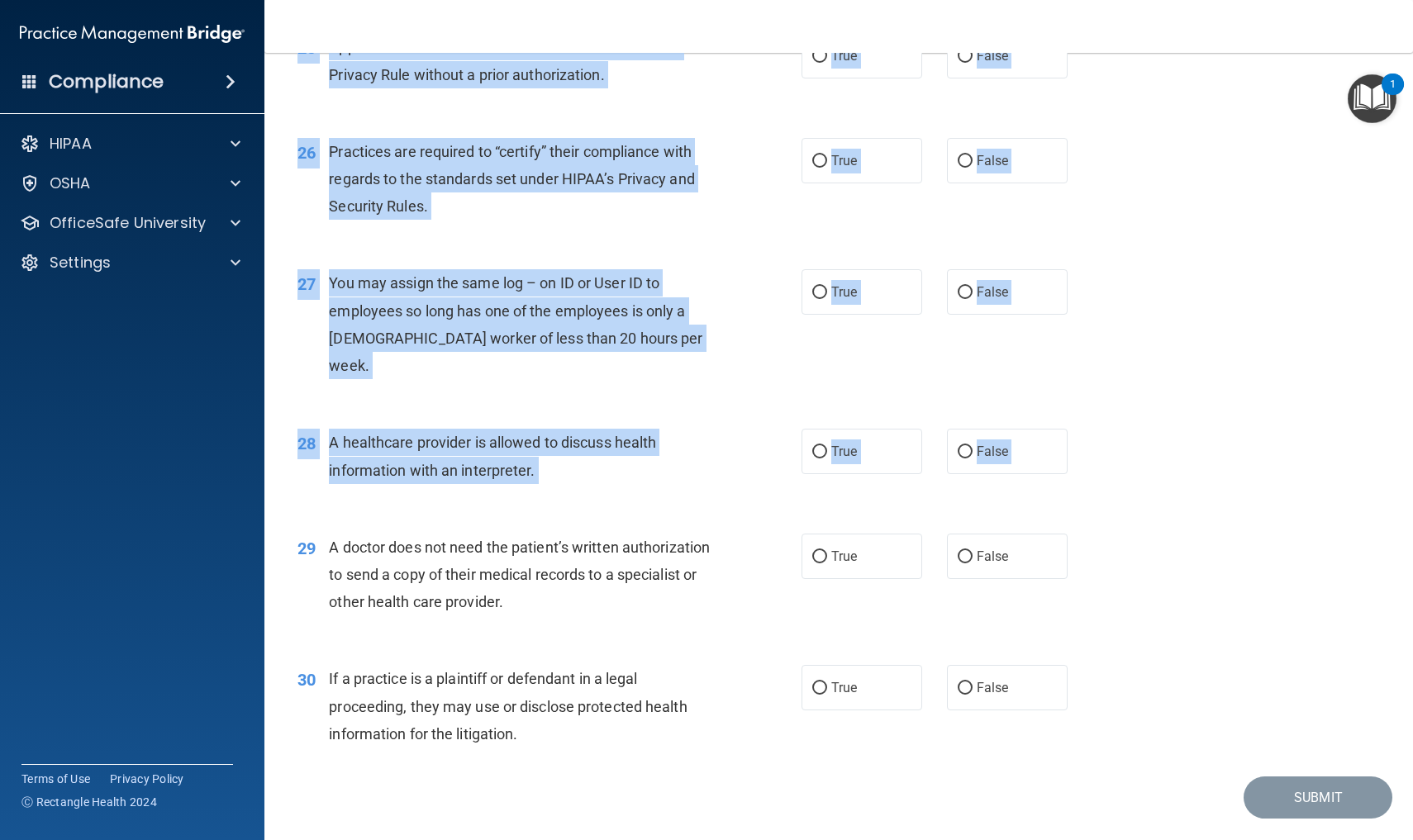
drag, startPoint x: 1188, startPoint y: 697, endPoint x: 1039, endPoint y: 565, distance: 199.1
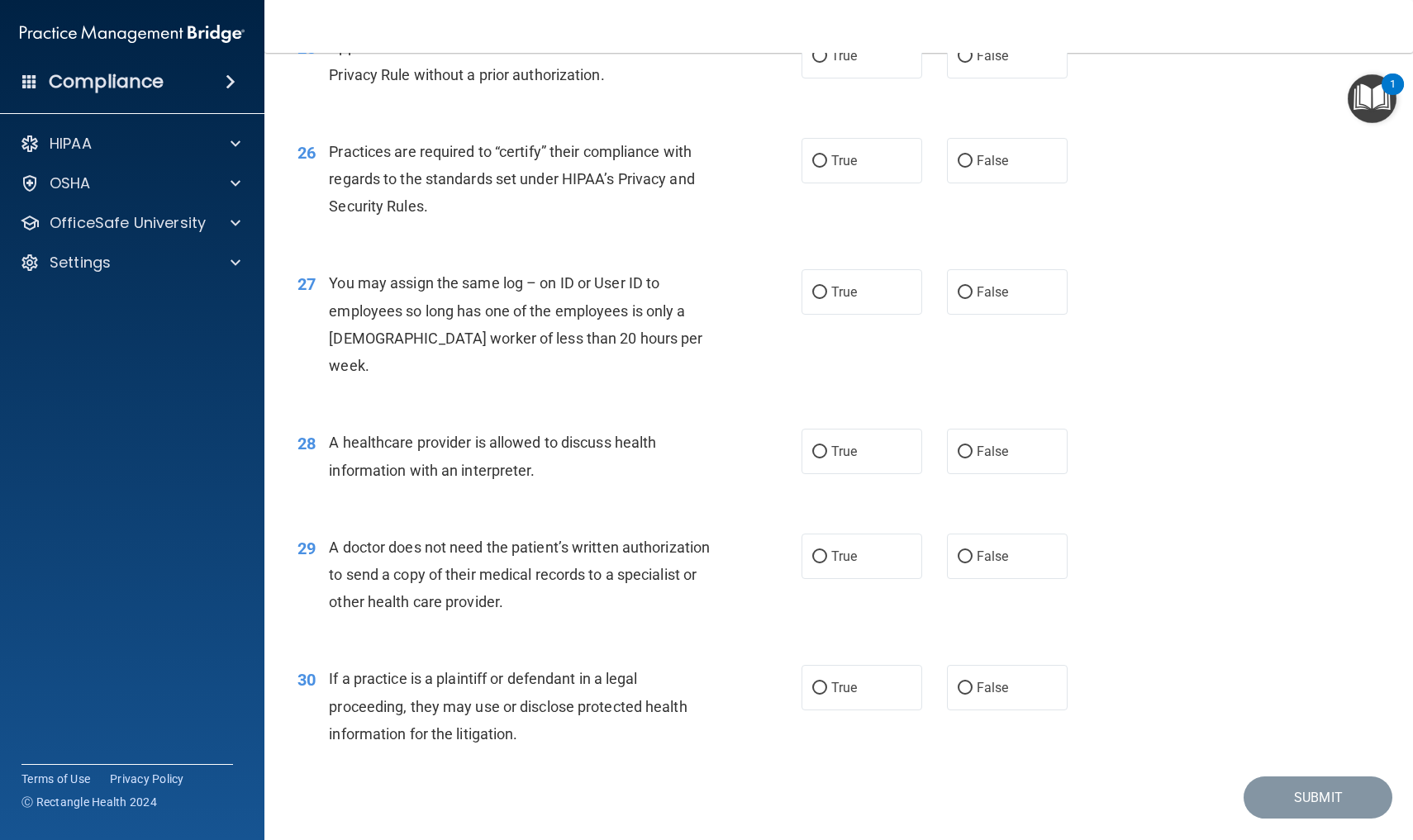
click at [1125, 591] on div "29 A doctor does not need the patient’s written authorization to send a copy of…" at bounding box center [838, 579] width 1107 height 132
click at [822, 683] on input "True" at bounding box center [820, 688] width 15 height 12
radio input "true"
click at [818, 551] on input "True" at bounding box center [820, 557] width 15 height 12
radio input "true"
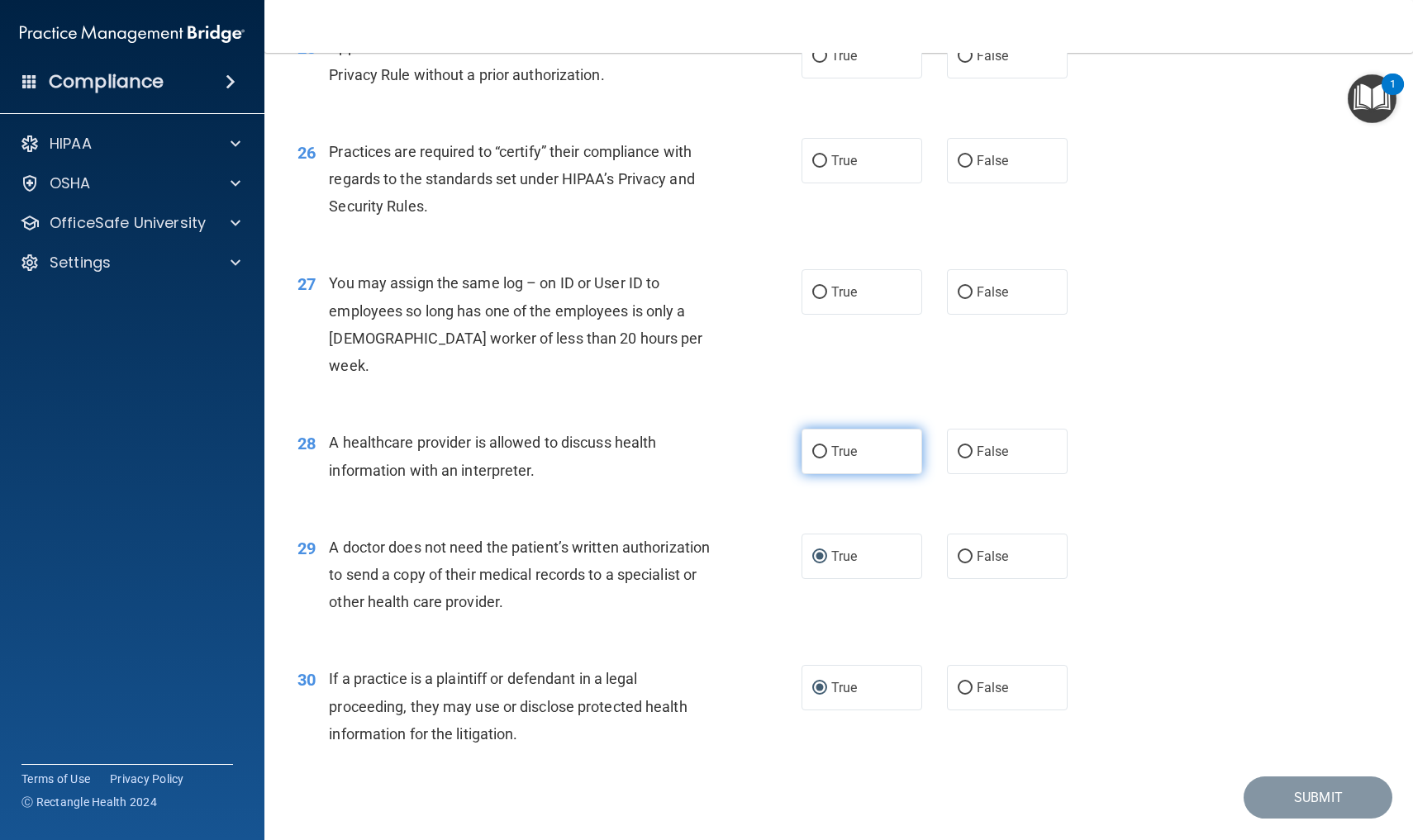
click at [822, 446] on input "True" at bounding box center [820, 452] width 15 height 12
radio input "true"
click at [967, 287] on input "False" at bounding box center [965, 292] width 15 height 12
radio input "true"
click at [969, 156] on input "False" at bounding box center [965, 161] width 15 height 12
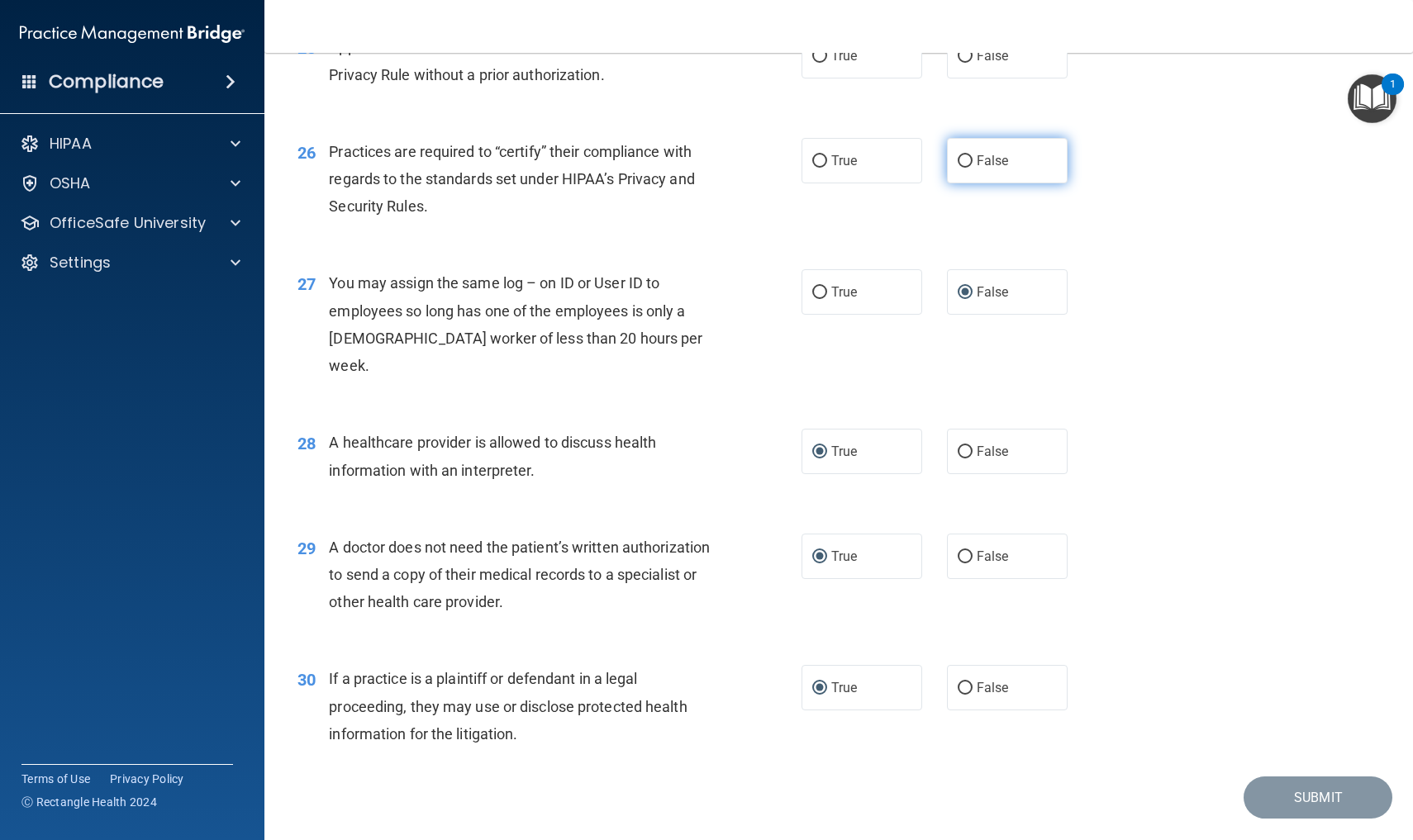
radio input "true"
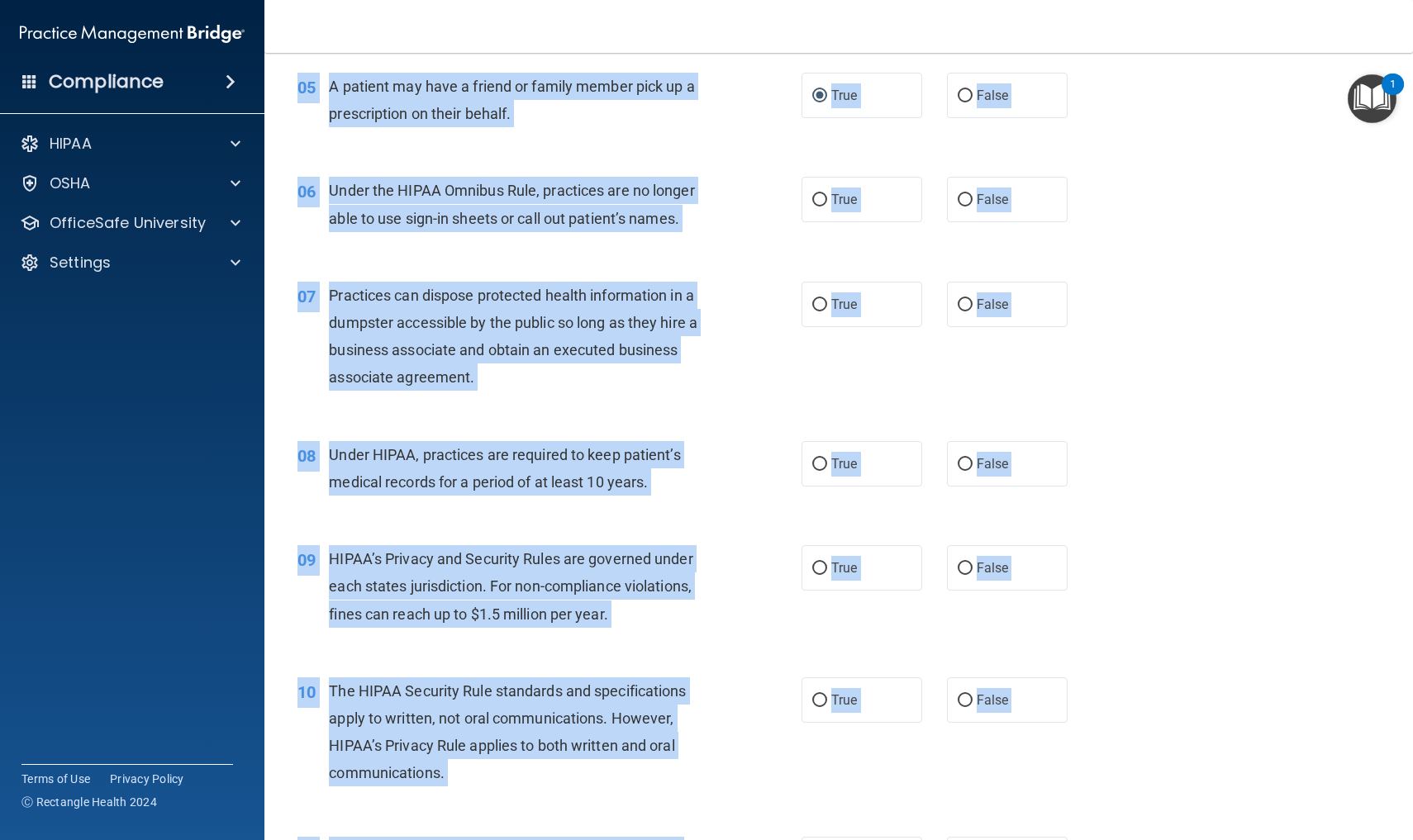
drag, startPoint x: 1169, startPoint y: 157, endPoint x: 1180, endPoint y: 46, distance: 111.5
click at [1180, 46] on div "Toggle navigation Laurie Crews flipnfunlc@gmail.com Manage My Enterprise The To…" at bounding box center [838, 420] width 1148 height 840
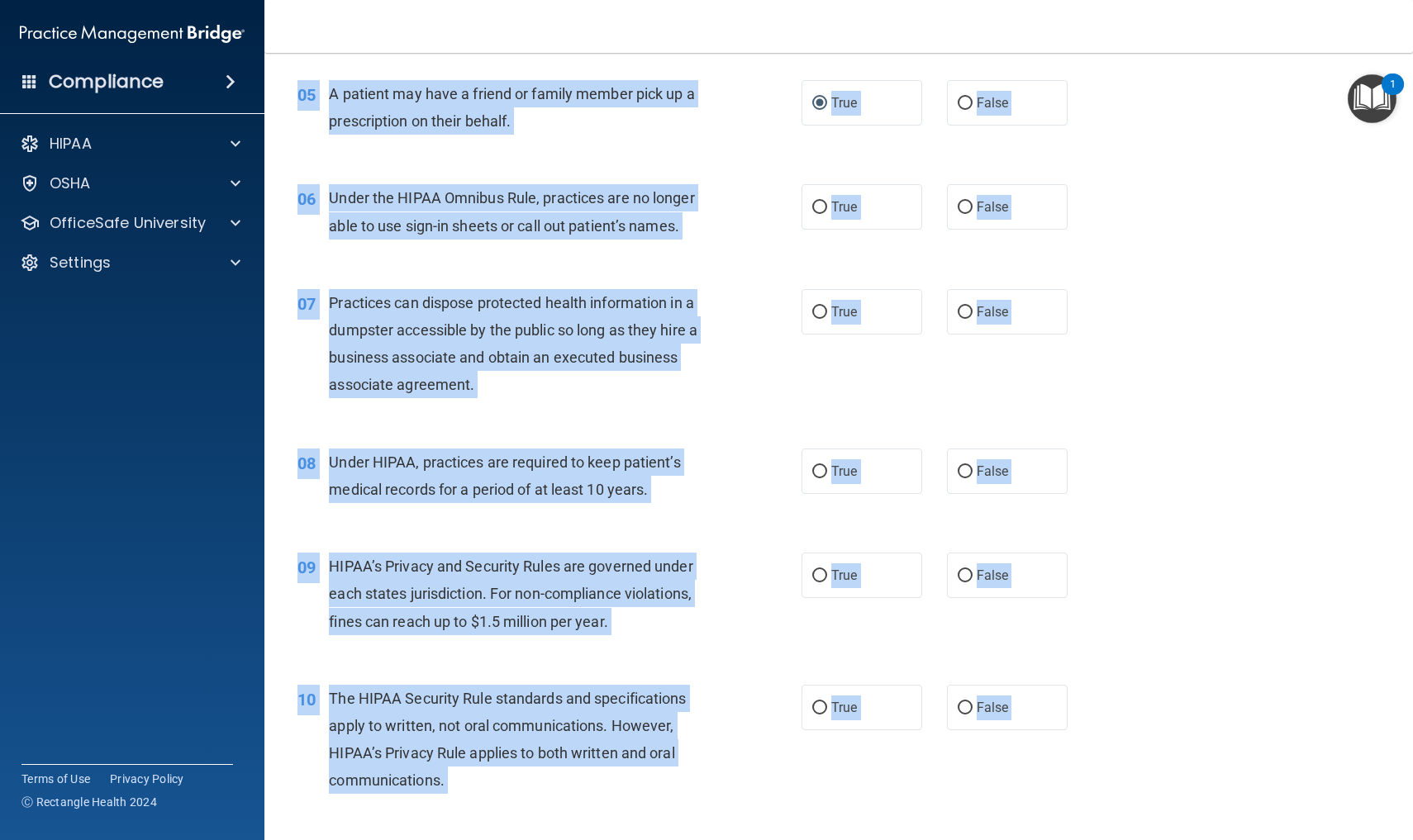
click at [1148, 202] on div "06 Under the HIPAA Omnibus Rule, practices are no longer able to use sign-in sh…" at bounding box center [838, 216] width 1107 height 104
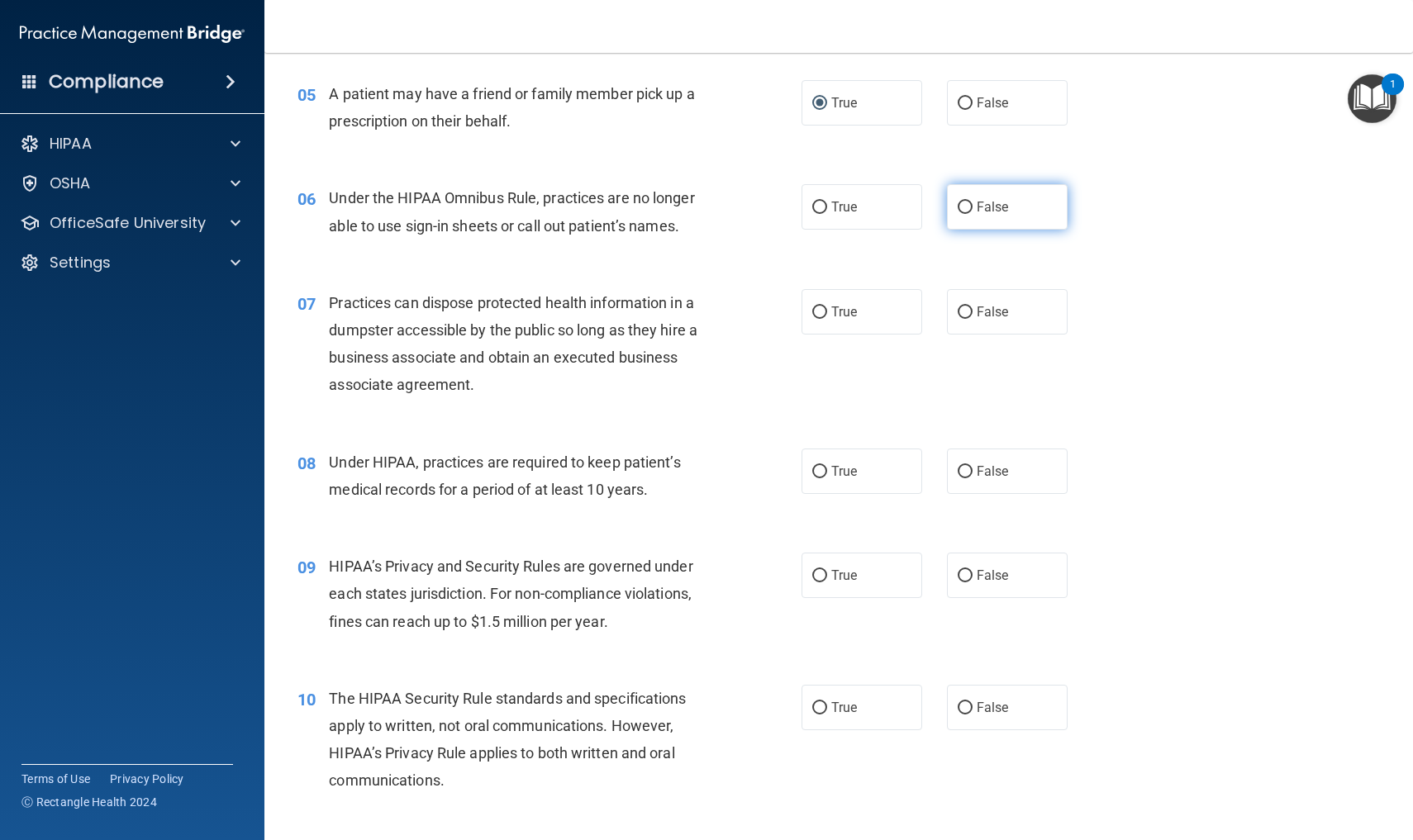
click at [966, 204] on input "False" at bounding box center [965, 207] width 15 height 12
radio input "true"
click at [965, 309] on input "False" at bounding box center [965, 312] width 15 height 12
radio input "true"
click at [968, 468] on input "False" at bounding box center [965, 471] width 15 height 12
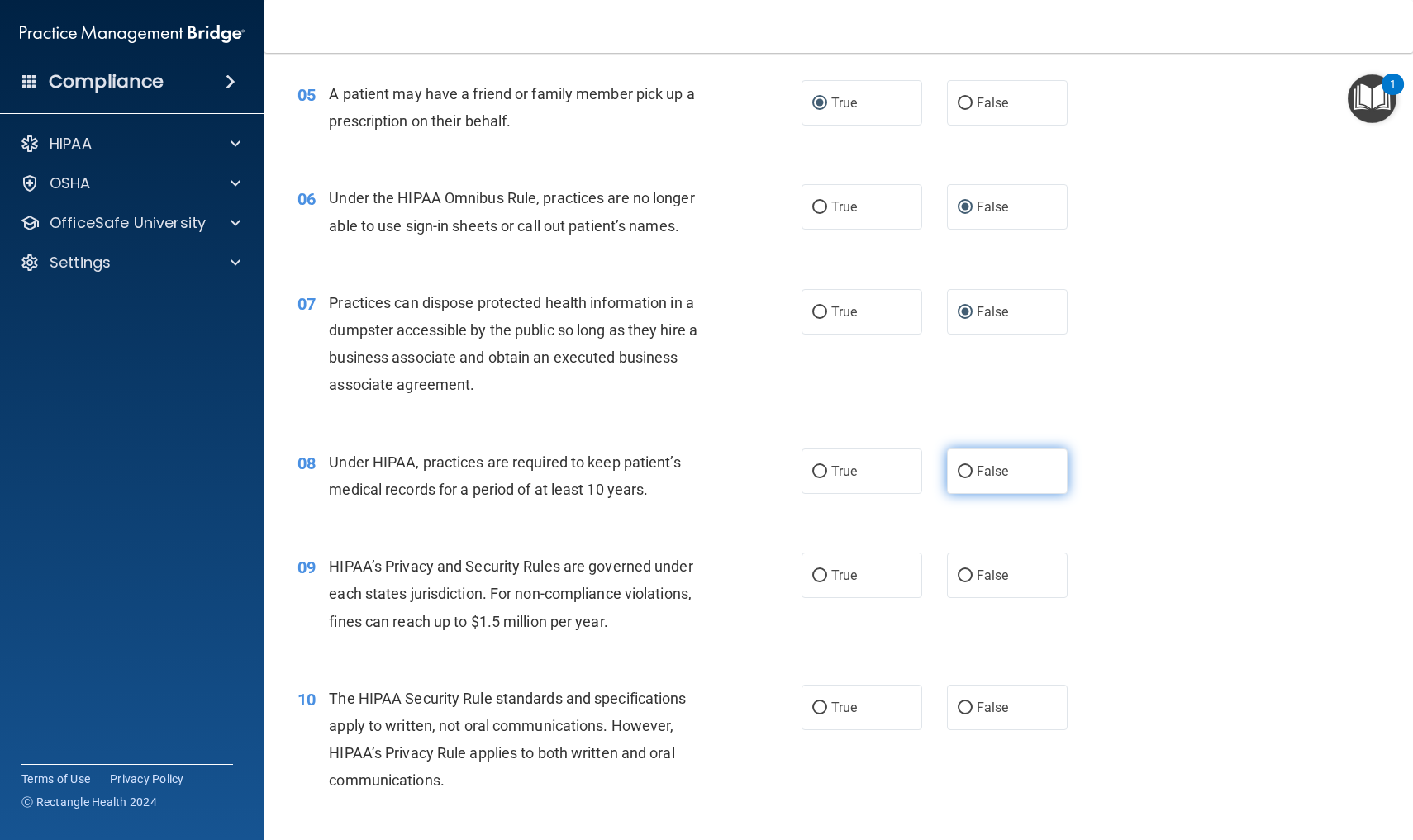
radio input "true"
click at [970, 570] on input "False" at bounding box center [965, 576] width 15 height 12
radio input "true"
click at [967, 703] on input "False" at bounding box center [965, 708] width 15 height 12
radio input "true"
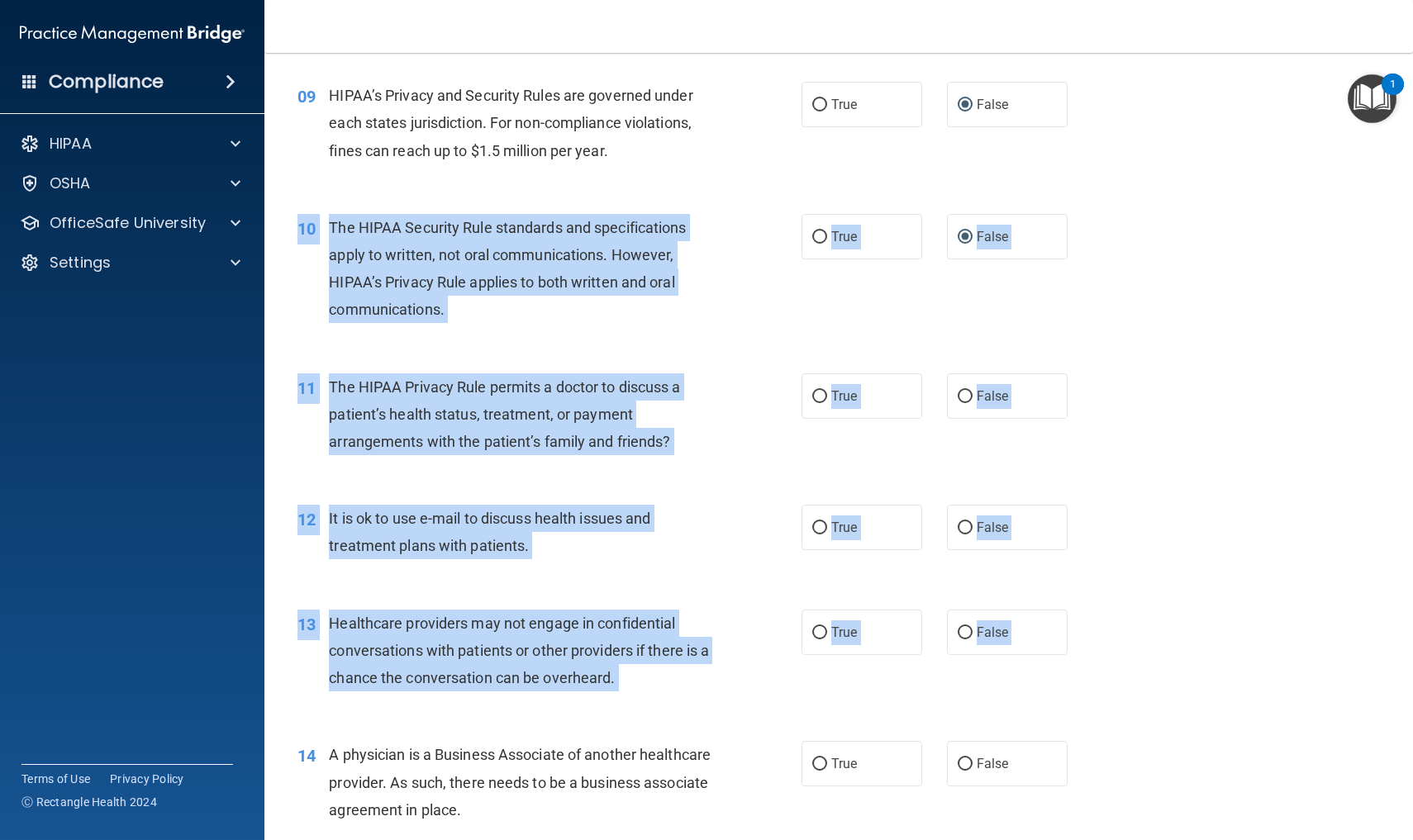
drag, startPoint x: 1166, startPoint y: 706, endPoint x: 1172, endPoint y: 839, distance: 133.1
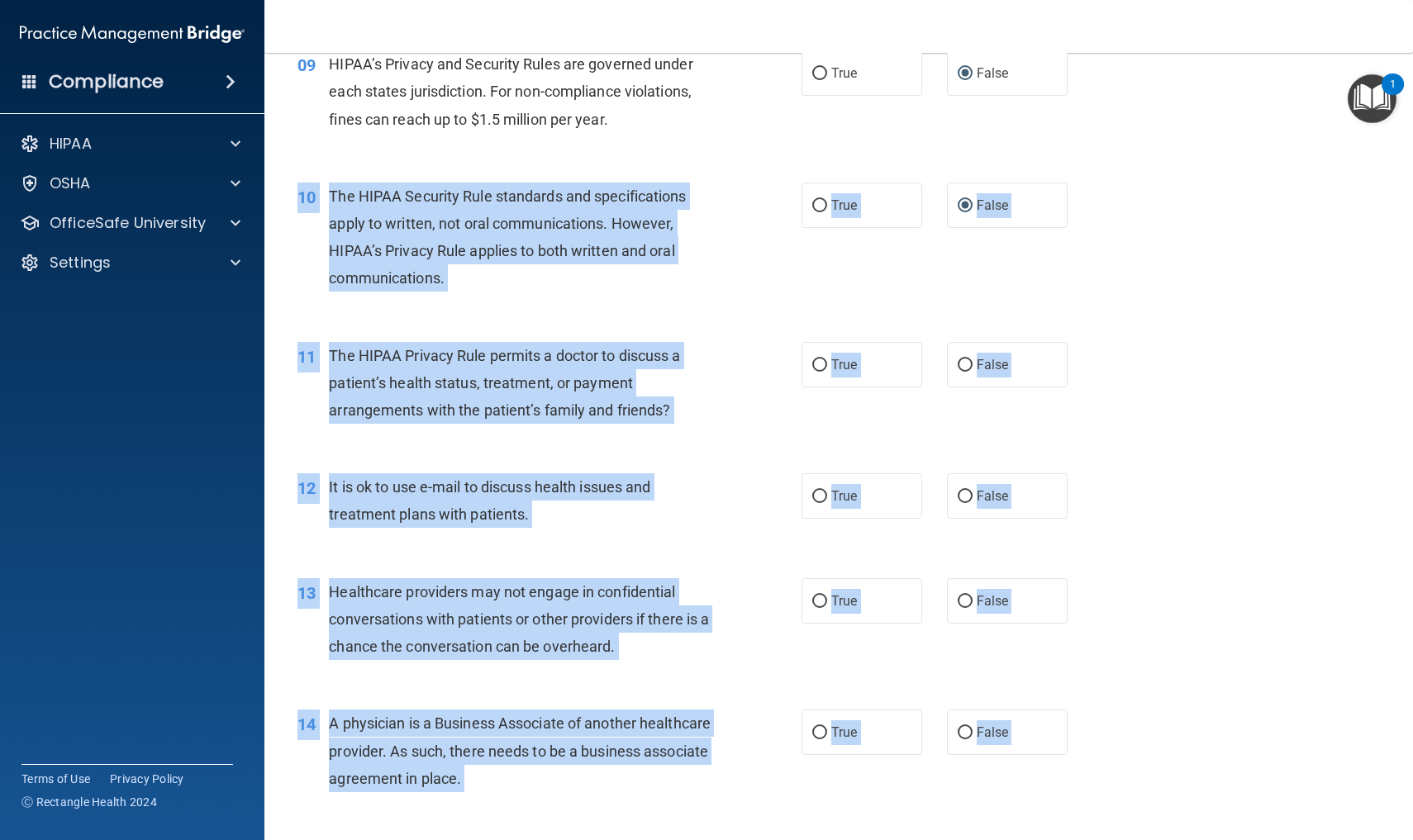
click at [1212, 605] on div "13 Healthcare providers may not engage in confidential conversations with patie…" at bounding box center [838, 624] width 1107 height 132
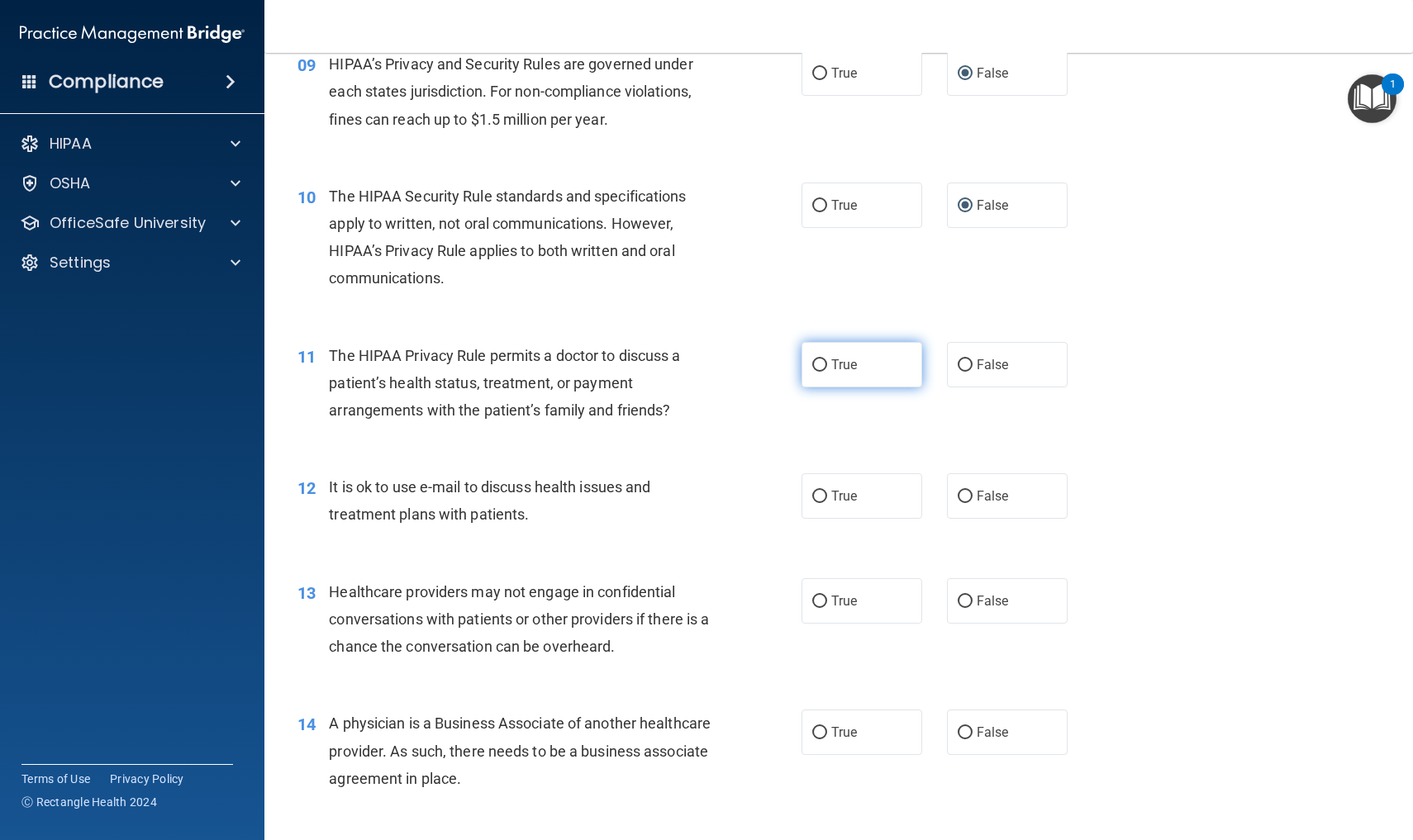
click at [821, 359] on input "True" at bounding box center [820, 365] width 15 height 12
radio input "true"
click at [818, 492] on input "True" at bounding box center [820, 496] width 15 height 12
radio input "true"
click at [964, 596] on input "False" at bounding box center [965, 602] width 15 height 12
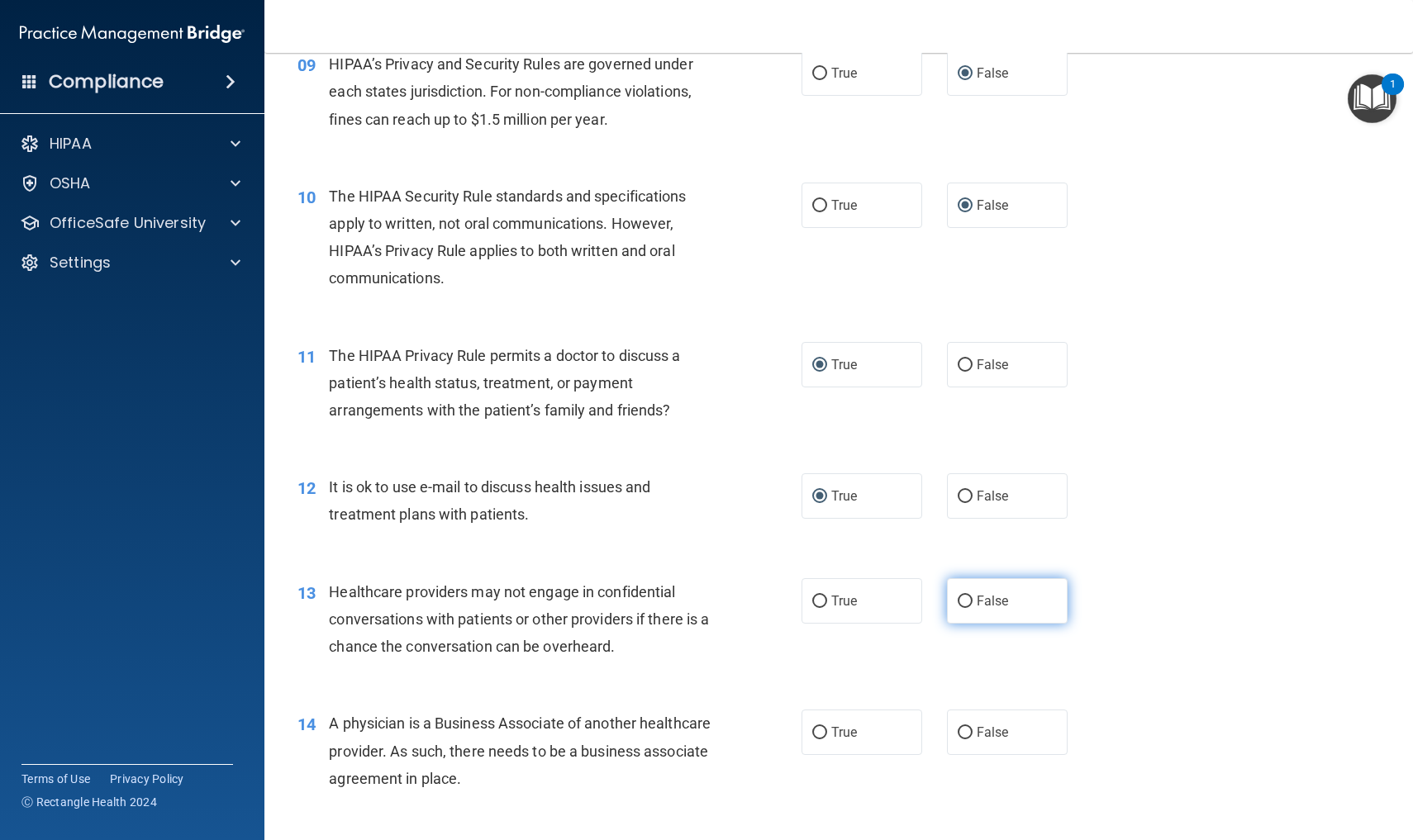
radio input "true"
click at [968, 727] on input "False" at bounding box center [965, 733] width 15 height 12
radio input "true"
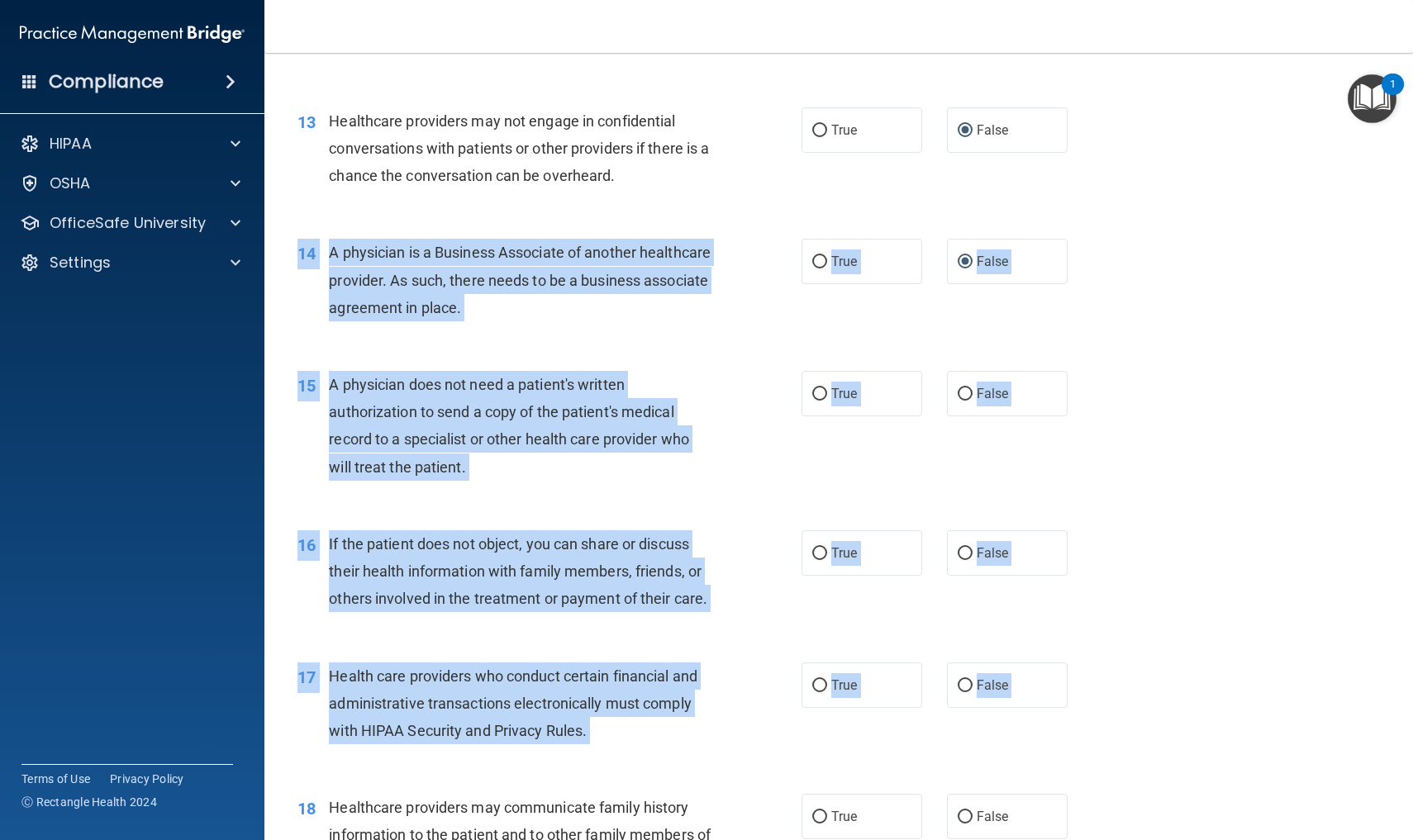
scroll to position [1693, 0]
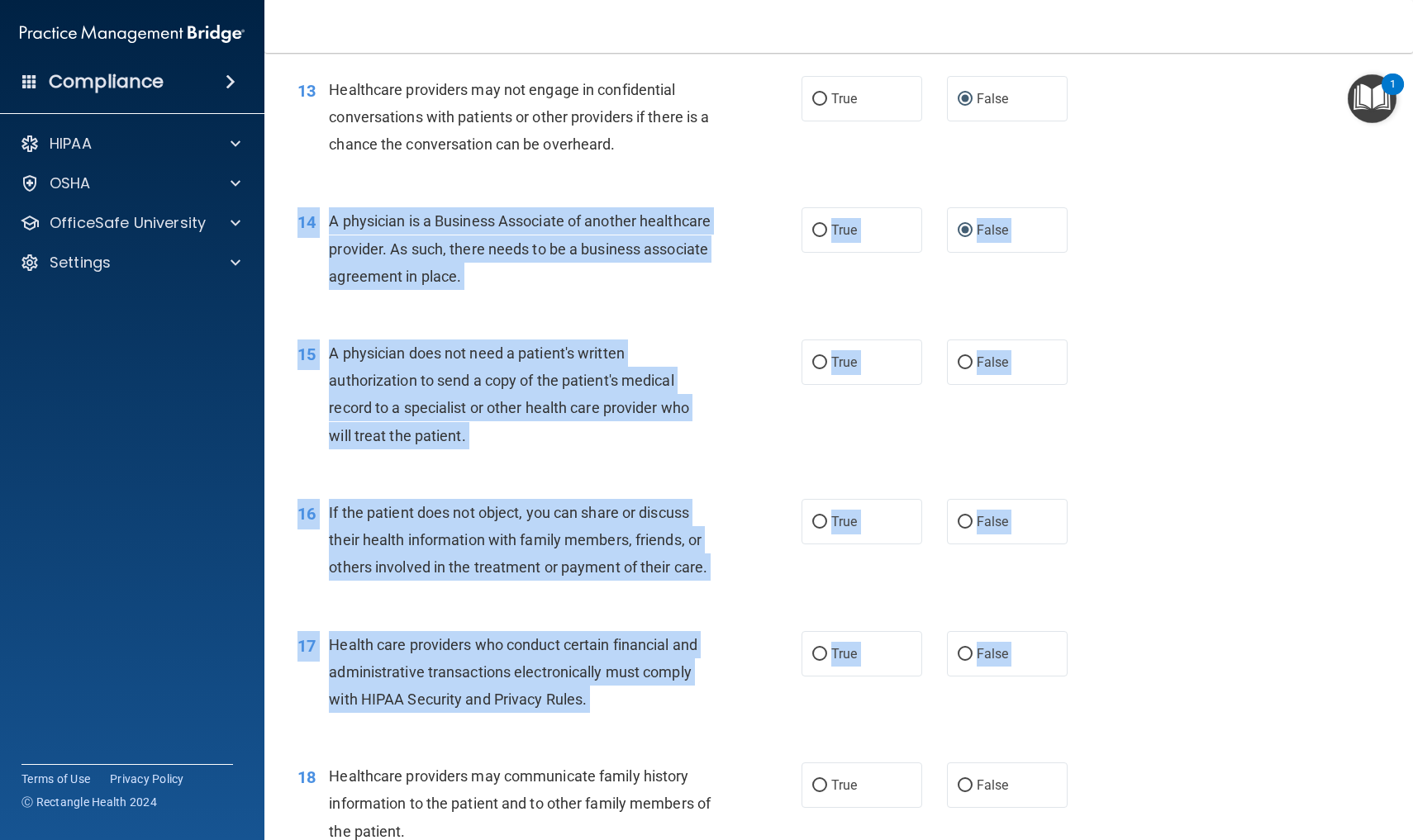
drag, startPoint x: 1208, startPoint y: 698, endPoint x: 1155, endPoint y: 839, distance: 150.6
click at [1155, 839] on div "01 A business associate agreement is required with organizations or persons whe…" at bounding box center [838, 395] width 1107 height 3957
click at [823, 415] on div "15 A physician does not need a patient's written authorization to send a copy o…" at bounding box center [550, 399] width 553 height 118
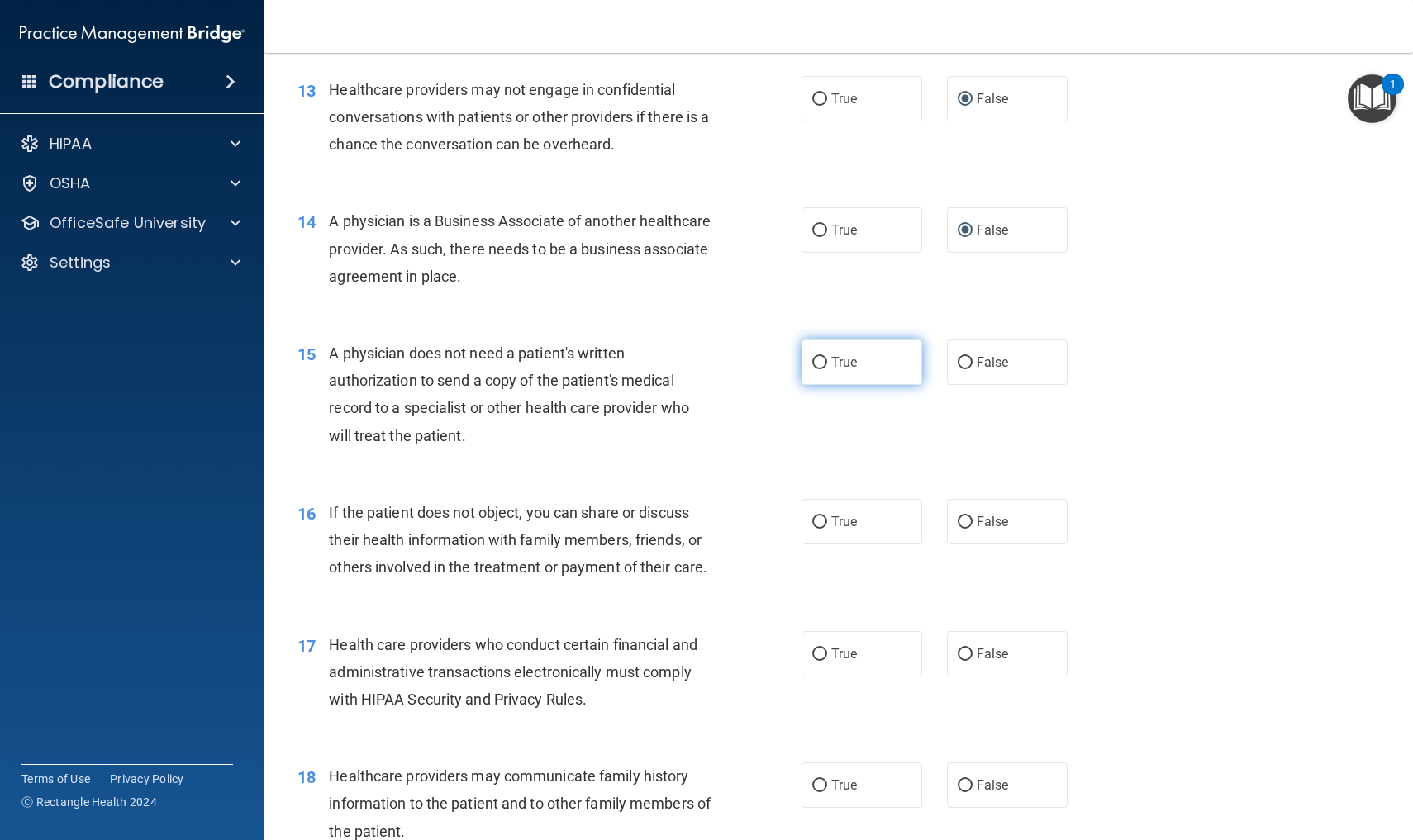
click at [820, 357] on input "True" at bounding box center [820, 362] width 15 height 12
radio input "true"
click at [820, 516] on input "True" at bounding box center [820, 522] width 15 height 12
radio input "true"
click at [822, 648] on input "True" at bounding box center [820, 654] width 15 height 12
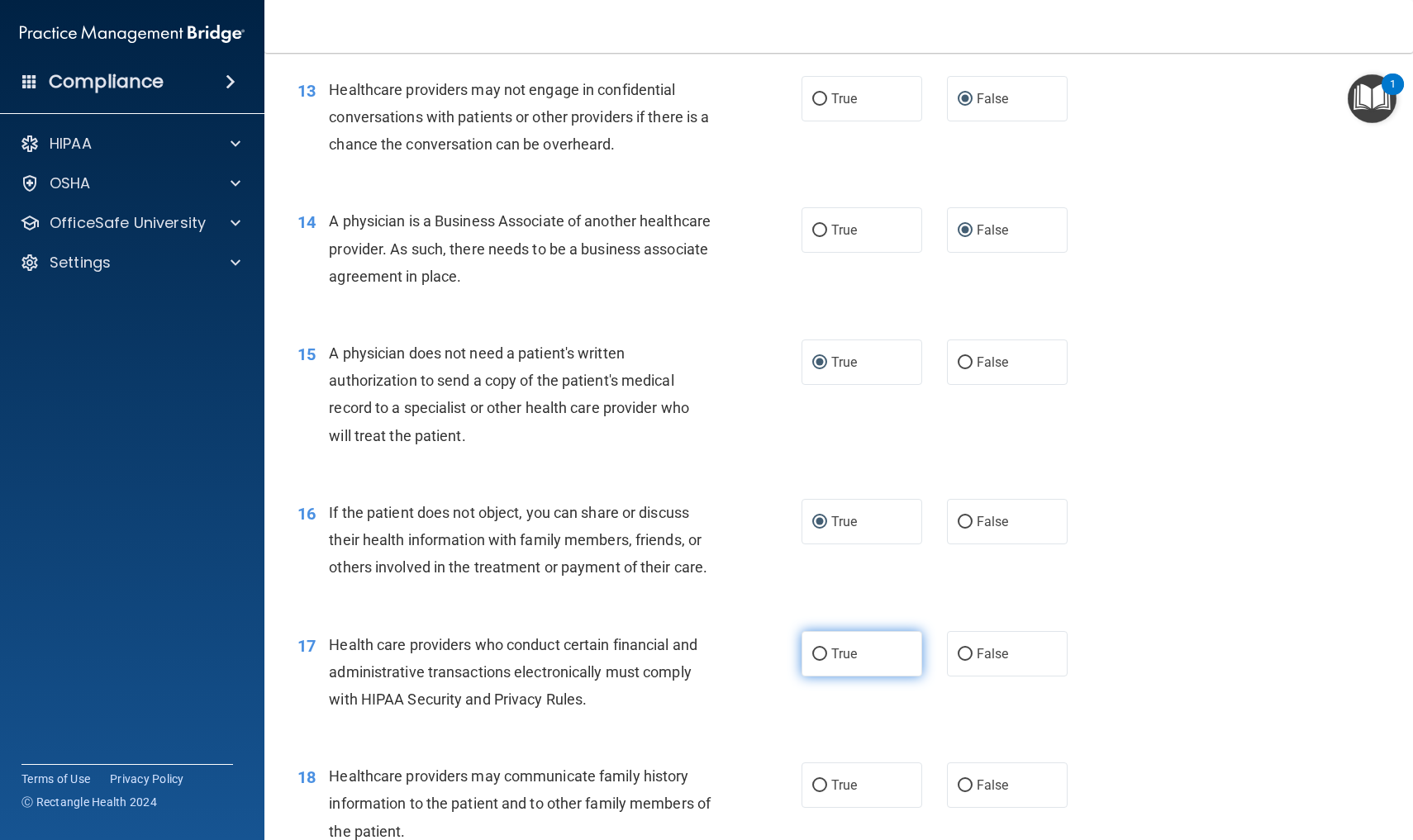
radio input "true"
click at [823, 779] on input "True" at bounding box center [820, 785] width 15 height 12
radio input "true"
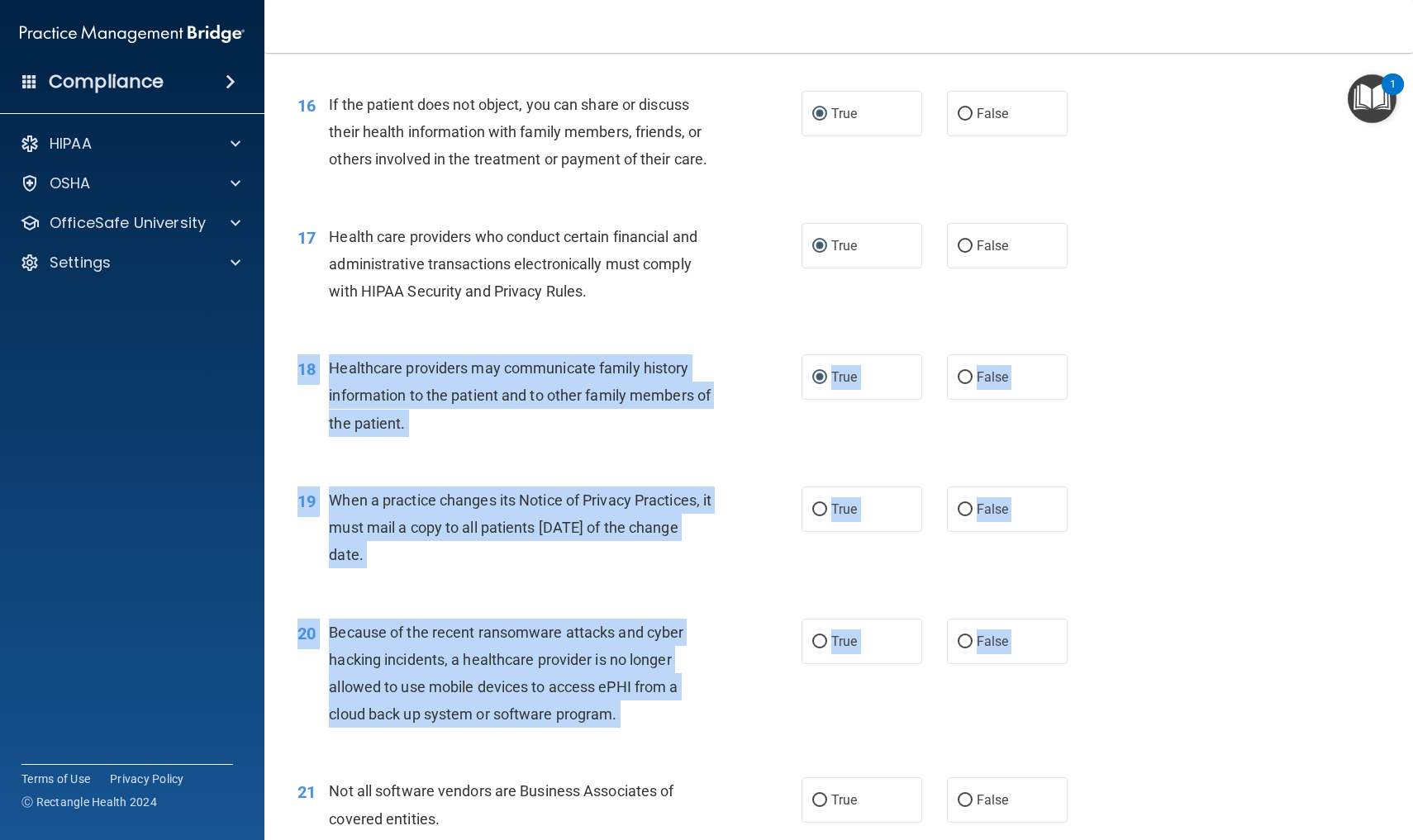
scroll to position [2163, 0]
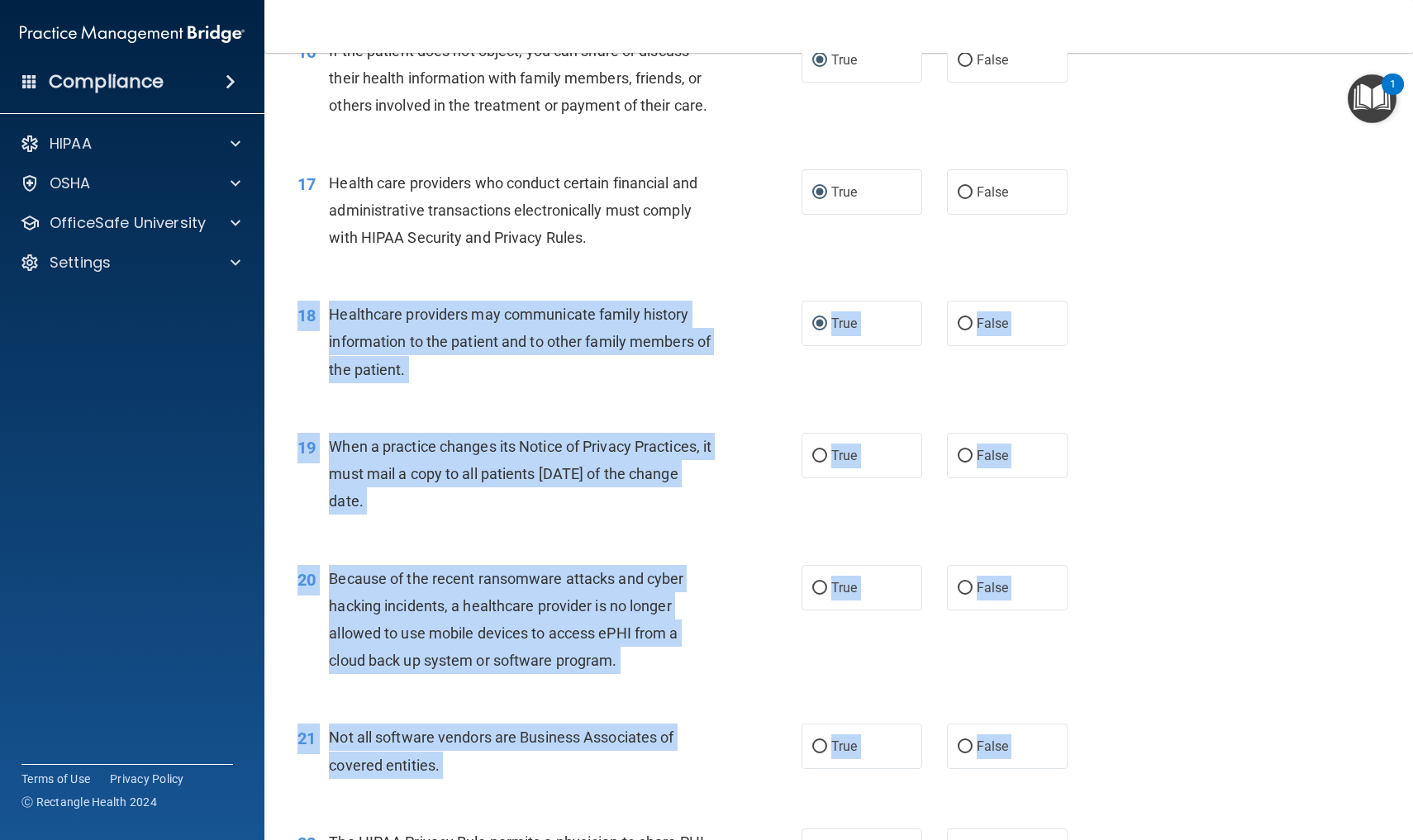
drag, startPoint x: 1204, startPoint y: 733, endPoint x: 1211, endPoint y: 839, distance: 106.2
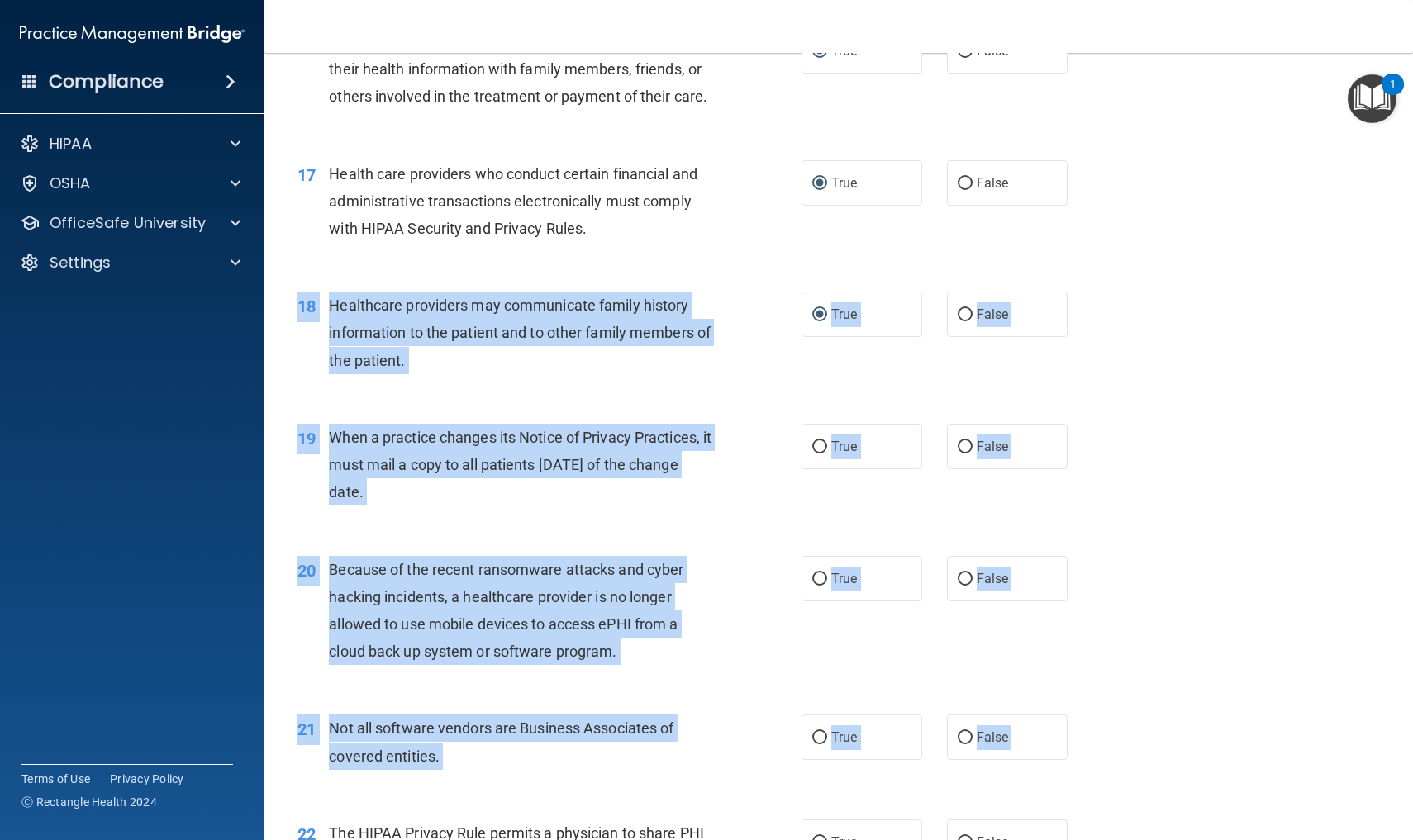
click at [747, 481] on div "19 When a practice changes its Notice of Privacy Practices, it must mail a copy…" at bounding box center [550, 469] width 553 height 91
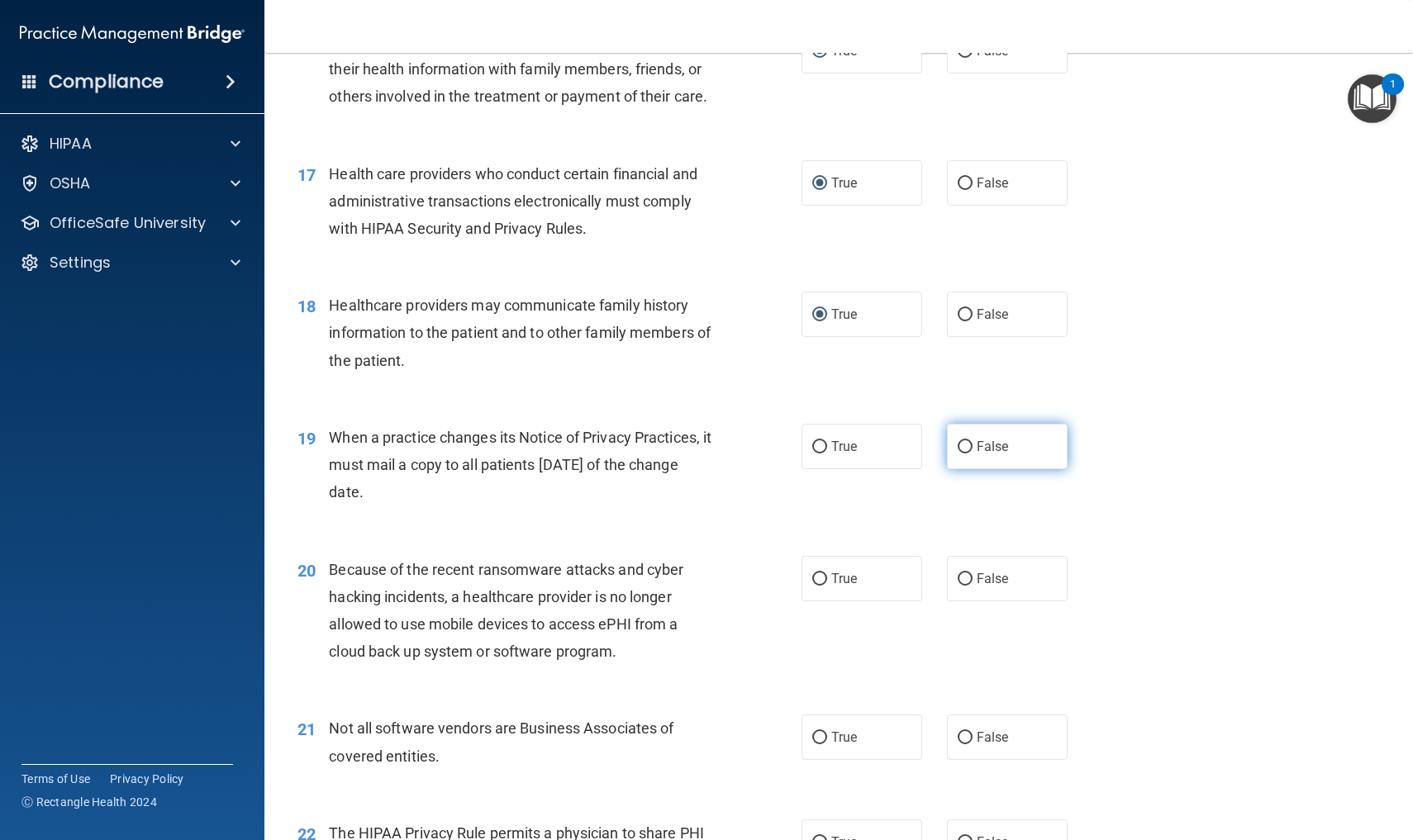
click at [967, 441] on input "False" at bounding box center [965, 447] width 15 height 12
radio input "true"
click at [965, 574] on input "False" at bounding box center [965, 579] width 15 height 12
radio input "true"
click at [822, 732] on input "True" at bounding box center [820, 738] width 15 height 12
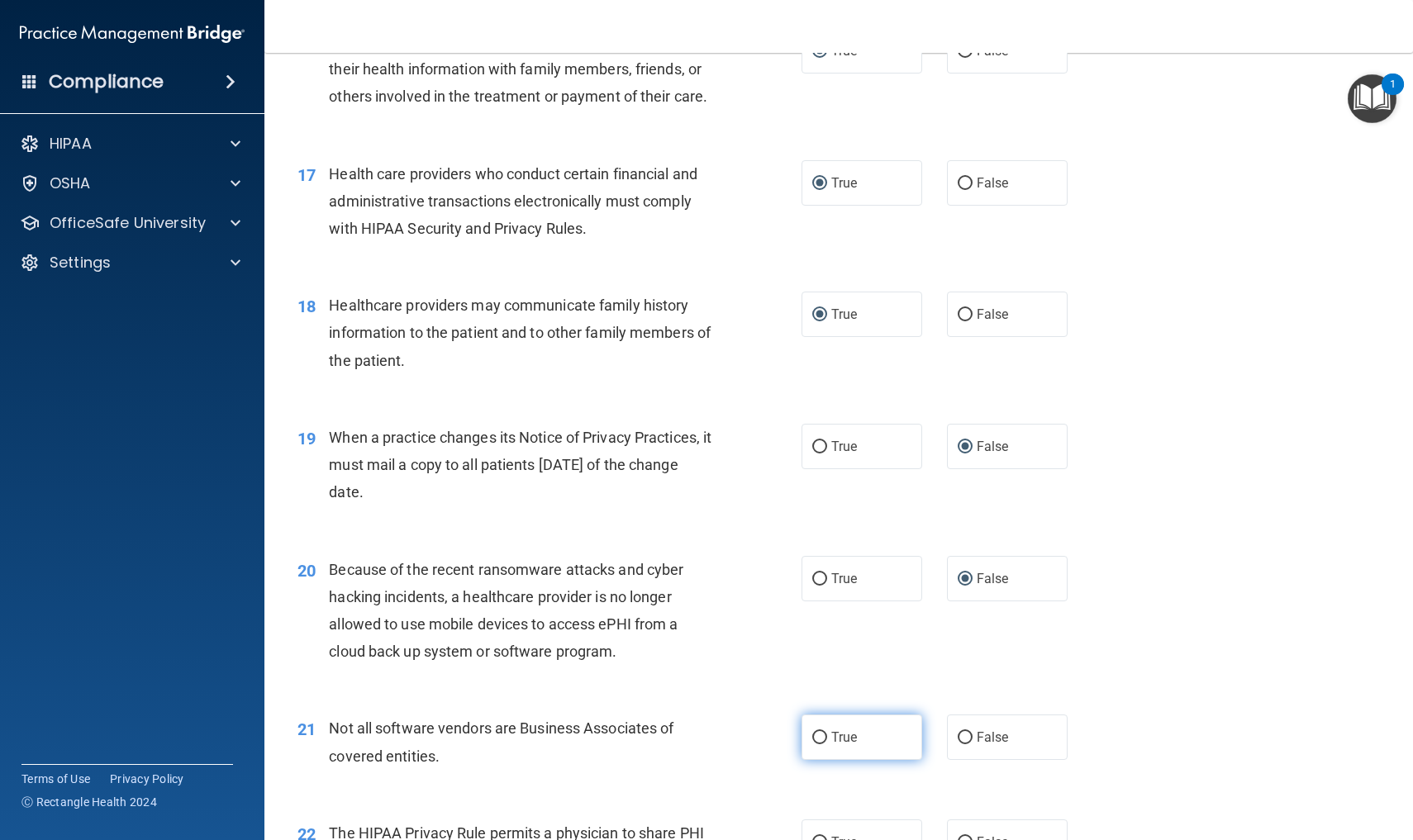
radio input "true"
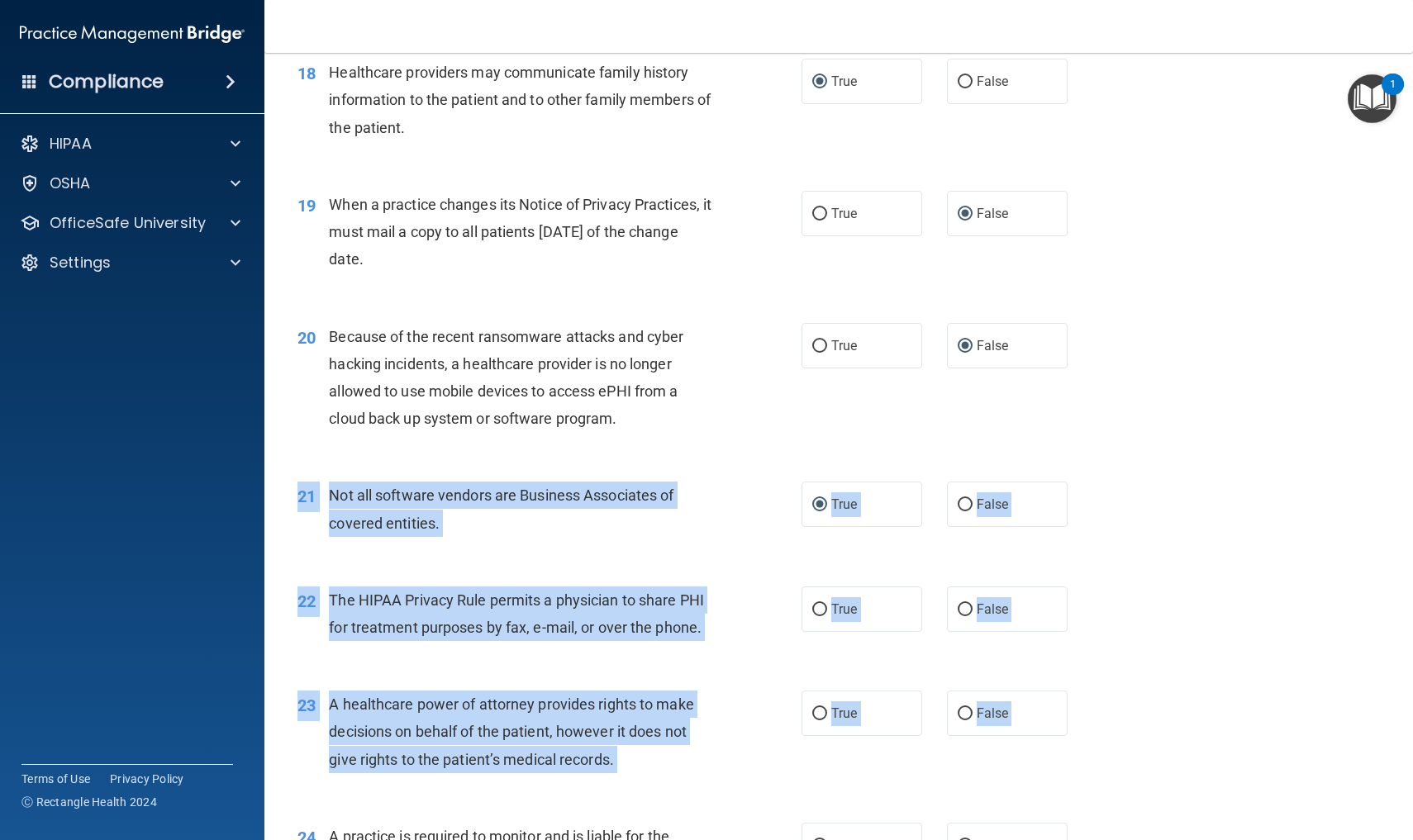
scroll to position [2444, 0]
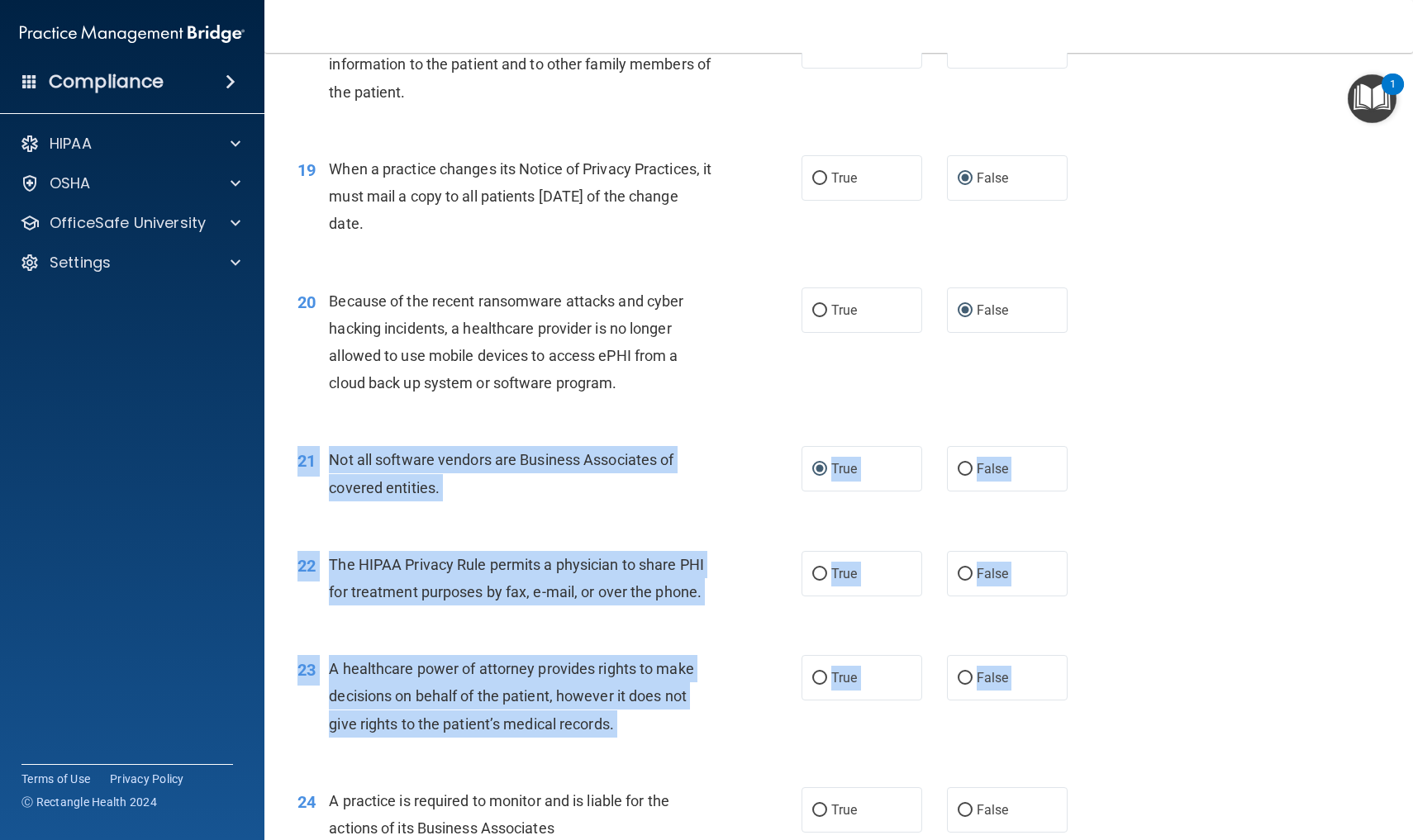
drag, startPoint x: 1315, startPoint y: 698, endPoint x: 1299, endPoint y: 839, distance: 141.9
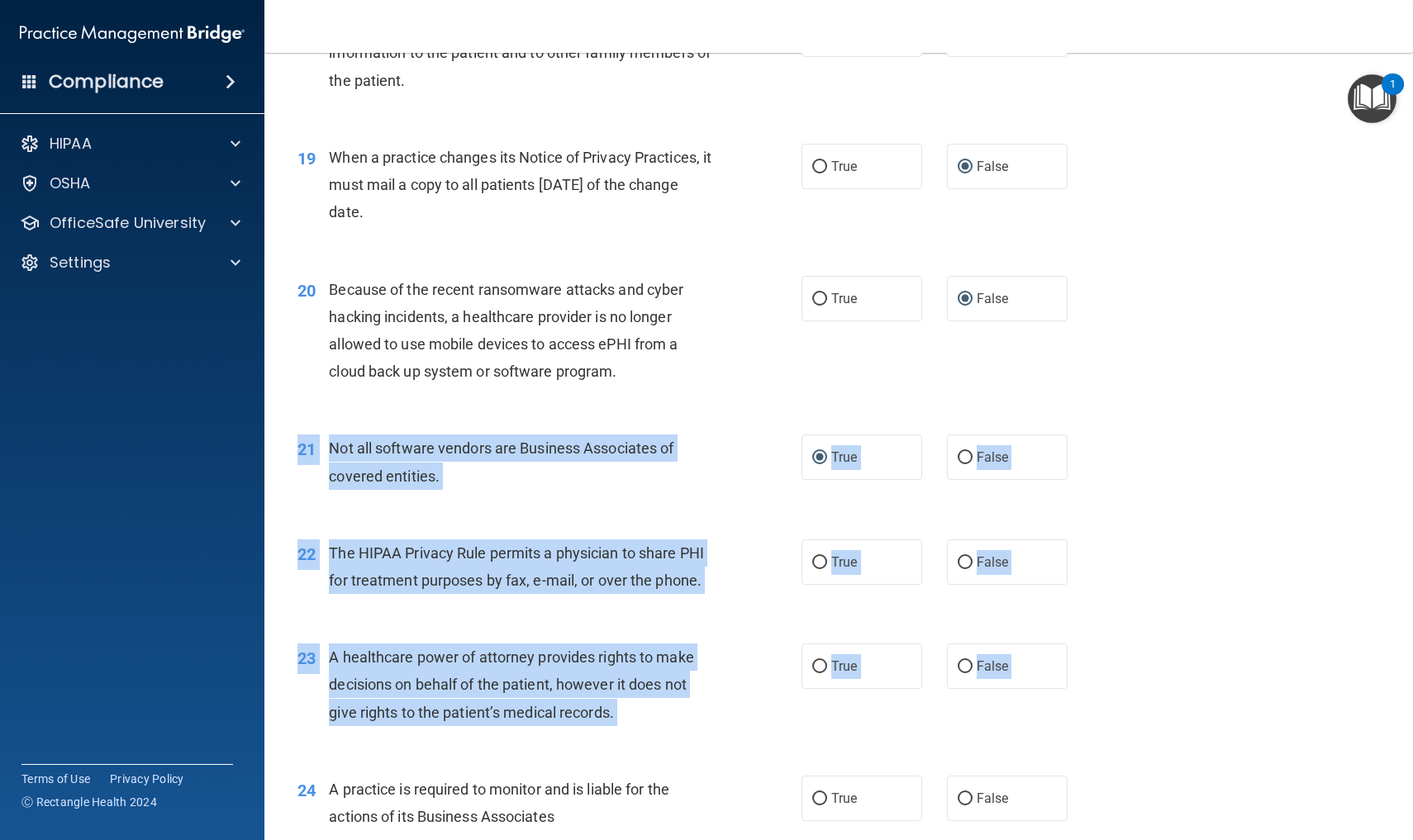
click at [1190, 682] on div "23 A healthcare power of attorney provides rights to make decisions on behalf o…" at bounding box center [838, 689] width 1107 height 132
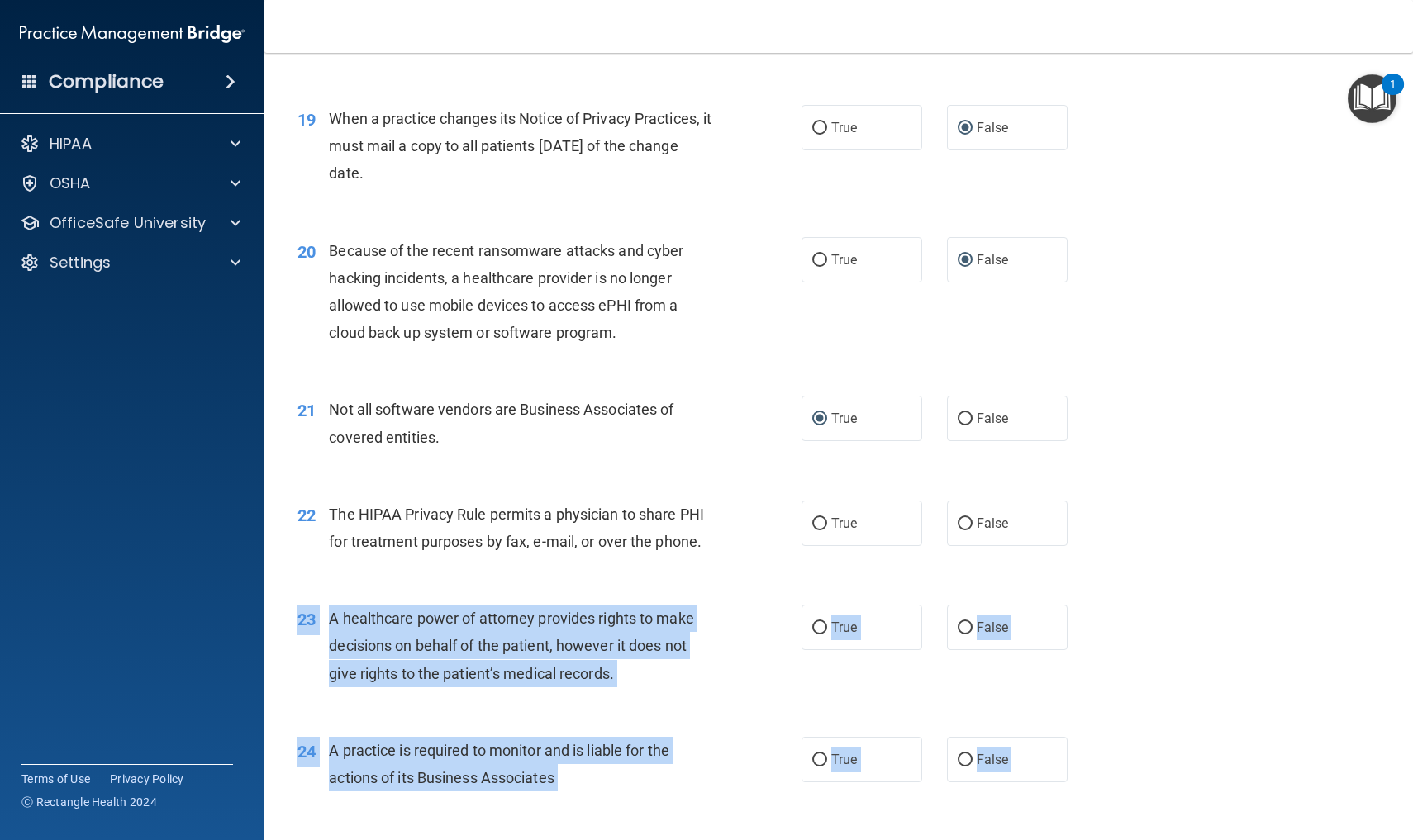
drag, startPoint x: 1191, startPoint y: 680, endPoint x: 1167, endPoint y: 833, distance: 154.9
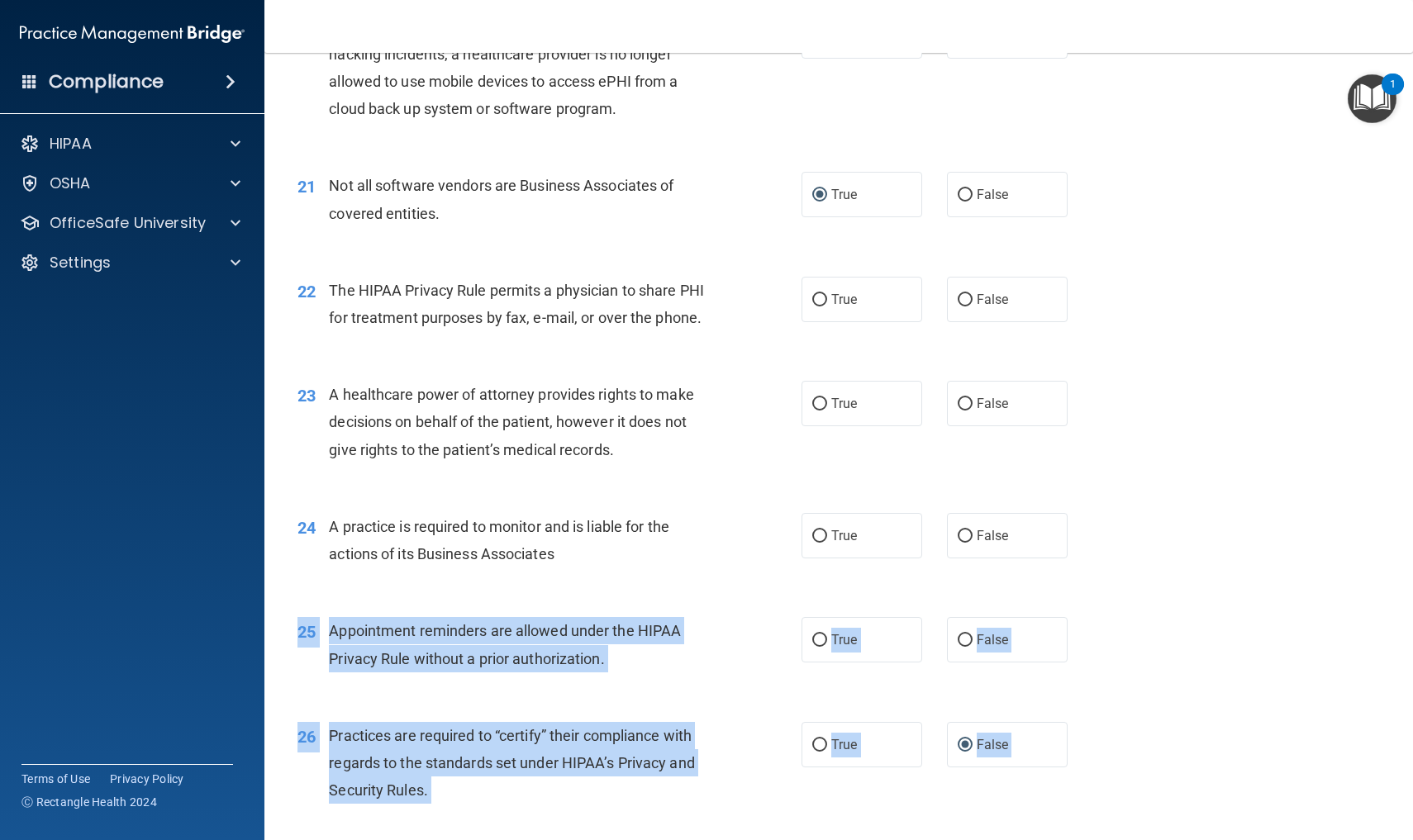
scroll to position [2733, 0]
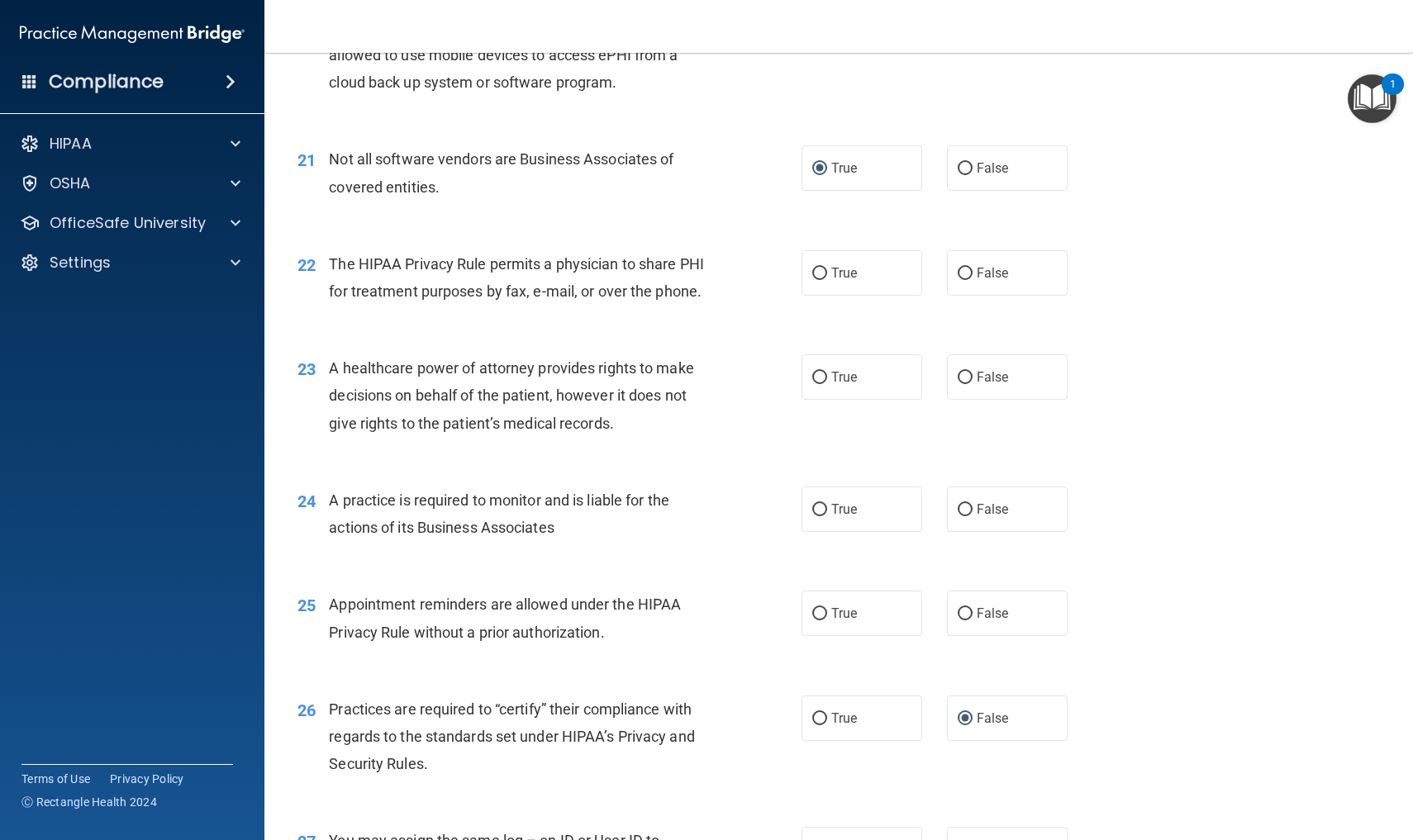
click at [1168, 472] on div "24 A practice is required to monitor and is liable for the actions of its Busin…" at bounding box center [838, 518] width 1107 height 104
click at [823, 267] on input "True" at bounding box center [820, 273] width 15 height 12
radio input "true"
click at [967, 372] on input "False" at bounding box center [965, 377] width 15 height 12
radio input "true"
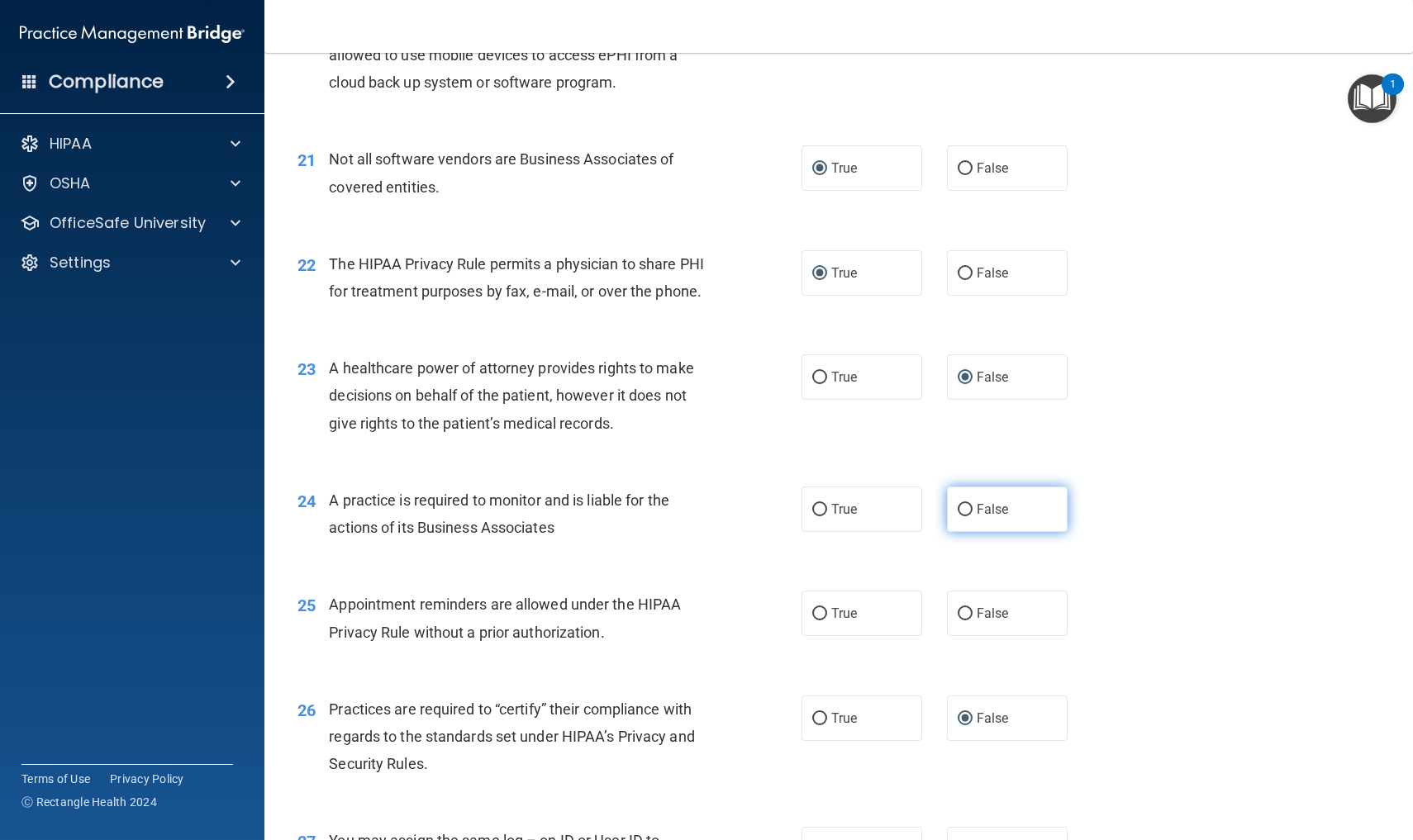
click at [969, 504] on input "False" at bounding box center [965, 509] width 15 height 12
radio input "true"
click at [819, 608] on input "True" at bounding box center [820, 614] width 15 height 12
radio input "true"
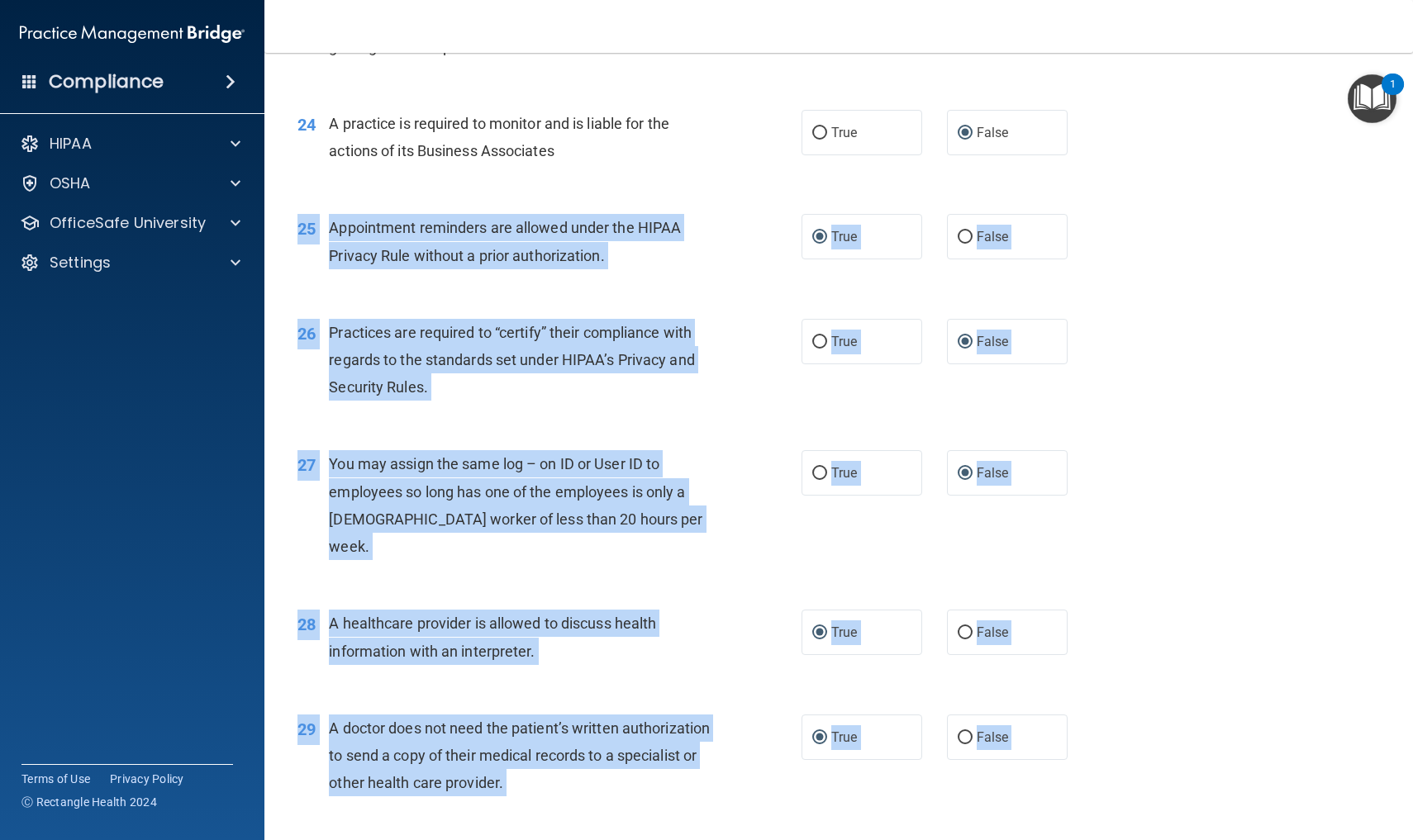
drag, startPoint x: 1114, startPoint y: 641, endPoint x: 1177, endPoint y: 839, distance: 207.8
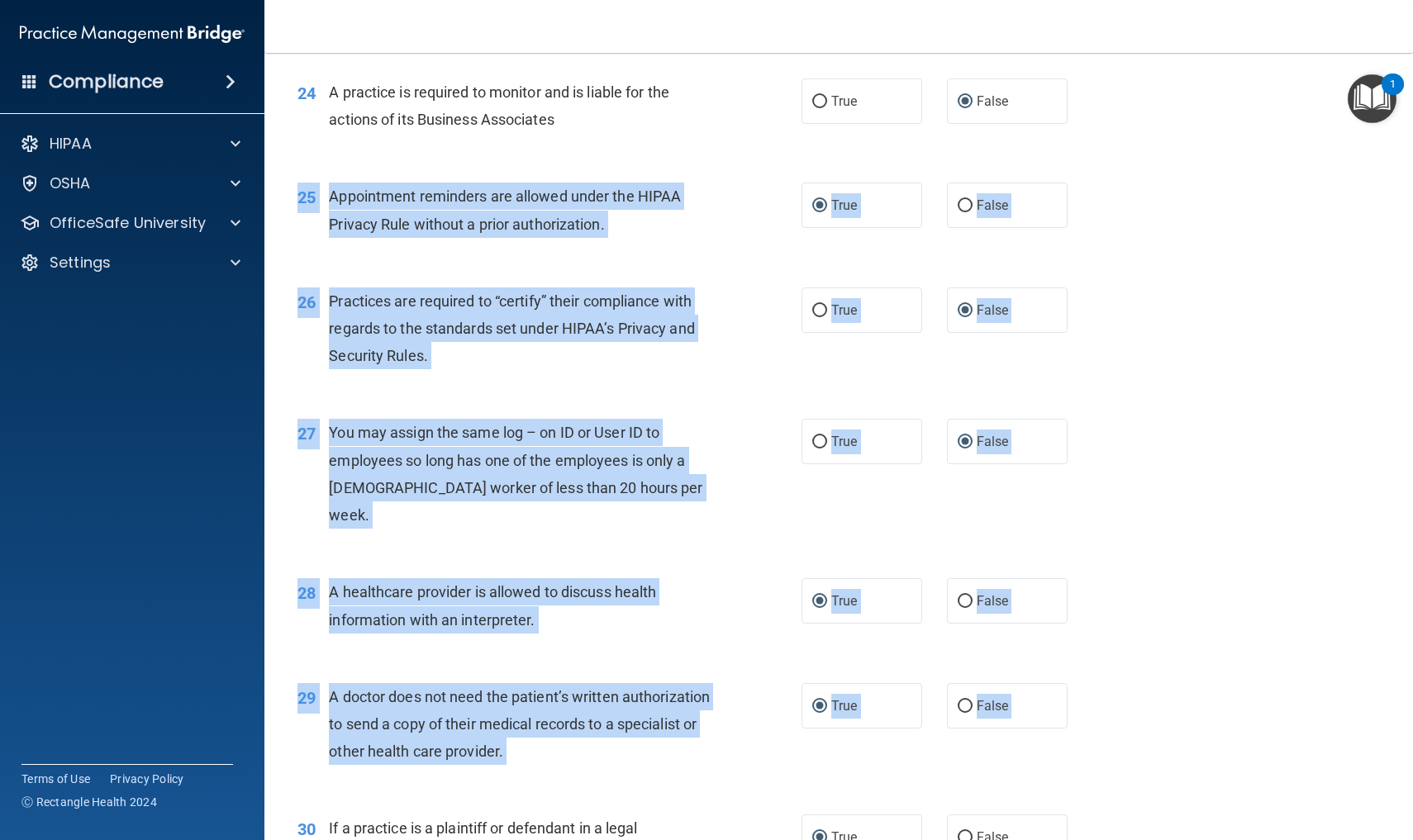
click at [1197, 700] on div "29 A doctor does not need the patient’s written authorization to send a copy of…" at bounding box center [838, 728] width 1107 height 132
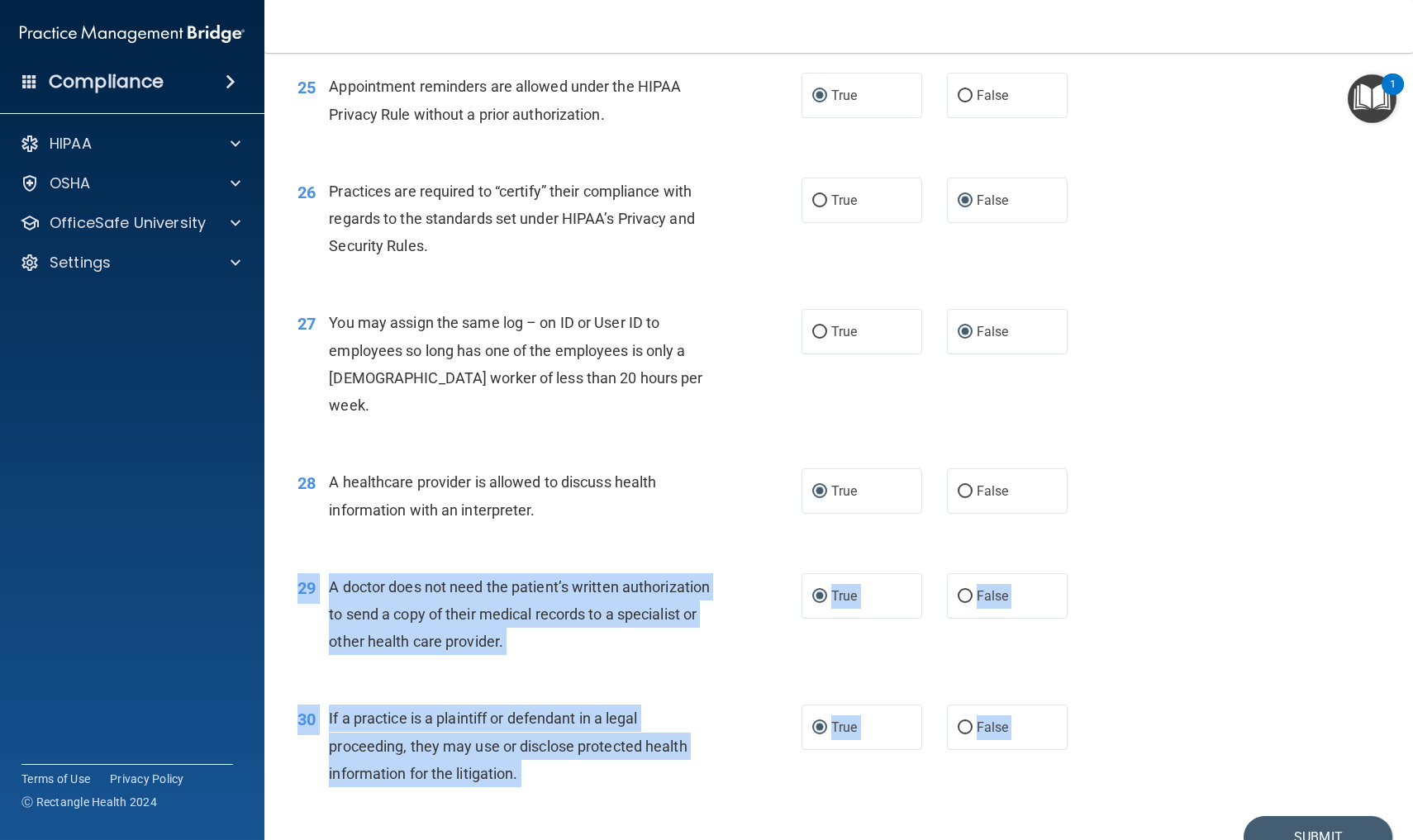
scroll to position [3290, 0]
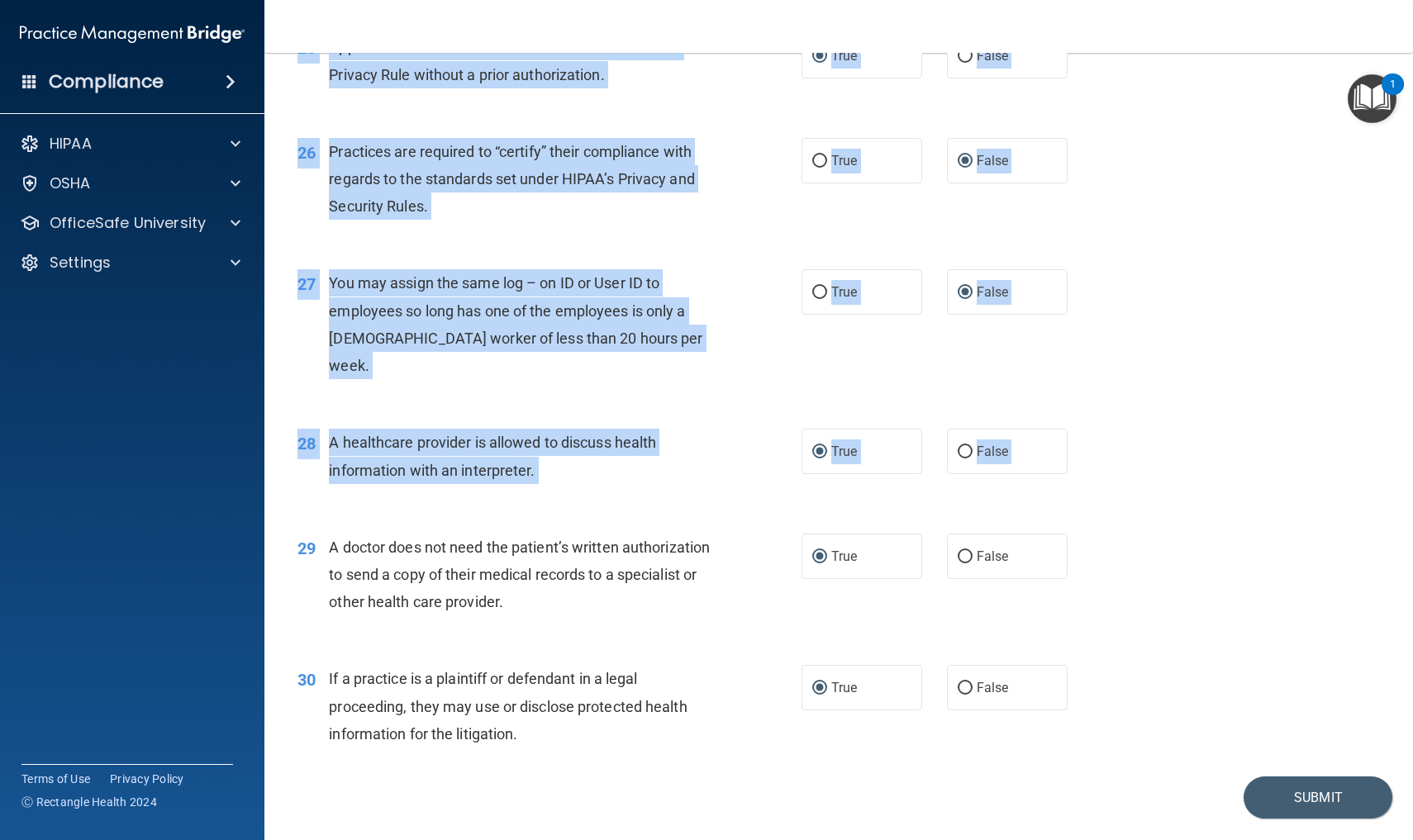
drag, startPoint x: 1197, startPoint y: 700, endPoint x: 1180, endPoint y: 839, distance: 140.0
click at [1180, 839] on main "- The HIPAA Quiz #2 This quiz doesn’t expire until . Are you sure you want to t…" at bounding box center [838, 446] width 1148 height 787
click at [1287, 777] on button "Submit" at bounding box center [1318, 797] width 149 height 42
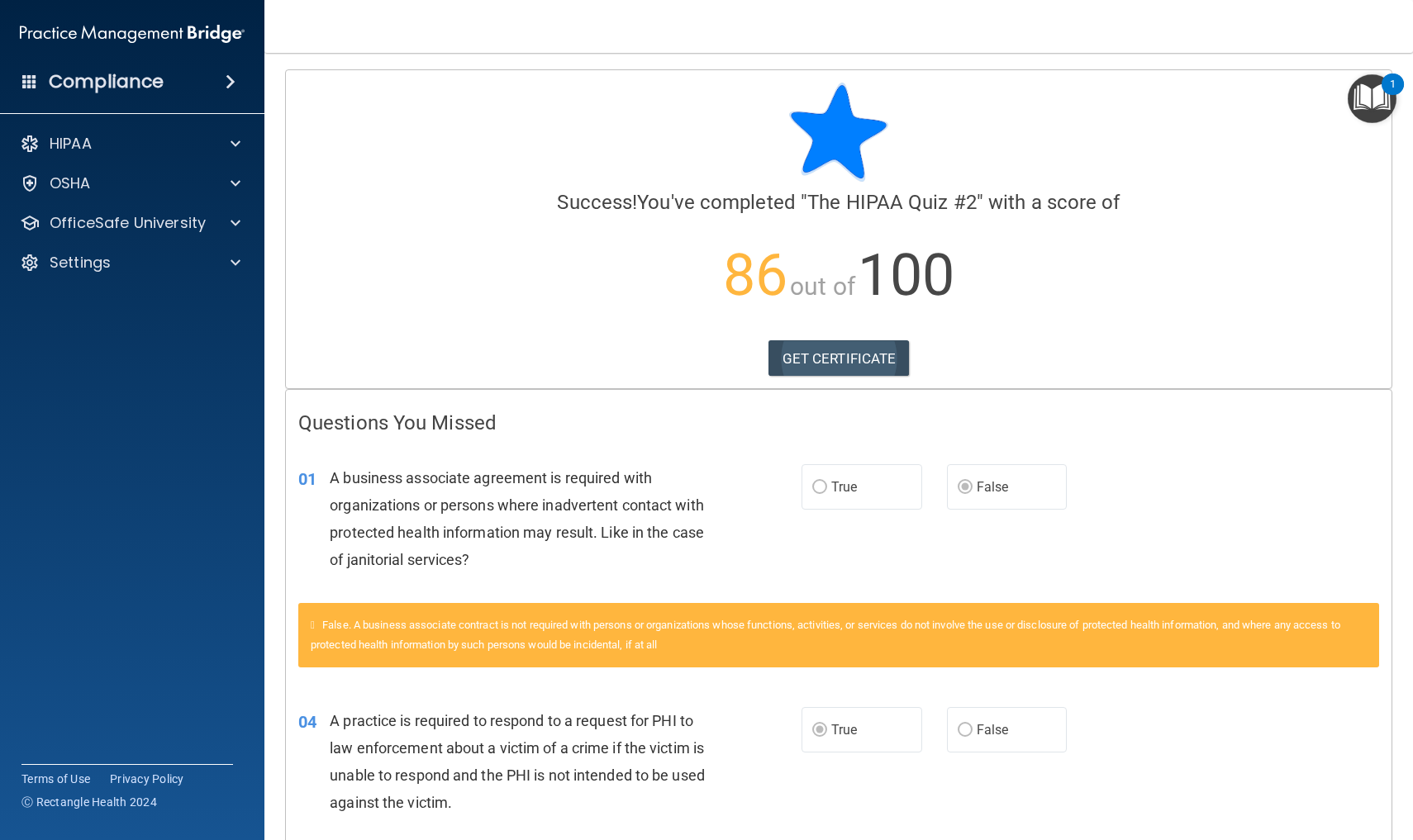
click at [828, 356] on link "GET CERTIFICATE" at bounding box center [839, 358] width 142 height 36
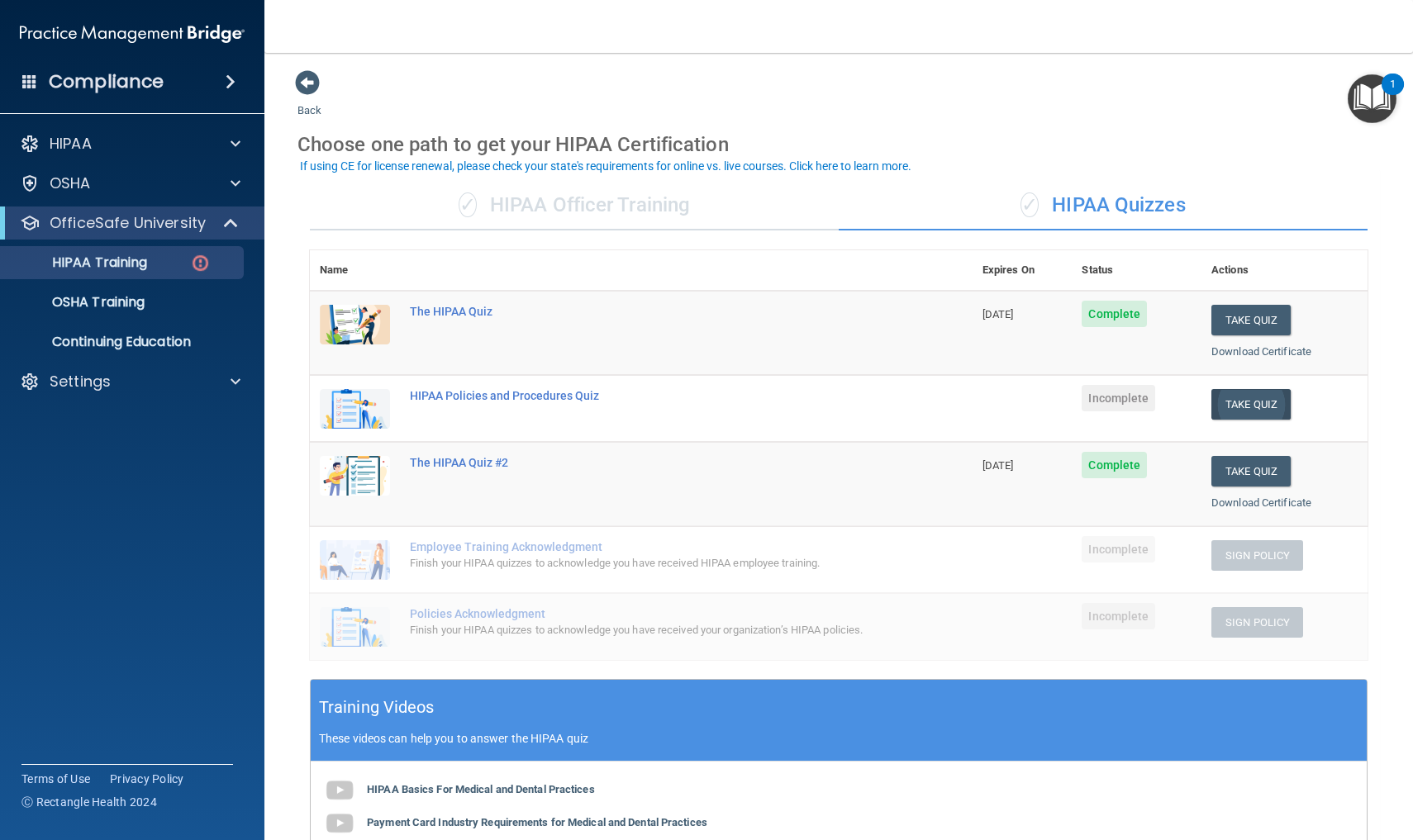
click at [1252, 396] on button "Take Quiz" at bounding box center [1250, 404] width 79 height 31
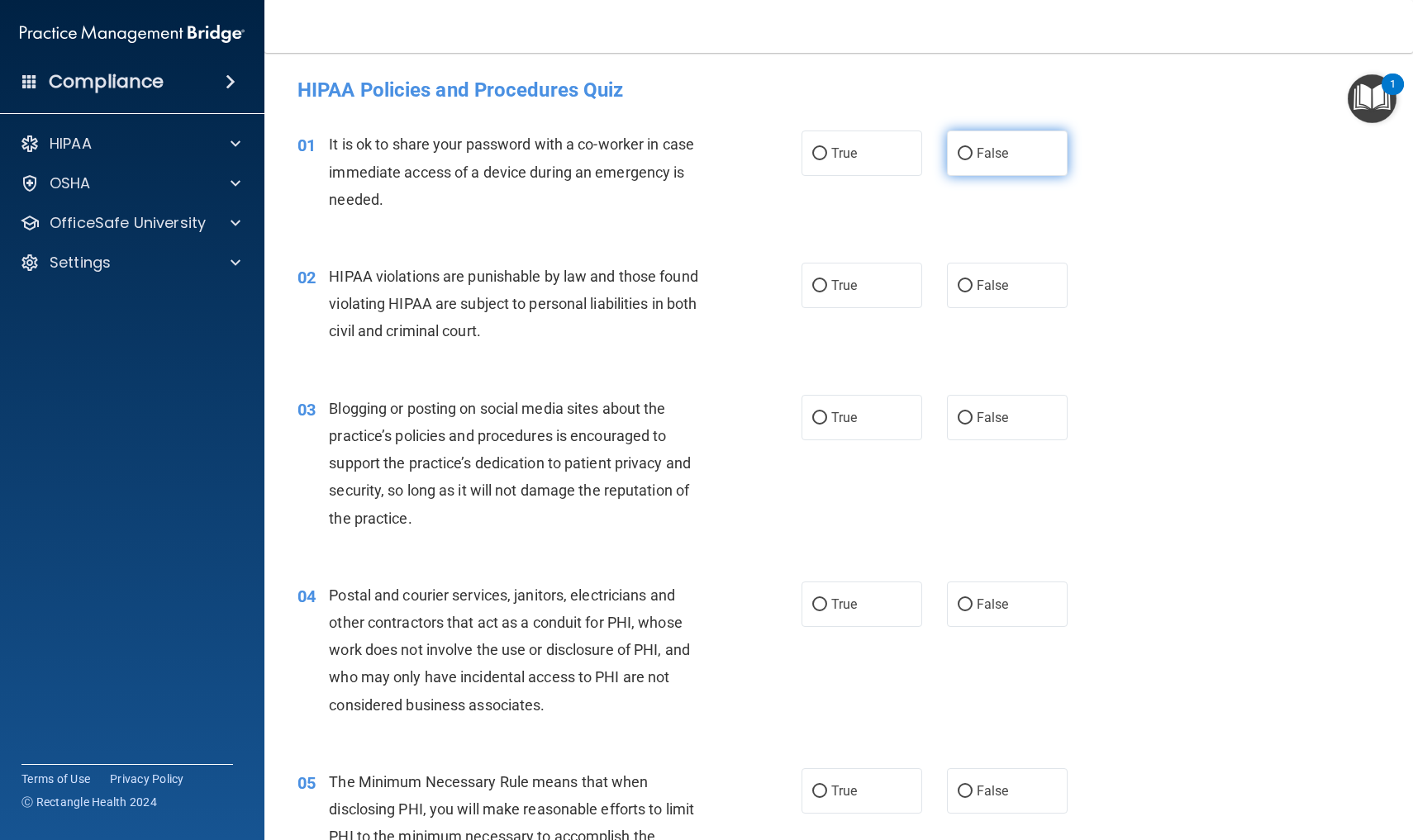
click at [966, 153] on input "False" at bounding box center [965, 154] width 15 height 12
radio input "true"
click at [822, 286] on input "True" at bounding box center [820, 286] width 15 height 12
radio input "true"
click at [968, 415] on input "False" at bounding box center [965, 418] width 15 height 12
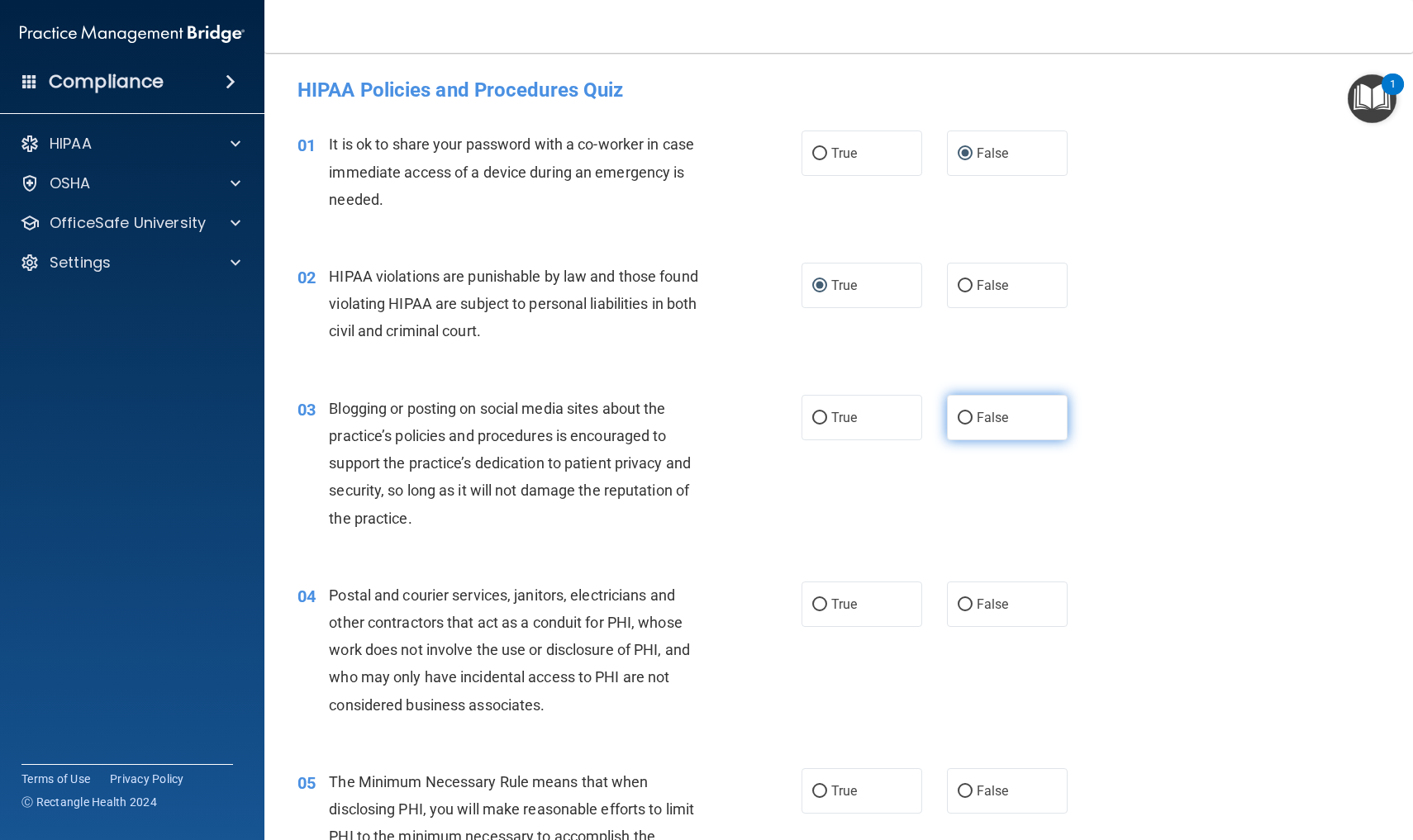
radio input "true"
click at [822, 601] on input "True" at bounding box center [820, 604] width 15 height 12
radio input "true"
click at [820, 787] on input "True" at bounding box center [820, 792] width 15 height 12
radio input "true"
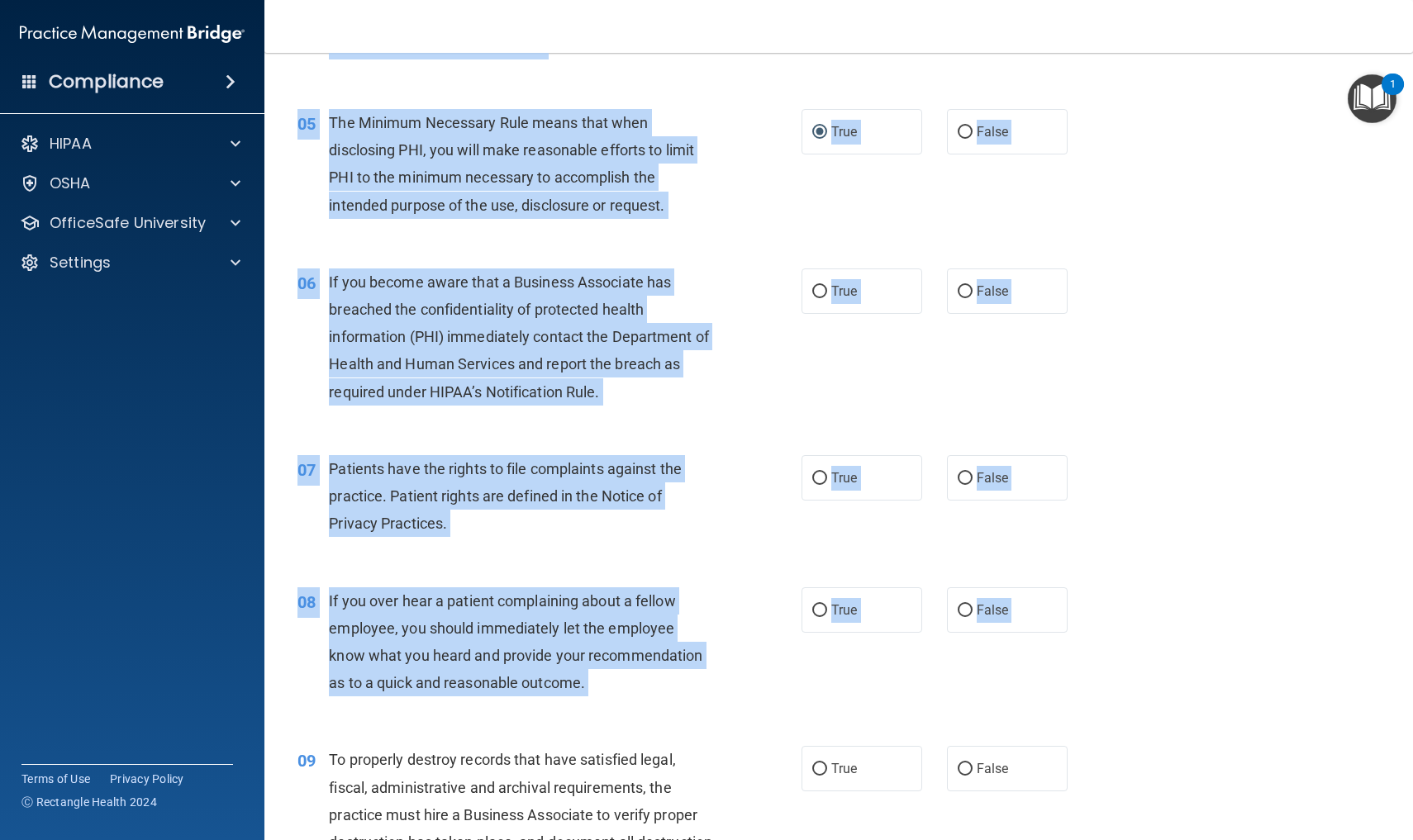
drag, startPoint x: 1124, startPoint y: 642, endPoint x: 1169, endPoint y: 839, distance: 202.1
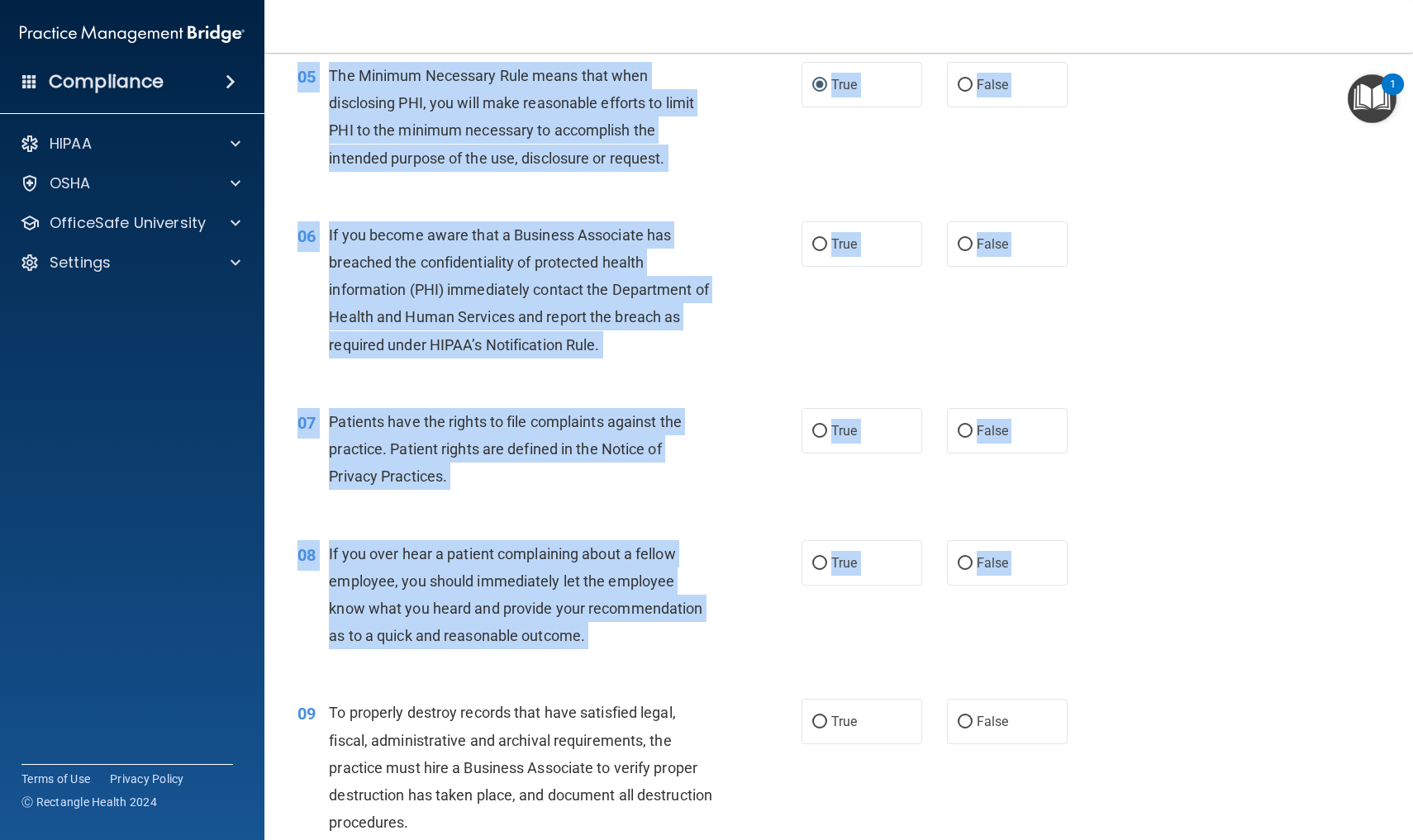
click at [1197, 464] on div "07 Patients have the rights to file complaints against the practice. Patient ri…" at bounding box center [838, 454] width 1107 height 132
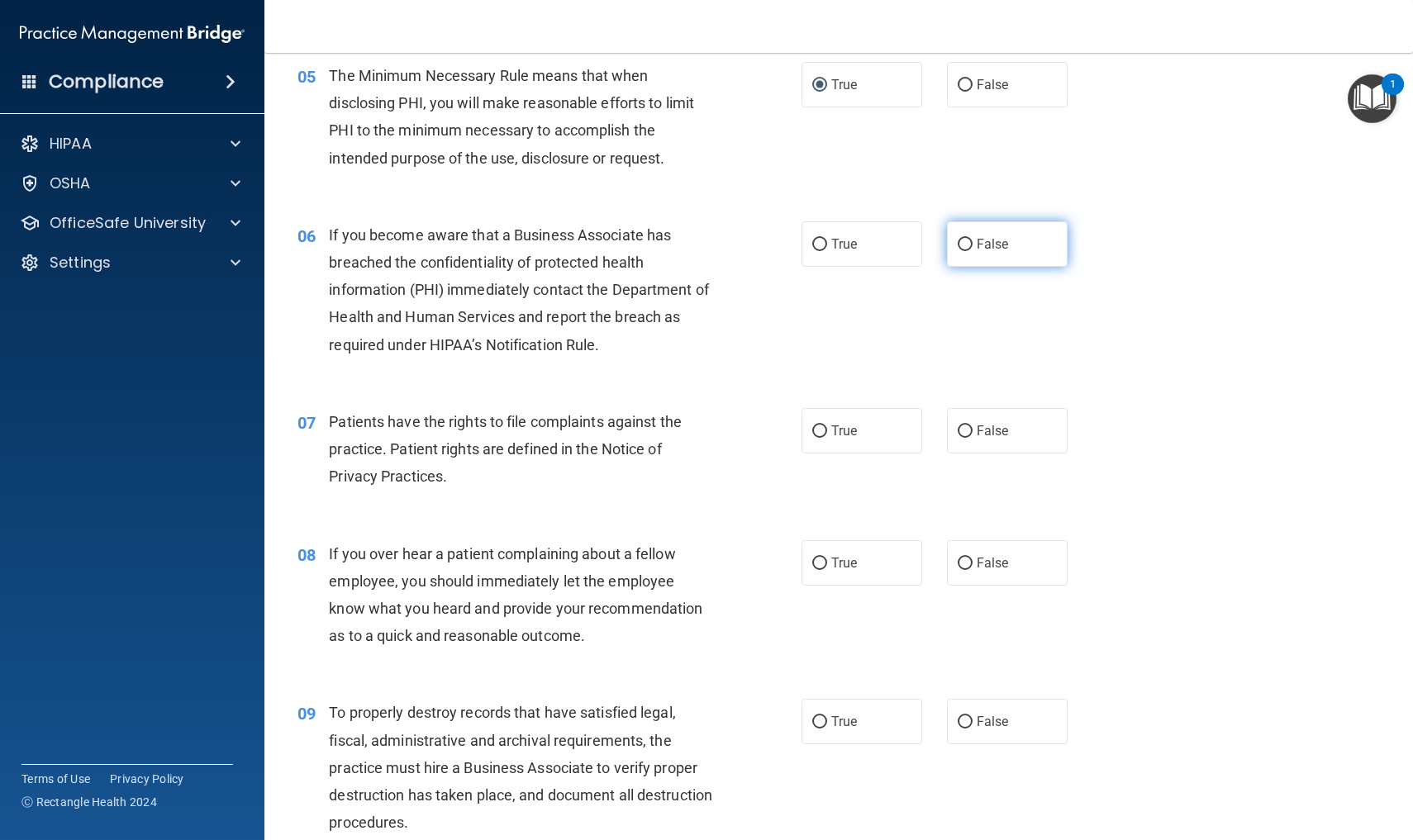
click at [964, 238] on input "False" at bounding box center [965, 244] width 15 height 12
radio input "true"
click at [817, 427] on input "True" at bounding box center [820, 431] width 15 height 12
radio input "true"
click at [1200, 537] on div "08 If you over hear a patient complaining about a fellow employee, you should i…" at bounding box center [838, 599] width 1107 height 159
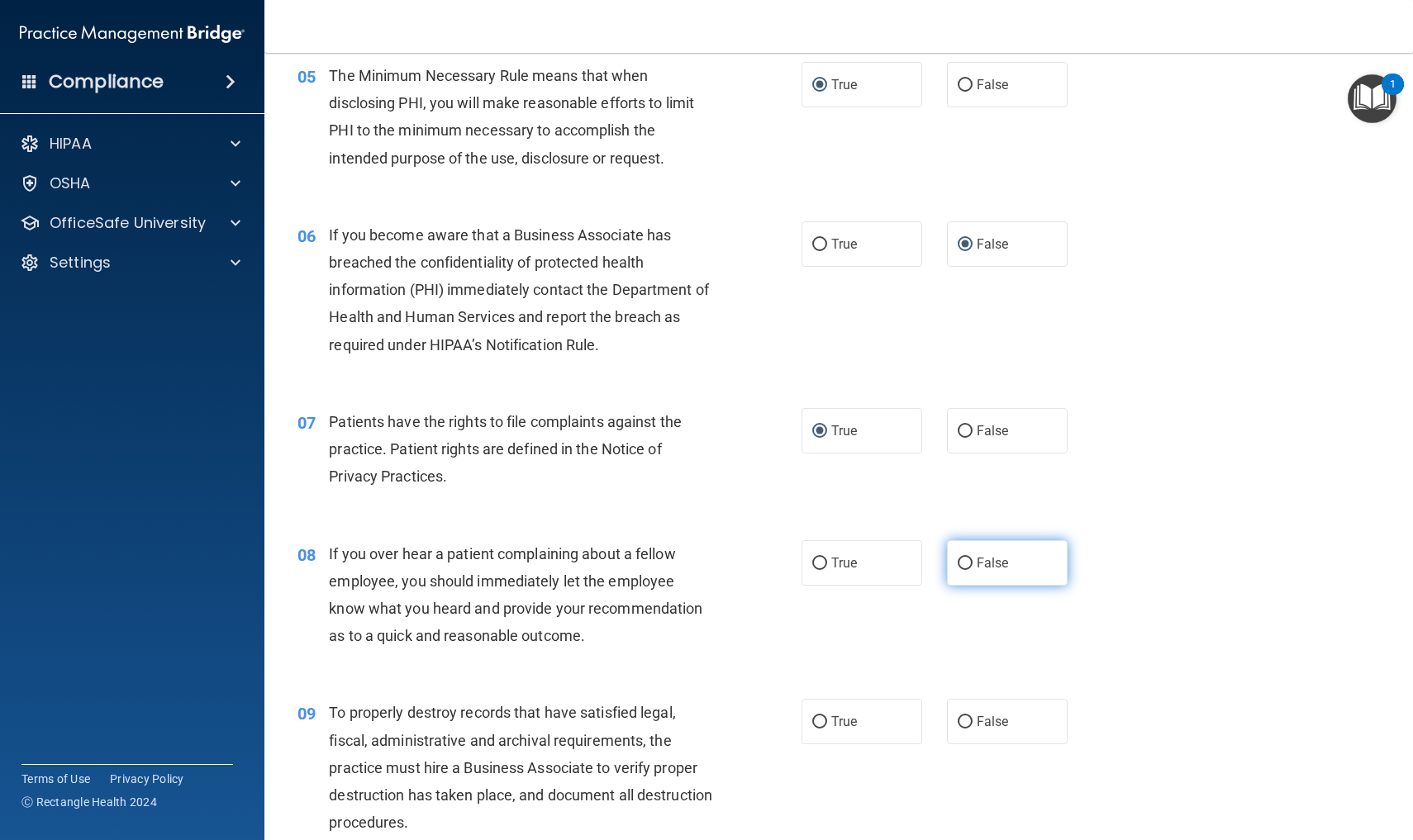
click at [967, 558] on input "False" at bounding box center [965, 563] width 15 height 12
radio input "true"
click at [1166, 711] on div "09 To properly destroy records that have satisfied legal, fiscal, administrativ…" at bounding box center [838, 771] width 1107 height 186
click at [968, 716] on input "False" at bounding box center [965, 722] width 15 height 12
radio input "true"
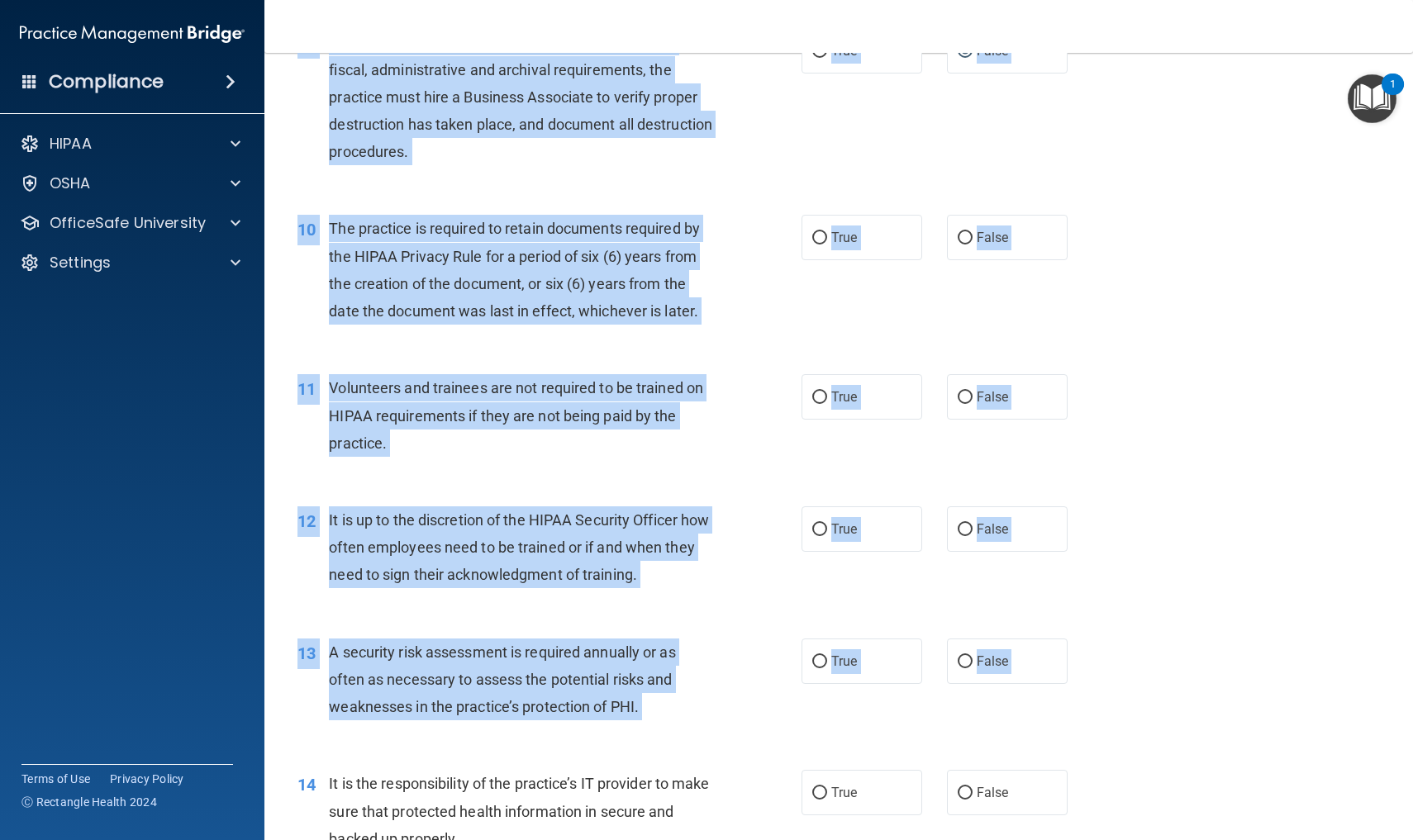
scroll to position [1440, 0]
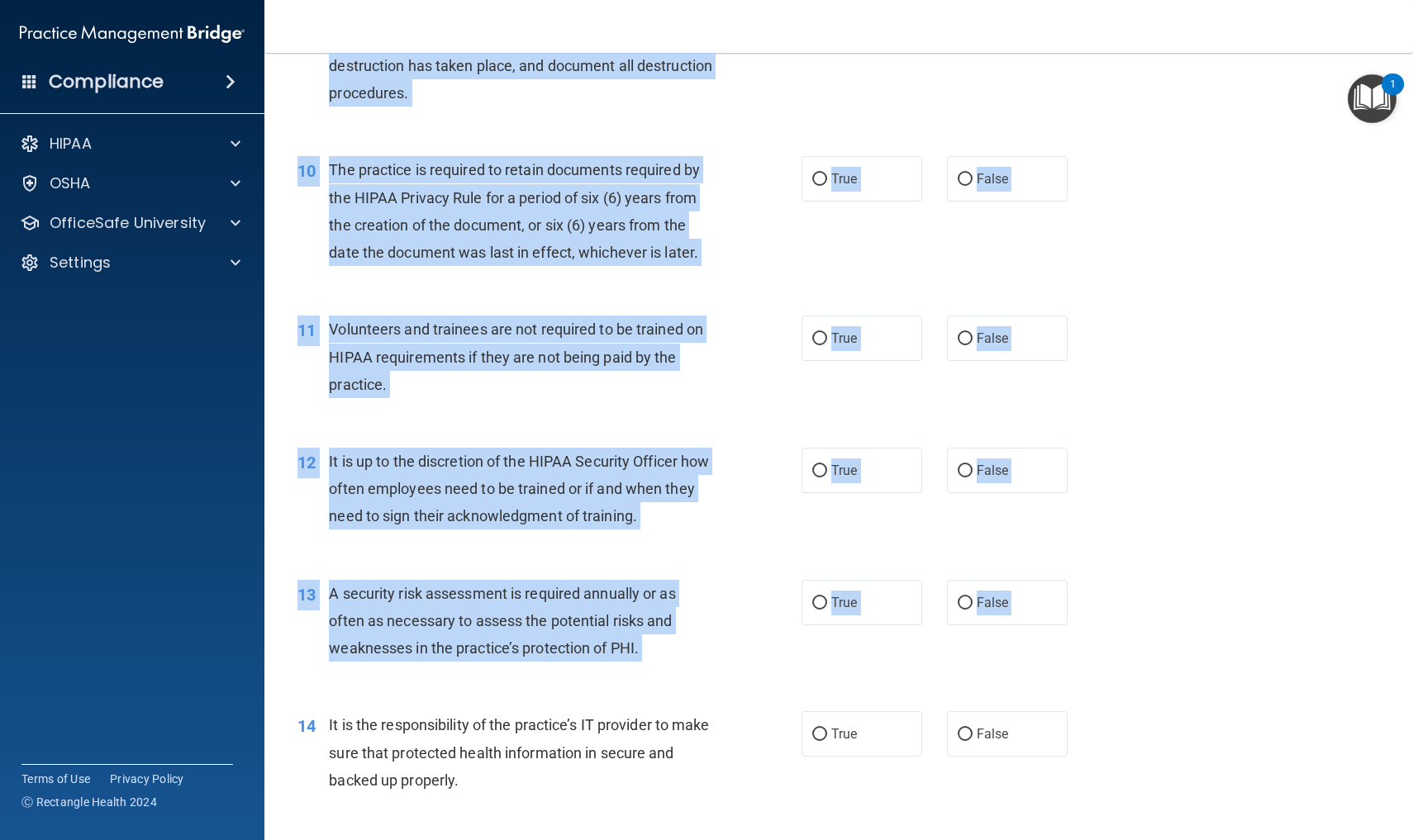
drag, startPoint x: 1211, startPoint y: 677, endPoint x: 1225, endPoint y: 839, distance: 162.6
click at [1225, 839] on div "01 It is ok to share your password with a co-worker in case immediate access of…" at bounding box center [838, 803] width 1107 height 4259
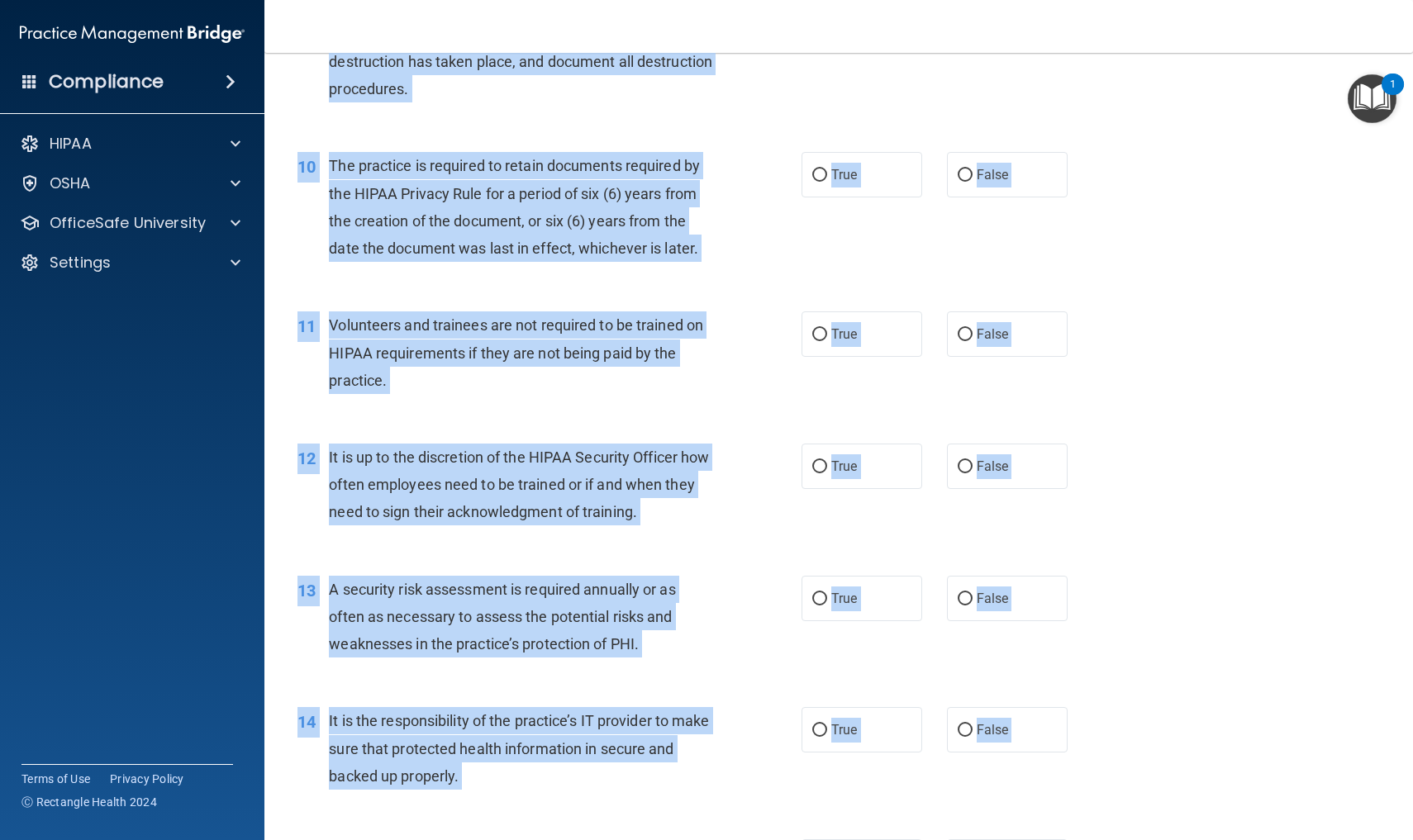
click at [1208, 369] on div "11 Volunteers and trainees are not required to be trained on HIPAA requirements…" at bounding box center [838, 357] width 1107 height 132
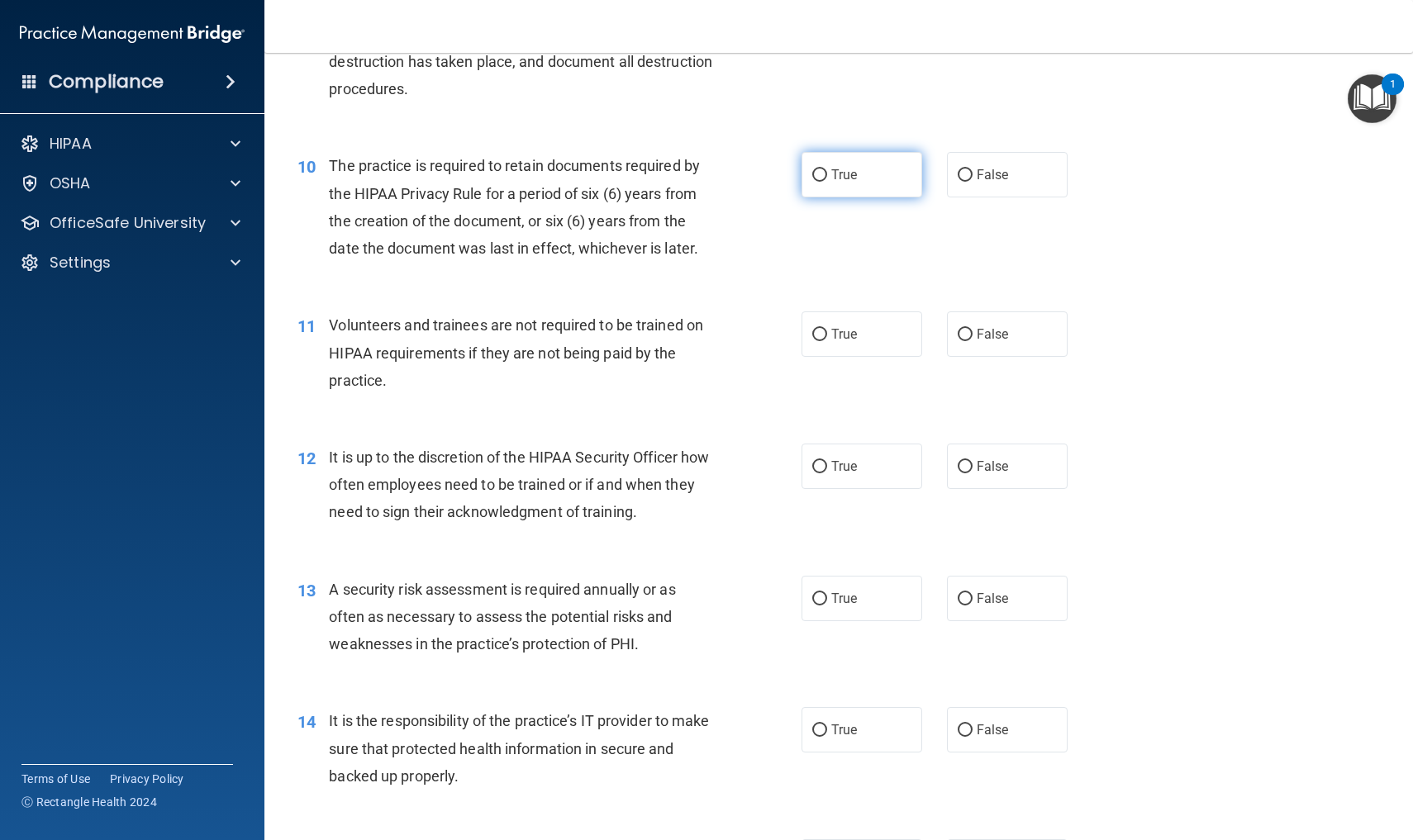
click at [820, 169] on input "True" at bounding box center [820, 175] width 15 height 12
radio input "true"
click at [967, 329] on input "False" at bounding box center [965, 334] width 15 height 12
radio input "true"
click at [1182, 483] on div "12 It is up to the discretion of the HIPAA Security Officer how often employees…" at bounding box center [838, 489] width 1107 height 132
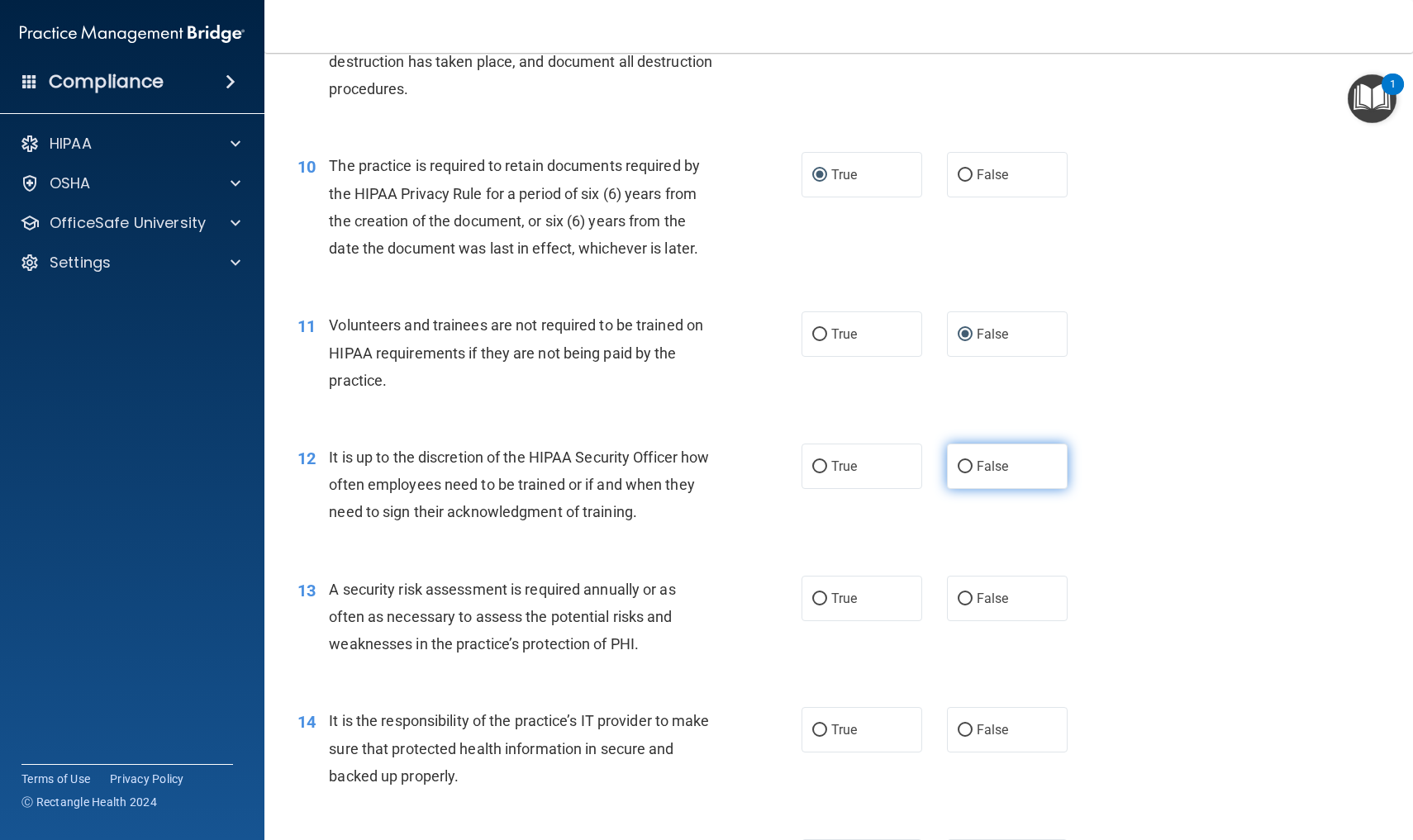
click at [968, 461] on input "False" at bounding box center [965, 467] width 15 height 12
radio input "true"
click at [820, 593] on input "True" at bounding box center [820, 599] width 15 height 12
radio input "true"
click at [823, 725] on input "True" at bounding box center [820, 730] width 15 height 12
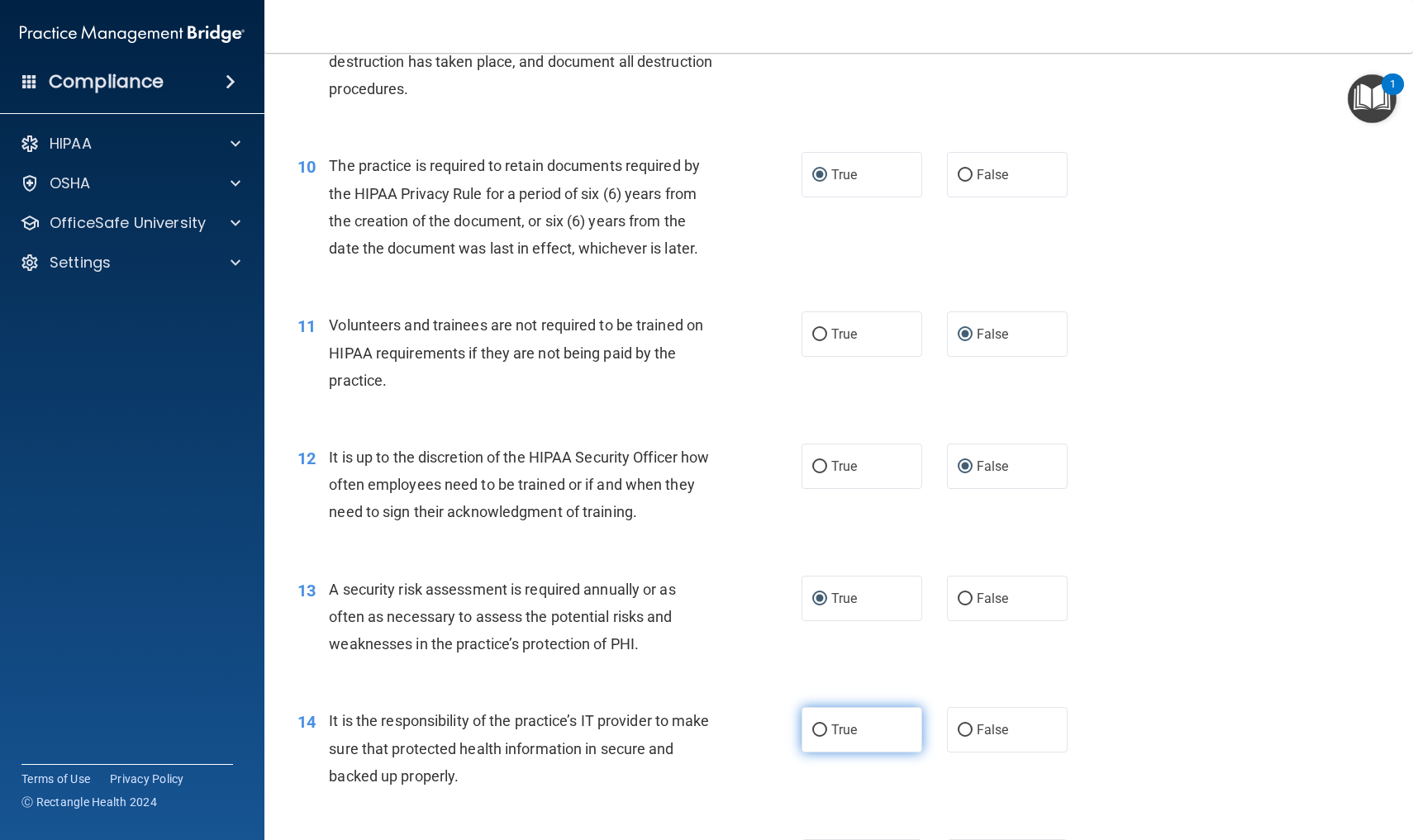
radio input "true"
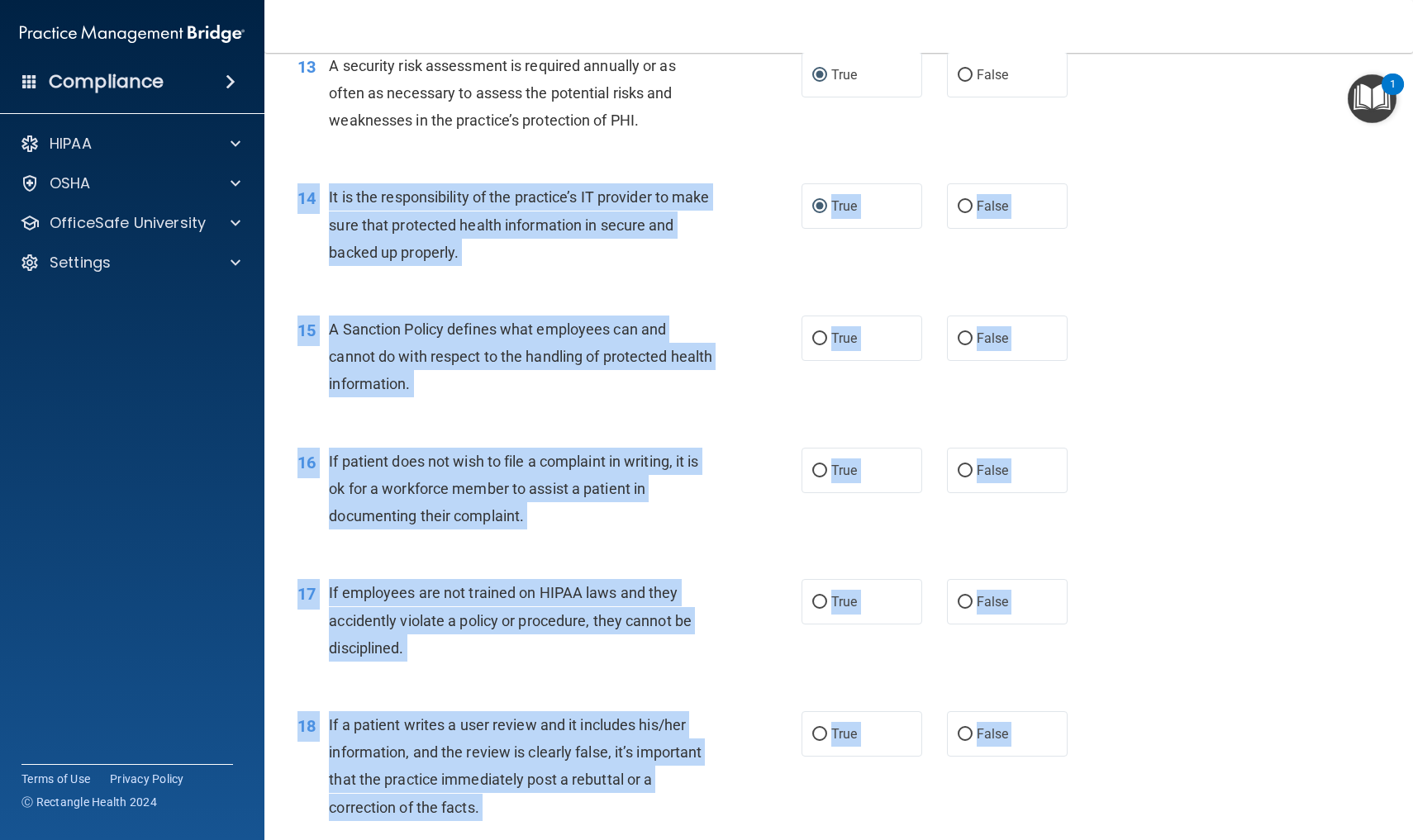
scroll to position [2026, 0]
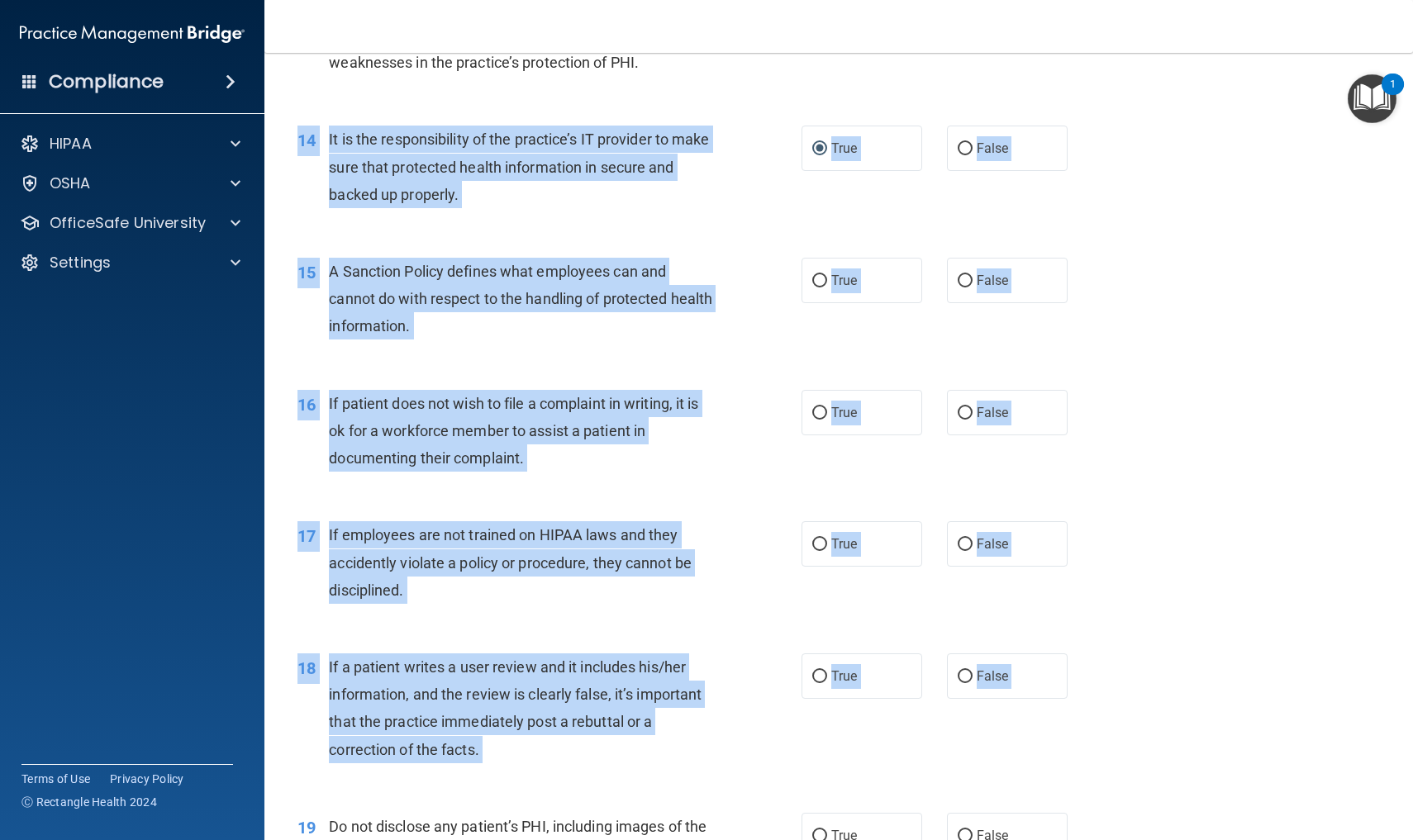
drag, startPoint x: 1271, startPoint y: 697, endPoint x: 1222, endPoint y: 839, distance: 150.2
click at [1222, 839] on div "01 It is ok to share your password with a co-worker in case immediate access of…" at bounding box center [838, 217] width 1107 height 4259
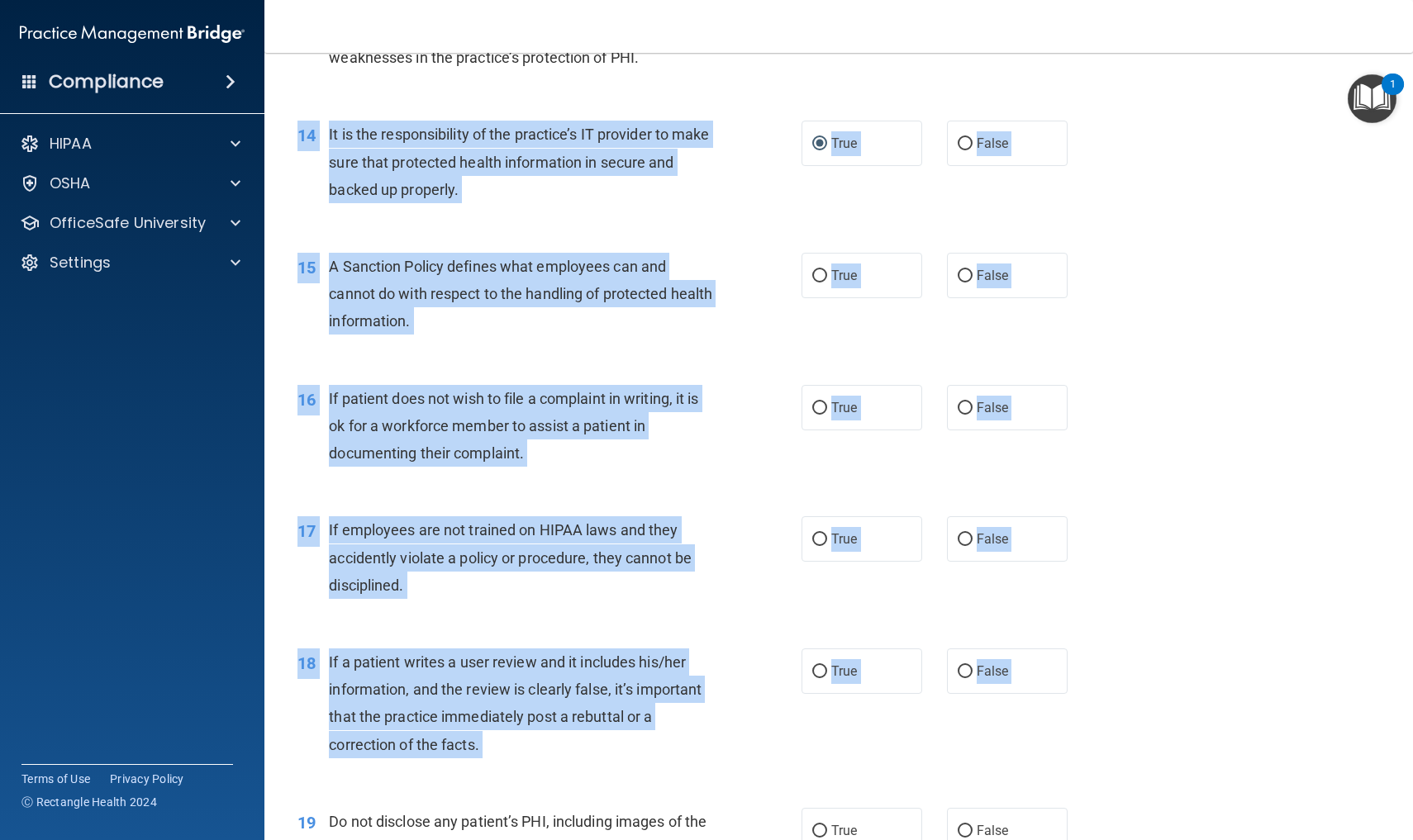
click at [1246, 524] on div "17 If employees are not trained on HIPAA laws and they accidently violate a pol…" at bounding box center [838, 562] width 1107 height 132
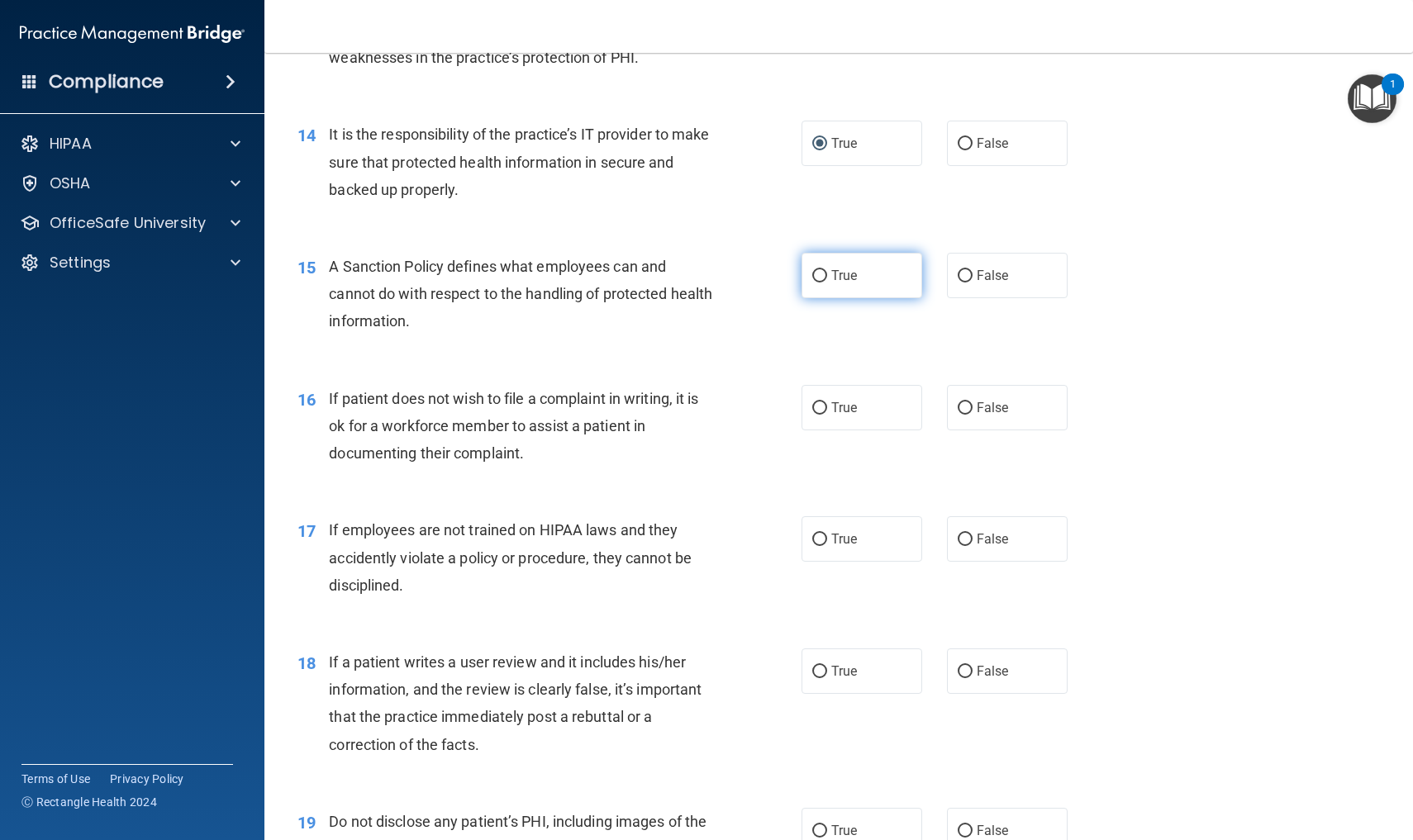
click at [823, 270] on input "True" at bounding box center [820, 276] width 15 height 12
radio input "true"
click at [820, 402] on input "True" at bounding box center [820, 408] width 15 height 12
radio input "true"
click at [965, 534] on input "False" at bounding box center [965, 539] width 15 height 12
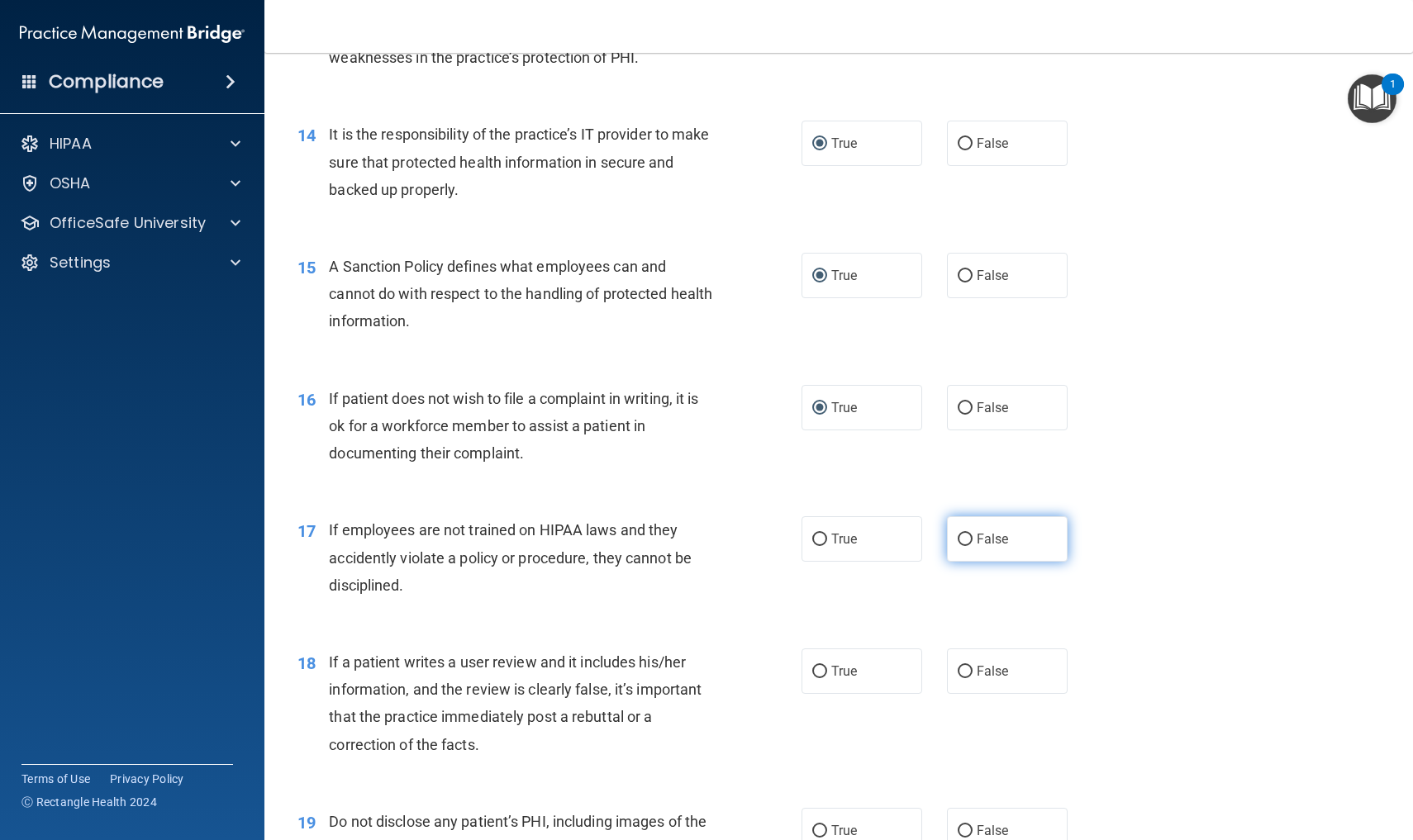
radio input "true"
click at [1194, 638] on div "18 If a patient writes a user review and it includes his/her information, and t…" at bounding box center [838, 707] width 1107 height 159
click at [966, 666] on input "False" at bounding box center [965, 671] width 15 height 12
radio input "true"
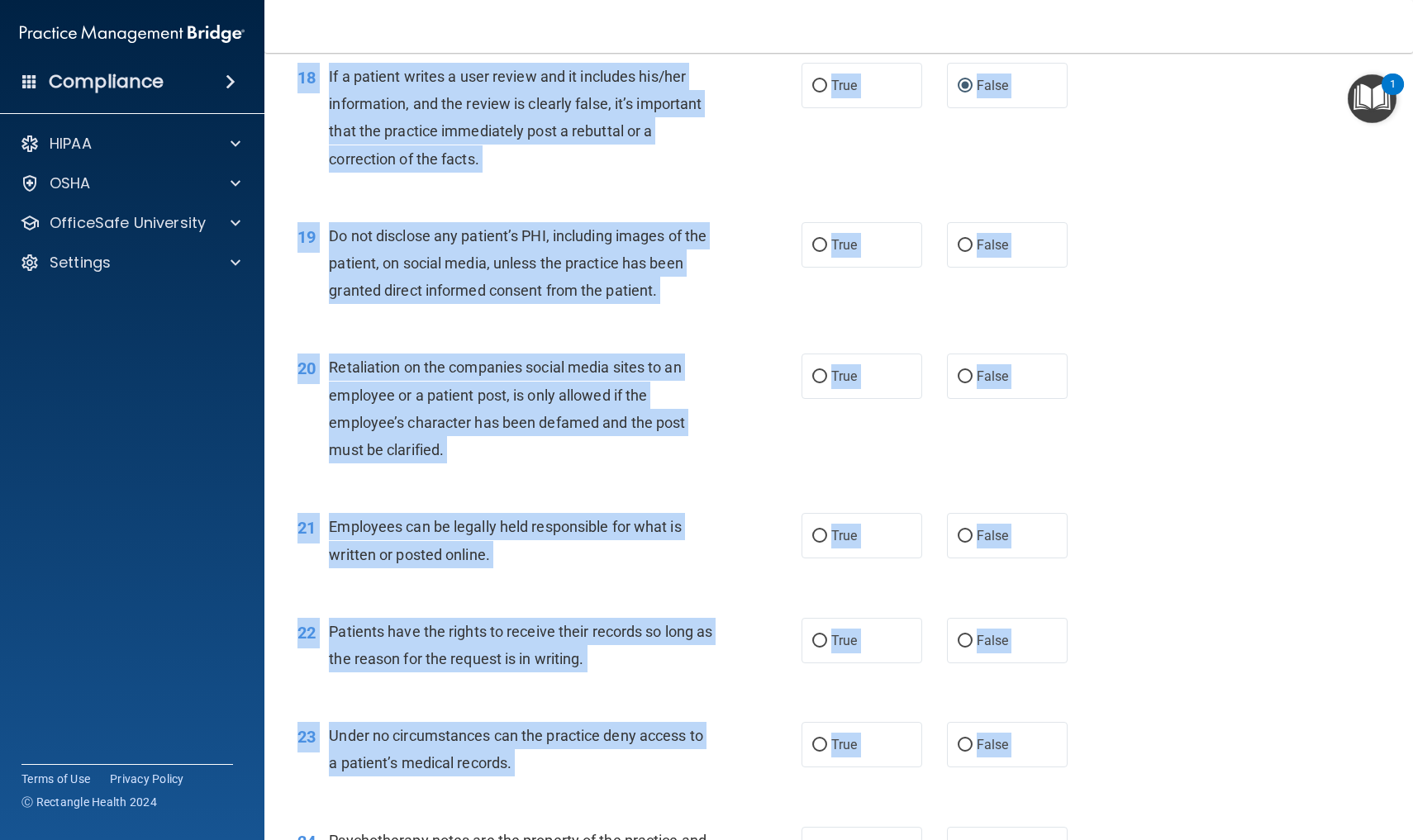
scroll to position [2638, 0]
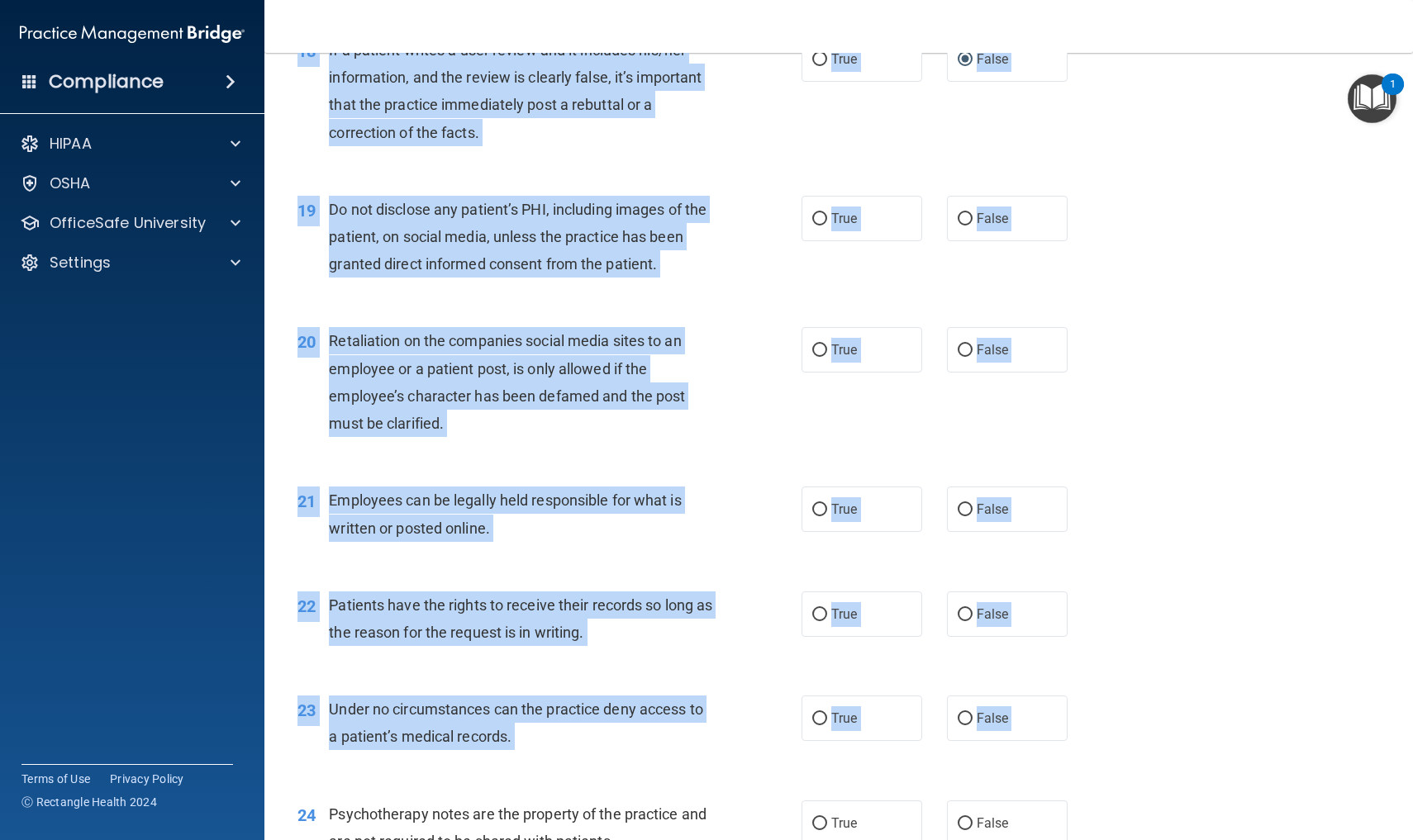
drag, startPoint x: 1183, startPoint y: 740, endPoint x: 1156, endPoint y: 838, distance: 101.7
click at [1202, 375] on div "20 Retaliation on the companies social media sites to an employee or a patient …" at bounding box center [838, 386] width 1107 height 159
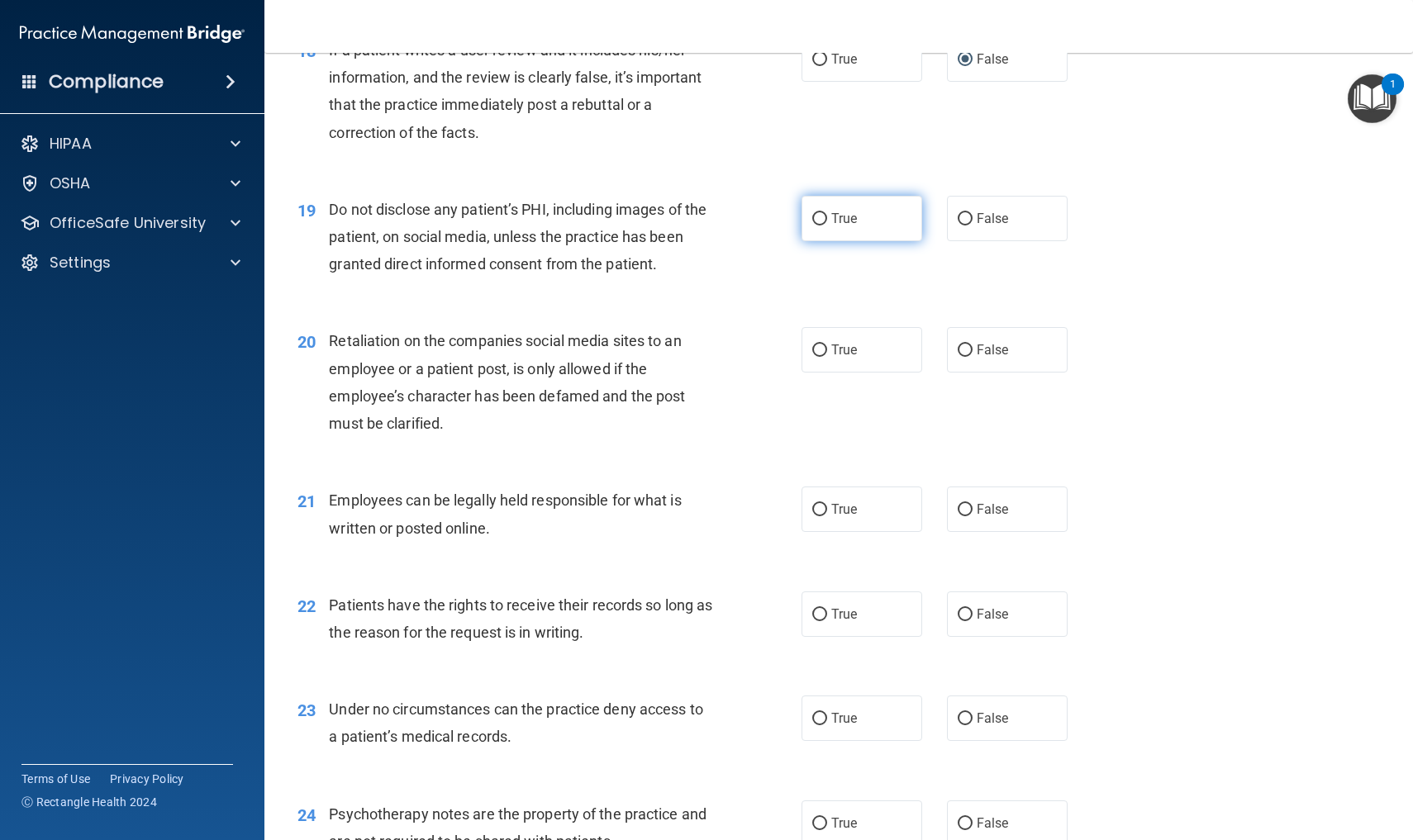
click at [822, 213] on input "True" at bounding box center [820, 219] width 15 height 12
radio input "true"
click at [965, 345] on input "False" at bounding box center [965, 350] width 15 height 12
radio input "true"
click at [818, 504] on input "True" at bounding box center [820, 509] width 15 height 12
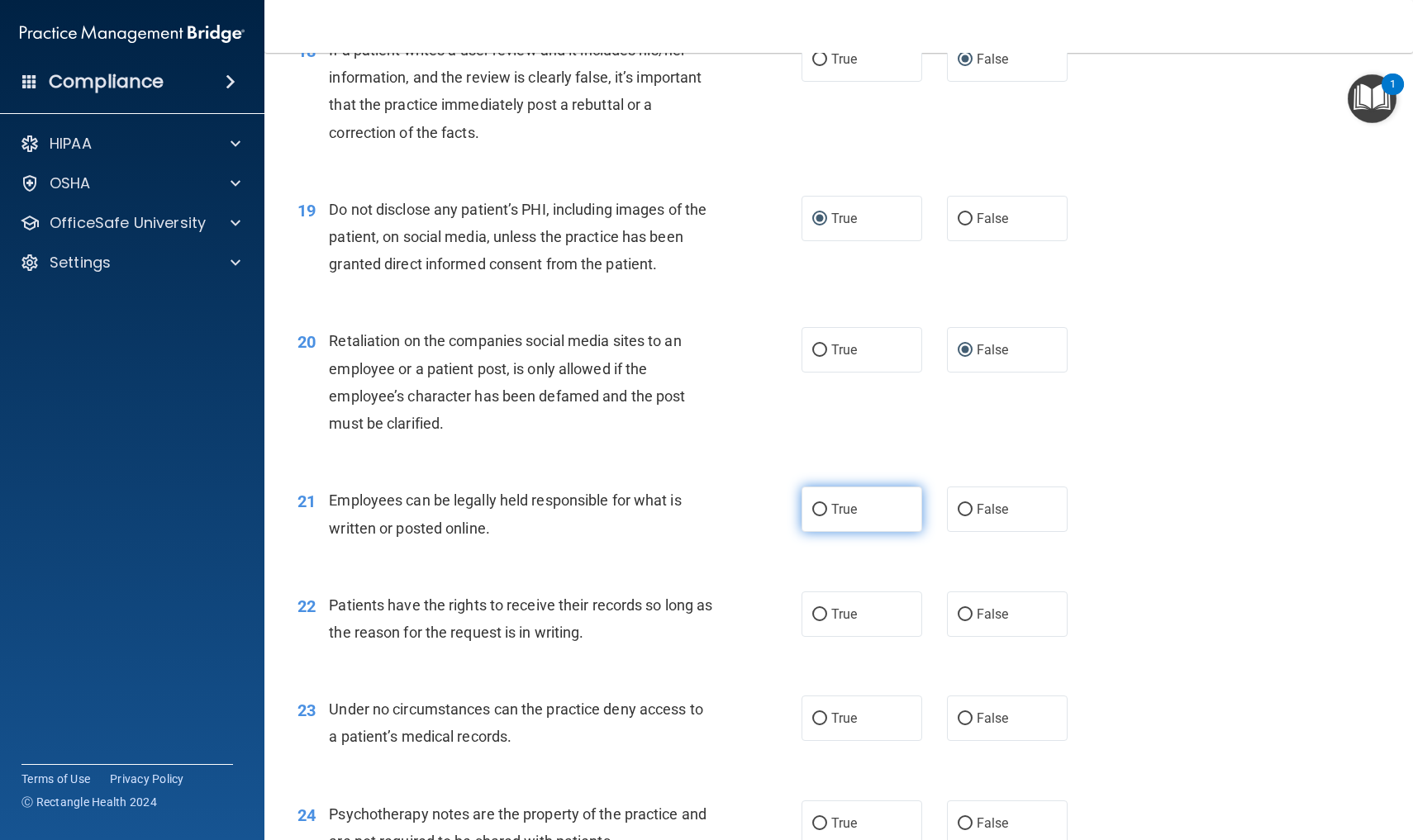
radio input "true"
click at [968, 609] on input "False" at bounding box center [965, 615] width 15 height 12
radio input "true"
click at [966, 713] on input "False" at bounding box center [965, 719] width 15 height 12
radio input "true"
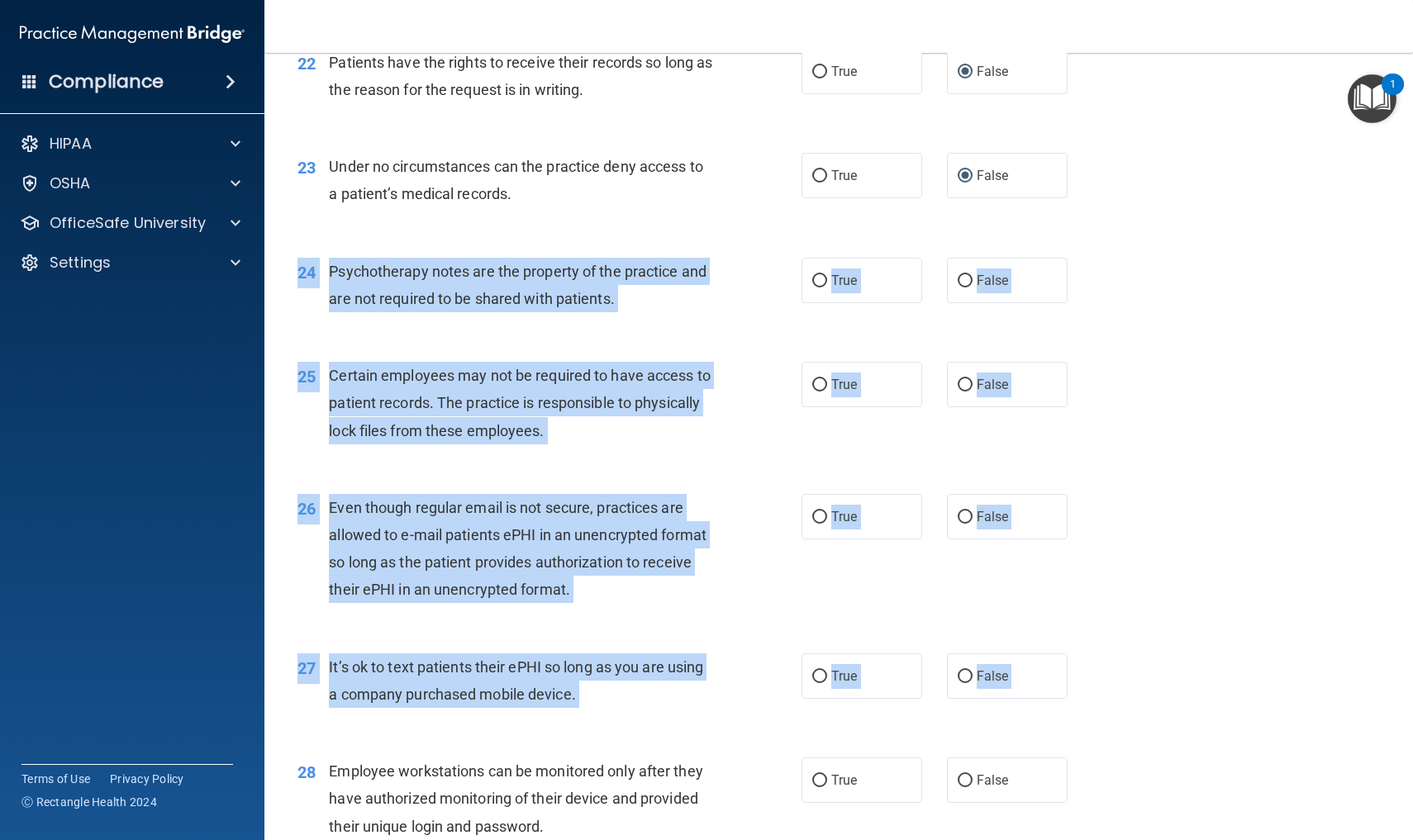
drag, startPoint x: 1259, startPoint y: 775, endPoint x: 1277, endPoint y: 839, distance: 66.5
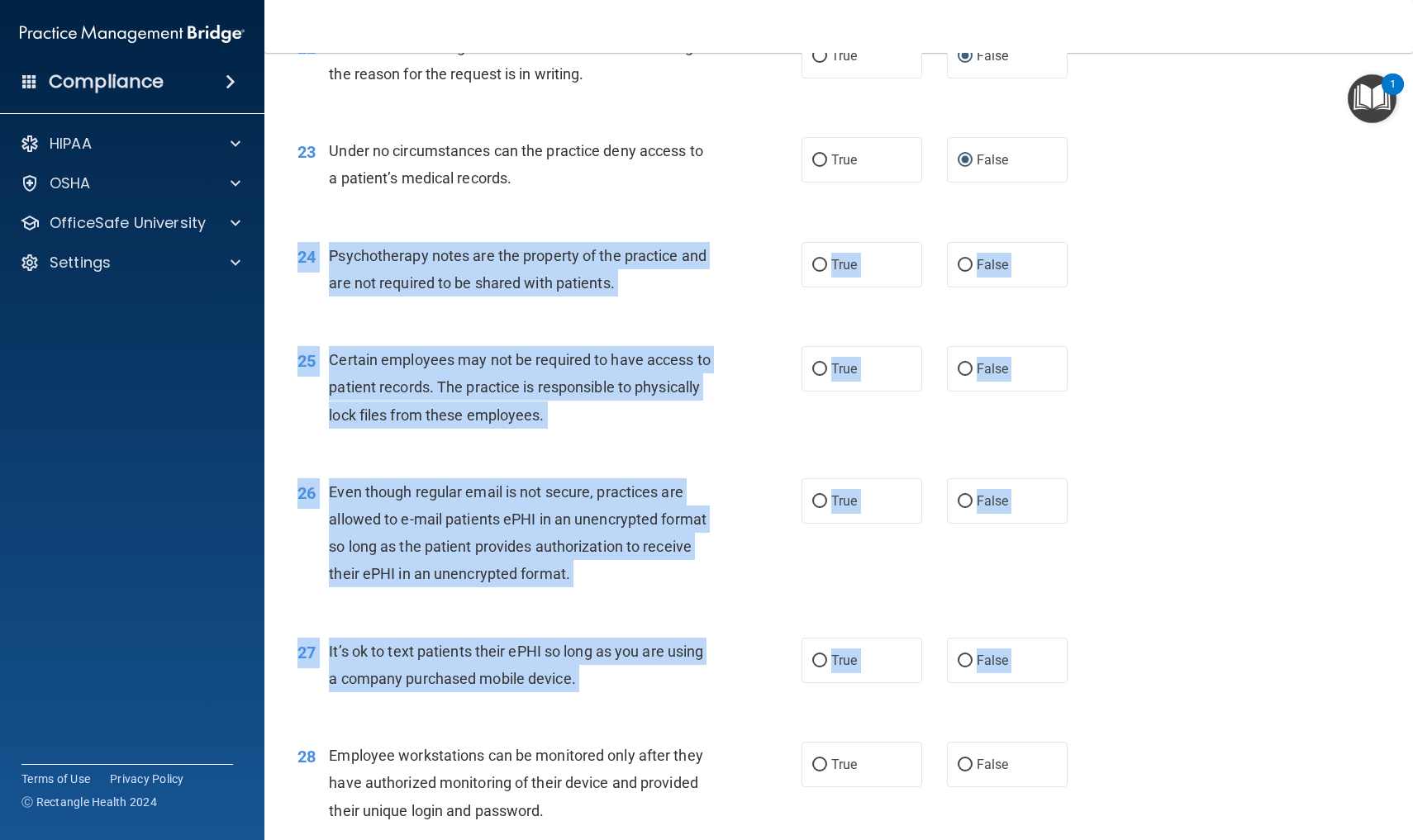
click at [1198, 531] on div "26 Even though regular email is not secure, practices are allowed to e-mail pat…" at bounding box center [838, 536] width 1107 height 159
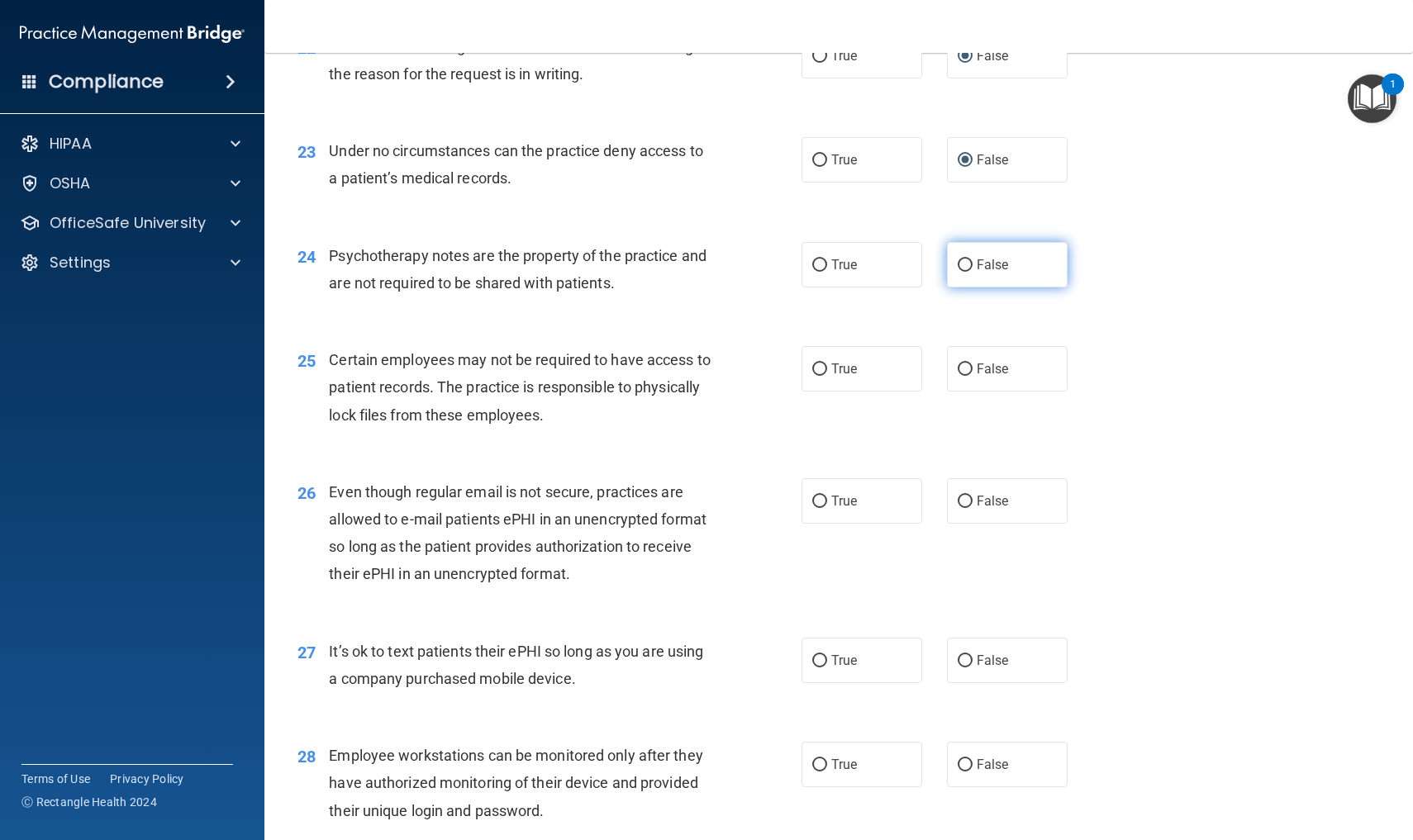
click at [963, 260] on input "False" at bounding box center [965, 265] width 15 height 12
radio input "true"
click at [822, 363] on input "True" at bounding box center [820, 369] width 15 height 12
radio input "true"
click at [822, 495] on input "True" at bounding box center [820, 501] width 15 height 12
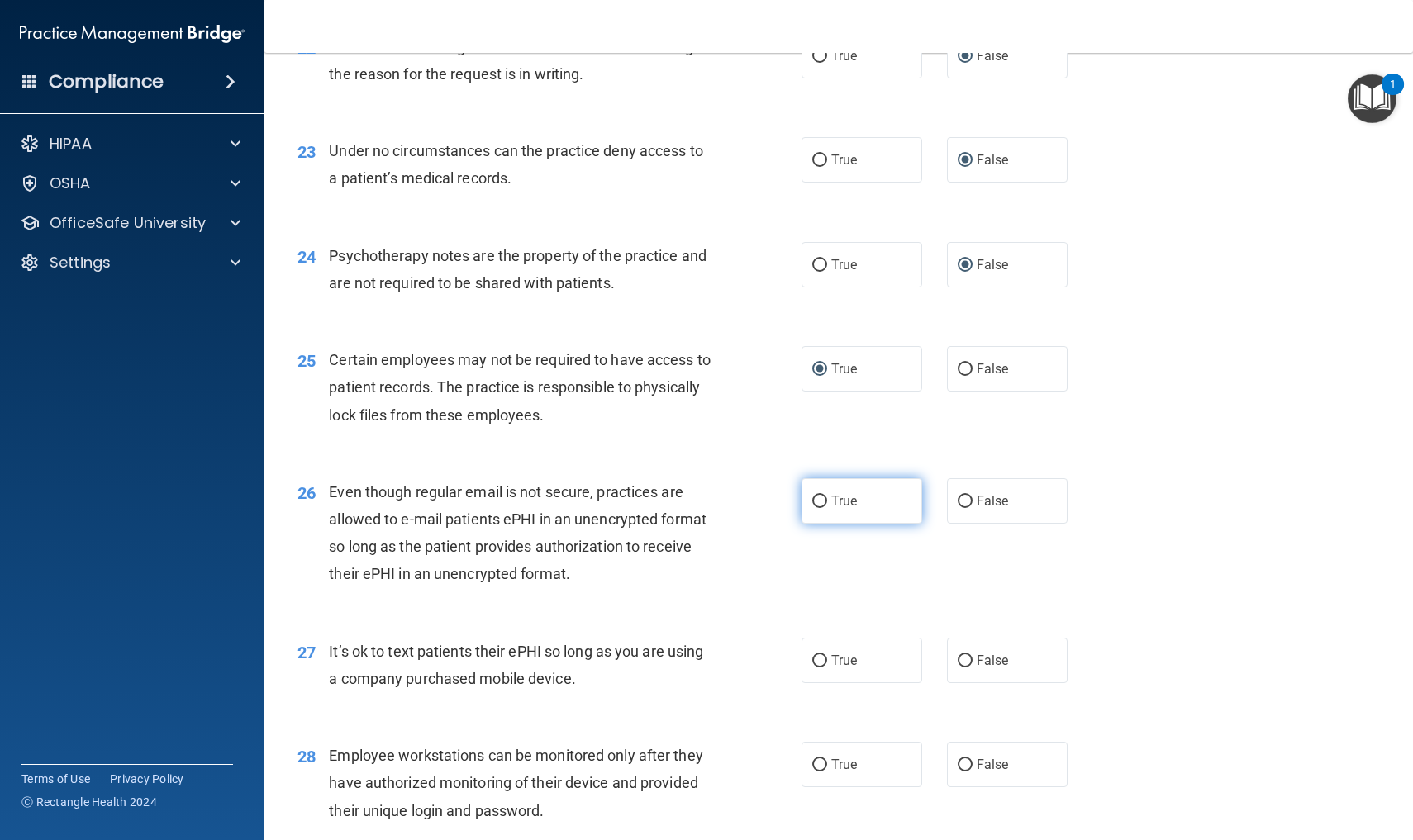
radio input "true"
click at [968, 655] on input "False" at bounding box center [965, 660] width 15 height 12
radio input "true"
click at [964, 759] on input "False" at bounding box center [965, 765] width 15 height 12
radio input "true"
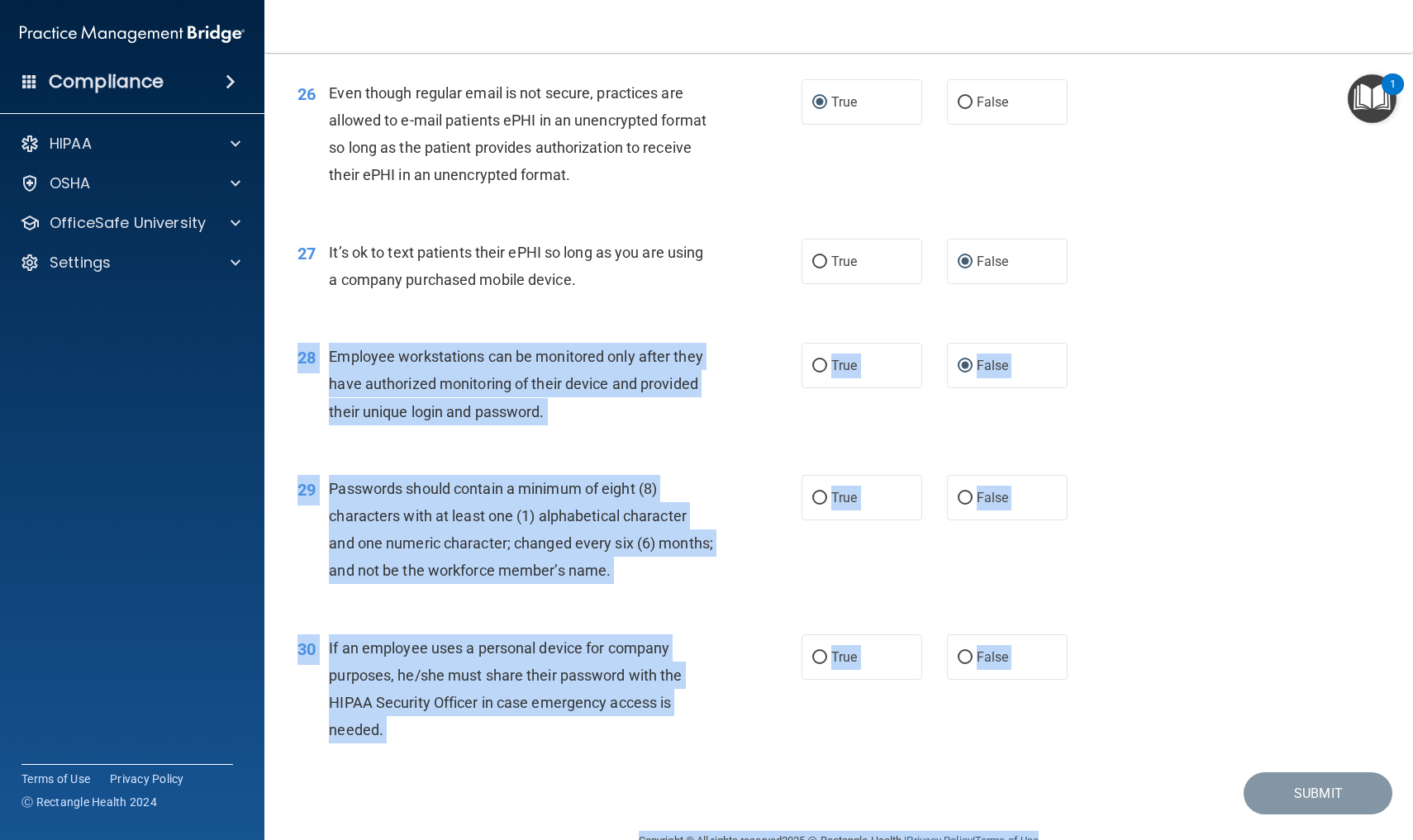
scroll to position [3618, 0]
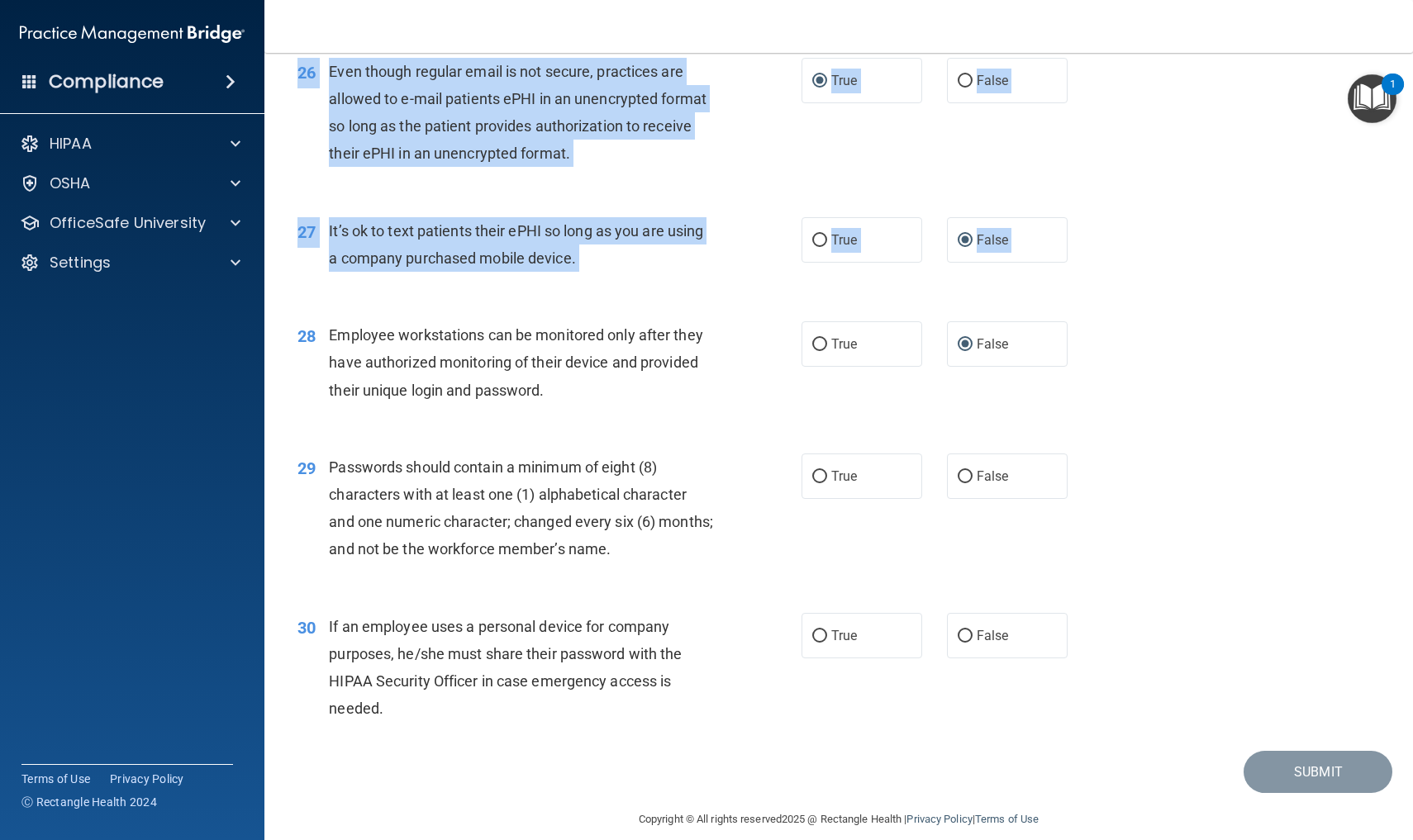
drag, startPoint x: 1148, startPoint y: 737, endPoint x: 1173, endPoint y: 839, distance: 105.0
click at [1173, 839] on main "- HIPAA Policies and Procedures Quiz This quiz doesn’t expire until . Are you s…" at bounding box center [838, 446] width 1148 height 787
click at [968, 471] on input "False" at bounding box center [965, 477] width 15 height 12
radio input "true"
click at [968, 630] on input "False" at bounding box center [965, 636] width 15 height 12
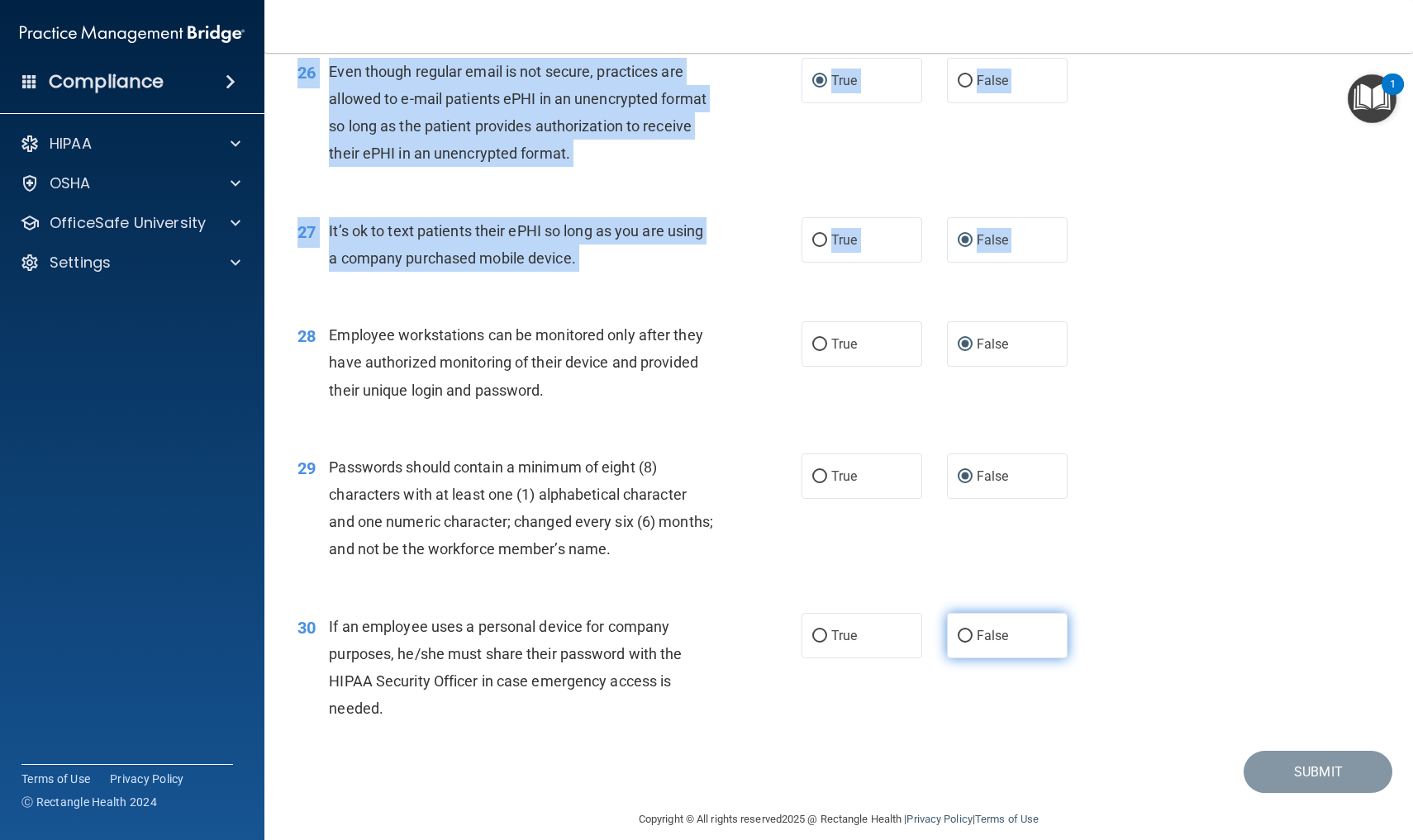
radio input "true"
click at [1299, 761] on button "Submit" at bounding box center [1318, 771] width 149 height 42
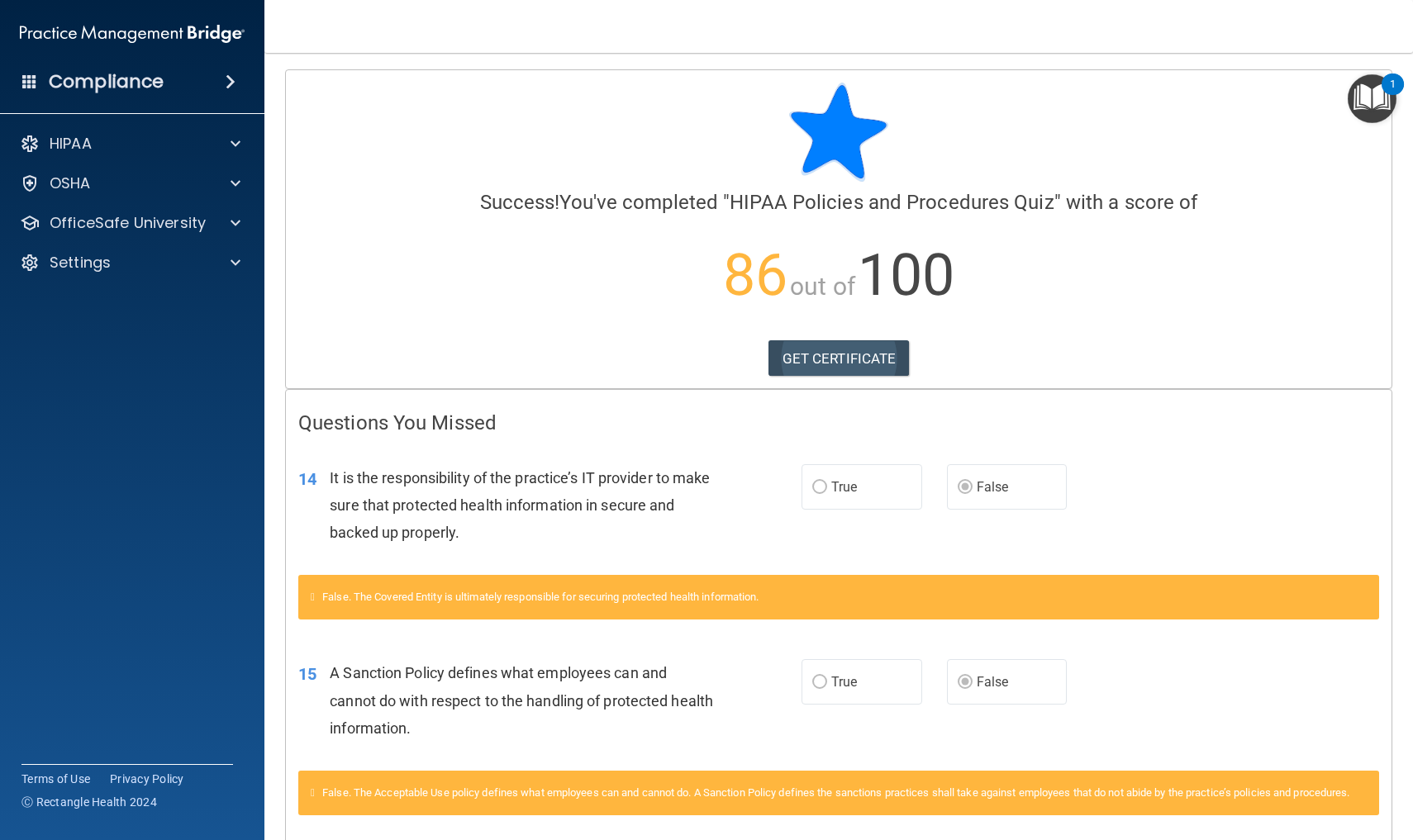
click at [828, 361] on link "GET CERTIFICATE" at bounding box center [839, 358] width 142 height 36
click at [180, 219] on p "OfficeSafe University" at bounding box center [128, 223] width 156 height 20
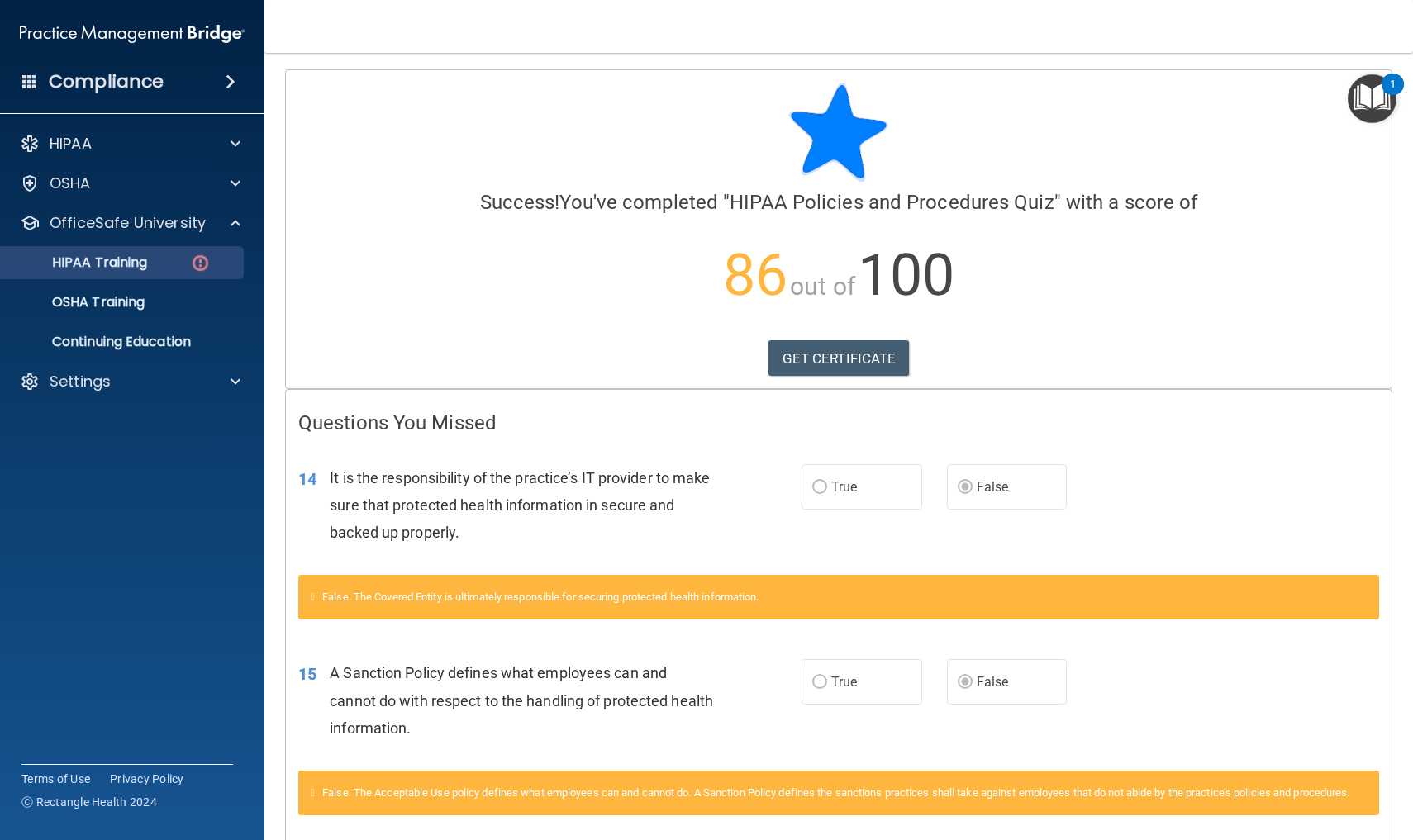
click at [162, 265] on div "HIPAA Training" at bounding box center [124, 263] width 225 height 17
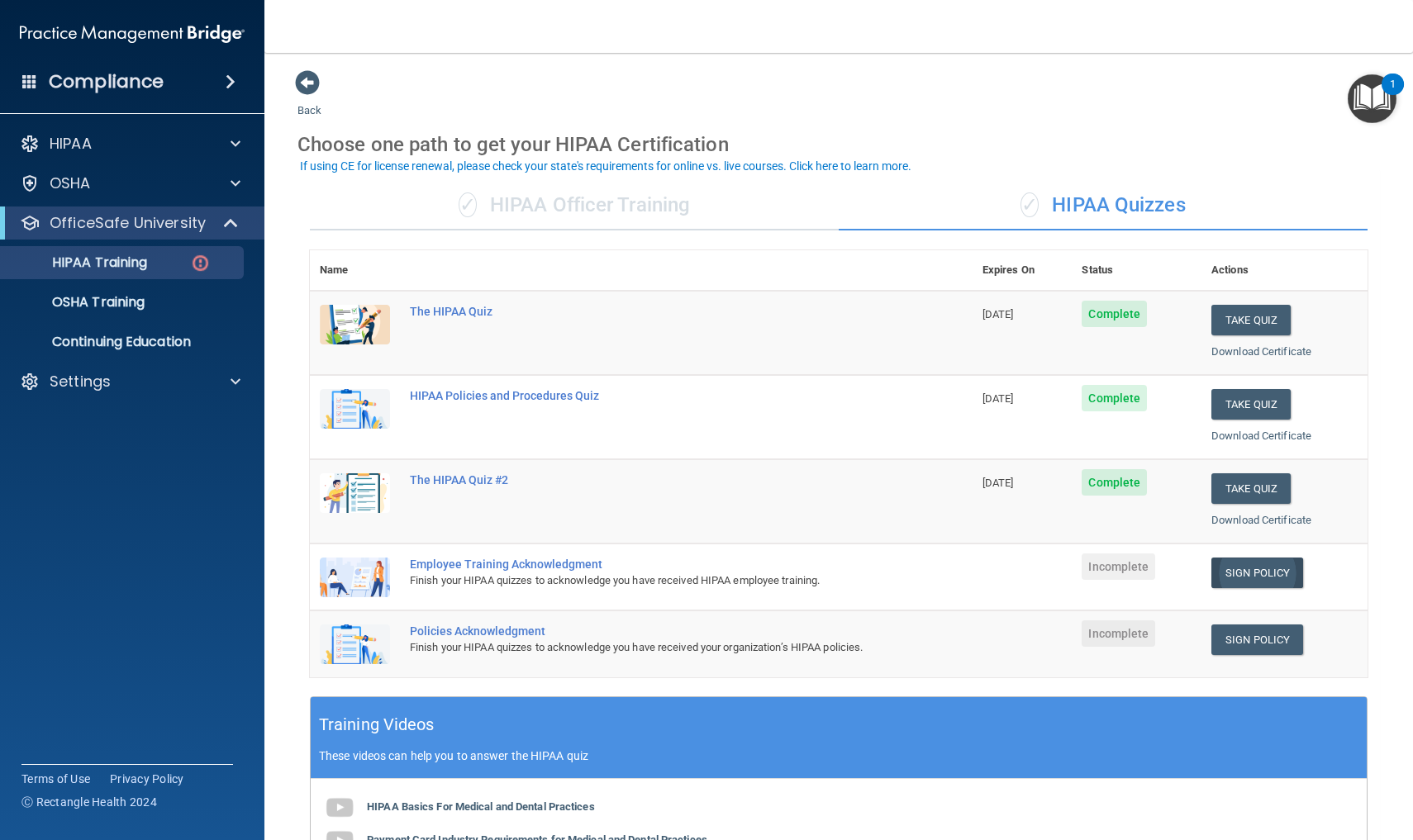
click at [1234, 562] on link "Sign Policy" at bounding box center [1257, 573] width 91 height 31
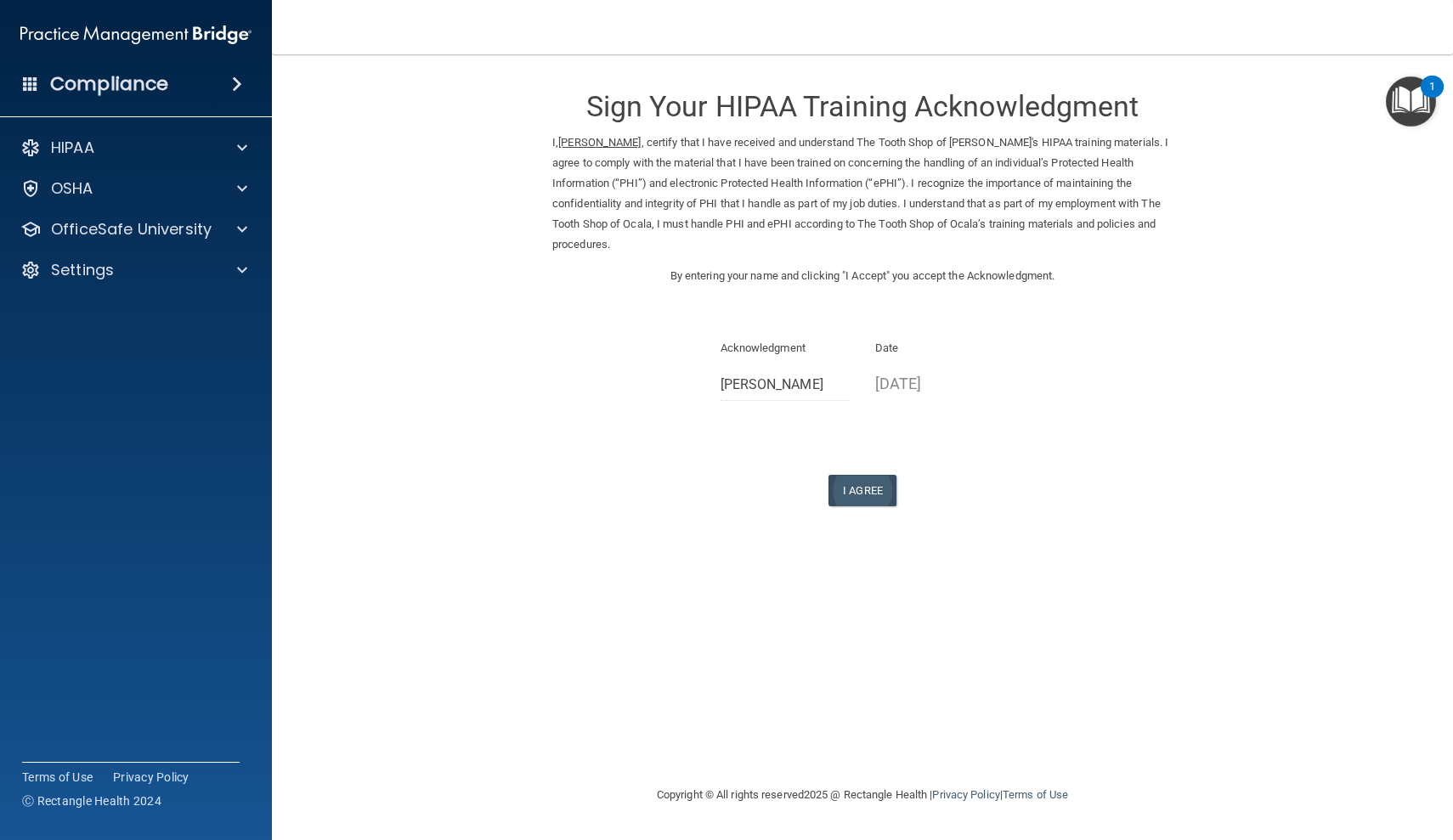
click at [874, 475] on button "I Agree" at bounding box center [862, 490] width 68 height 32
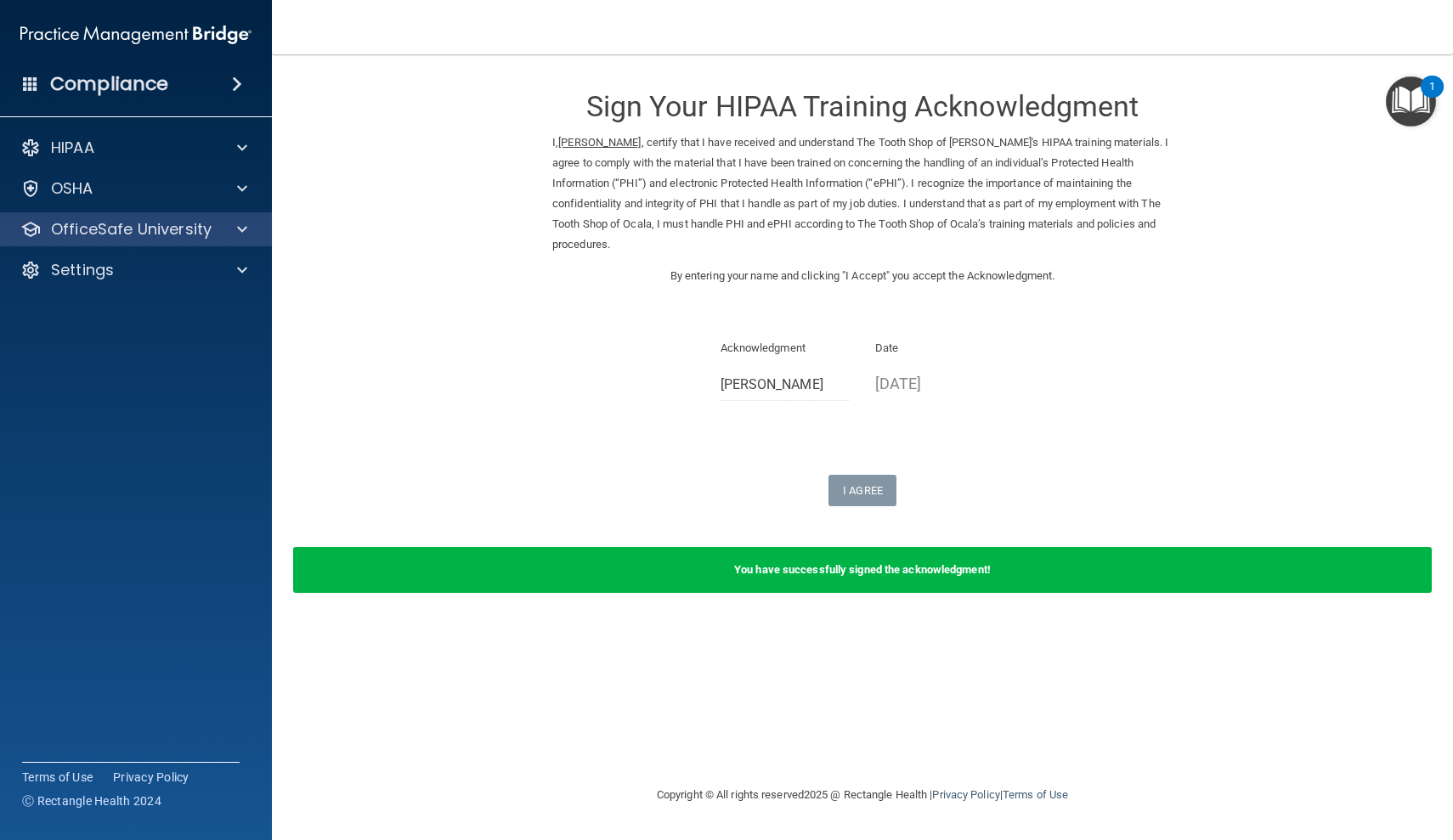
click at [242, 226] on span at bounding box center [242, 229] width 11 height 20
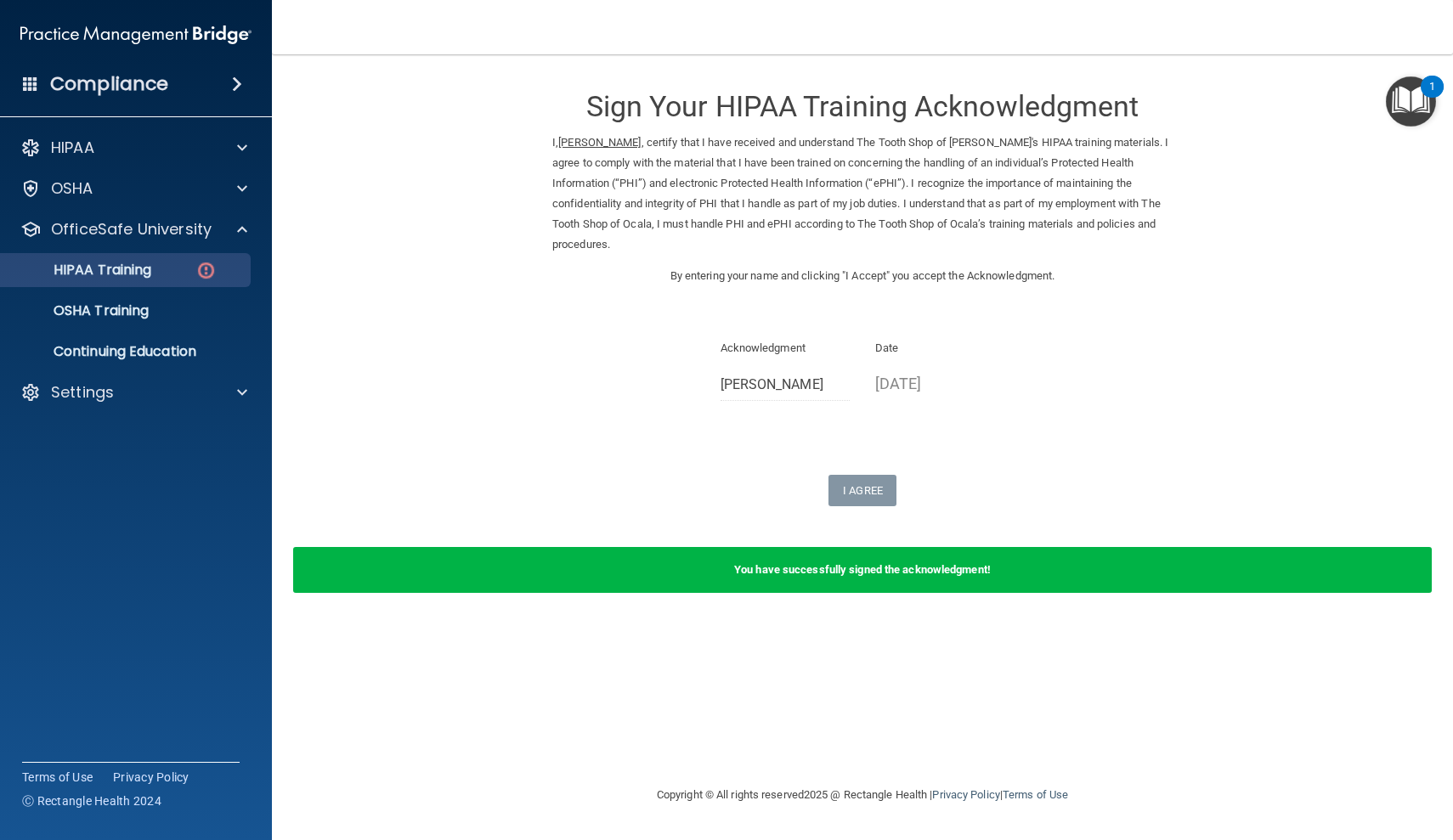
drag, startPoint x: 202, startPoint y: 279, endPoint x: 163, endPoint y: 267, distance: 40.8
click at [163, 267] on div "HIPAA Training" at bounding box center [127, 270] width 232 height 17
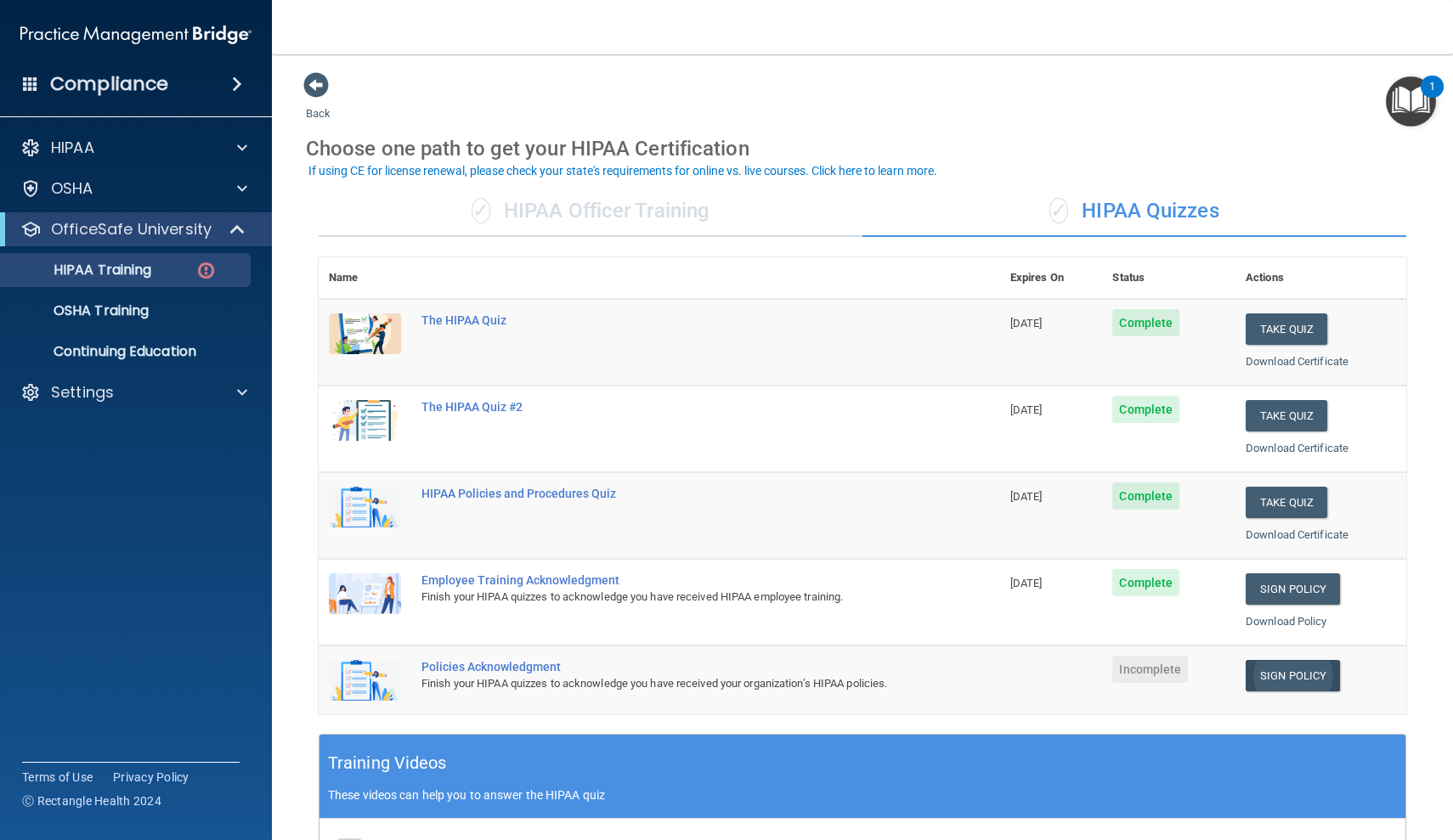
click at [1286, 667] on link "Sign Policy" at bounding box center [1292, 675] width 94 height 32
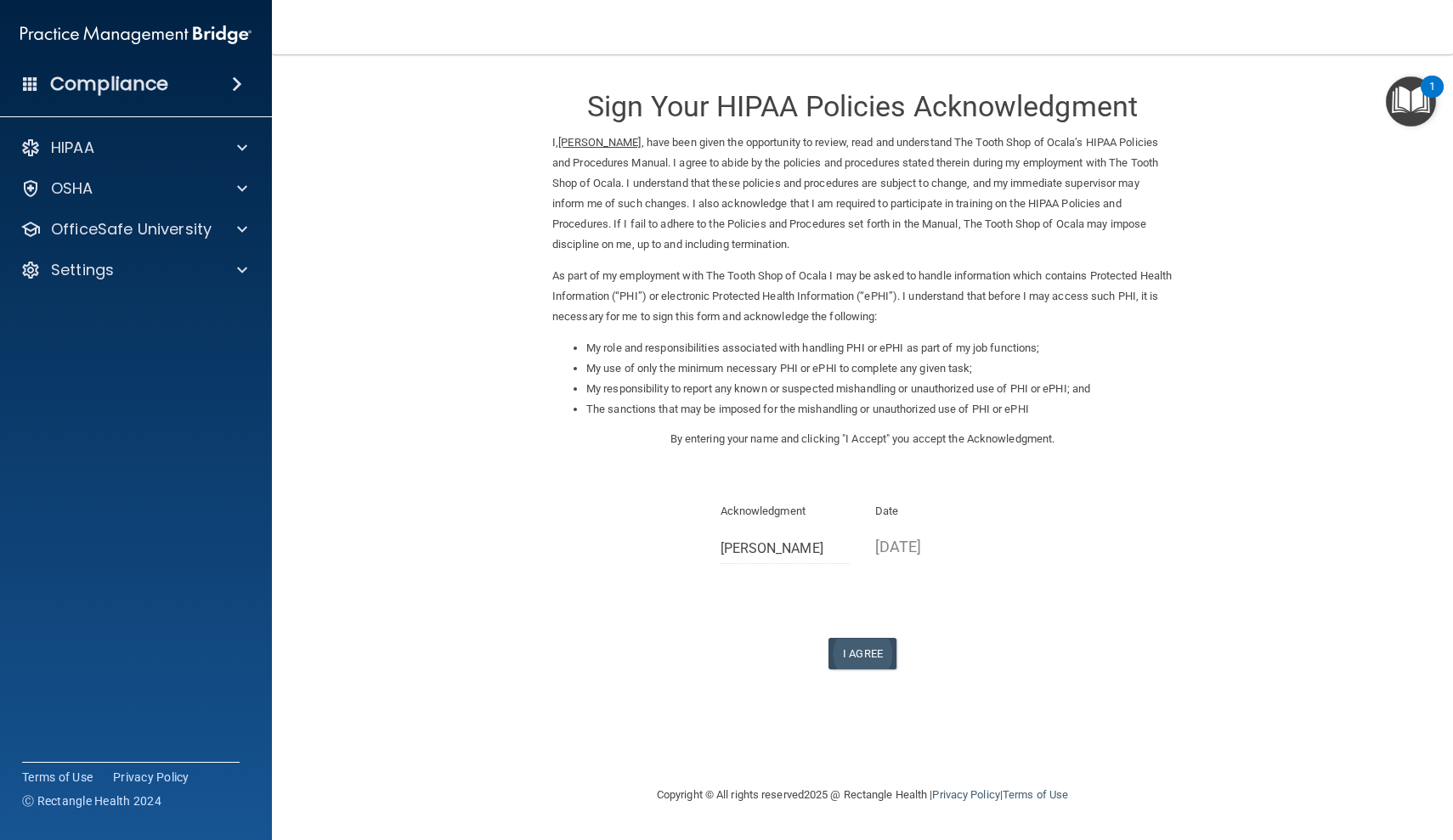
click at [847, 638] on button "I Agree" at bounding box center [862, 653] width 68 height 32
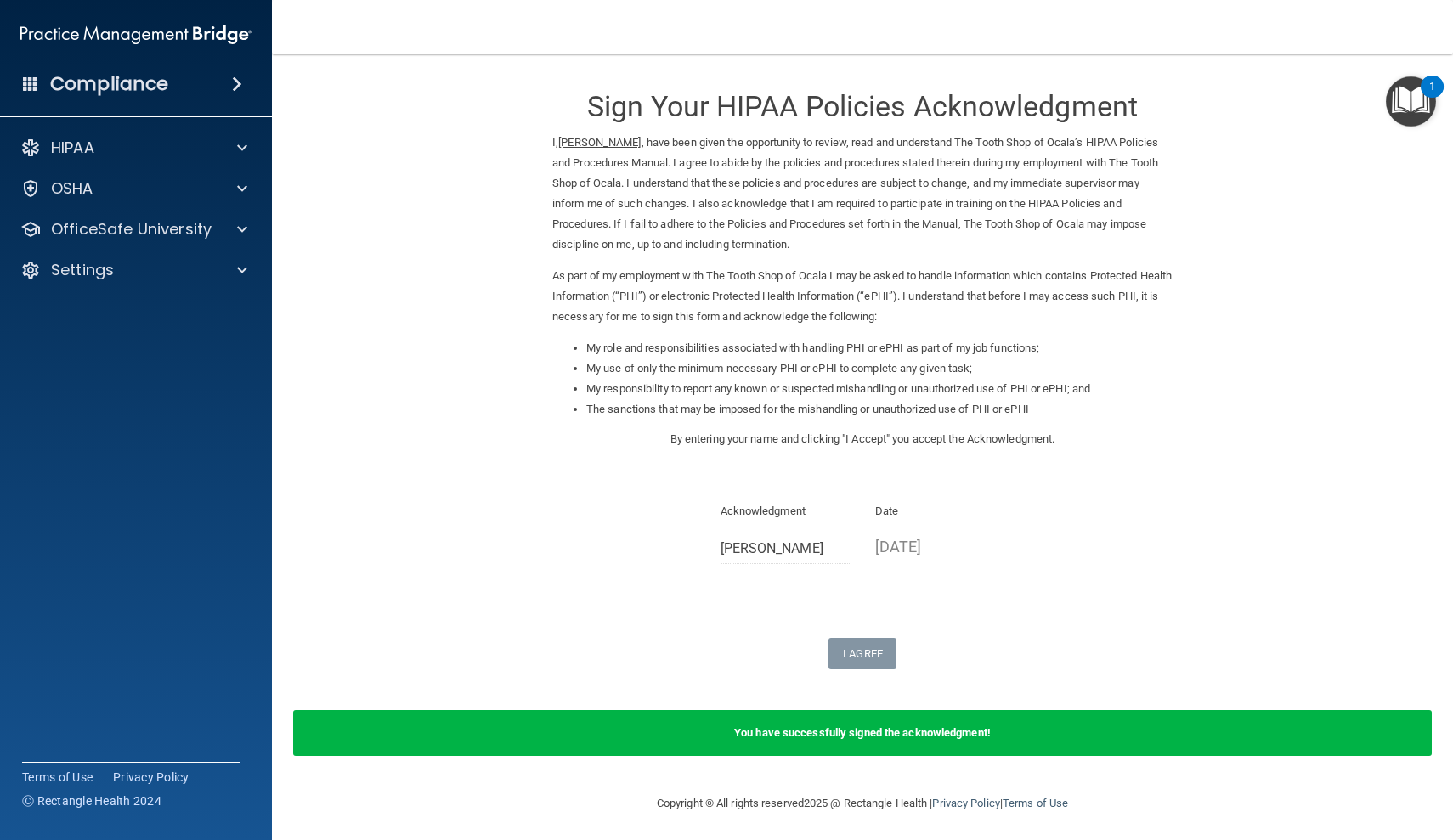
click at [364, 98] on form "Sign Your HIPAA Policies Acknowledgment I, [PERSON_NAME] , have been given the …" at bounding box center [862, 424] width 1113 height 705
click at [238, 225] on span at bounding box center [242, 229] width 11 height 20
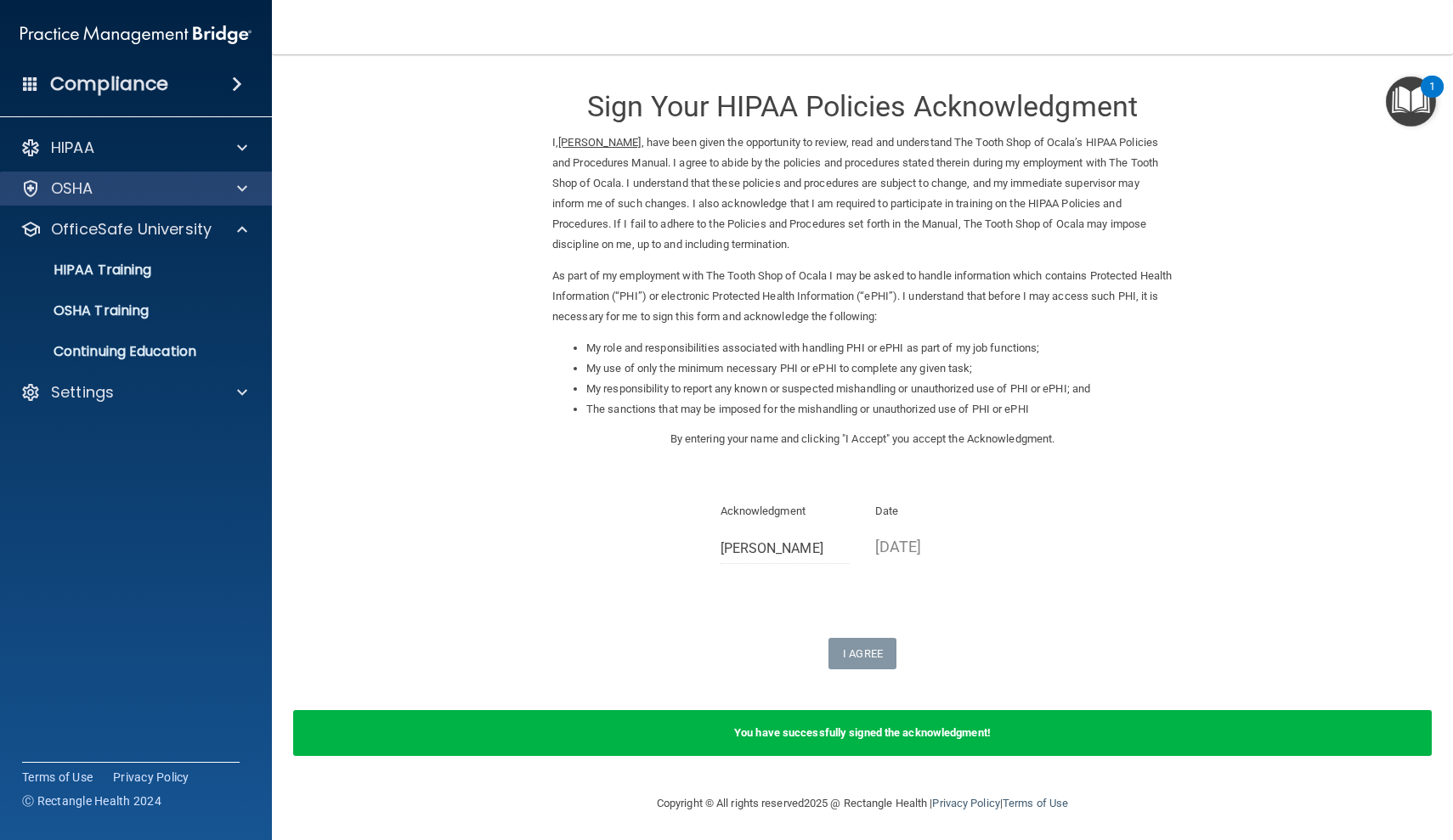
click at [239, 184] on span at bounding box center [242, 188] width 11 height 20
